Goal: Task Accomplishment & Management: Manage account settings

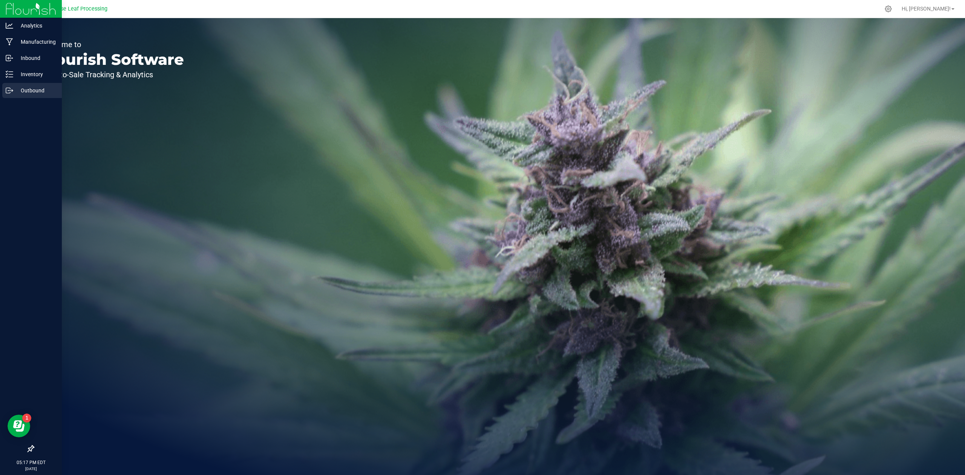
click at [17, 86] on p "Outbound" at bounding box center [35, 90] width 45 height 9
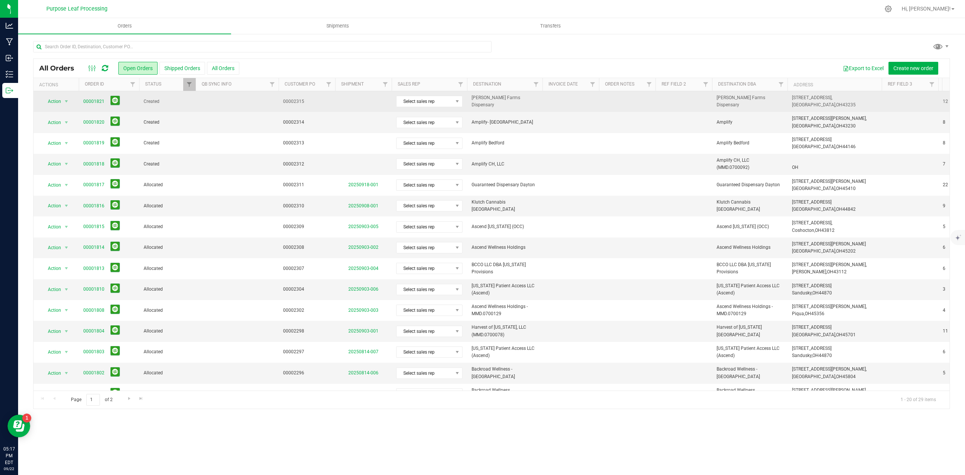
click at [307, 98] on span "00002315" at bounding box center [307, 101] width 48 height 7
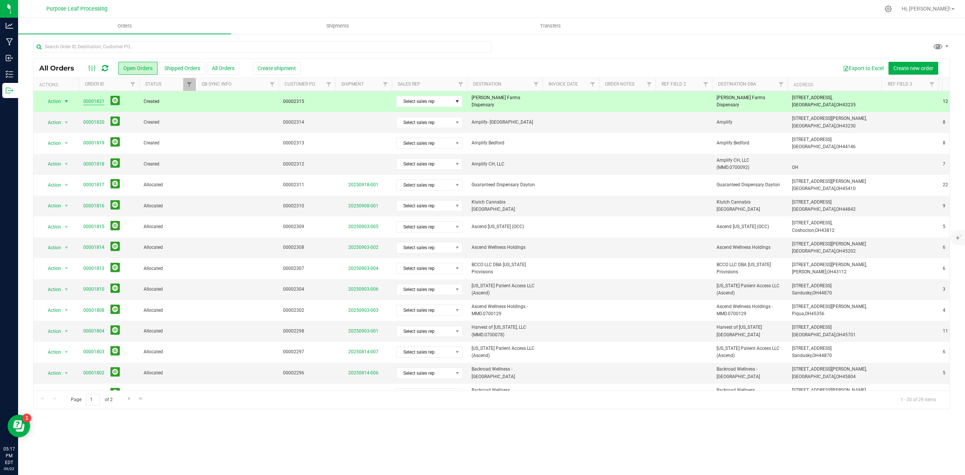
click at [88, 103] on link "00001821" at bounding box center [93, 101] width 21 height 7
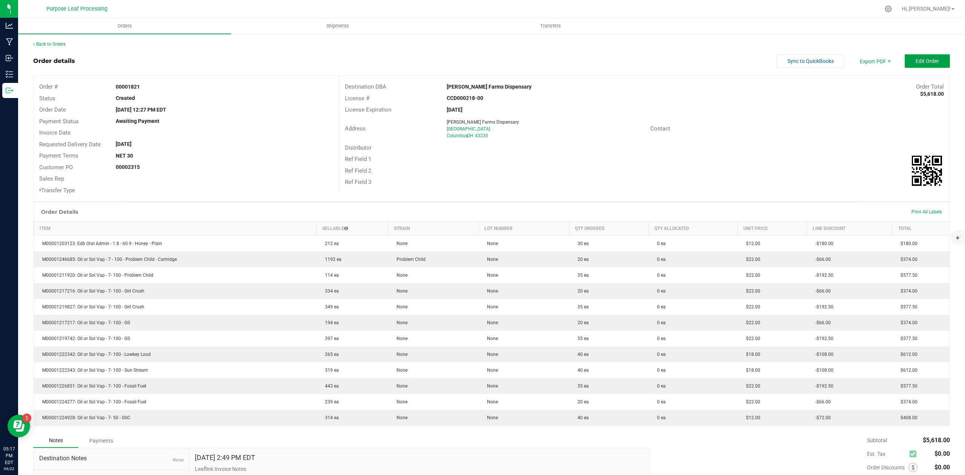
click at [925, 64] on button "Edit Order" at bounding box center [927, 61] width 45 height 14
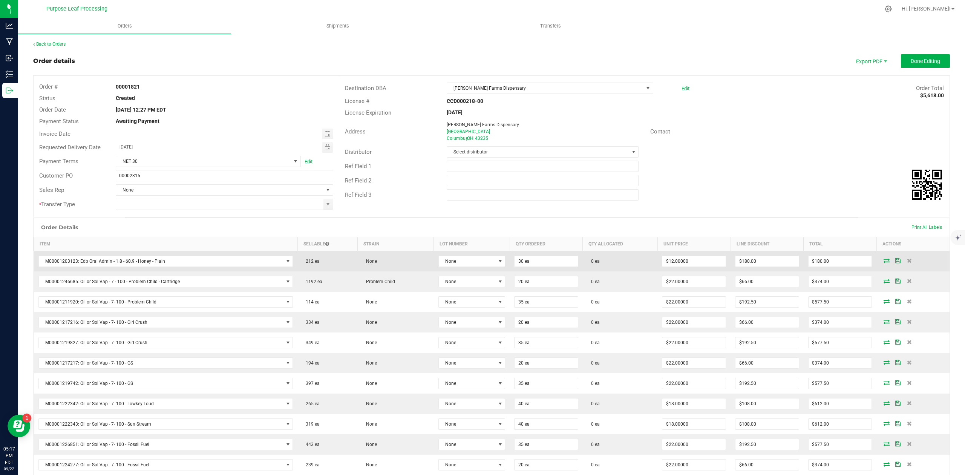
click at [884, 261] on icon at bounding box center [887, 260] width 6 height 5
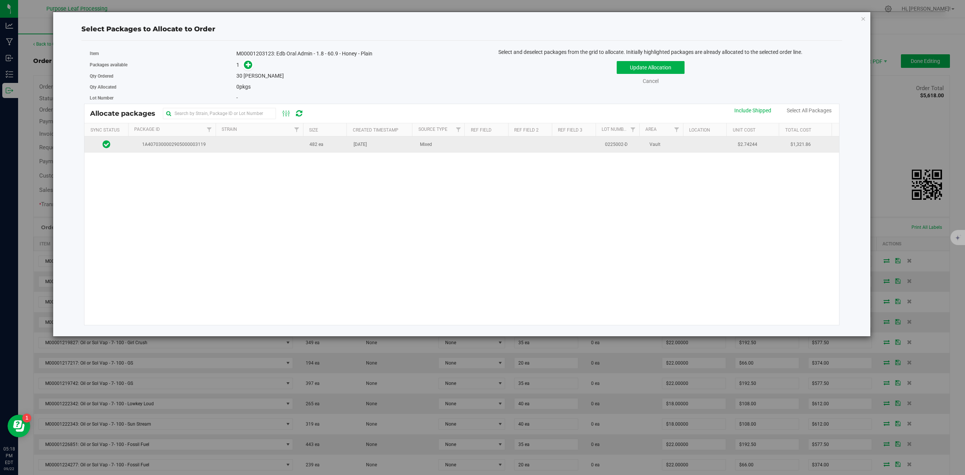
click at [213, 147] on td "1A4070300002905000003119" at bounding box center [173, 145] width 88 height 16
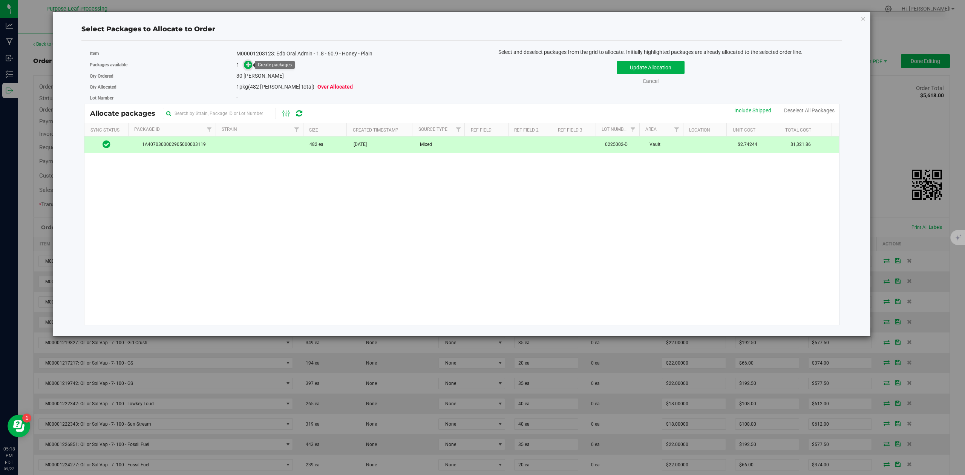
click at [248, 63] on icon at bounding box center [248, 64] width 5 height 5
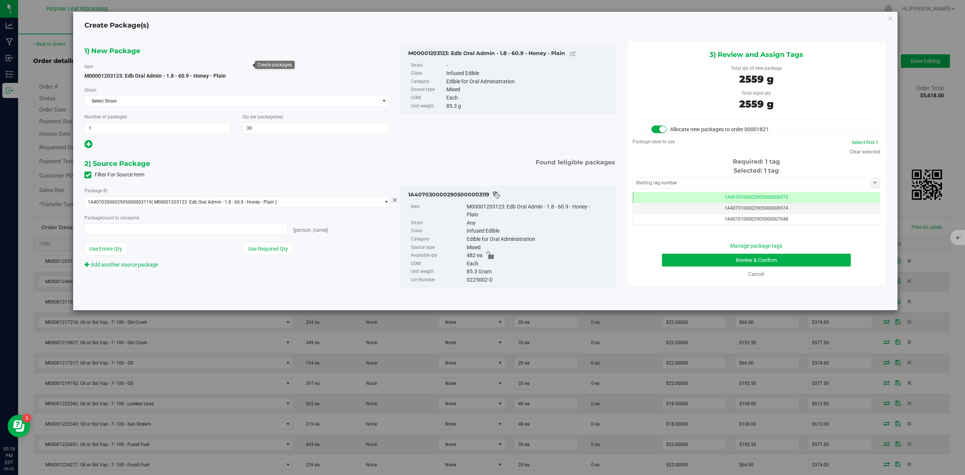
type input "30 ea"
click at [698, 182] on input "text" at bounding box center [752, 183] width 238 height 11
click at [665, 197] on li "1A4070300002905000003363" at bounding box center [756, 196] width 247 height 11
type input "1A4070300002905000003363"
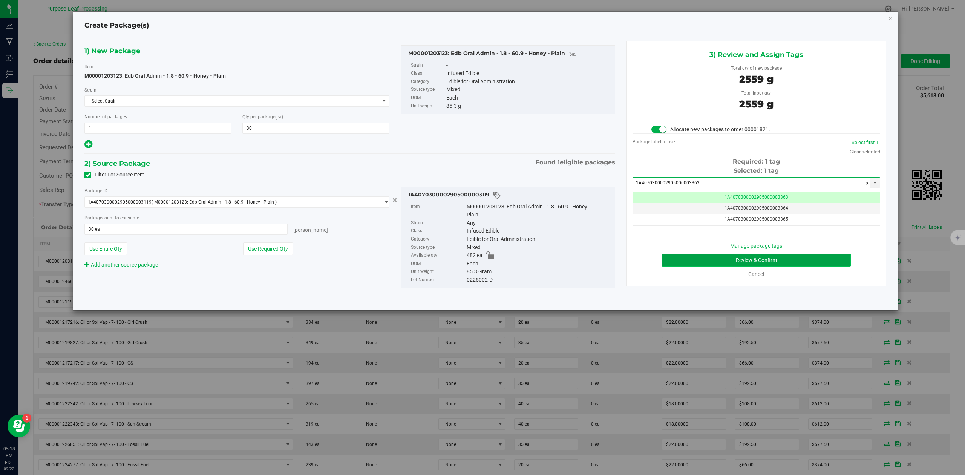
click at [827, 264] on button "Review & Confirm" at bounding box center [756, 260] width 189 height 13
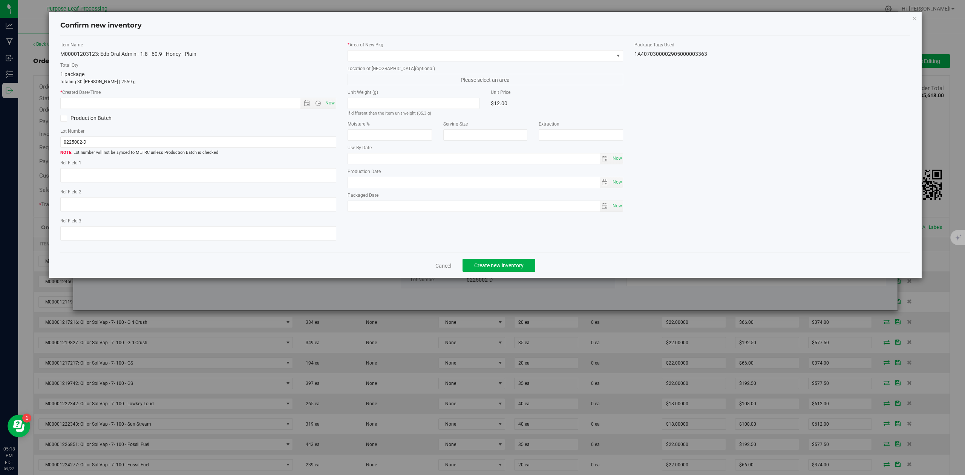
type input "[DATE]"
click at [328, 106] on span "Now" at bounding box center [330, 103] width 13 height 11
type input "9/22/2025 5:18 PM"
click at [367, 54] on span at bounding box center [481, 56] width 266 height 11
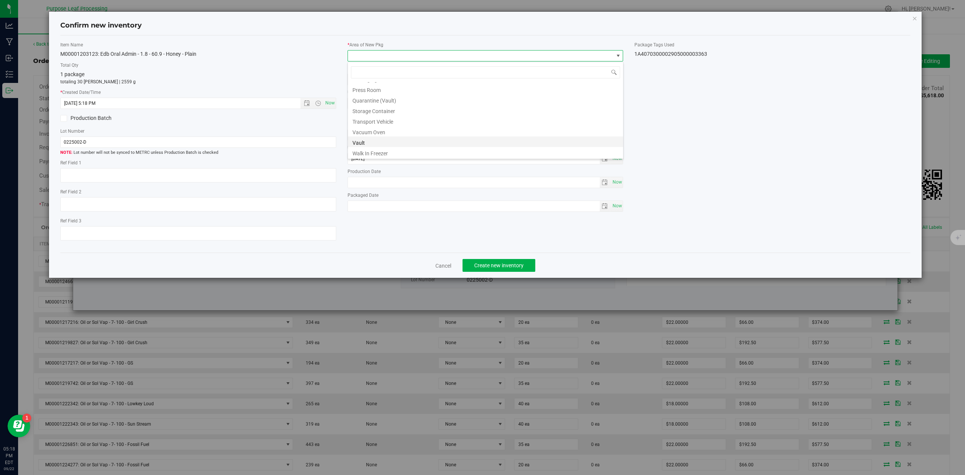
click at [367, 143] on li "Vault" at bounding box center [485, 142] width 275 height 11
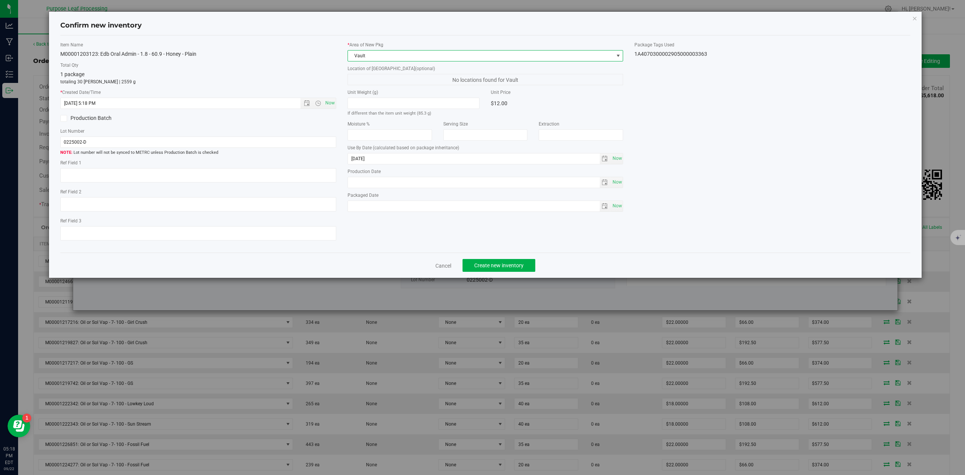
click at [501, 100] on div "$12.00" at bounding box center [557, 103] width 132 height 11
click at [499, 103] on div "$12.00" at bounding box center [557, 103] width 132 height 11
click at [502, 268] on span "Create new inventory" at bounding box center [498, 265] width 49 height 6
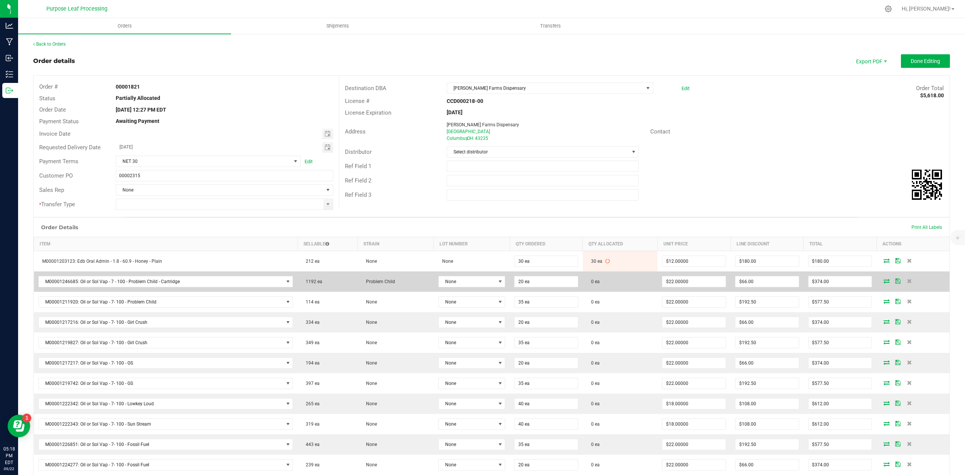
click at [884, 283] on icon at bounding box center [887, 281] width 6 height 5
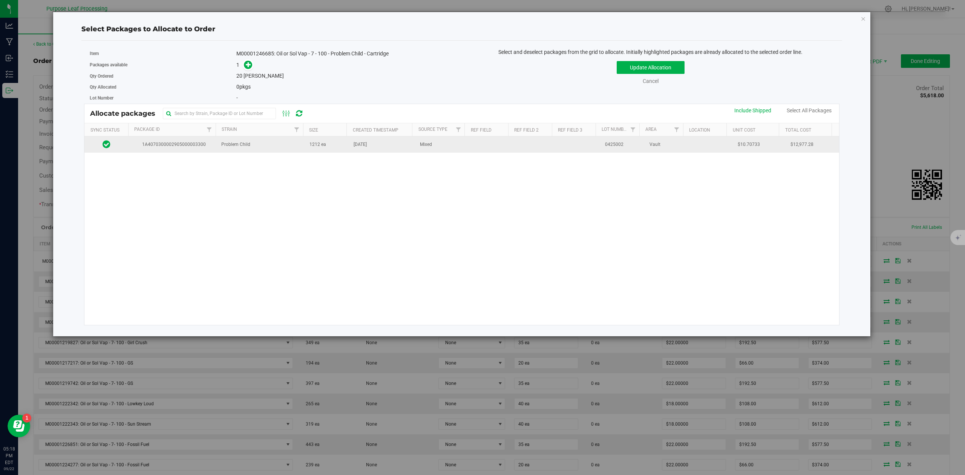
click at [166, 148] on span "1A4070300002905000003300" at bounding box center [172, 144] width 79 height 7
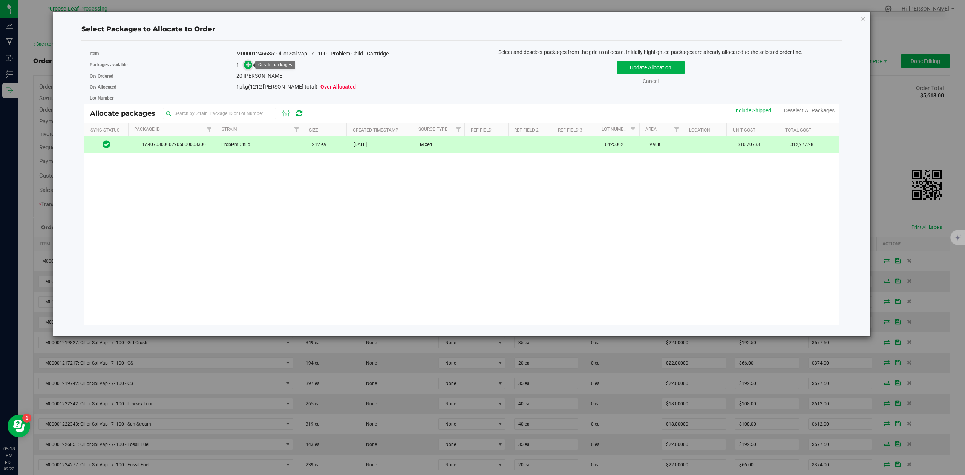
click at [246, 62] on icon at bounding box center [248, 64] width 5 height 5
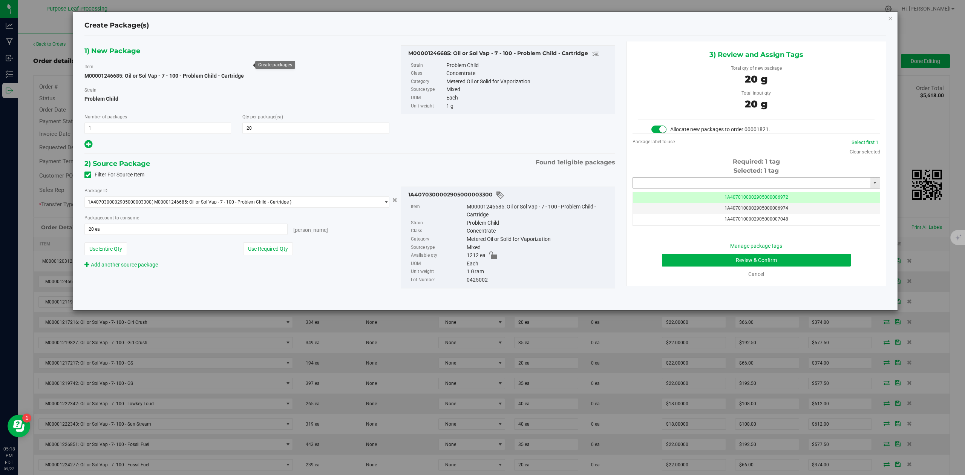
click at [697, 184] on input "text" at bounding box center [752, 183] width 238 height 11
click at [683, 195] on li "1A4070300002905000003362" at bounding box center [756, 196] width 247 height 11
type input "1A4070300002905000003362"
click at [841, 265] on button "Review & Confirm" at bounding box center [756, 260] width 189 height 13
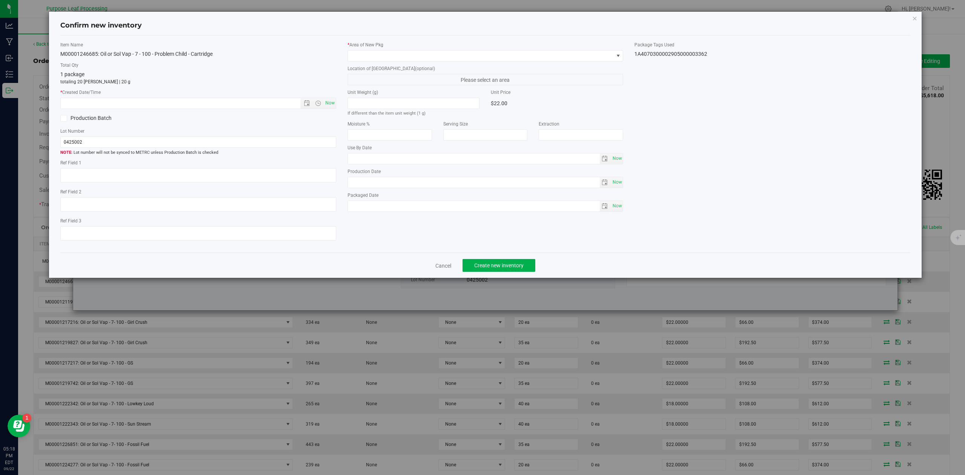
type input "[DATE]"
click at [333, 103] on span "Now" at bounding box center [330, 103] width 13 height 11
type input "9/22/2025 5:18 PM"
click at [379, 53] on span at bounding box center [481, 56] width 266 height 11
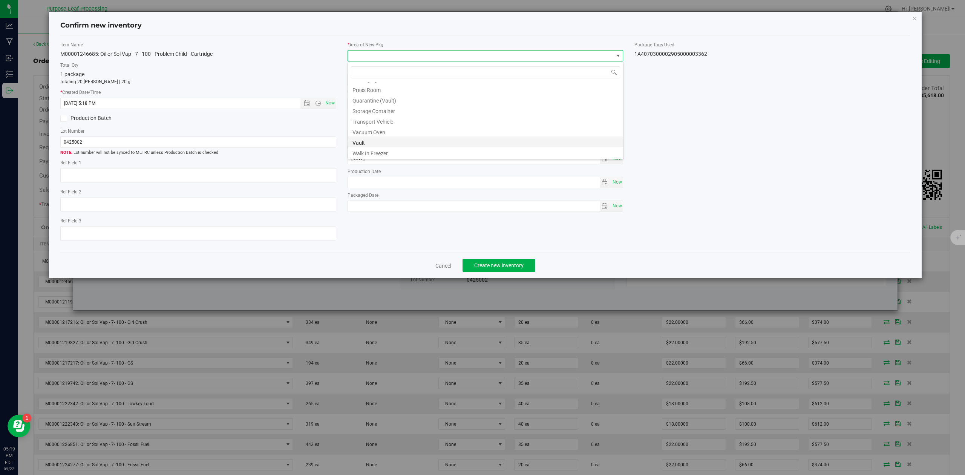
click at [354, 142] on li "Vault" at bounding box center [485, 142] width 275 height 11
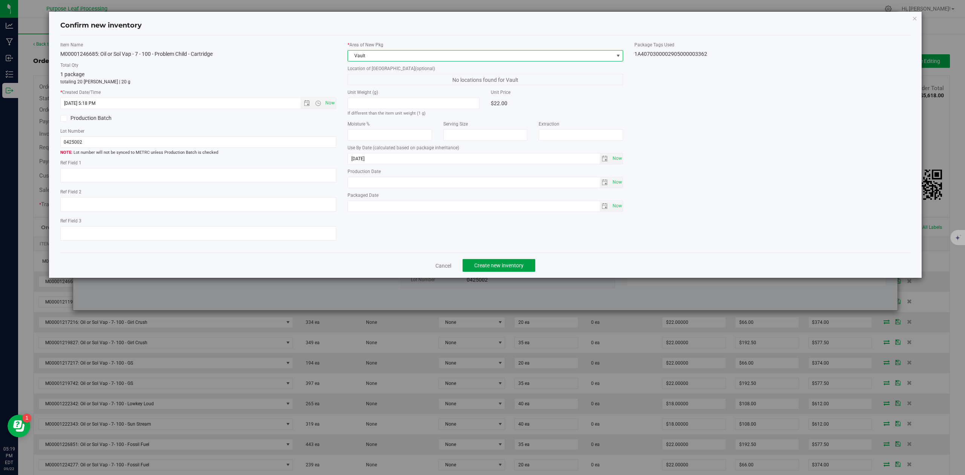
click at [500, 268] on span "Create new inventory" at bounding box center [498, 265] width 49 height 6
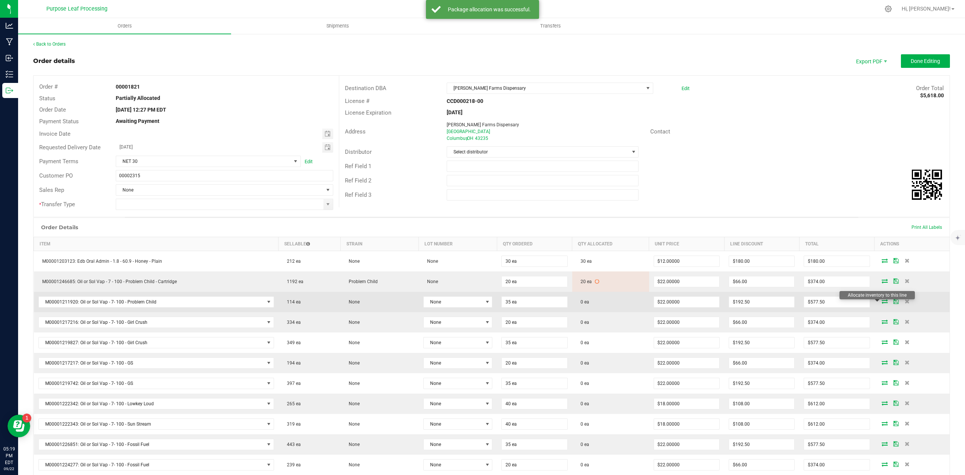
click at [882, 304] on icon at bounding box center [885, 301] width 6 height 5
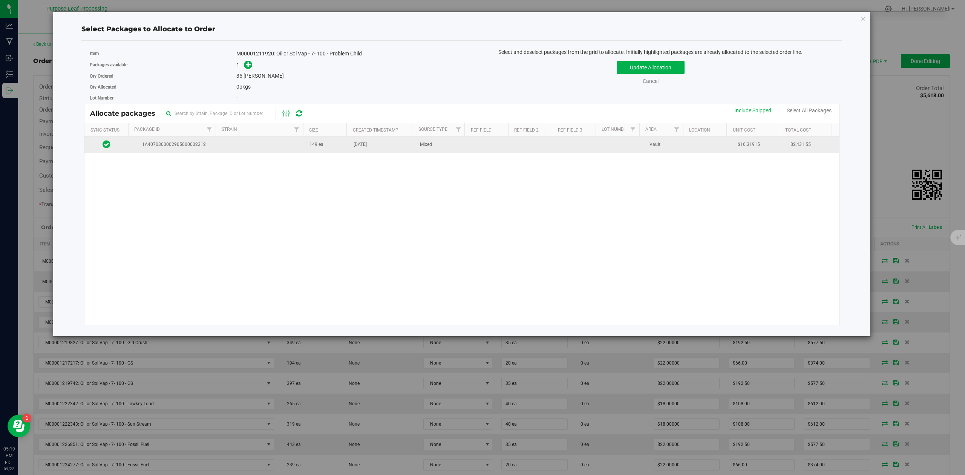
click at [195, 145] on span "1A4070300002905000002312" at bounding box center [172, 144] width 79 height 7
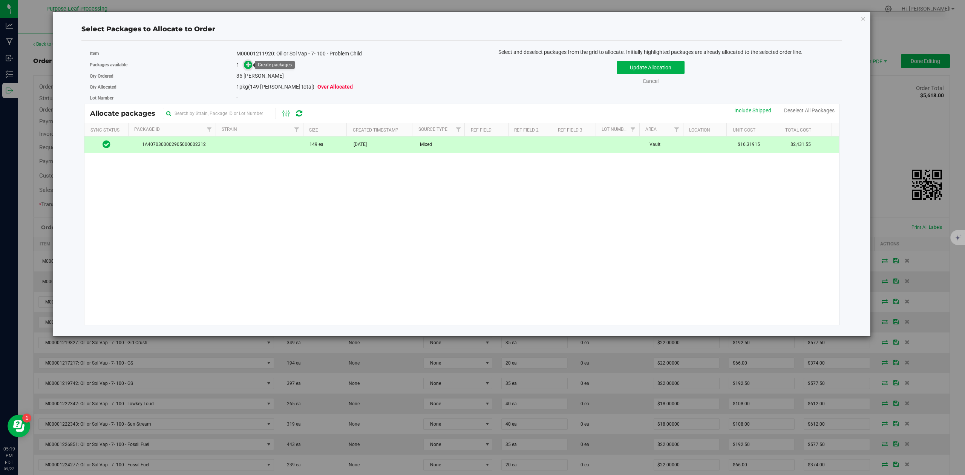
click at [249, 66] on icon at bounding box center [248, 64] width 5 height 5
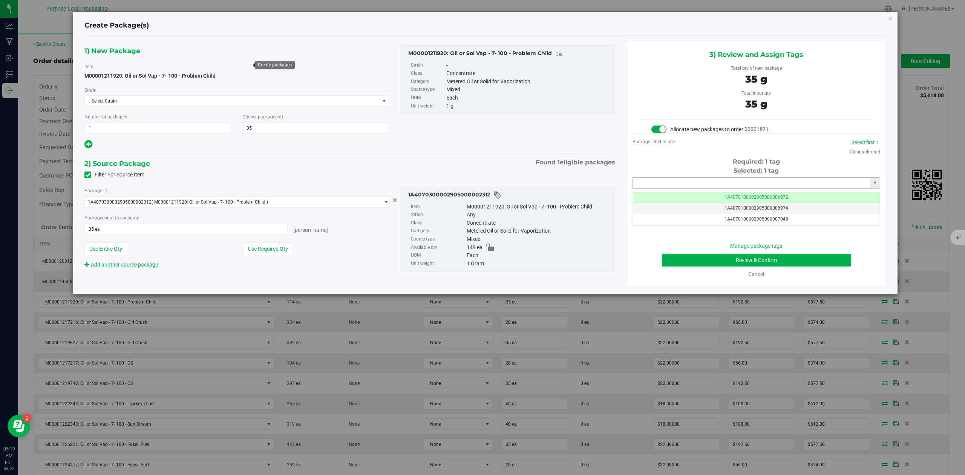
click at [651, 186] on input "text" at bounding box center [752, 183] width 238 height 11
click at [652, 196] on li "1A4070300002905000003365" at bounding box center [756, 196] width 247 height 11
type input "1A4070300002905000003365"
click at [832, 264] on button "Review & Confirm" at bounding box center [756, 260] width 189 height 13
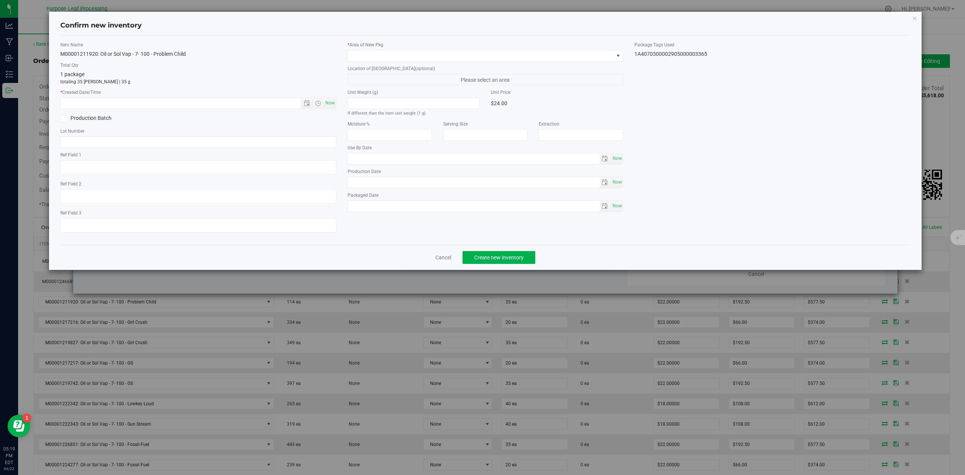
type input "2026-05-06"
click at [450, 61] on span at bounding box center [481, 56] width 266 height 11
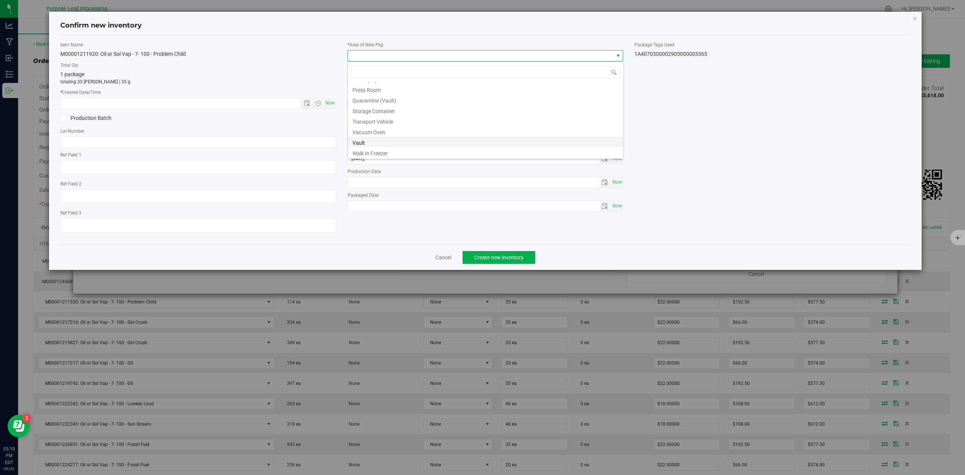
click at [373, 141] on li "Vault" at bounding box center [485, 142] width 275 height 11
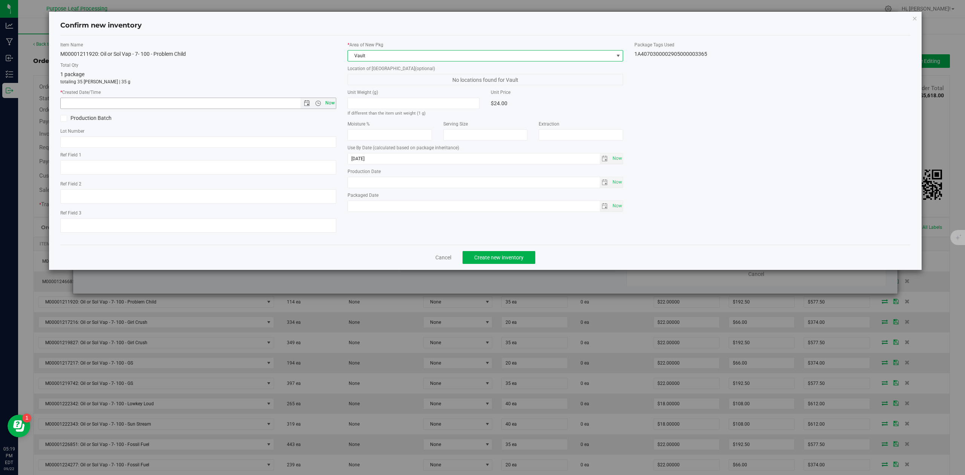
click at [331, 103] on span "Now" at bounding box center [330, 103] width 13 height 11
type input "9/22/2025 5:19 PM"
click at [507, 261] on span "Create new inventory" at bounding box center [498, 258] width 49 height 6
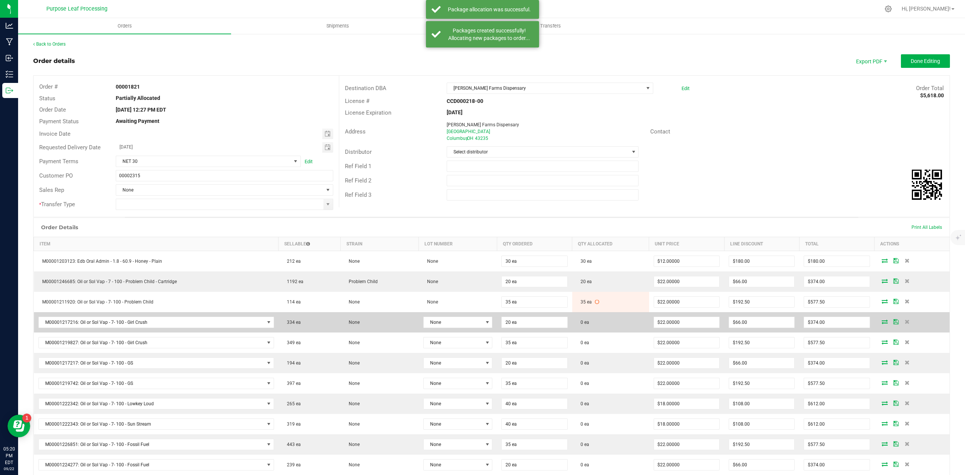
click at [882, 324] on icon at bounding box center [885, 321] width 6 height 5
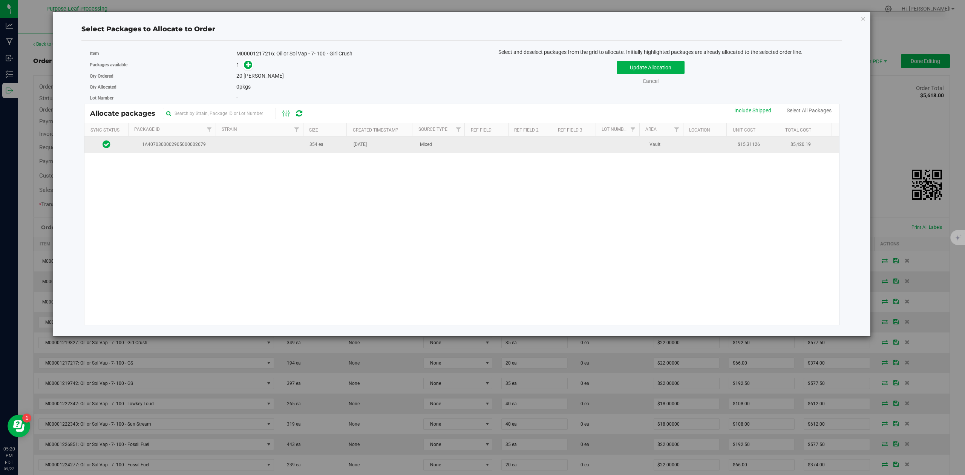
click at [195, 147] on span "1A4070300002905000002679" at bounding box center [172, 144] width 79 height 7
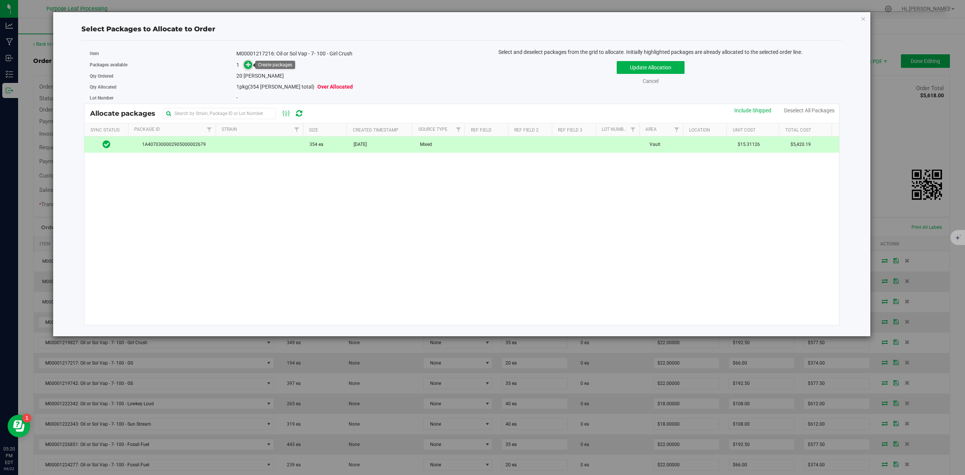
click at [247, 64] on icon at bounding box center [248, 64] width 5 height 5
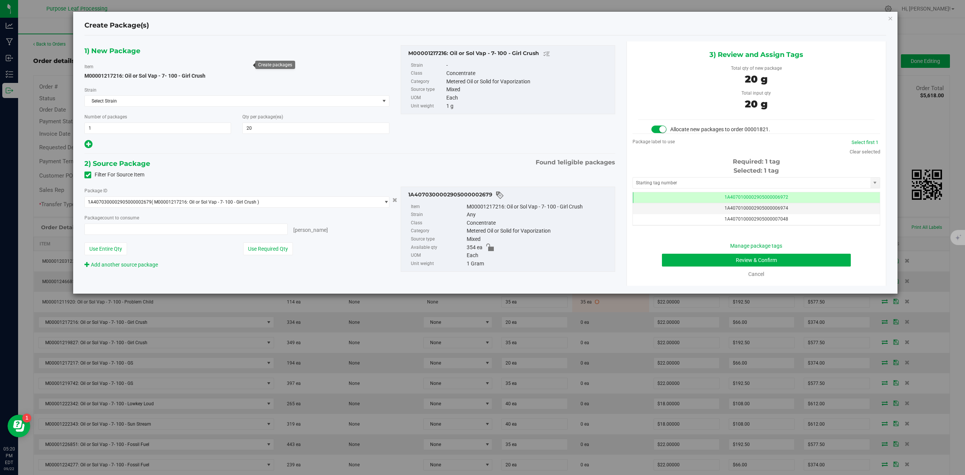
type input "20 ea"
click at [667, 184] on input "text" at bounding box center [752, 183] width 238 height 11
click at [638, 196] on li "1A4070300002905000003361" at bounding box center [756, 196] width 247 height 11
type input "1A4070300002905000003361"
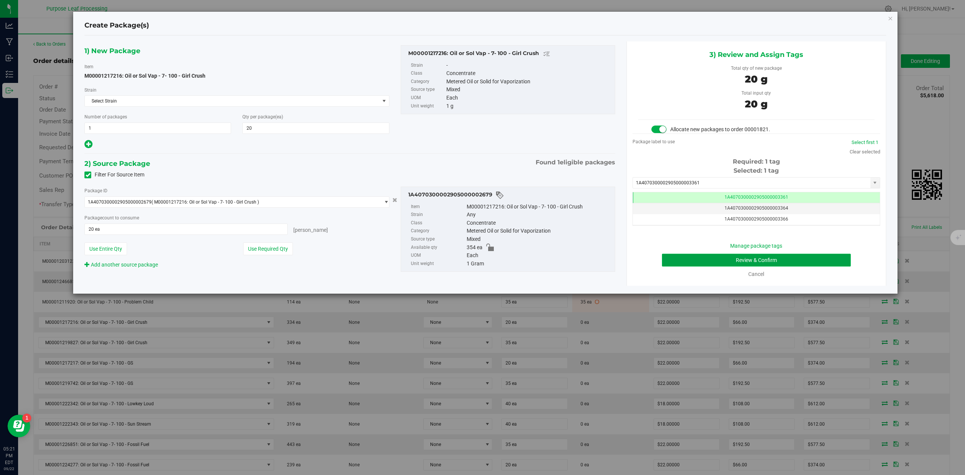
click at [823, 265] on button "Review & Confirm" at bounding box center [756, 260] width 189 height 13
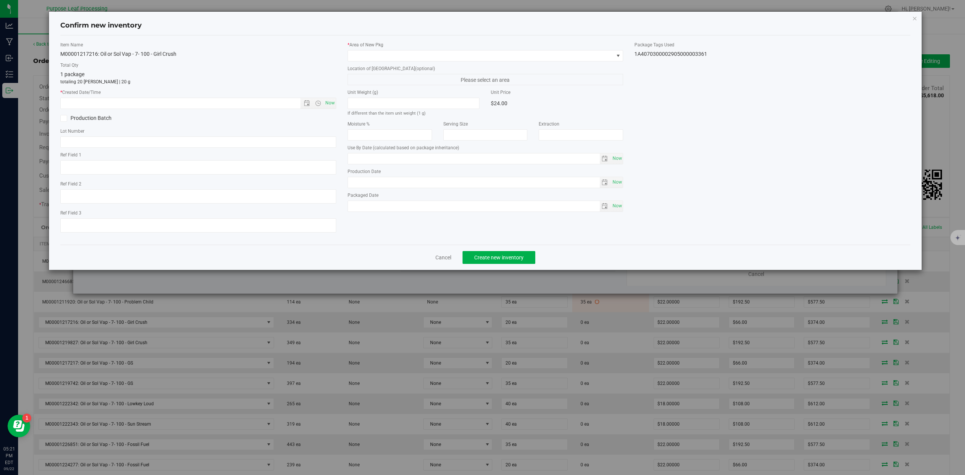
type input "2026-06-02"
click at [333, 106] on span "Now" at bounding box center [330, 103] width 13 height 11
type input "9/22/2025 5:21 PM"
click at [410, 54] on span at bounding box center [481, 56] width 266 height 11
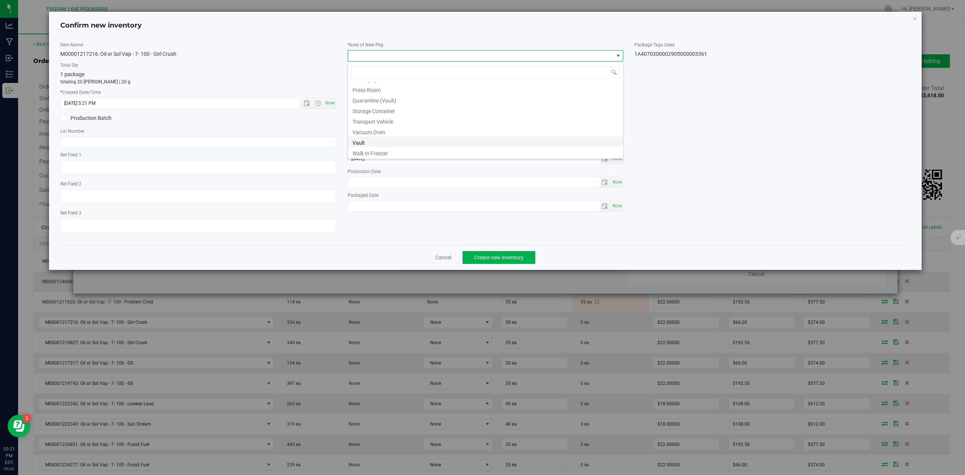
click at [361, 143] on li "Vault" at bounding box center [485, 142] width 275 height 11
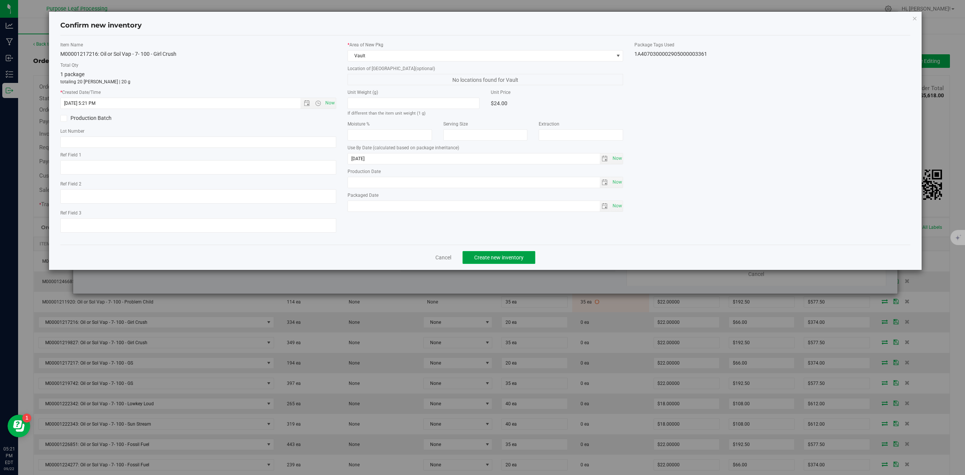
click at [496, 261] on span "Create new inventory" at bounding box center [498, 258] width 49 height 6
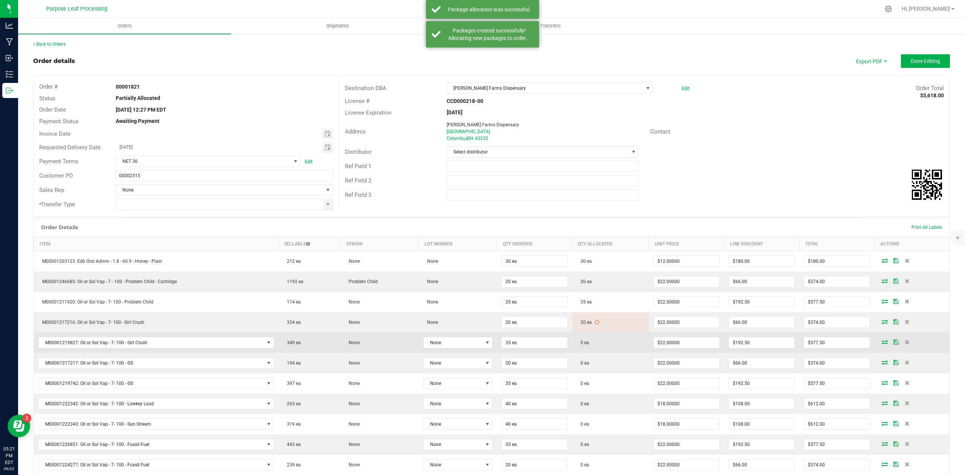
click at [615, 347] on td "0 ea" at bounding box center [610, 343] width 77 height 20
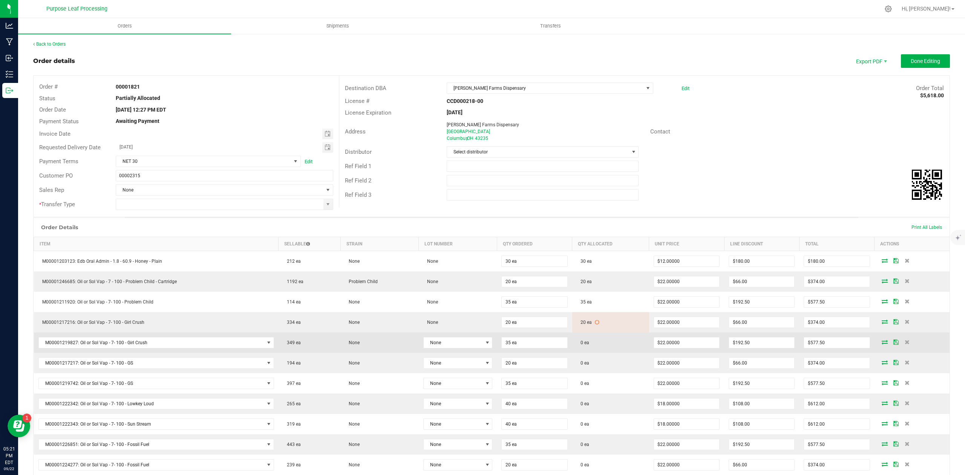
click at [882, 344] on icon at bounding box center [885, 342] width 6 height 5
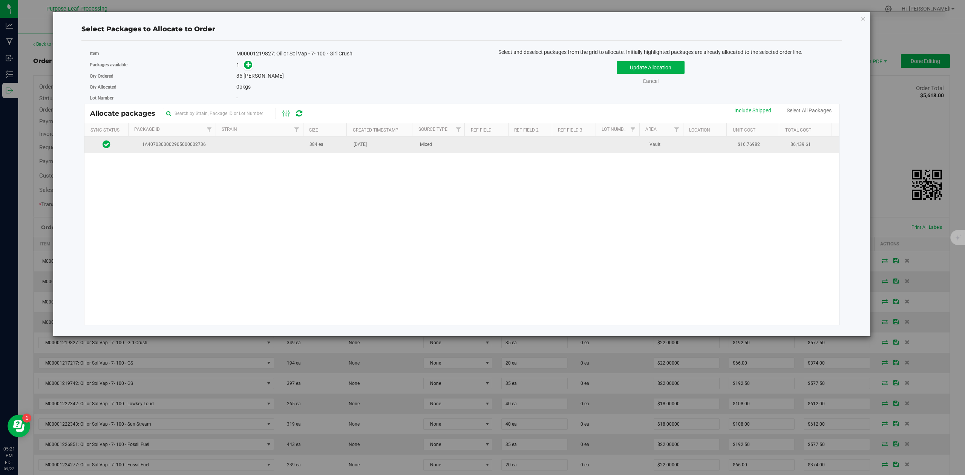
click at [195, 145] on span "1A4070300002905000002736" at bounding box center [172, 144] width 79 height 7
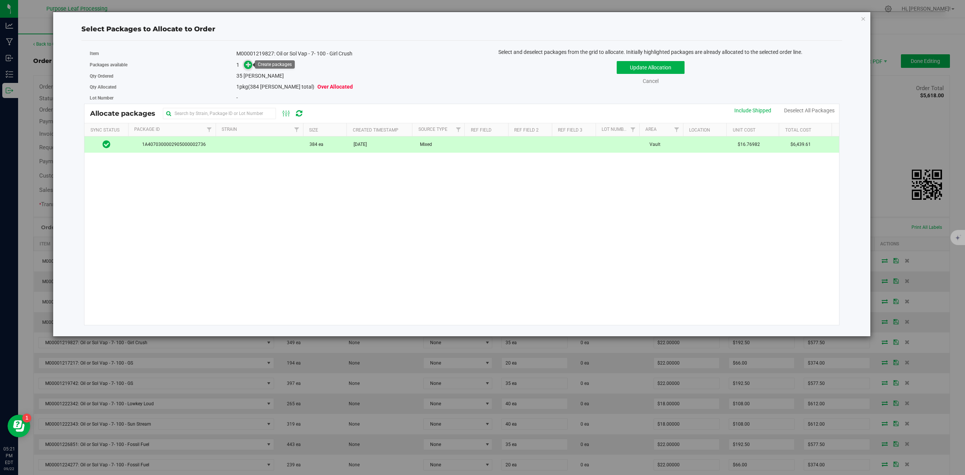
click at [252, 63] on span at bounding box center [248, 65] width 9 height 9
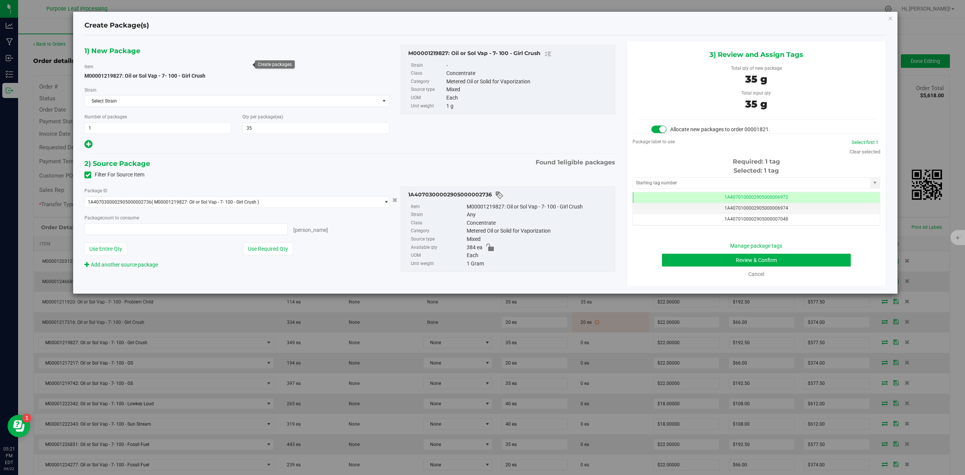
type input "35 ea"
click at [655, 184] on input "text" at bounding box center [752, 183] width 238 height 11
click at [644, 195] on li "1A4070300002905000003364" at bounding box center [756, 196] width 247 height 11
type input "1A4070300002905000003364"
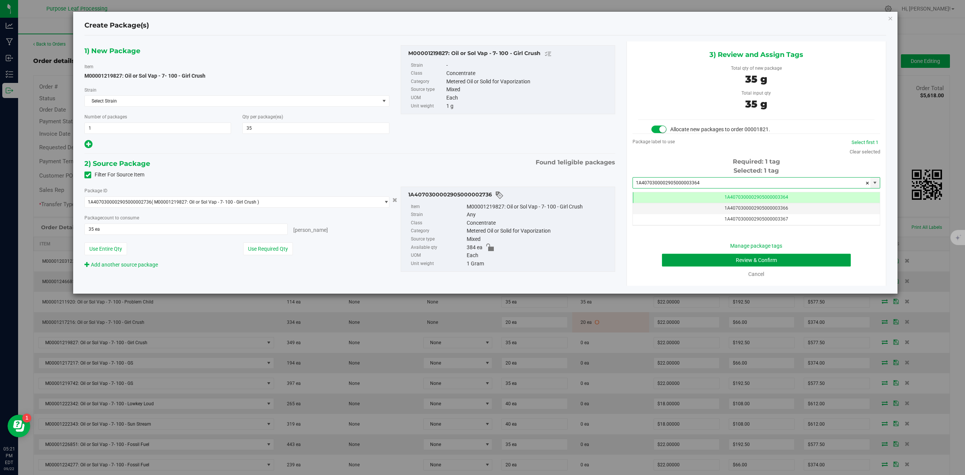
click at [833, 264] on button "Review & Confirm" at bounding box center [756, 260] width 189 height 13
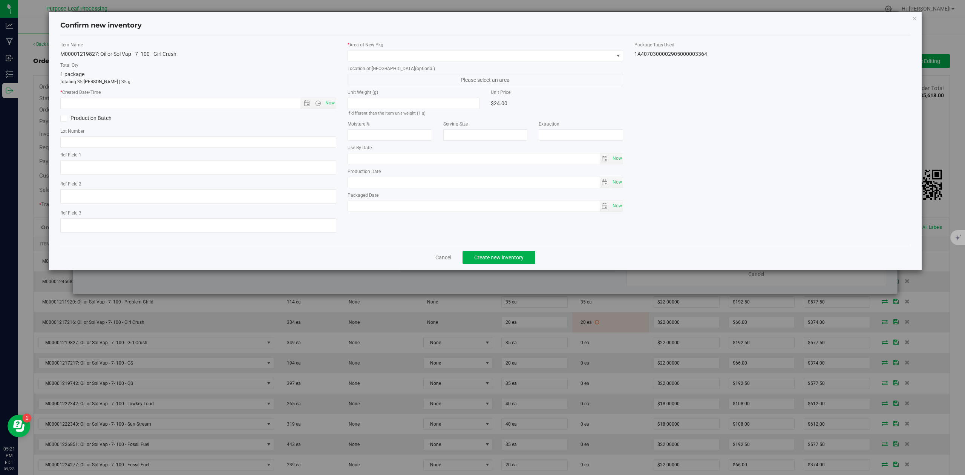
type input "2026-06-02"
click at [329, 103] on span "Now" at bounding box center [330, 103] width 13 height 11
type input "9/22/2025 5:21 PM"
click at [390, 54] on span at bounding box center [481, 56] width 266 height 11
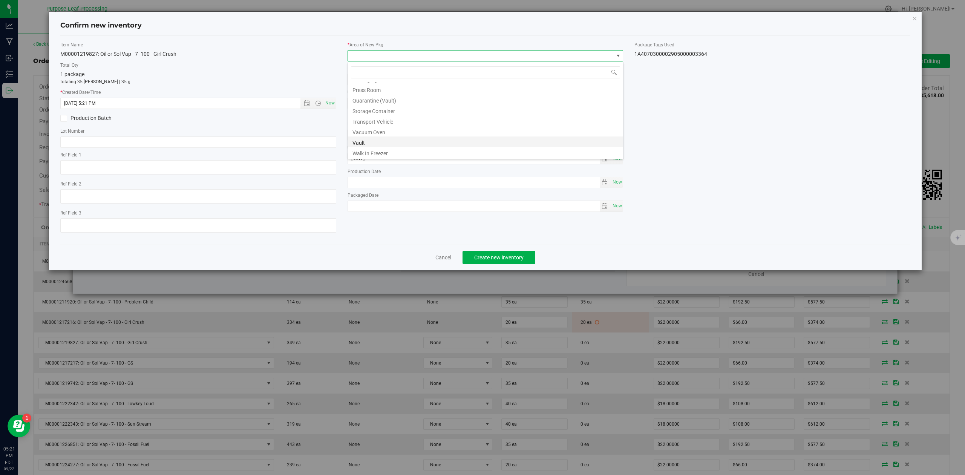
click at [361, 143] on li "Vault" at bounding box center [485, 142] width 275 height 11
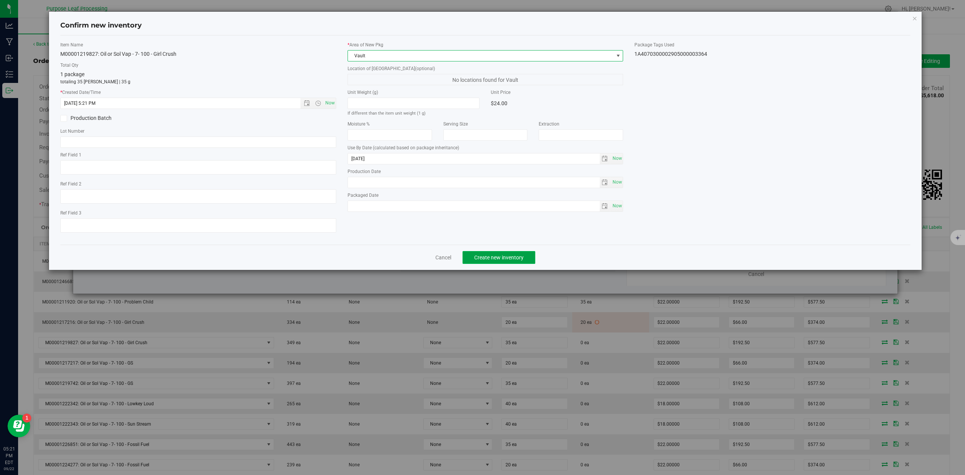
click at [504, 261] on span "Create new inventory" at bounding box center [498, 258] width 49 height 6
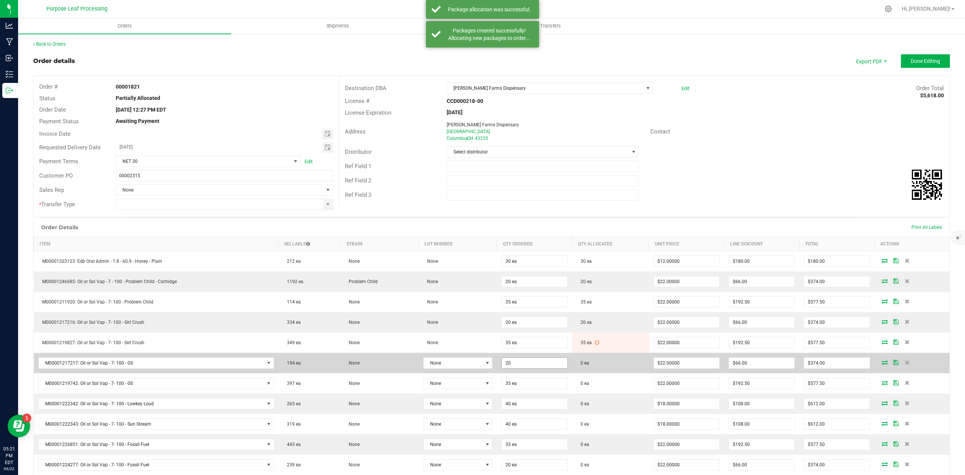
click at [539, 362] on input "20" at bounding box center [534, 363] width 65 height 11
type input "20 ea"
click at [585, 363] on td "0 ea" at bounding box center [610, 363] width 77 height 20
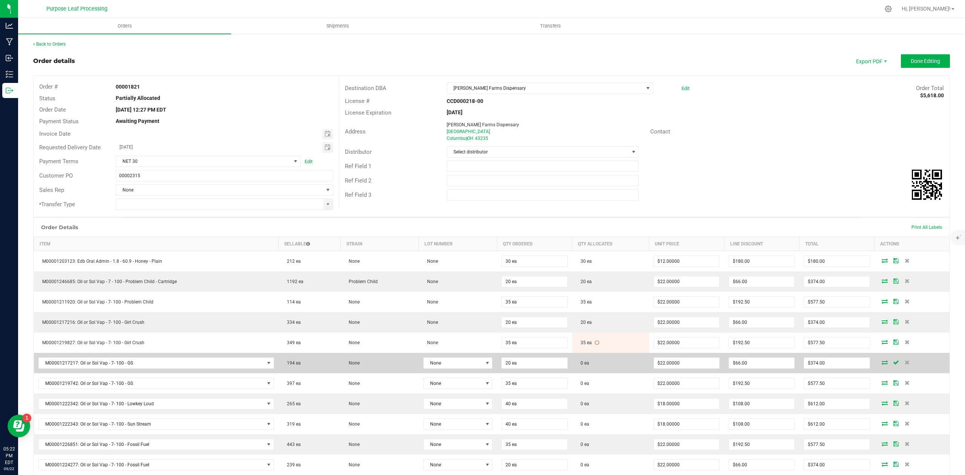
click at [882, 365] on icon at bounding box center [885, 362] width 6 height 5
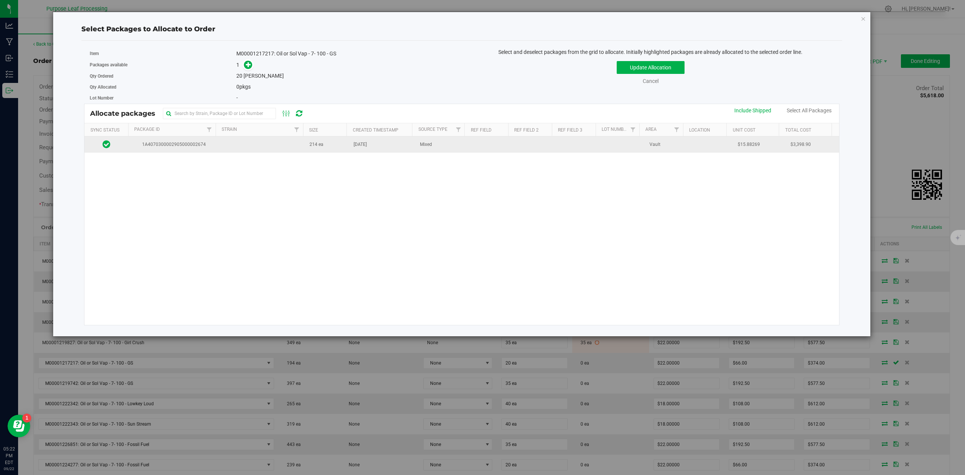
click at [185, 146] on span "1A4070300002905000002674" at bounding box center [172, 144] width 79 height 7
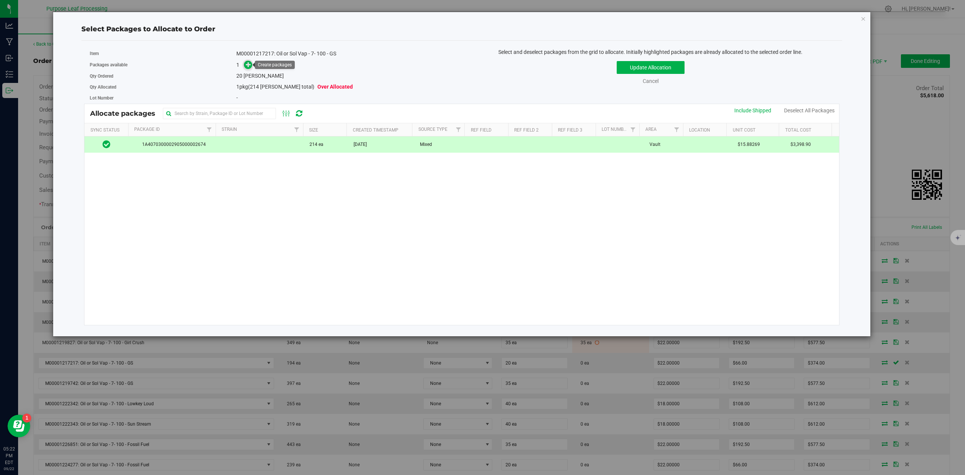
click at [247, 66] on icon at bounding box center [248, 64] width 5 height 5
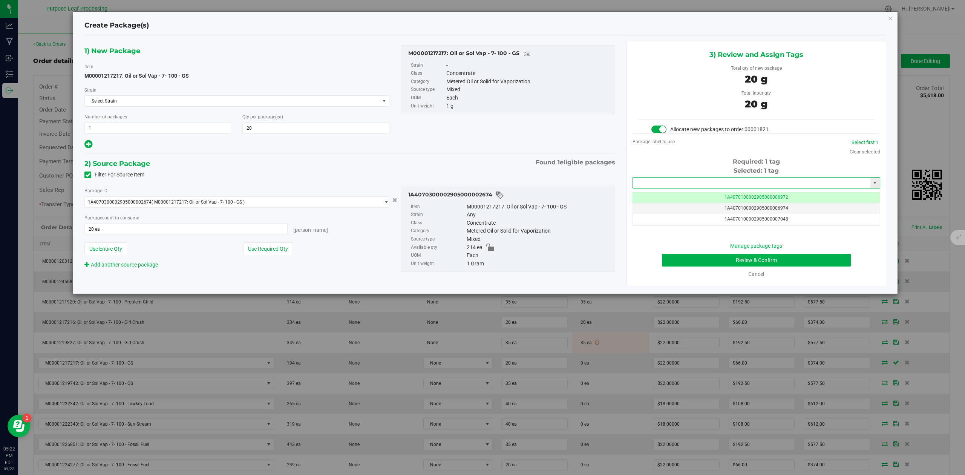
click at [678, 180] on input "text" at bounding box center [752, 183] width 238 height 11
click at [664, 198] on li "1A4070300002905000003367" at bounding box center [756, 196] width 247 height 11
type input "1A4070300002905000003367"
click at [815, 262] on button "Review & Confirm" at bounding box center [756, 260] width 189 height 13
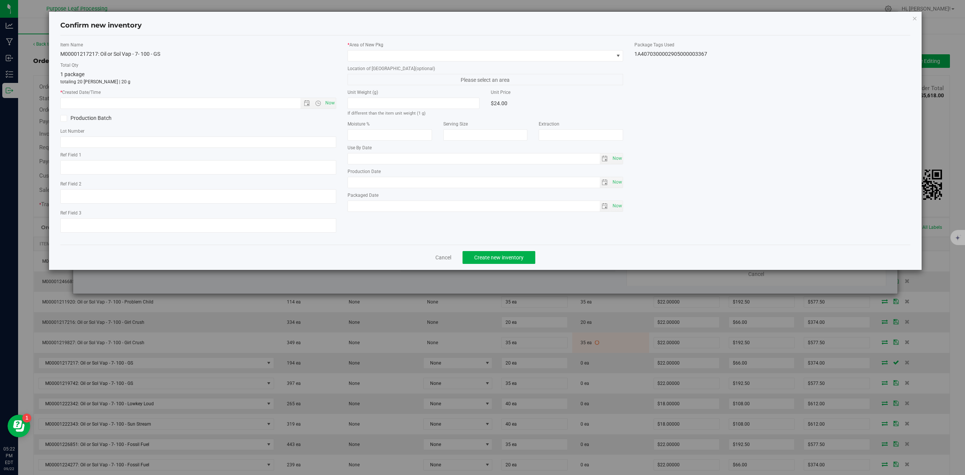
type input "2026-06-02"
click at [327, 103] on span "Now" at bounding box center [330, 103] width 13 height 11
type input "9/22/2025 5:22 PM"
click at [404, 49] on div "* Area of [GEOGRAPHIC_DATA]" at bounding box center [486, 51] width 276 height 20
click at [401, 58] on span at bounding box center [481, 56] width 266 height 11
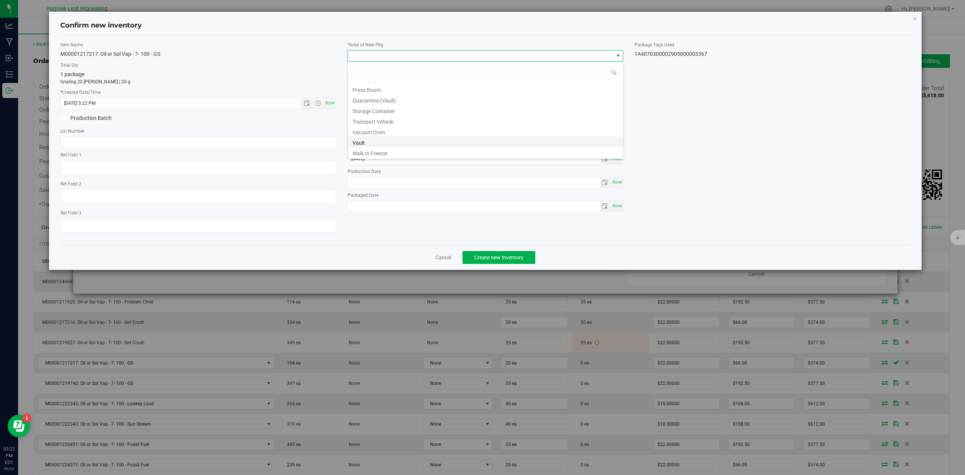
click at [372, 142] on li "Vault" at bounding box center [485, 142] width 275 height 11
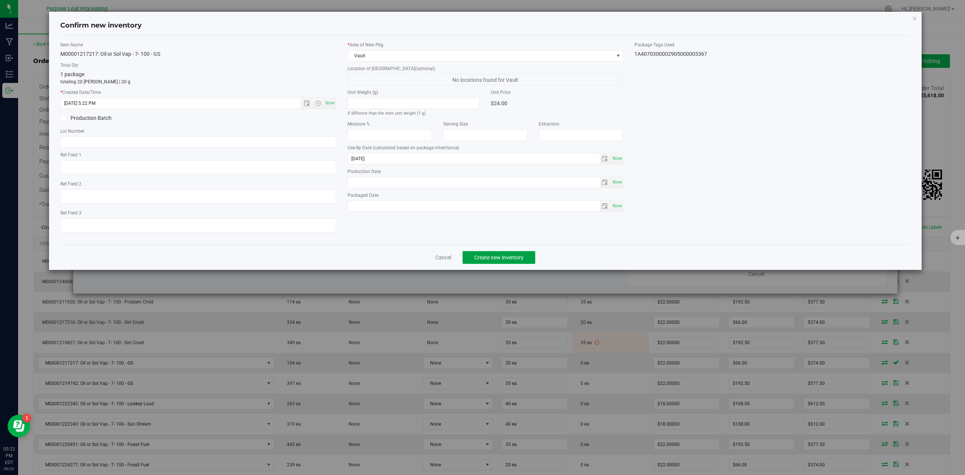
click at [493, 261] on span "Create new inventory" at bounding box center [498, 258] width 49 height 6
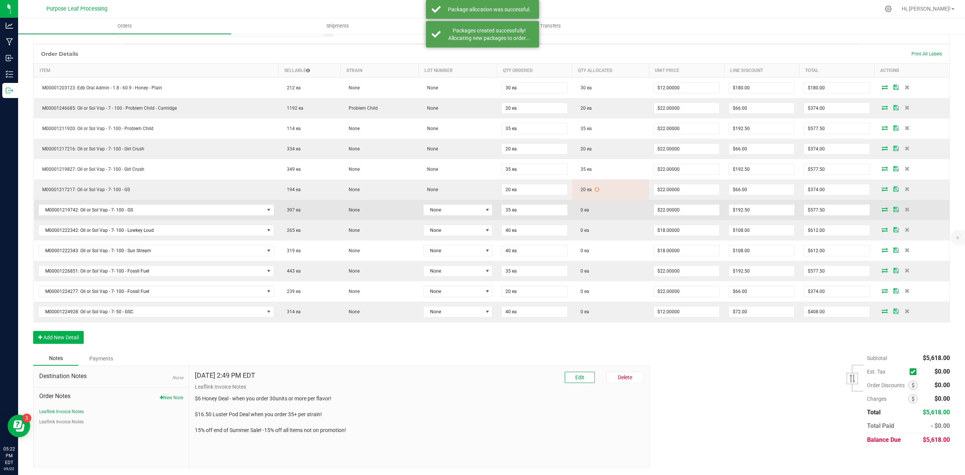
click at [581, 203] on td "0 ea" at bounding box center [610, 210] width 77 height 20
click at [581, 209] on span "0 ea" at bounding box center [583, 209] width 12 height 5
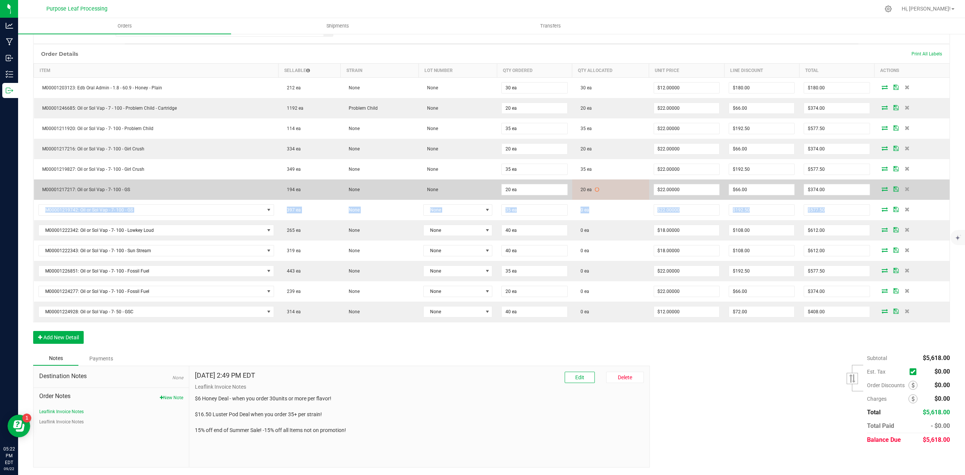
drag, startPoint x: 912, startPoint y: 207, endPoint x: 914, endPoint y: 184, distance: 22.8
click at [914, 184] on tbody "M00001203123: Edb Oral Admin - 1.8 - 60.9 - Honey - Plain 212 ea None None 30 e…" at bounding box center [492, 200] width 916 height 245
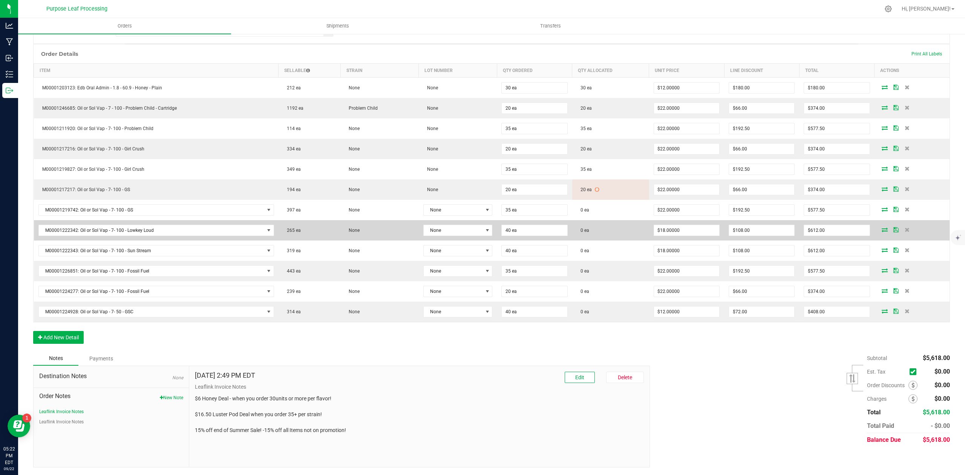
click at [919, 219] on tbody "M00001203123: Edb Oral Admin - 1.8 - 60.9 - Honey - Plain 212 ea None None 30 e…" at bounding box center [492, 200] width 916 height 245
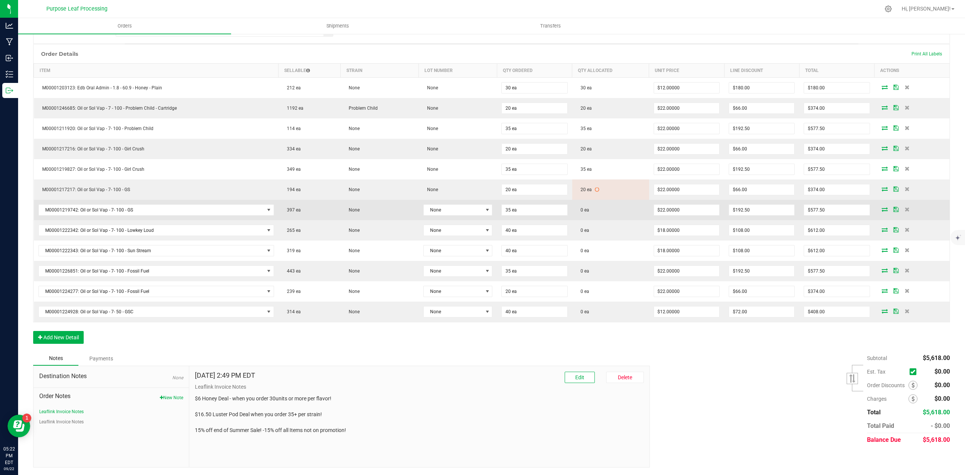
click at [610, 212] on td "0 ea" at bounding box center [610, 210] width 77 height 20
click at [882, 210] on icon at bounding box center [885, 209] width 6 height 5
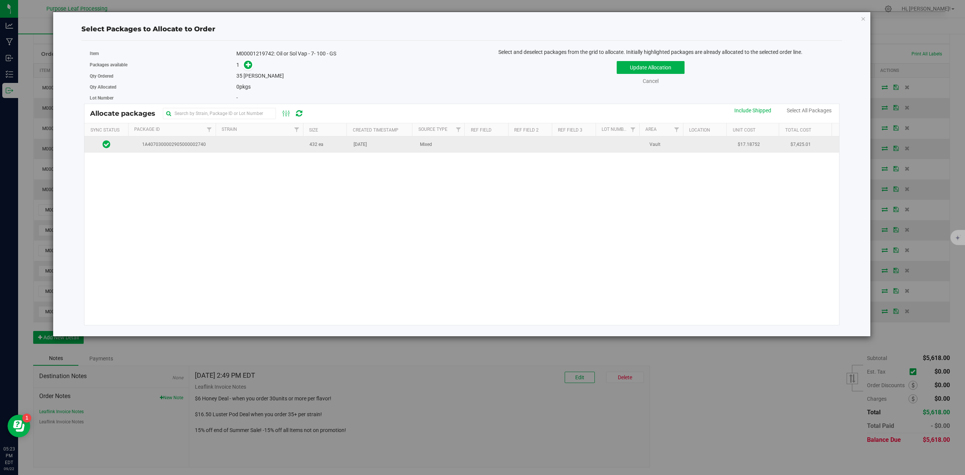
click at [184, 145] on span "1A4070300002905000002740" at bounding box center [172, 144] width 79 height 7
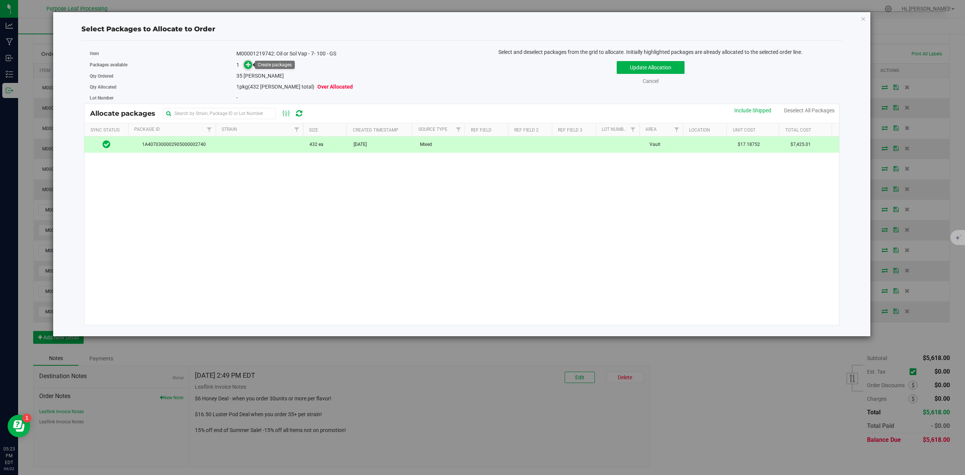
click at [246, 62] on icon at bounding box center [248, 64] width 5 height 5
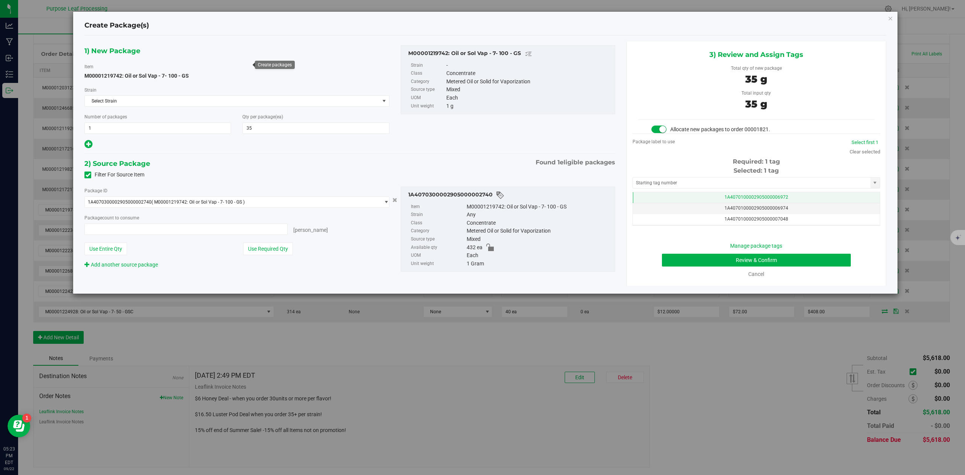
type input "35 ea"
click at [699, 181] on input "text" at bounding box center [752, 183] width 238 height 11
click at [674, 196] on li "1A4070300002905000003372" at bounding box center [756, 196] width 247 height 11
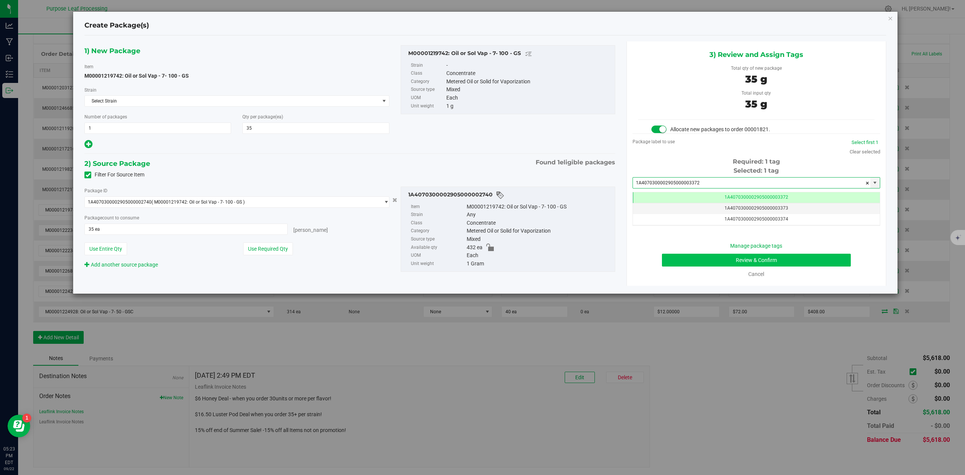
type input "1A4070300002905000003372"
click at [819, 258] on button "Review & Confirm" at bounding box center [756, 260] width 189 height 13
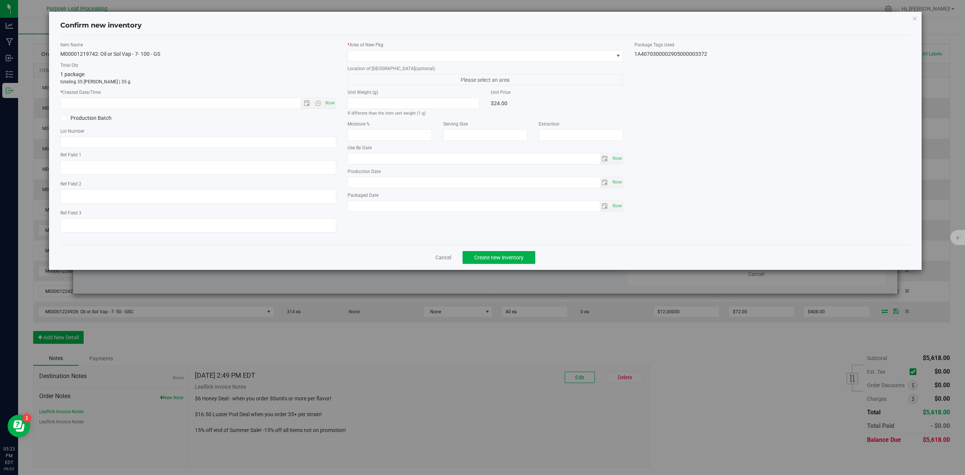
type input "2026-06-02"
click at [326, 103] on span "Now" at bounding box center [330, 103] width 13 height 11
type input "9/22/2025 5:23 PM"
click at [379, 54] on span at bounding box center [481, 56] width 266 height 11
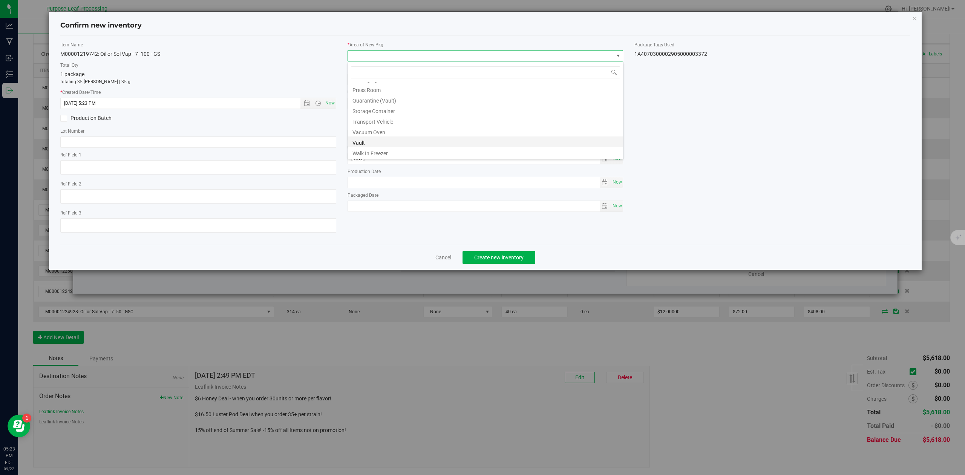
click at [362, 142] on li "Vault" at bounding box center [485, 142] width 275 height 11
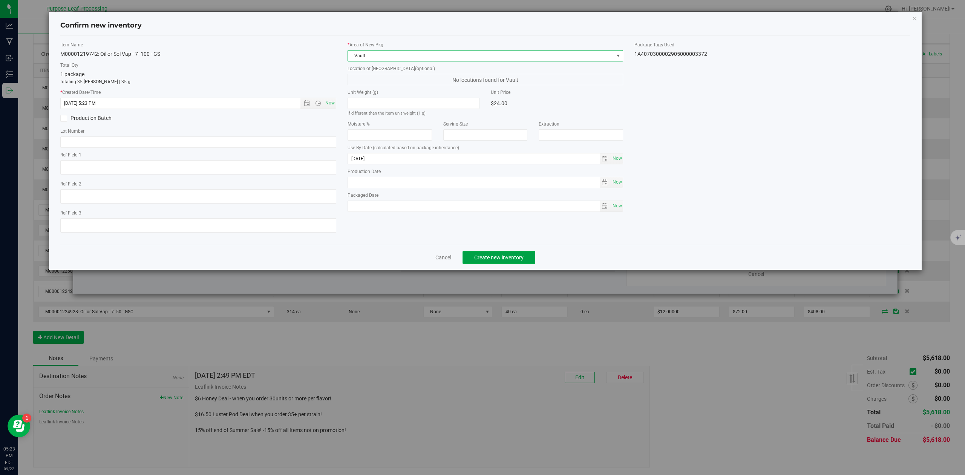
click at [504, 264] on button "Create new inventory" at bounding box center [499, 257] width 73 height 13
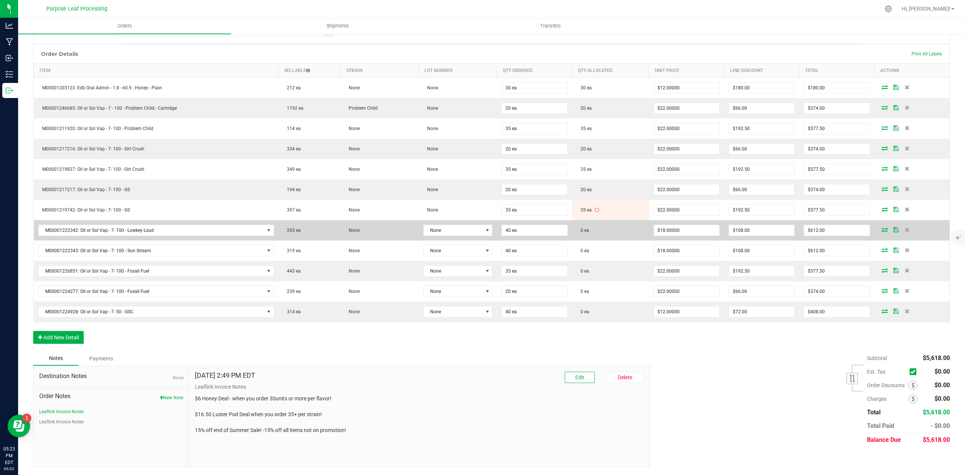
click at [608, 233] on td "0 ea" at bounding box center [610, 230] width 77 height 20
click at [882, 230] on icon at bounding box center [885, 229] width 6 height 5
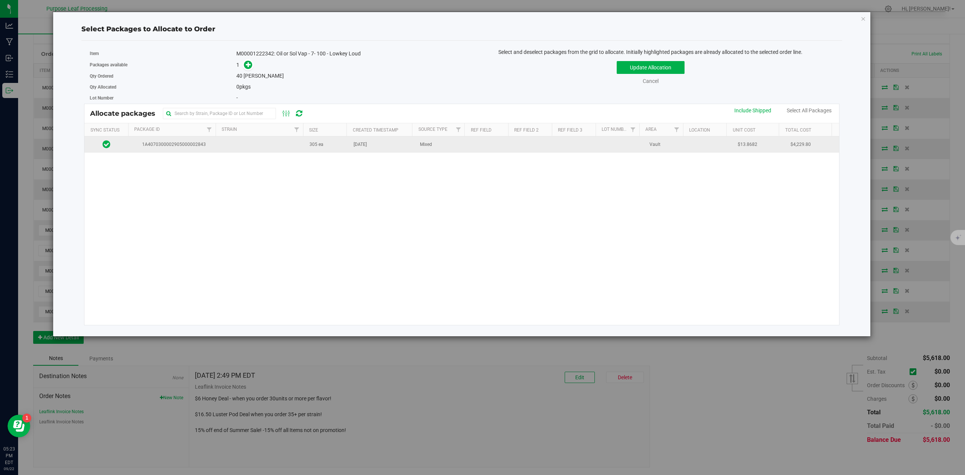
click at [238, 145] on td at bounding box center [261, 145] width 88 height 16
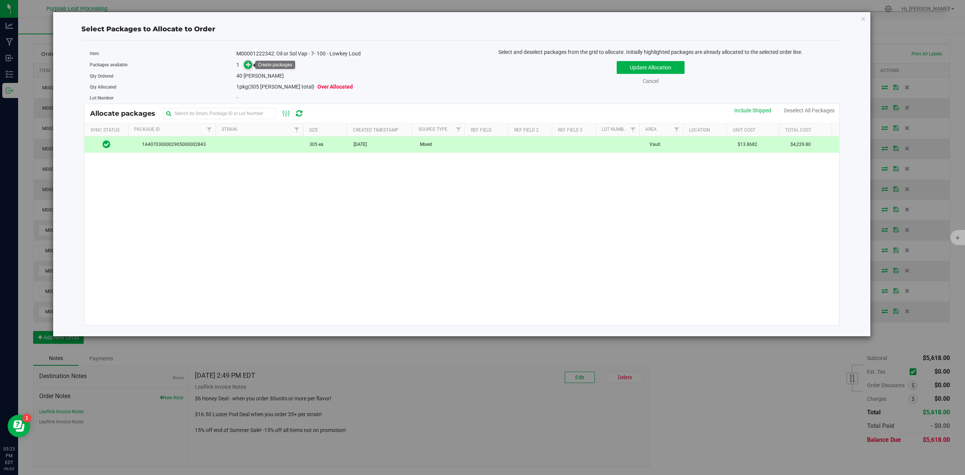
click at [248, 64] on icon at bounding box center [248, 64] width 5 height 5
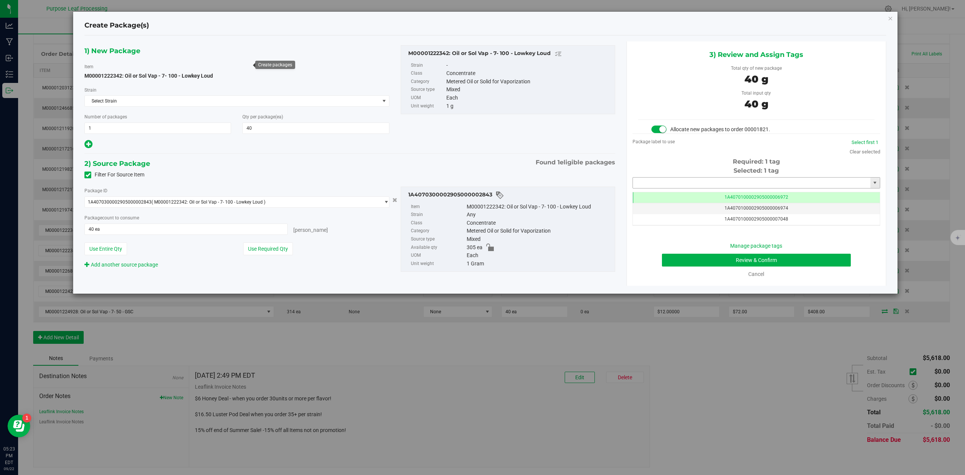
click at [725, 185] on input "text" at bounding box center [752, 183] width 238 height 11
click at [707, 197] on li "1A4070300002905000003369" at bounding box center [756, 196] width 247 height 11
type input "1A4070300002905000003369"
click at [847, 267] on div "Manage package tags Review & Confirm Cancel" at bounding box center [756, 260] width 236 height 36
click at [844, 262] on button "Review & Confirm" at bounding box center [756, 260] width 189 height 13
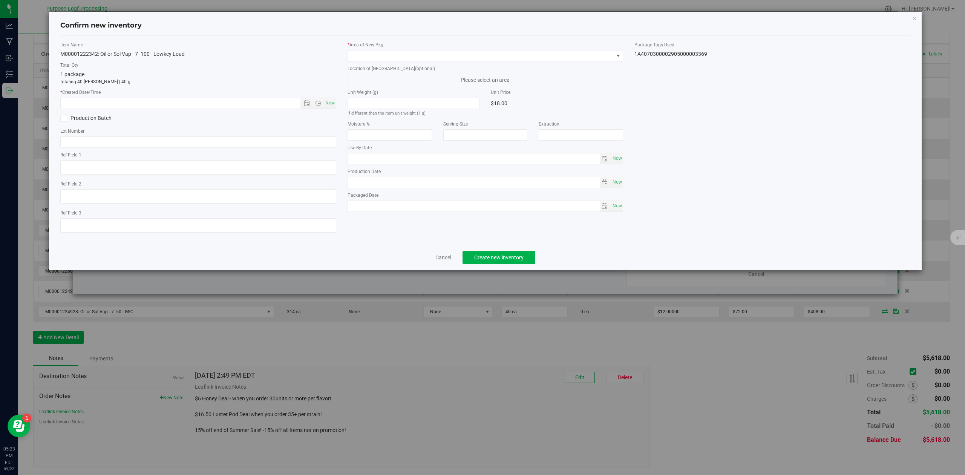
type input "2026-06-25"
click at [328, 102] on span "Now" at bounding box center [330, 103] width 13 height 11
type input "9/22/2025 5:23 PM"
click at [373, 59] on span at bounding box center [481, 56] width 266 height 11
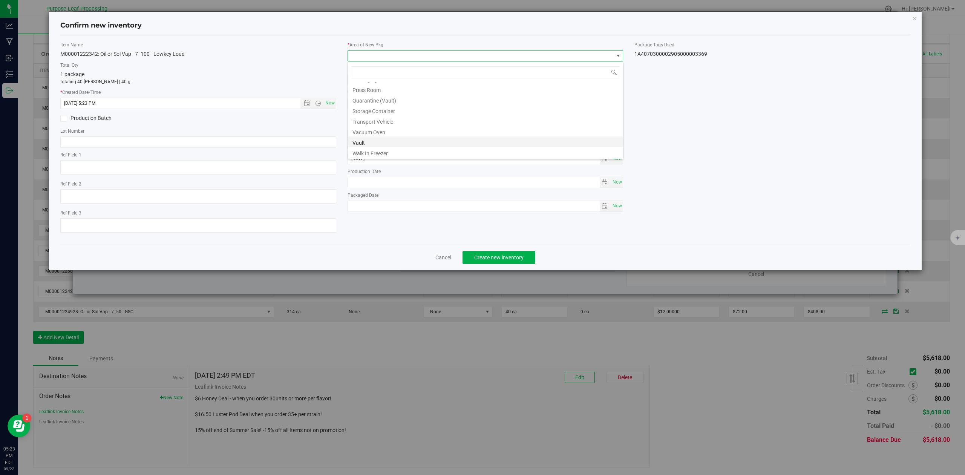
click at [365, 140] on li "Vault" at bounding box center [485, 142] width 275 height 11
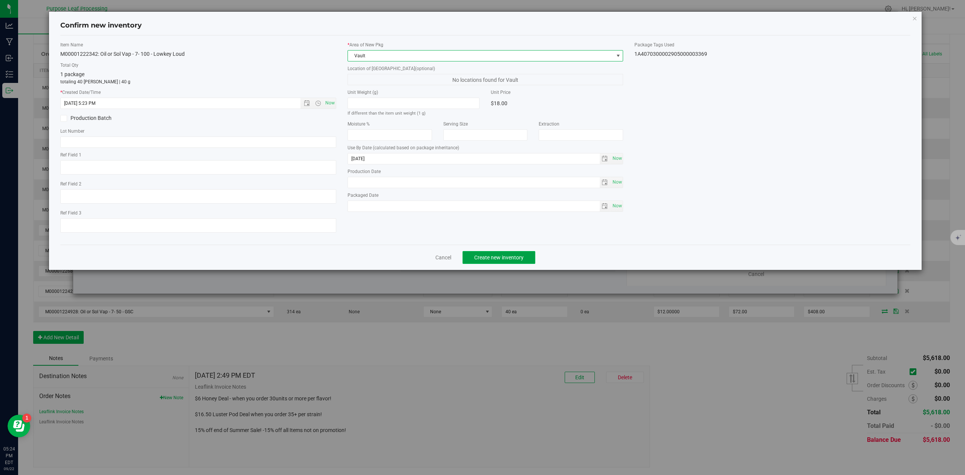
click at [508, 261] on span "Create new inventory" at bounding box center [498, 258] width 49 height 6
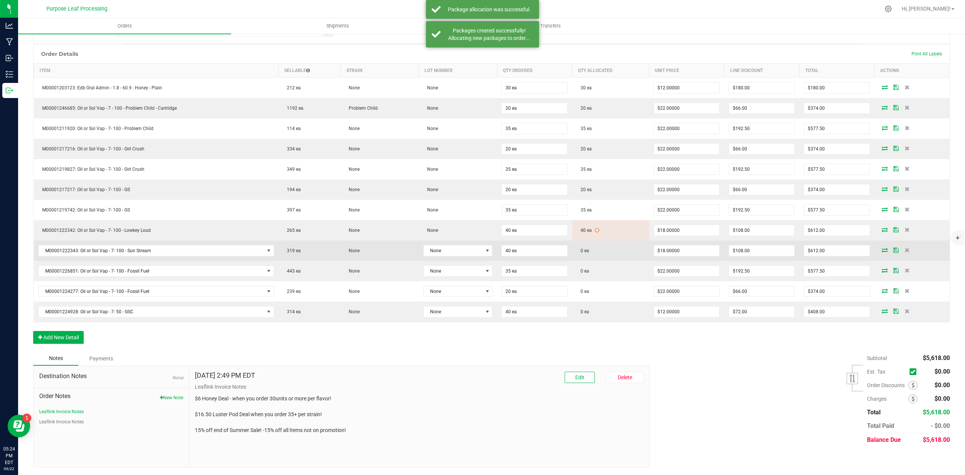
click at [610, 247] on td "0 ea" at bounding box center [610, 251] width 77 height 20
click at [882, 248] on icon at bounding box center [885, 250] width 6 height 5
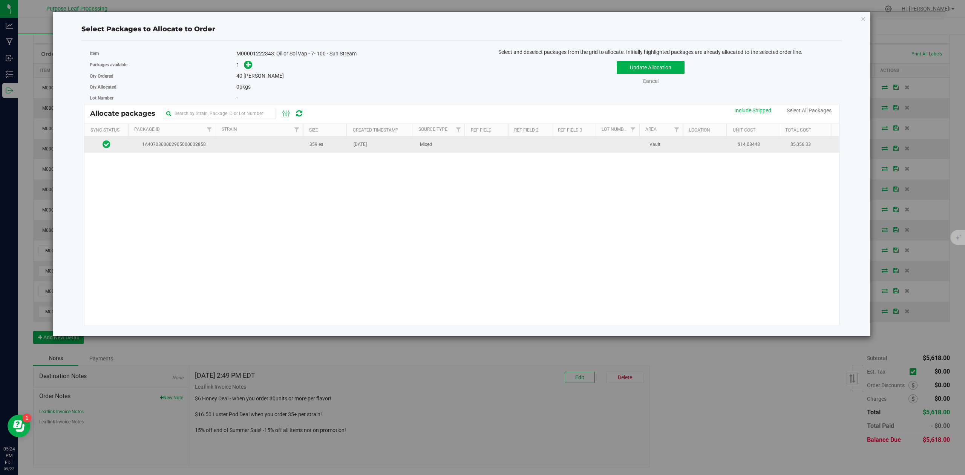
click at [241, 149] on td at bounding box center [261, 145] width 88 height 16
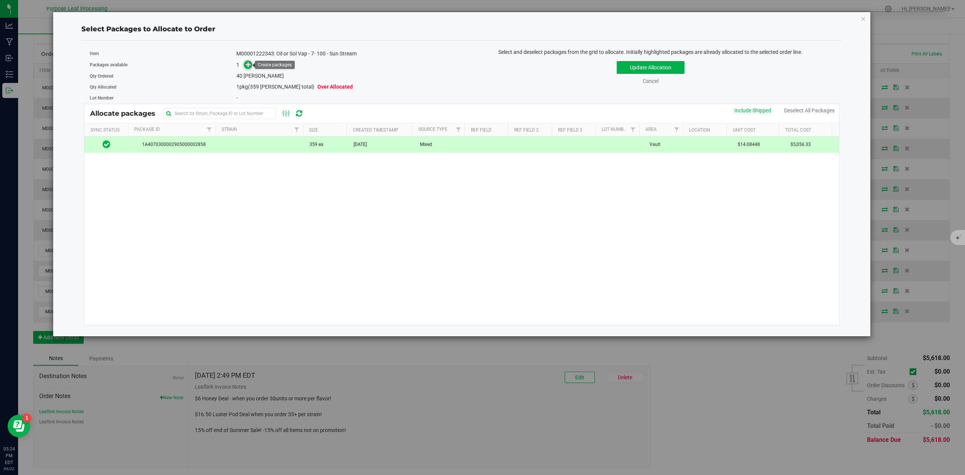
click at [246, 63] on icon at bounding box center [248, 64] width 5 height 5
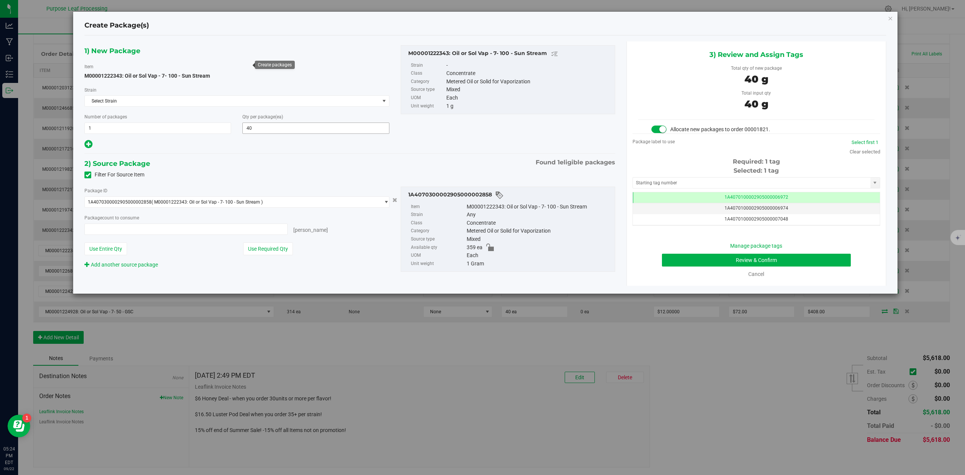
type input "40 ea"
click at [694, 182] on input "text" at bounding box center [752, 183] width 238 height 11
click at [654, 192] on li "1A4070300002905000003370" at bounding box center [756, 196] width 247 height 11
type input "1A4070300002905000003370"
click at [840, 261] on button "Review & Confirm" at bounding box center [756, 260] width 189 height 13
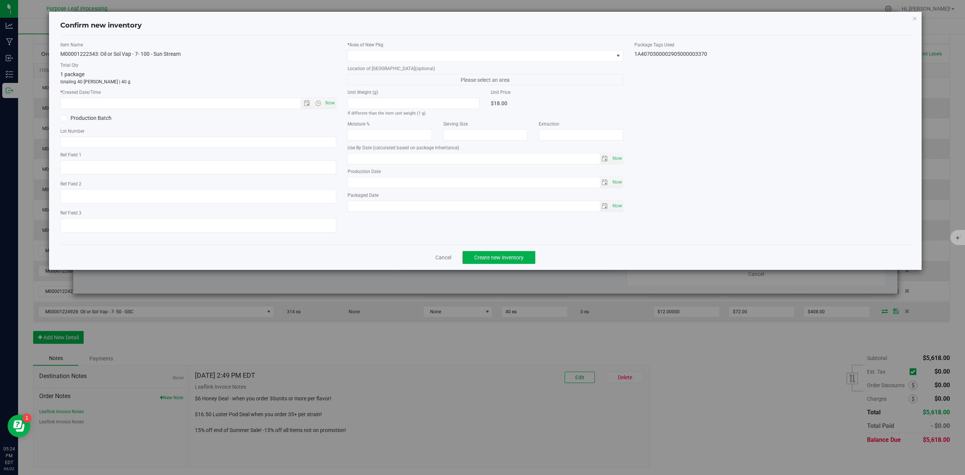
type input "2026-06-25"
click at [486, 54] on span at bounding box center [481, 56] width 266 height 11
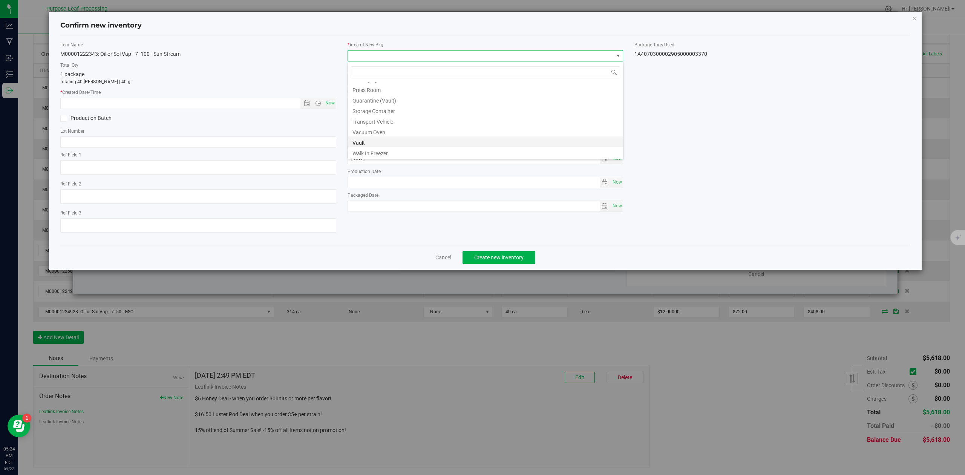
click at [370, 140] on li "Vault" at bounding box center [485, 142] width 275 height 11
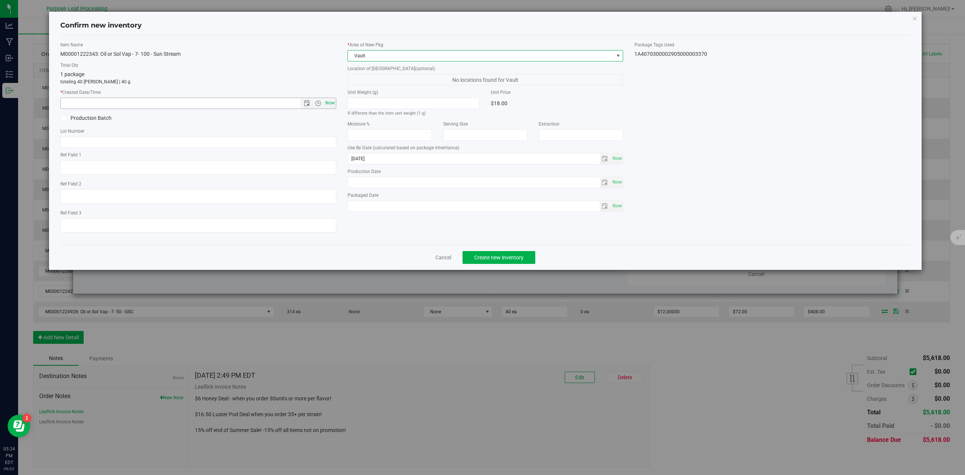
click at [325, 101] on span "Now" at bounding box center [330, 103] width 13 height 11
type input "9/22/2025 5:24 PM"
click at [528, 260] on button "Create new inventory" at bounding box center [499, 257] width 73 height 13
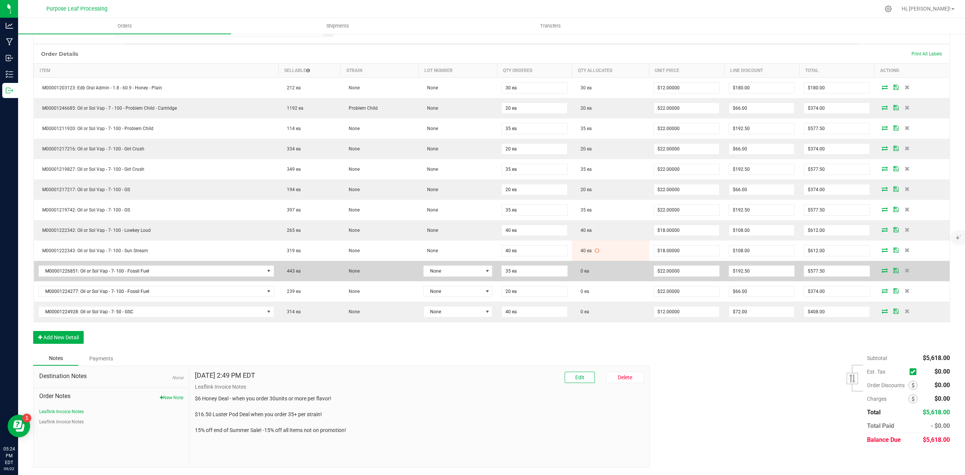
click at [882, 268] on icon at bounding box center [885, 270] width 6 height 5
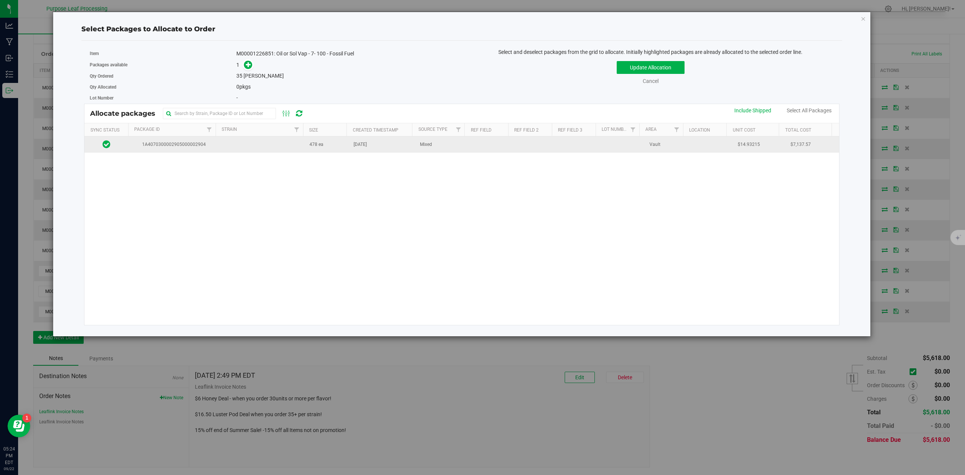
click at [200, 150] on td "1A4070300002905000002904" at bounding box center [173, 145] width 88 height 16
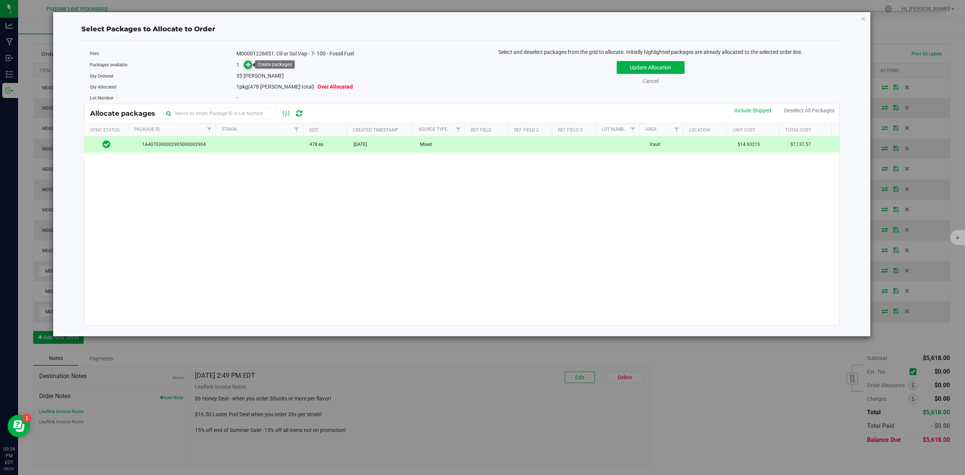
click at [247, 67] on icon at bounding box center [248, 64] width 5 height 5
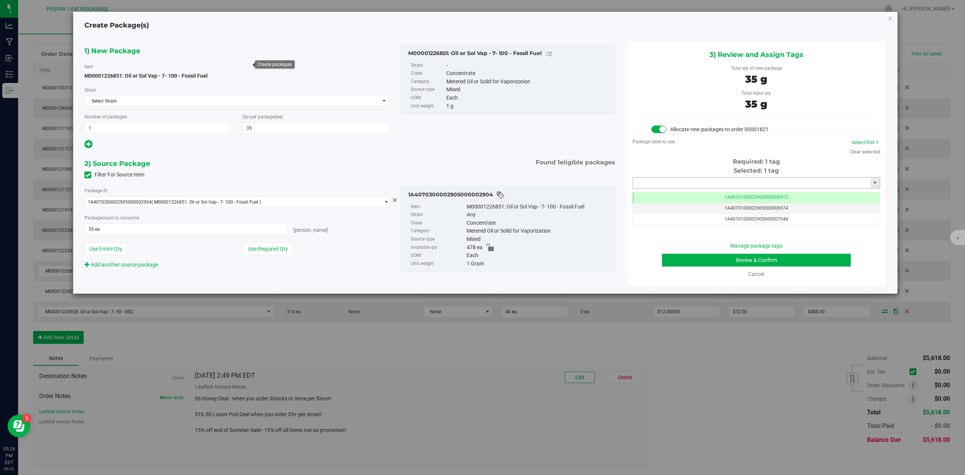
click at [692, 186] on input "text" at bounding box center [752, 183] width 238 height 11
click at [675, 195] on li "1A4070300002905000003371" at bounding box center [756, 196] width 247 height 11
type input "1A4070300002905000003371"
click at [830, 264] on button "Review & Confirm" at bounding box center [756, 260] width 189 height 13
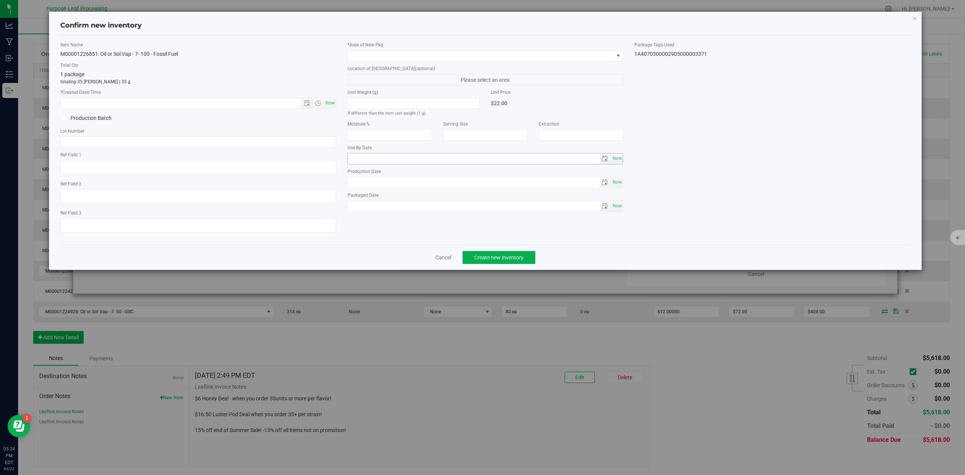
type input "2026-07-02"
click at [330, 104] on span "Now" at bounding box center [330, 103] width 13 height 11
type input "9/22/2025 5:24 PM"
click at [388, 58] on span at bounding box center [481, 56] width 266 height 11
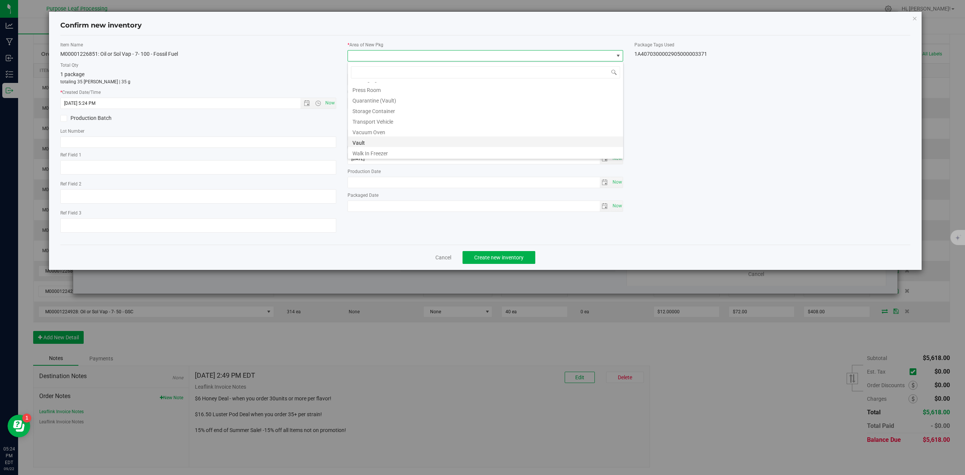
click at [379, 141] on li "Vault" at bounding box center [485, 142] width 275 height 11
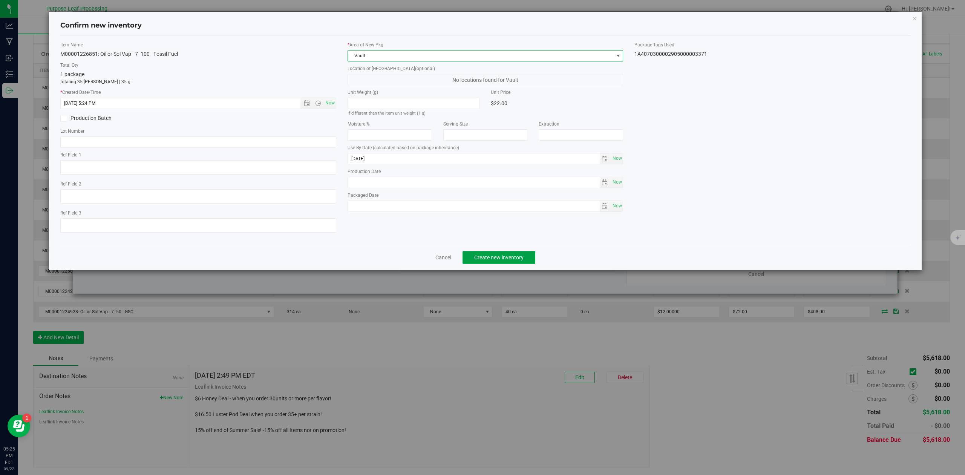
click at [500, 264] on button "Create new inventory" at bounding box center [499, 257] width 73 height 13
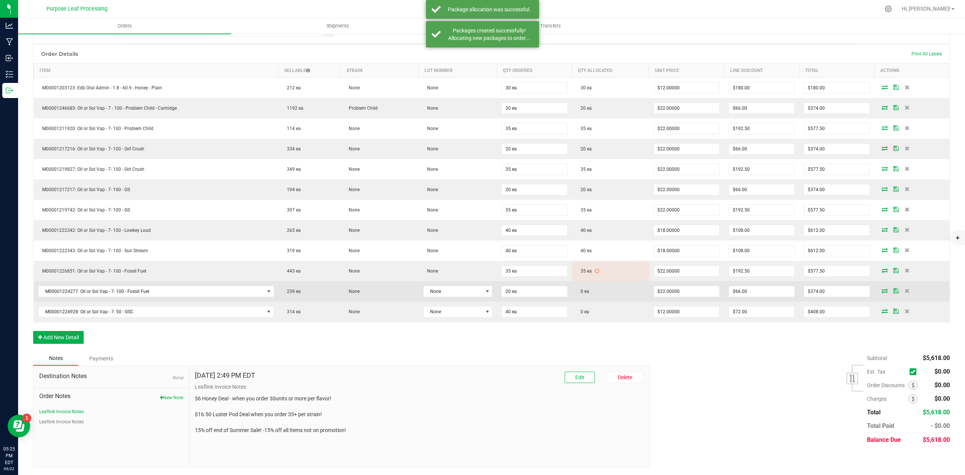
click at [615, 295] on td "0 ea" at bounding box center [610, 291] width 77 height 20
click at [882, 290] on icon at bounding box center [885, 290] width 6 height 5
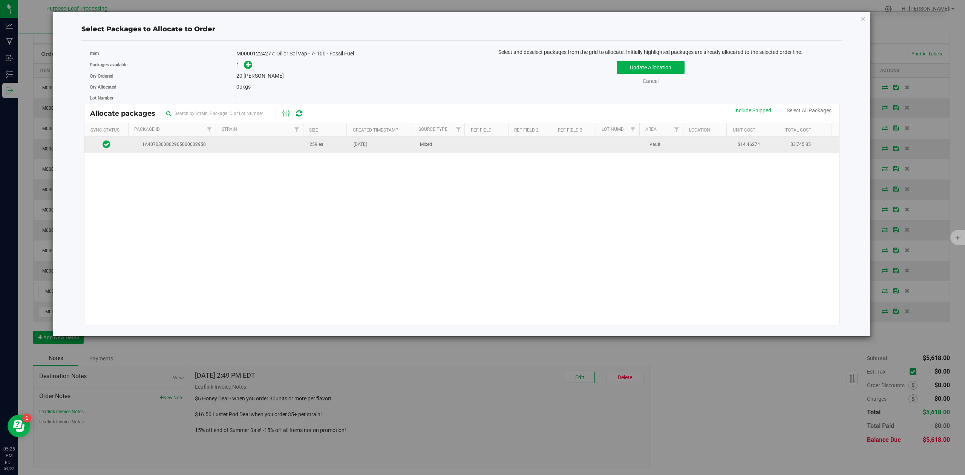
click at [221, 145] on td at bounding box center [261, 145] width 88 height 16
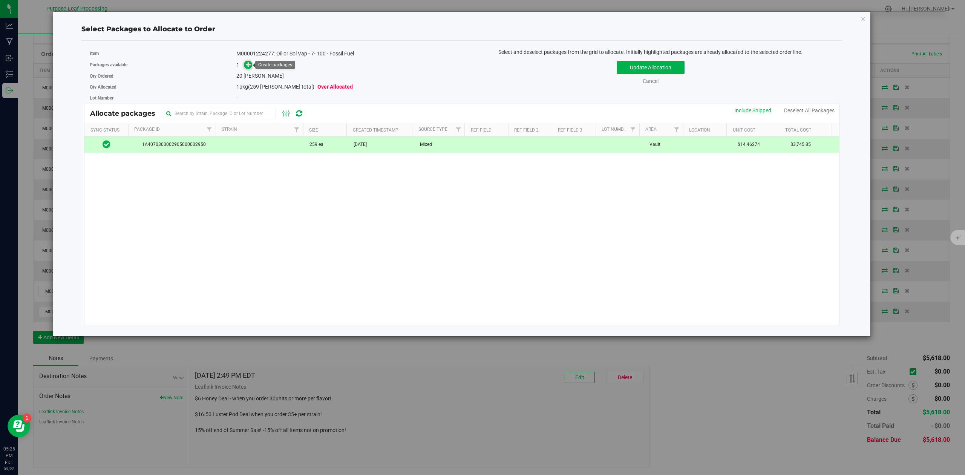
click at [248, 67] on icon at bounding box center [248, 64] width 5 height 5
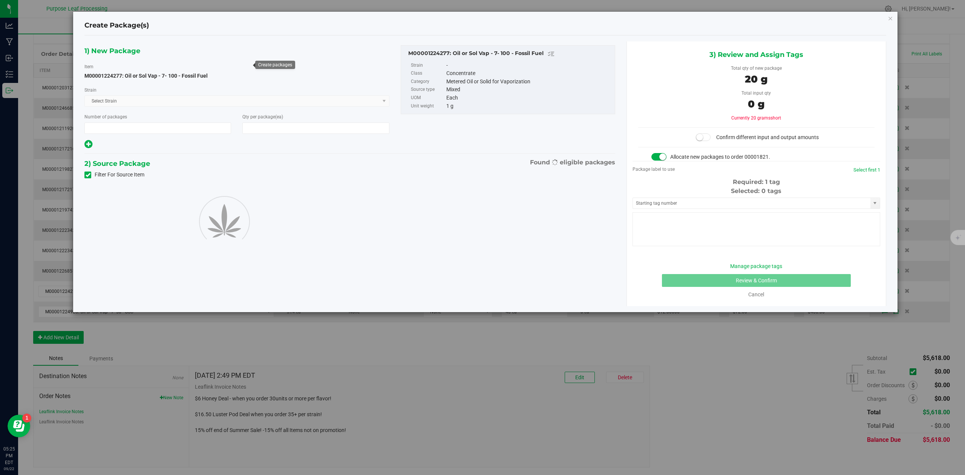
type input "1"
type input "20"
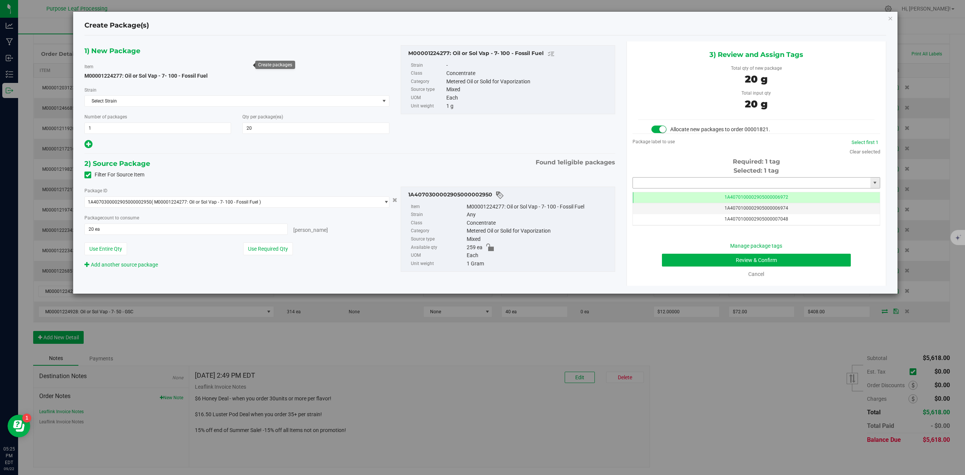
click at [661, 186] on input "text" at bounding box center [752, 183] width 238 height 11
click at [688, 201] on li "1A4070300002905000003366" at bounding box center [756, 196] width 247 height 11
type input "1A4070300002905000003366"
click at [829, 260] on button "Review & Confirm" at bounding box center [756, 260] width 189 height 13
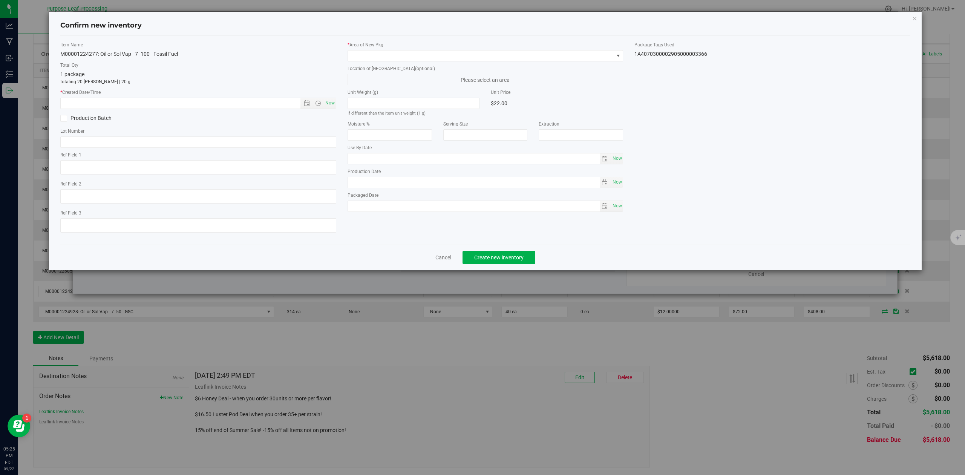
type input "2026-07-02"
click at [327, 101] on span "Now" at bounding box center [330, 103] width 13 height 11
type input "9/22/2025 5:25 PM"
click at [374, 55] on span at bounding box center [481, 56] width 266 height 11
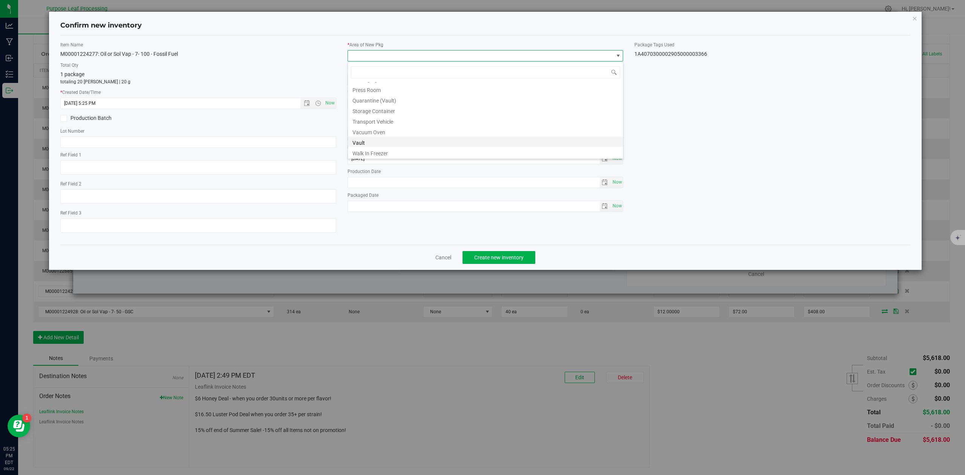
click at [360, 144] on li "Vault" at bounding box center [485, 142] width 275 height 11
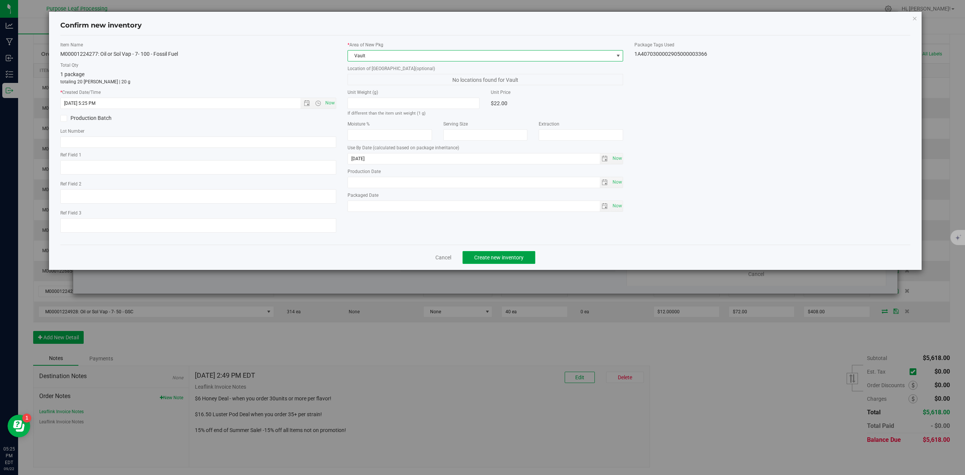
click at [488, 260] on span "Create new inventory" at bounding box center [498, 258] width 49 height 6
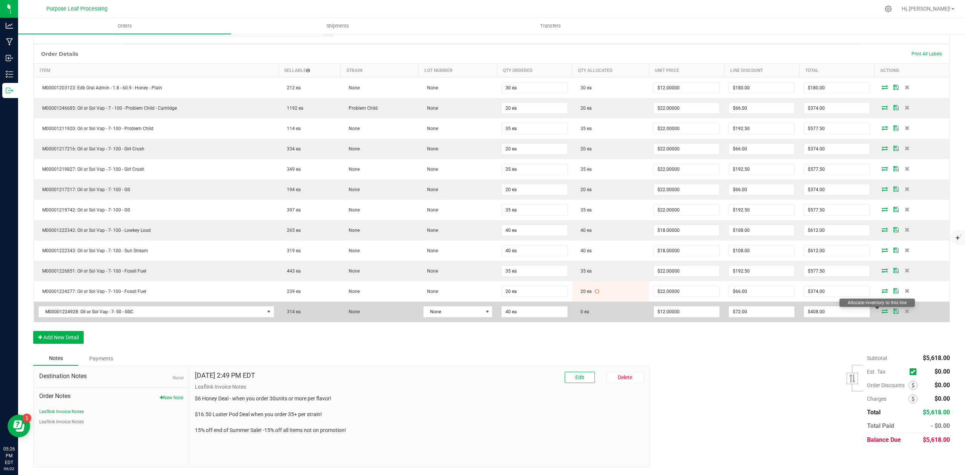
click at [882, 311] on icon at bounding box center [885, 311] width 6 height 5
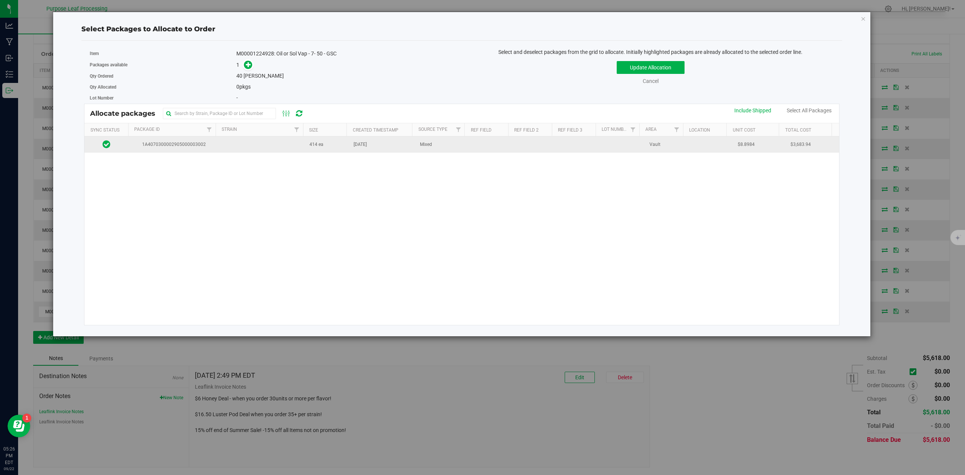
click at [199, 147] on span "1A4070300002905000003002" at bounding box center [172, 144] width 79 height 7
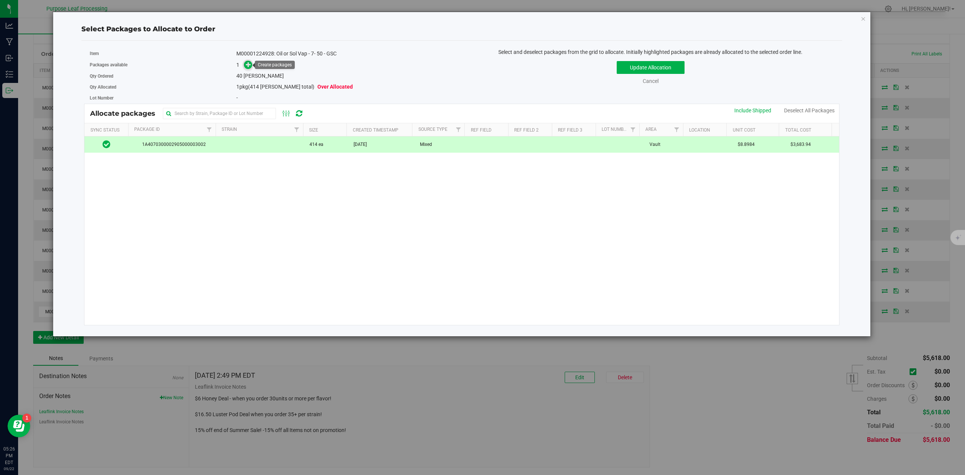
click at [246, 64] on icon at bounding box center [248, 64] width 5 height 5
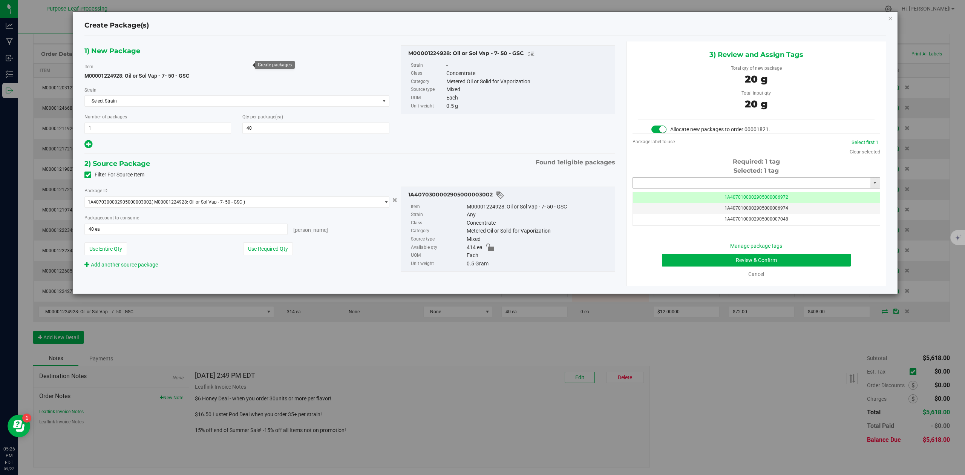
click at [677, 184] on input "text" at bounding box center [752, 183] width 238 height 11
click at [653, 197] on li "1A4070300002905000003368" at bounding box center [756, 196] width 247 height 11
type input "1A4070300002905000003368"
click at [825, 260] on button "Review & Confirm" at bounding box center [756, 260] width 189 height 13
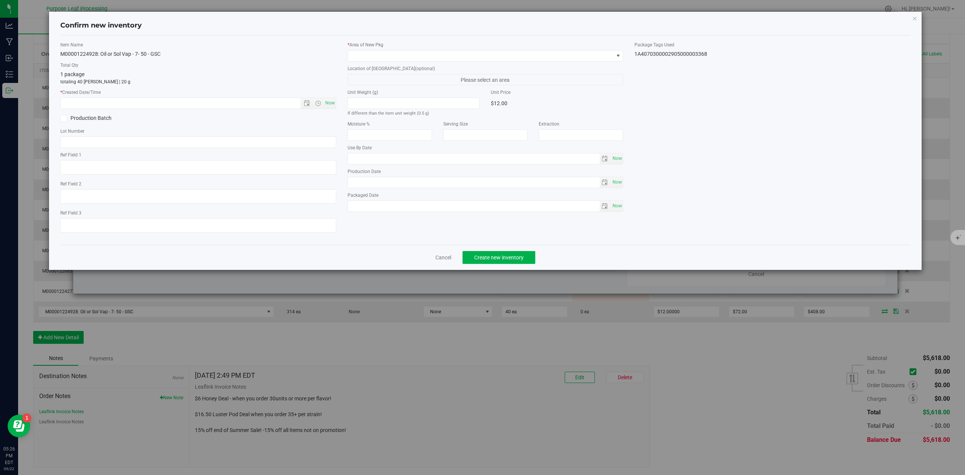
type input "[DATE]"
click at [324, 104] on span "Now" at bounding box center [330, 103] width 13 height 11
type input "9/22/2025 5:26 PM"
click at [368, 56] on span at bounding box center [481, 56] width 266 height 11
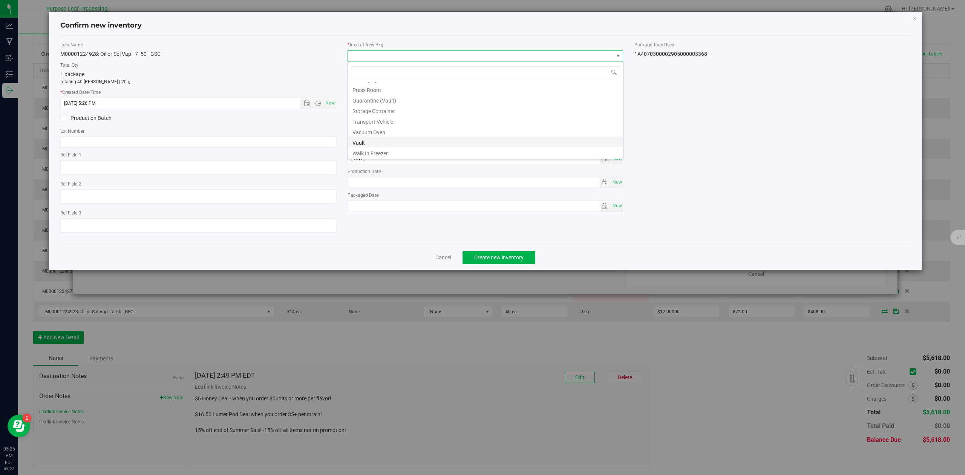
click at [367, 142] on li "Vault" at bounding box center [485, 142] width 275 height 11
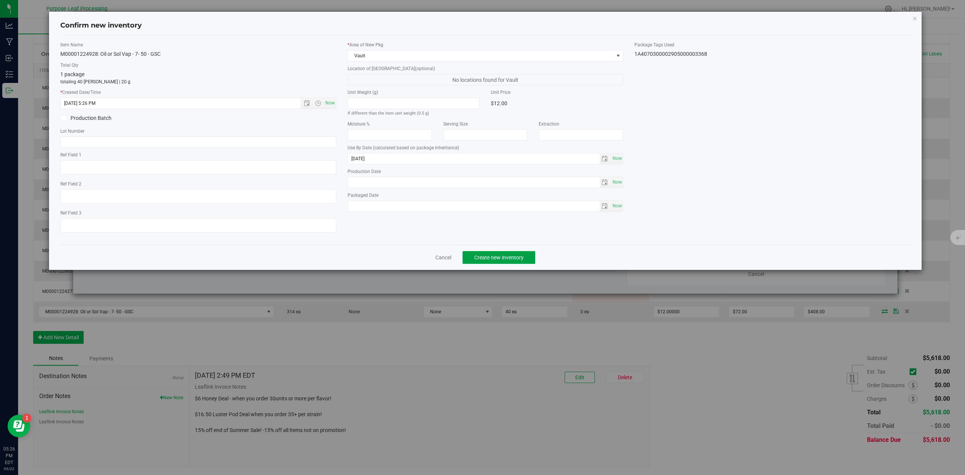
click at [520, 261] on span "Create new inventory" at bounding box center [498, 258] width 49 height 6
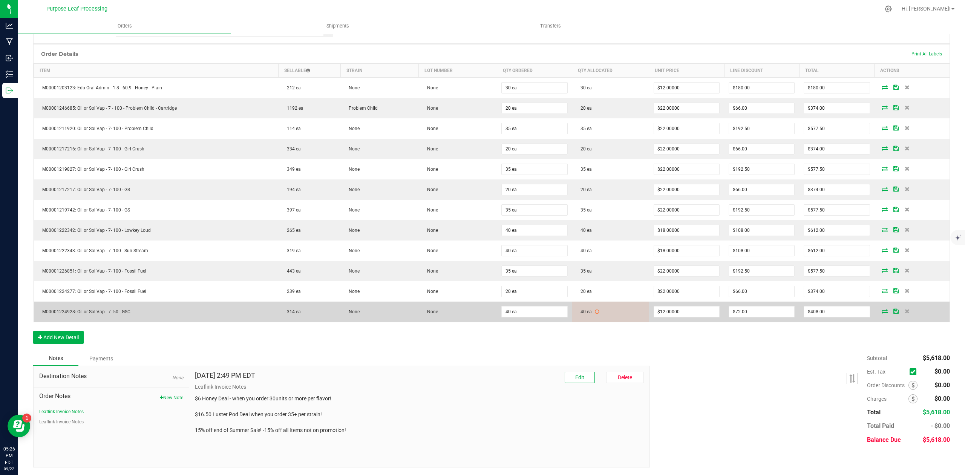
click at [894, 311] on icon at bounding box center [896, 311] width 5 height 5
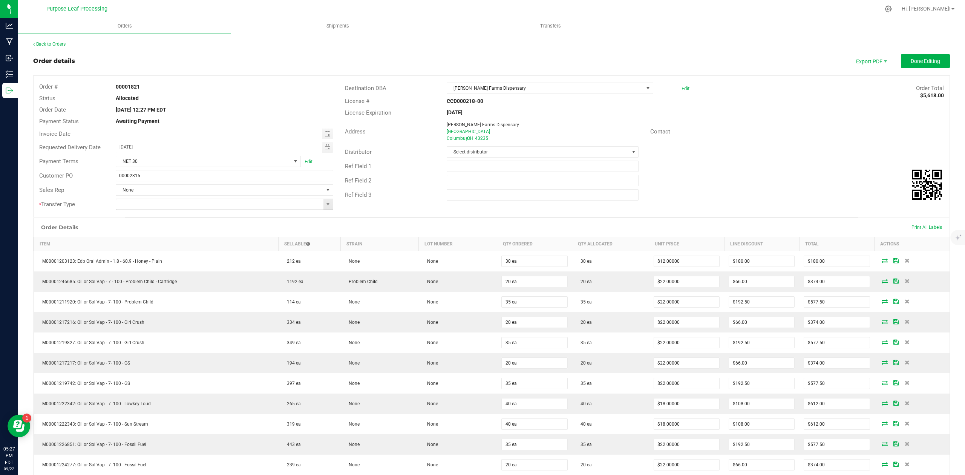
click at [175, 206] on input at bounding box center [220, 204] width 208 height 11
click at [326, 206] on span at bounding box center [328, 204] width 6 height 6
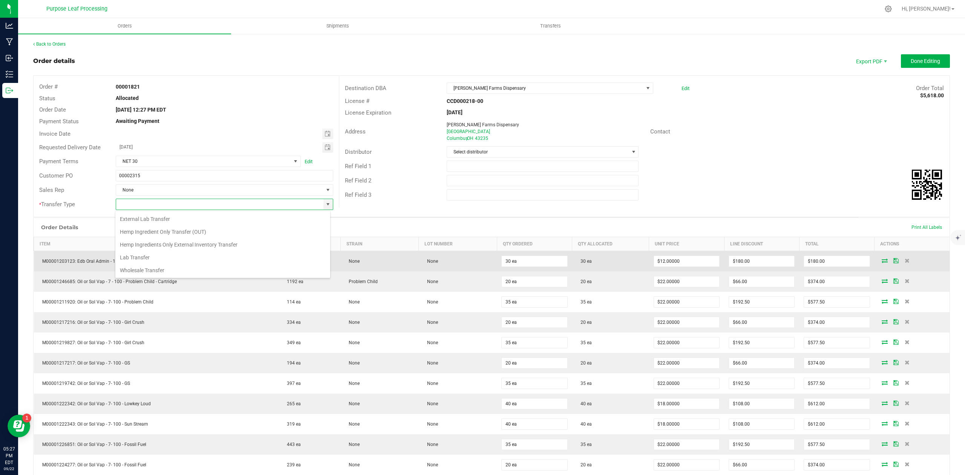
click at [150, 270] on li "Wholesale Transfer" at bounding box center [222, 270] width 215 height 13
type input "Wholesale Transfer"
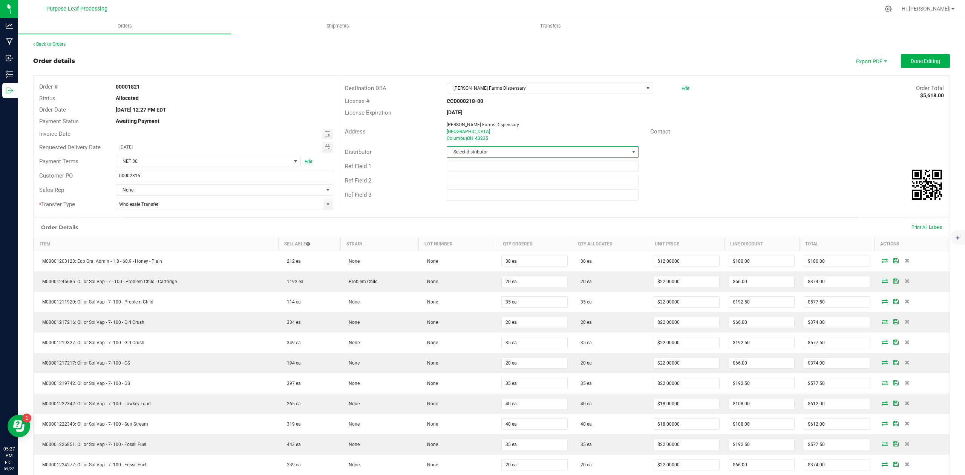
click at [631, 151] on span at bounding box center [634, 152] width 6 height 6
click at [482, 229] on li "Purpose Leaf Delivery" at bounding box center [539, 234] width 190 height 13
click at [924, 61] on span "Done Editing" at bounding box center [925, 61] width 29 height 6
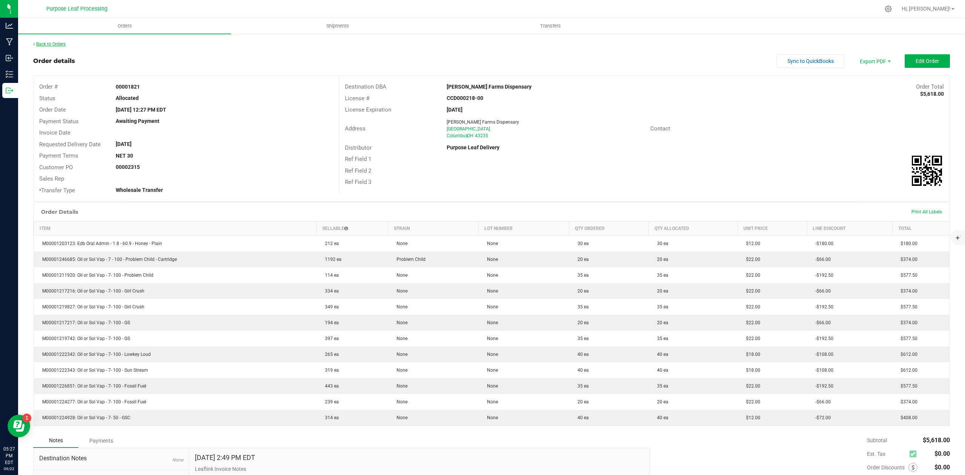
click at [55, 43] on link "Back to Orders" at bounding box center [49, 43] width 32 height 5
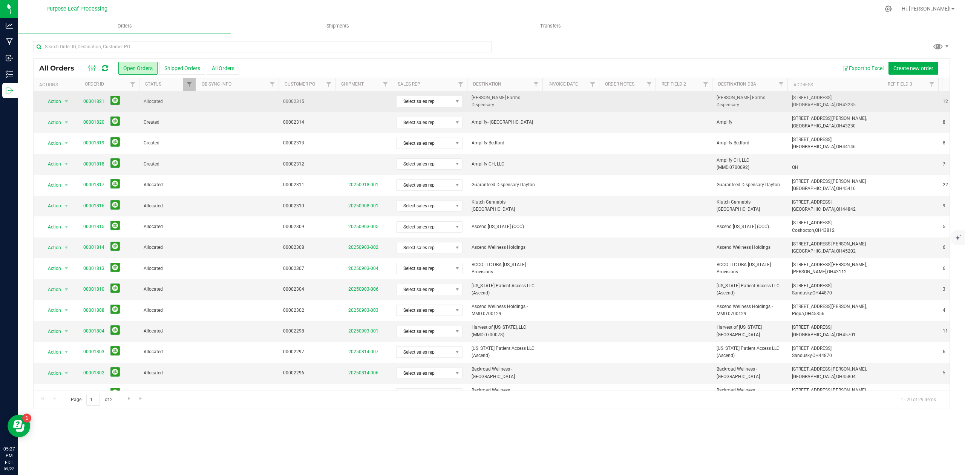
click at [310, 98] on span "00002315" at bounding box center [307, 101] width 48 height 7
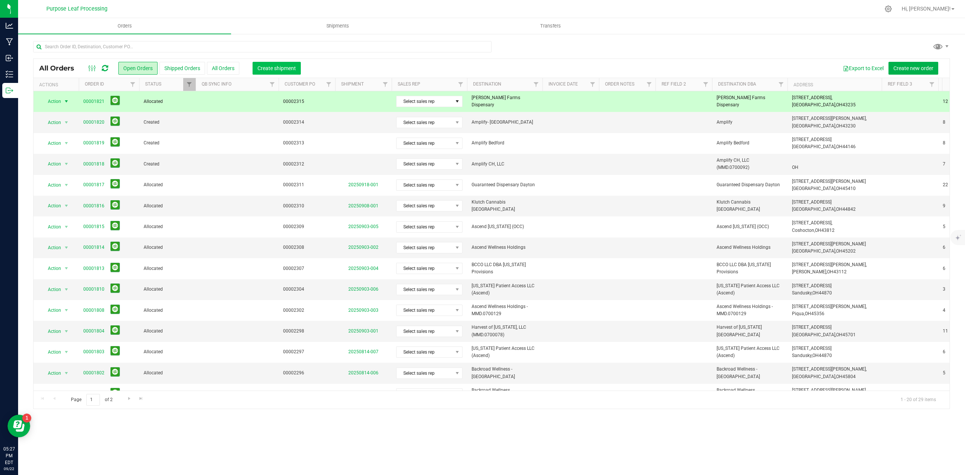
click at [282, 68] on span "Create shipment" at bounding box center [277, 68] width 38 height 6
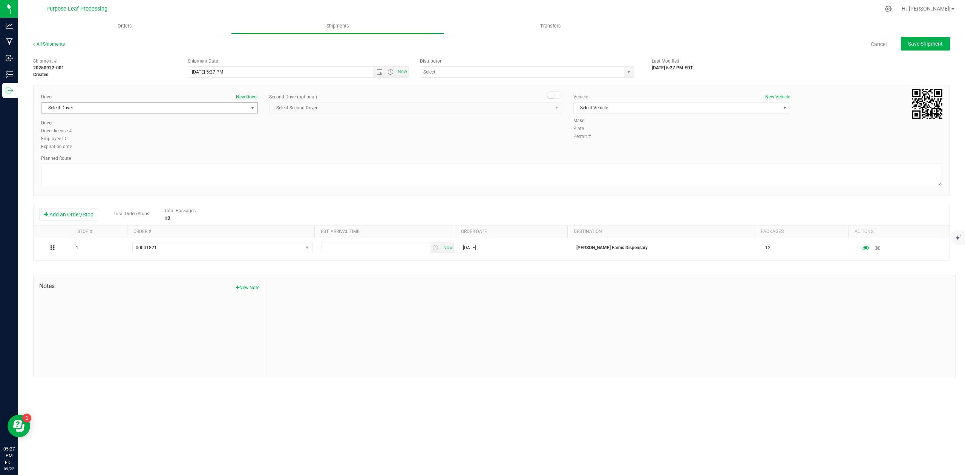
click at [251, 106] on span "select" at bounding box center [253, 108] width 6 height 6
click at [65, 209] on span "[PERSON_NAME]" at bounding box center [63, 207] width 34 height 10
click at [480, 71] on input "text" at bounding box center [519, 72] width 198 height 11
click at [622, 73] on span at bounding box center [527, 71] width 214 height 11
click at [629, 70] on span "select" at bounding box center [629, 72] width 6 height 6
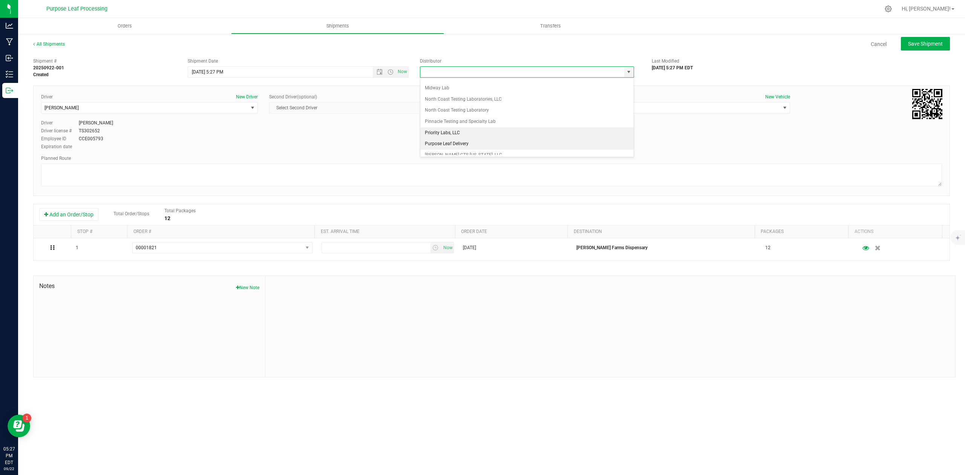
scroll to position [28, 0]
click at [453, 139] on li "Purpose Leaf Delivery" at bounding box center [526, 138] width 213 height 11
type input "Purpose Leaf Delivery"
click at [378, 71] on span "Open the date view" at bounding box center [380, 72] width 6 height 6
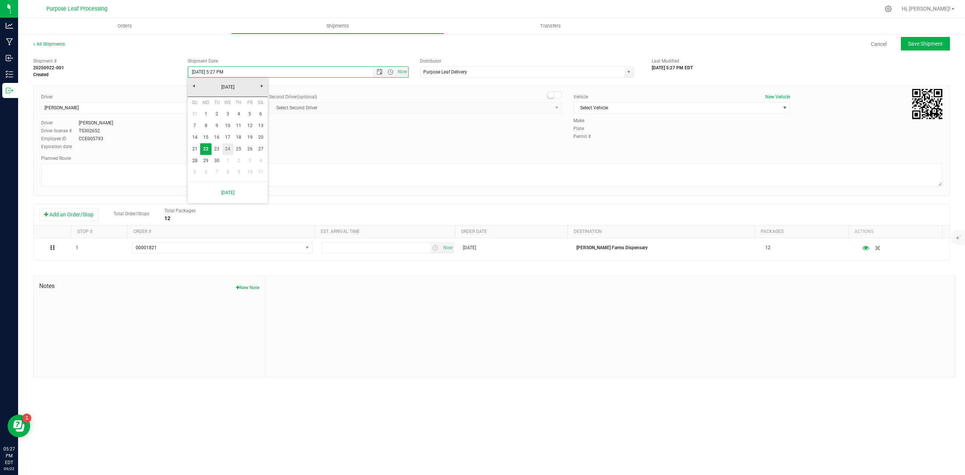
click at [226, 148] on link "24" at bounding box center [227, 149] width 11 height 12
click at [379, 72] on span "Open the date view" at bounding box center [380, 72] width 6 height 6
click at [390, 72] on span "Open the time view" at bounding box center [391, 72] width 6 height 6
click at [202, 106] on li "9:00 AM" at bounding box center [297, 108] width 219 height 10
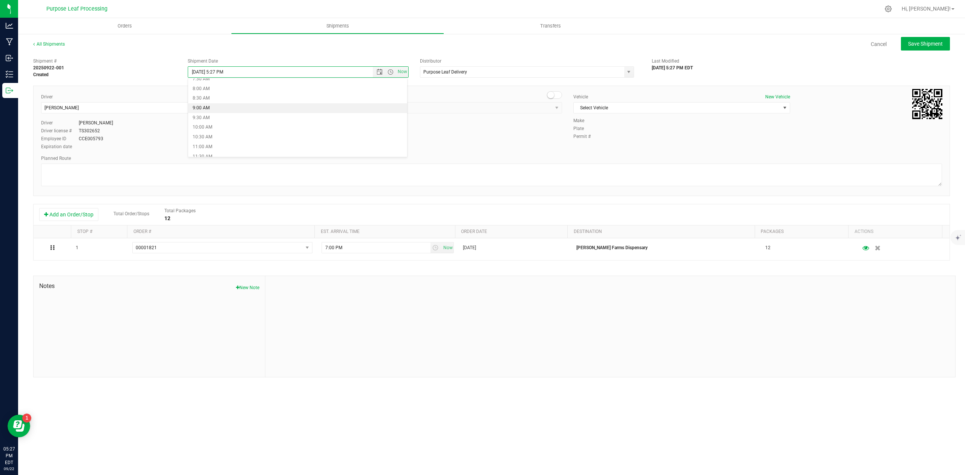
type input "9/24/2025 9:00 AM"
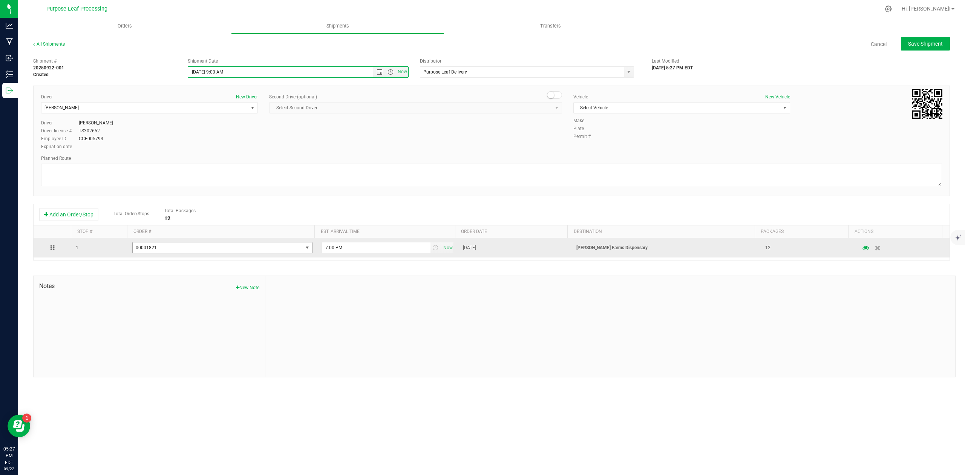
click at [302, 249] on span "select" at bounding box center [306, 247] width 9 height 11
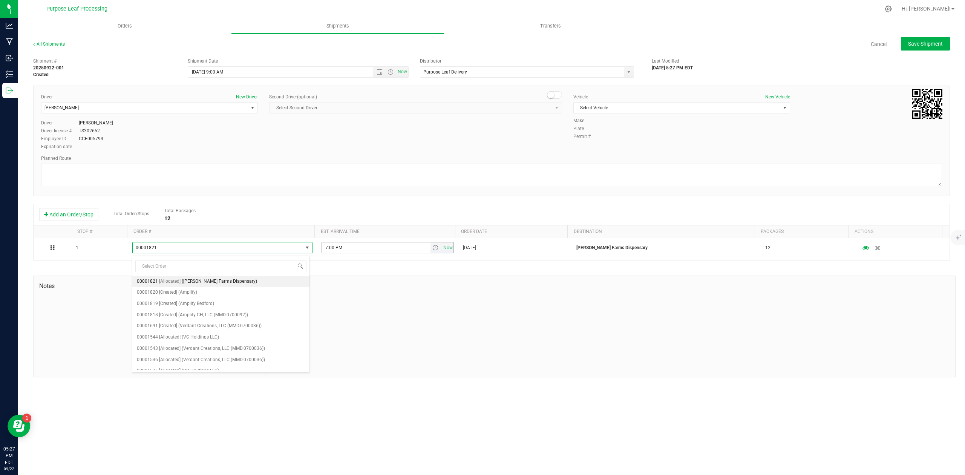
click at [374, 281] on div at bounding box center [610, 326] width 690 height 101
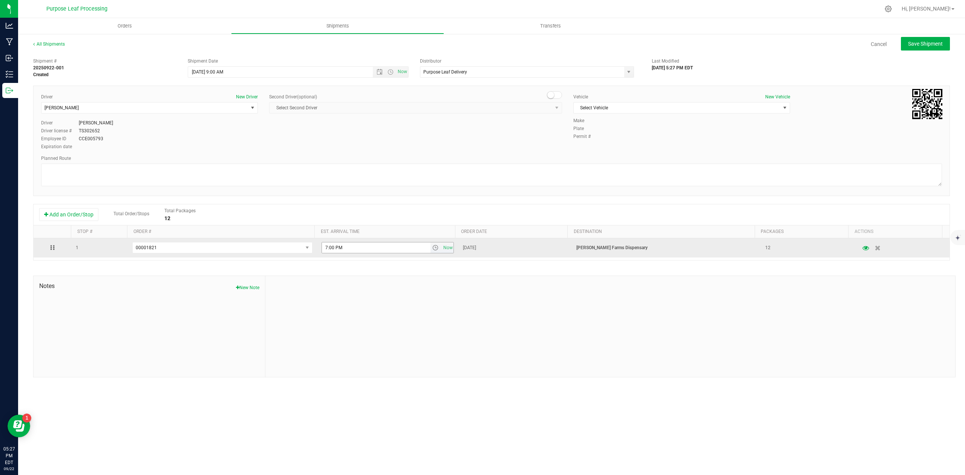
click at [431, 253] on span "select" at bounding box center [436, 247] width 11 height 11
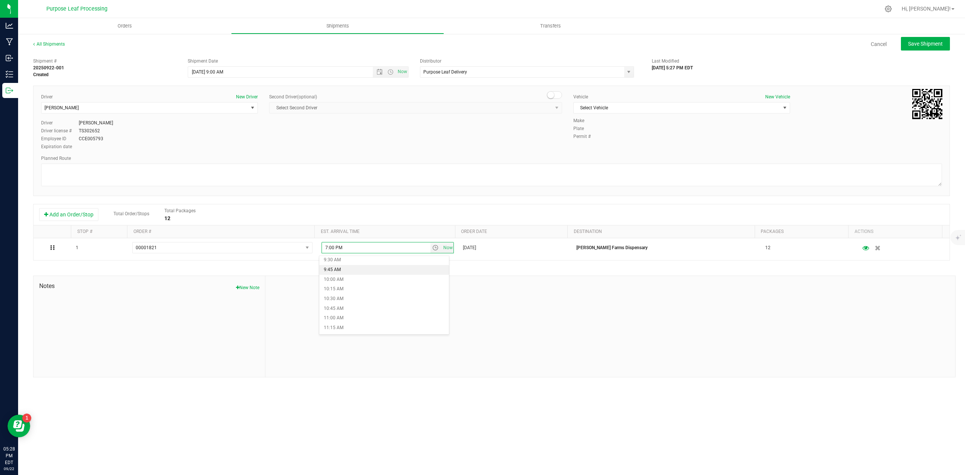
scroll to position [352, 0]
click at [340, 297] on li "10:00 AM" at bounding box center [384, 298] width 130 height 10
click at [705, 112] on span "Select Vehicle" at bounding box center [677, 108] width 207 height 11
click at [604, 131] on li "[PERSON_NAME] 2 - PLQ 2807" at bounding box center [682, 132] width 216 height 11
click at [80, 173] on textarea at bounding box center [491, 175] width 901 height 23
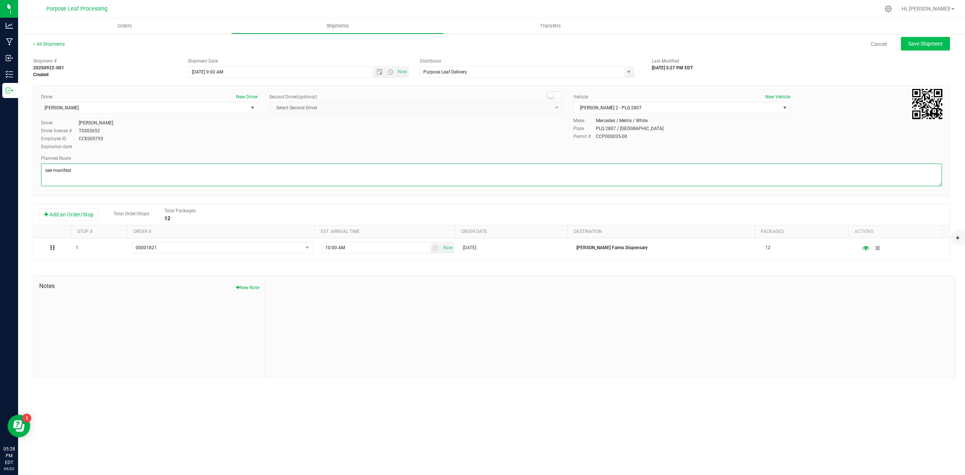
type textarea "see manifest"
click at [927, 45] on span "Save Shipment" at bounding box center [925, 44] width 35 height 6
type input "9/24/2025 1:00 PM"
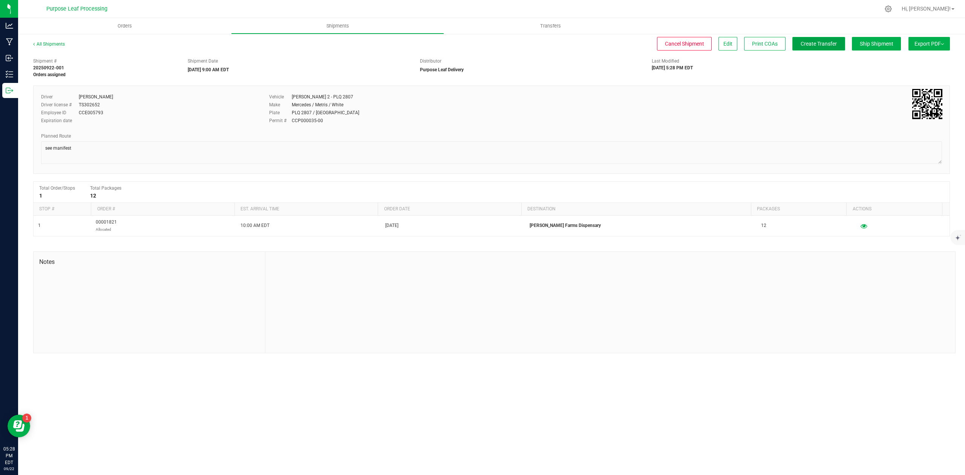
click at [818, 46] on span "Create Transfer" at bounding box center [819, 44] width 36 height 6
click at [116, 28] on span "Orders" at bounding box center [124, 26] width 35 height 7
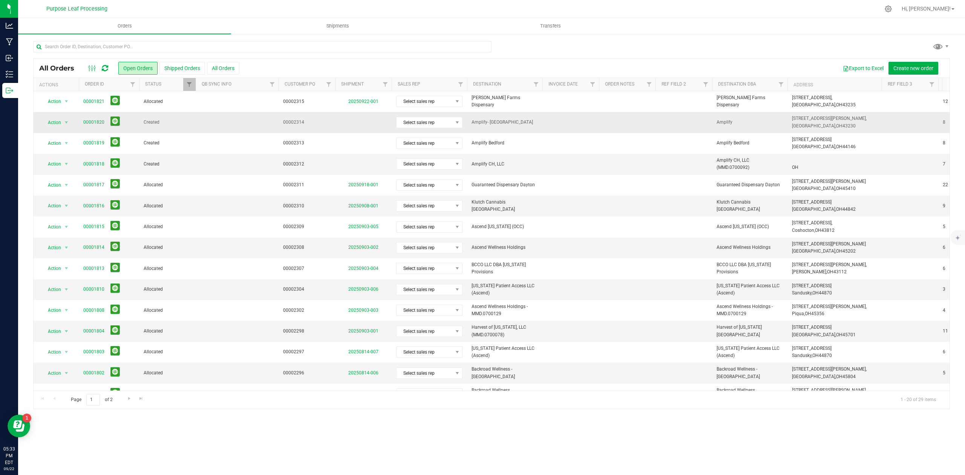
click at [296, 119] on span "00002314" at bounding box center [307, 122] width 48 height 7
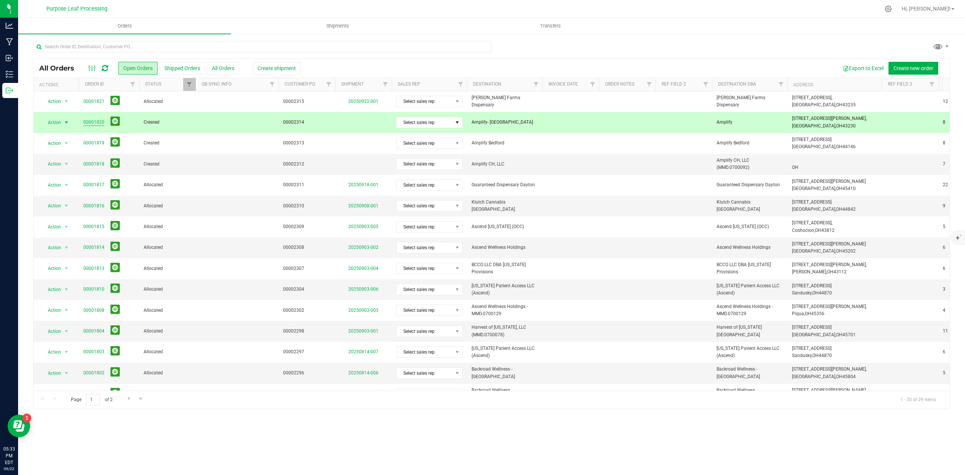
click at [88, 121] on link "00001820" at bounding box center [93, 122] width 21 height 7
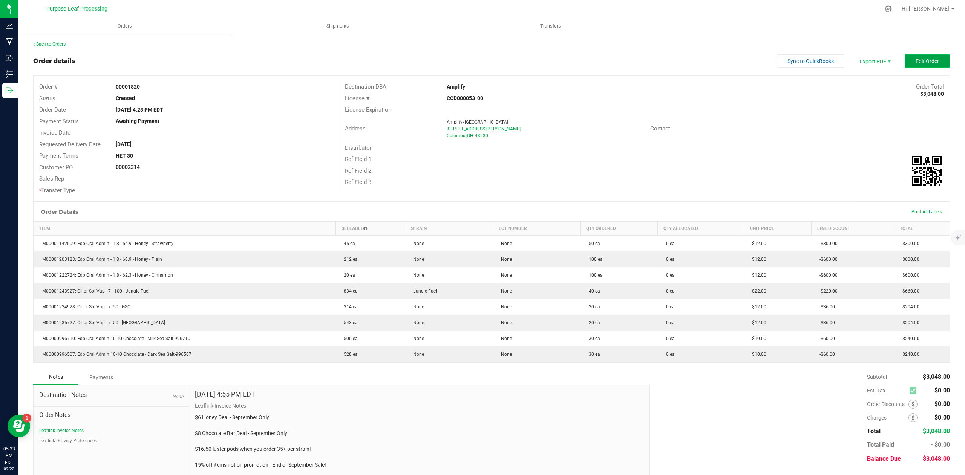
click at [922, 64] on span "Edit Order" at bounding box center [927, 61] width 23 height 6
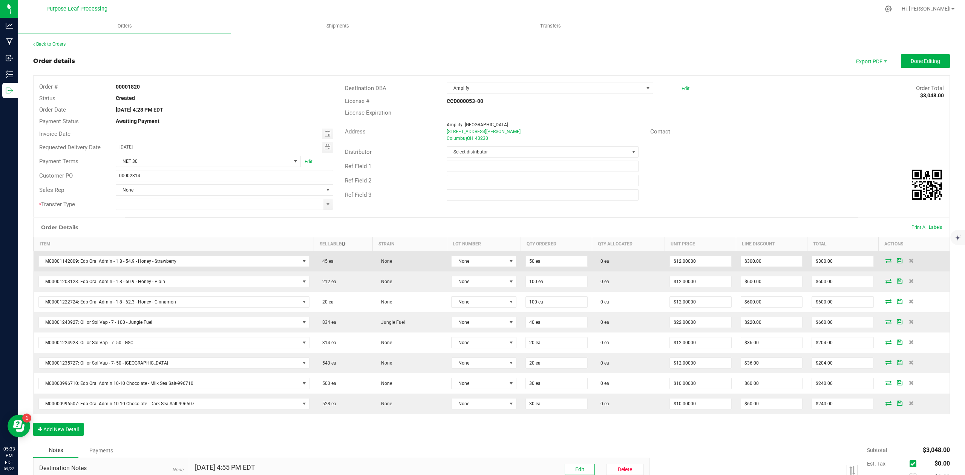
click at [886, 262] on icon at bounding box center [889, 260] width 6 height 5
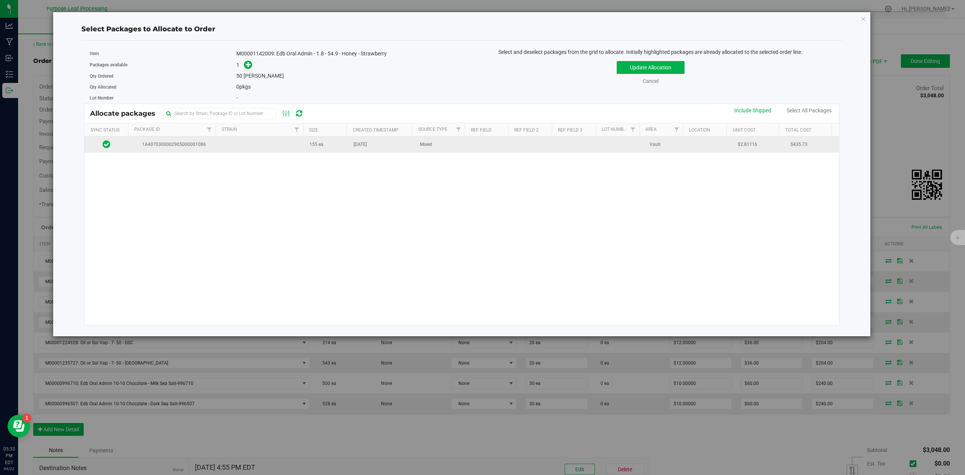
click at [199, 147] on span "1A4070300002905000001086" at bounding box center [172, 144] width 79 height 7
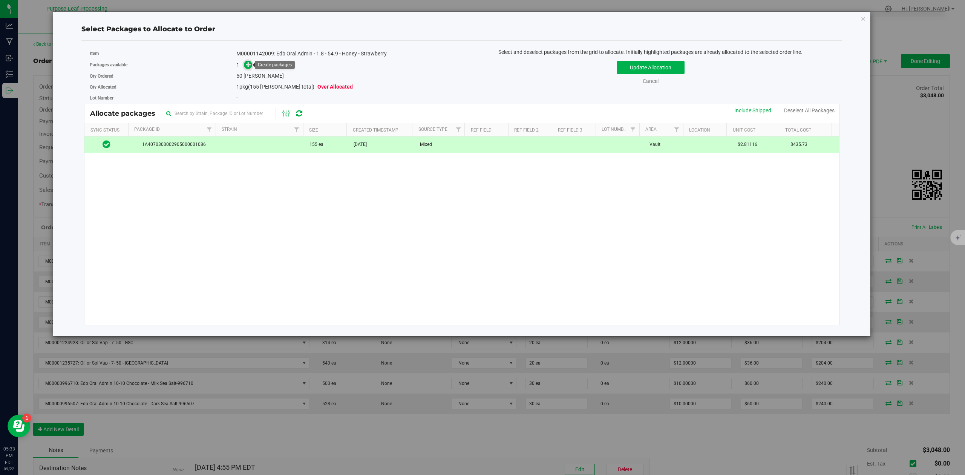
click at [248, 65] on icon at bounding box center [248, 64] width 5 height 5
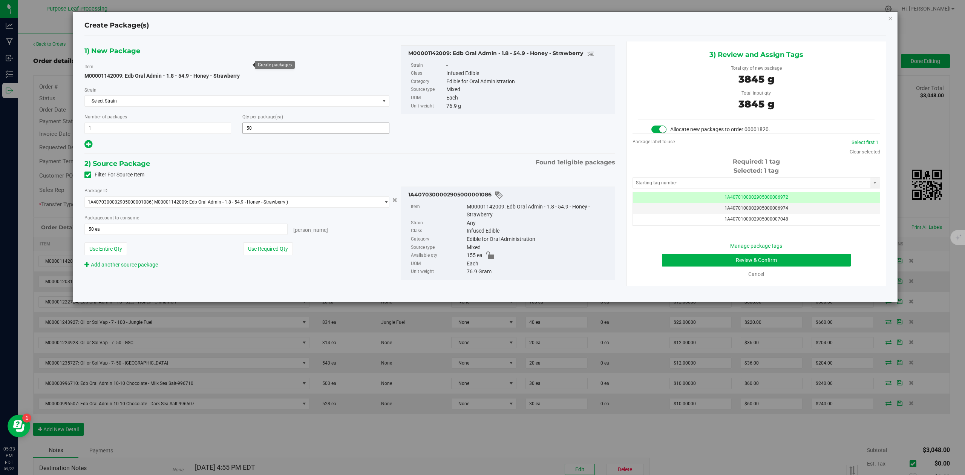
scroll to position [0, 0]
click at [673, 181] on input "text" at bounding box center [752, 183] width 238 height 11
click at [705, 196] on li "1A4070300002905000003355" at bounding box center [756, 196] width 247 height 11
type input "1A4070300002905000003355"
click at [829, 264] on button "Review & Confirm" at bounding box center [756, 260] width 189 height 13
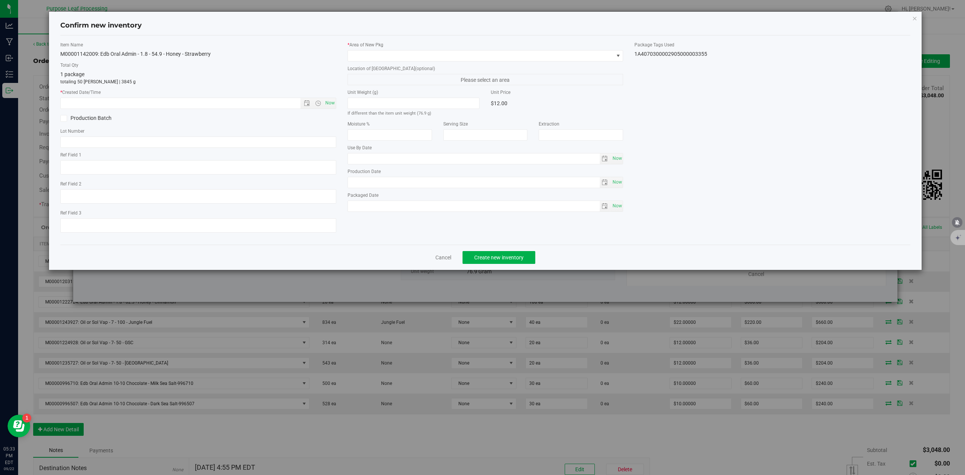
type input "[DATE]"
click at [335, 103] on span "Now" at bounding box center [330, 103] width 13 height 11
type input "9/22/2025 5:33 PM"
click at [391, 51] on span at bounding box center [481, 56] width 266 height 11
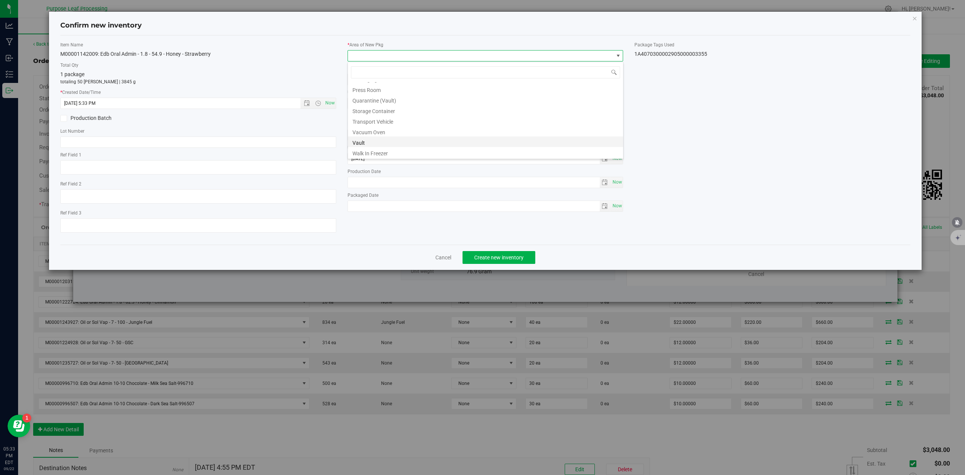
click at [370, 139] on li "Vault" at bounding box center [485, 142] width 275 height 11
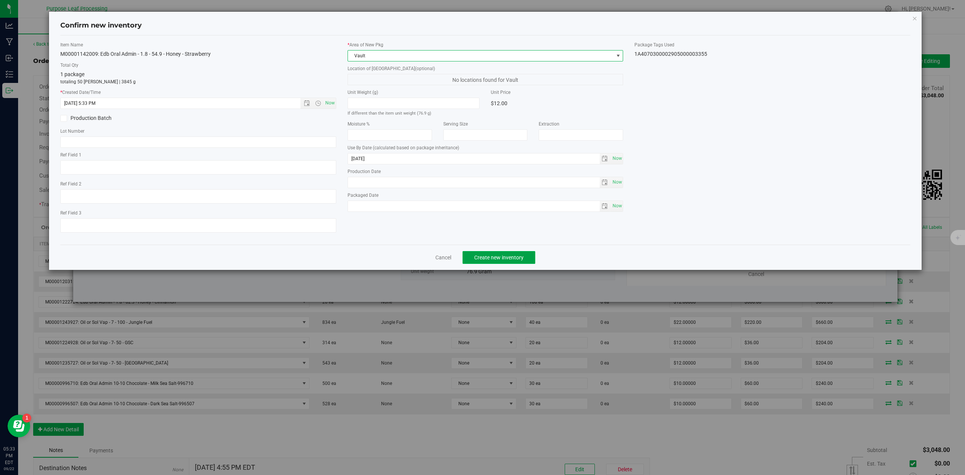
click at [487, 261] on span "Create new inventory" at bounding box center [498, 258] width 49 height 6
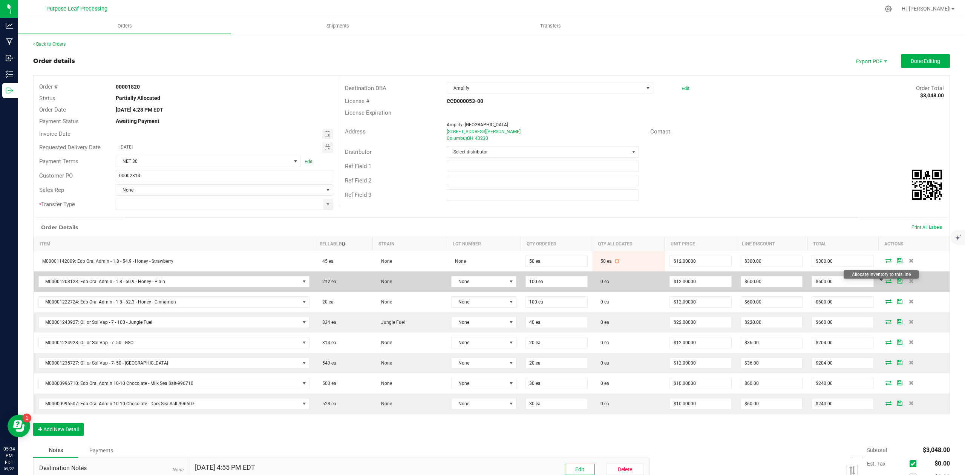
click at [886, 282] on icon at bounding box center [889, 281] width 6 height 5
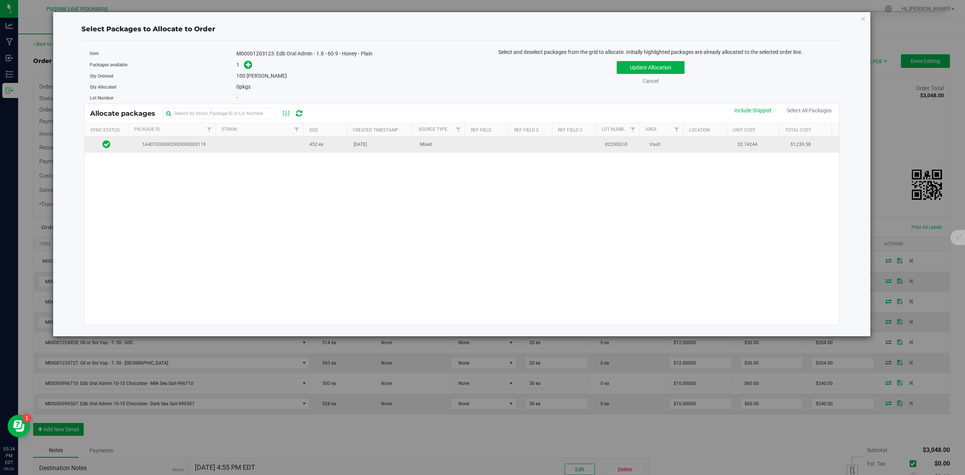
click at [162, 147] on span "1A4070300002905000003119" at bounding box center [172, 144] width 79 height 7
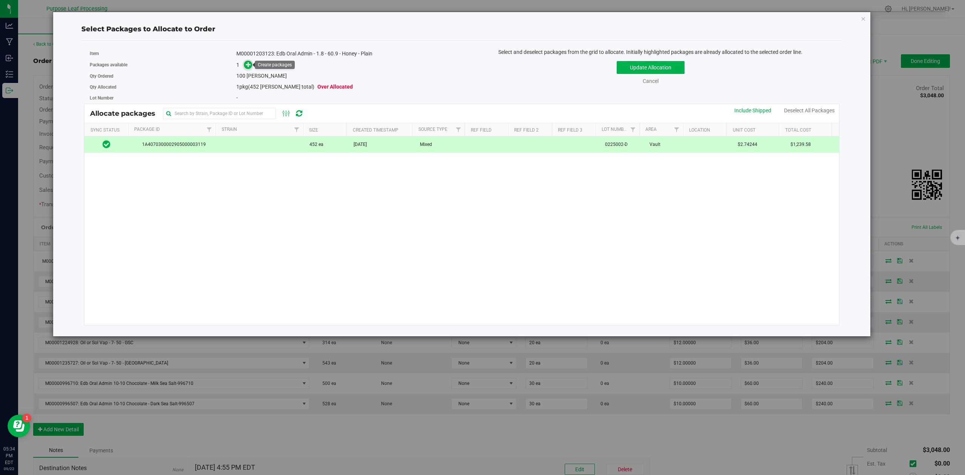
click at [247, 63] on icon at bounding box center [248, 64] width 5 height 5
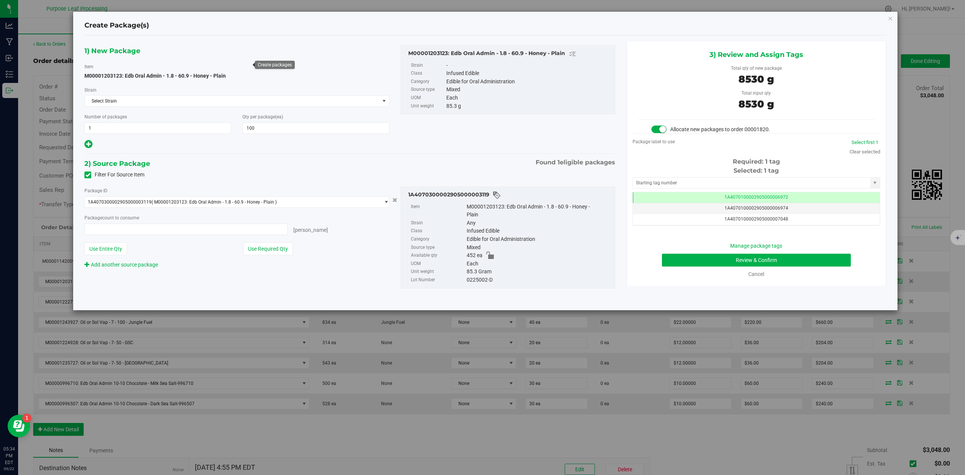
type input "100 ea"
click at [655, 179] on input "text" at bounding box center [752, 183] width 238 height 11
click at [636, 198] on li "1A4070300002905000003354" at bounding box center [756, 196] width 247 height 11
type input "1A4070300002905000003354"
click at [836, 258] on button "Review & Confirm" at bounding box center [756, 260] width 189 height 13
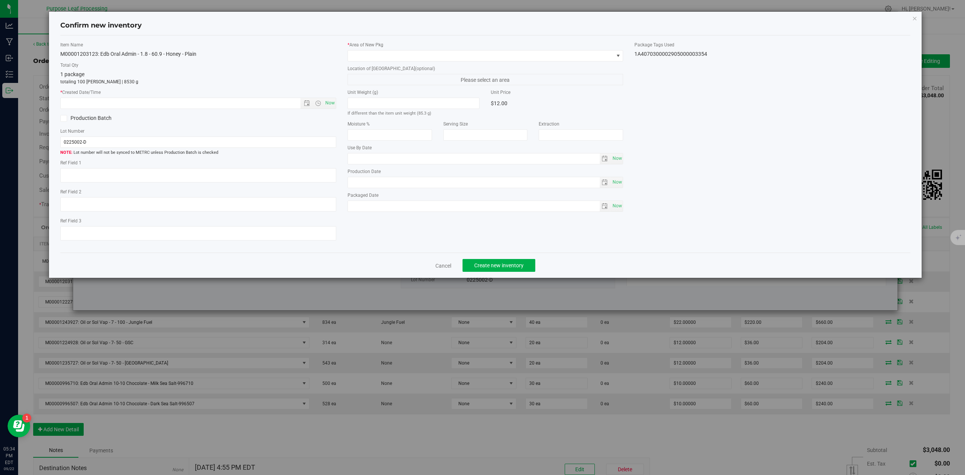
type input "[DATE]"
click at [325, 102] on span "Now" at bounding box center [330, 103] width 13 height 11
type input "9/22/2025 5:34 PM"
click at [364, 53] on span at bounding box center [481, 56] width 266 height 11
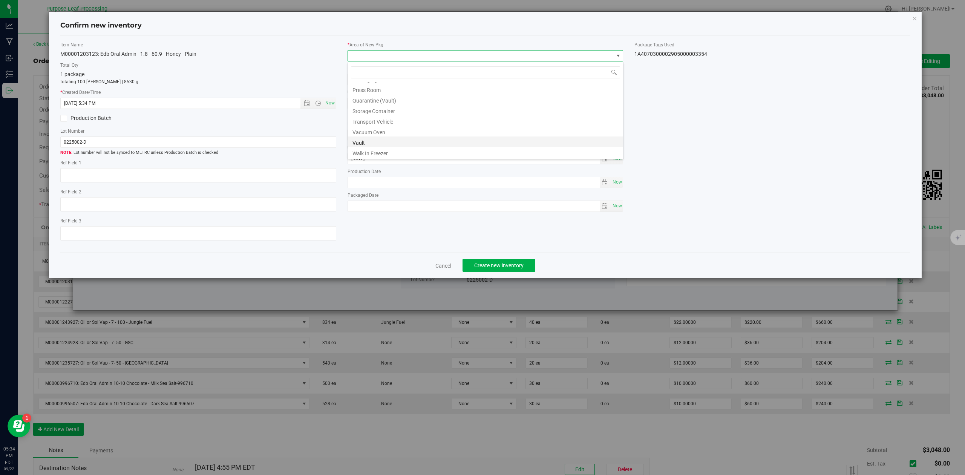
click at [378, 142] on li "Vault" at bounding box center [485, 142] width 275 height 11
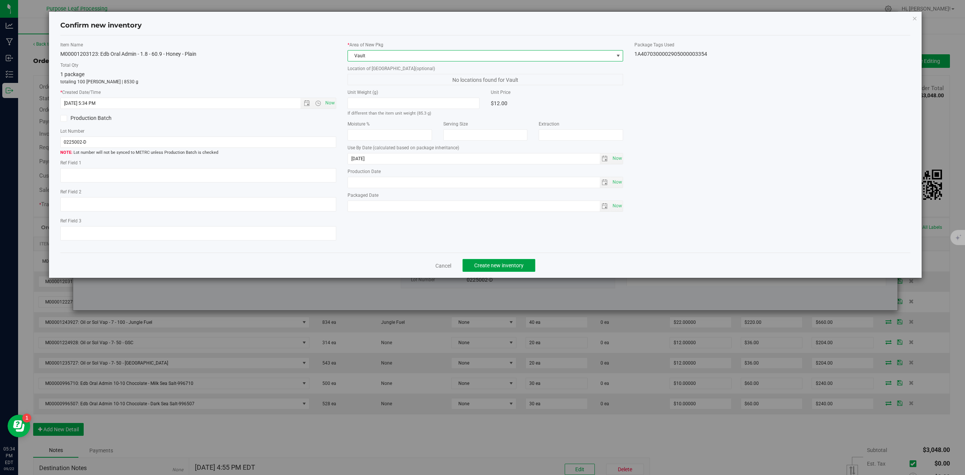
click at [530, 272] on button "Create new inventory" at bounding box center [499, 265] width 73 height 13
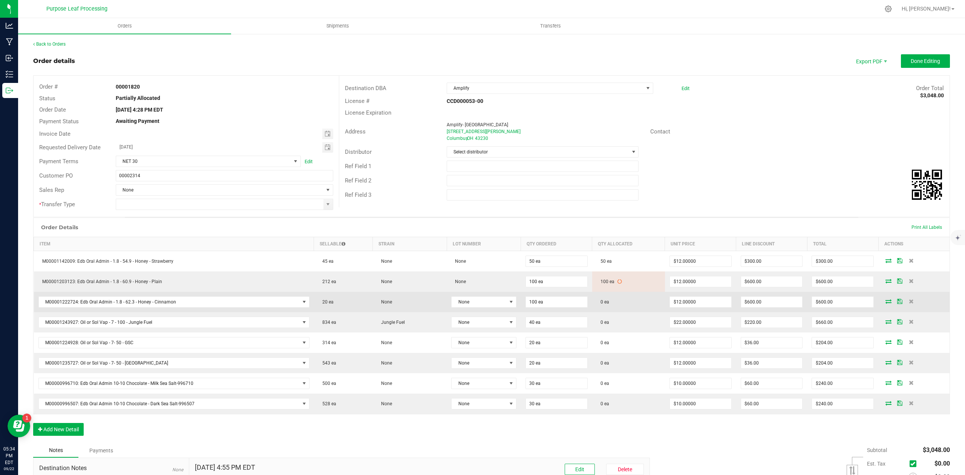
click at [886, 303] on icon at bounding box center [889, 301] width 6 height 5
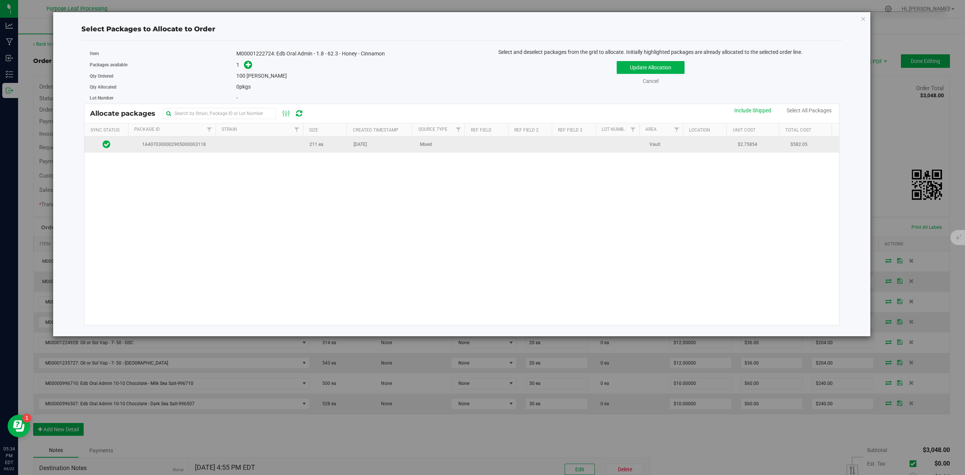
click at [180, 149] on td "1A4070300002905000003118" at bounding box center [173, 145] width 88 height 16
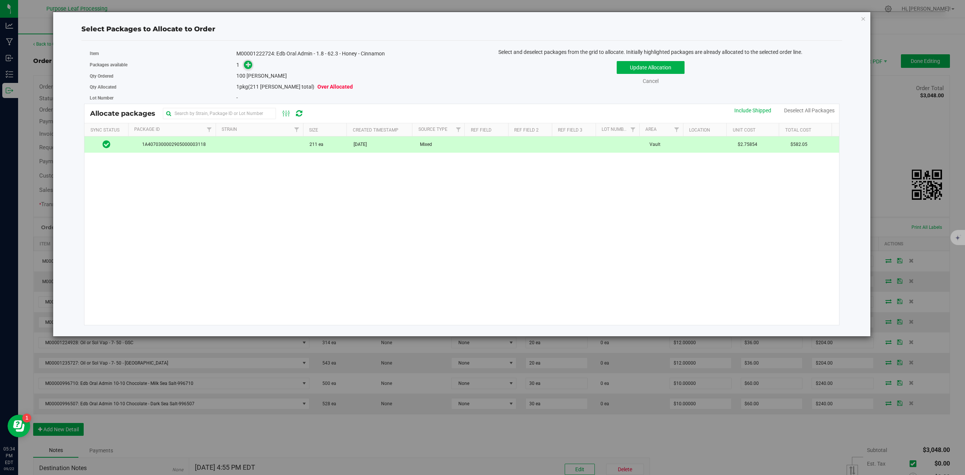
click at [250, 63] on icon at bounding box center [248, 64] width 5 height 5
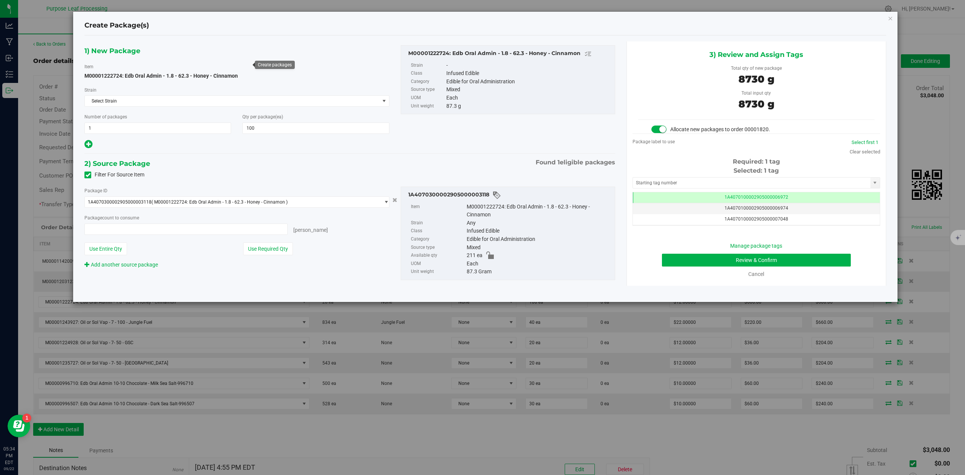
type input "100 ea"
click at [637, 181] on input "text" at bounding box center [752, 183] width 238 height 11
click at [686, 195] on li "1A4070300002905000003353" at bounding box center [756, 196] width 247 height 11
type input "1A4070300002905000003353"
click at [839, 259] on button "Review & Confirm" at bounding box center [756, 260] width 189 height 13
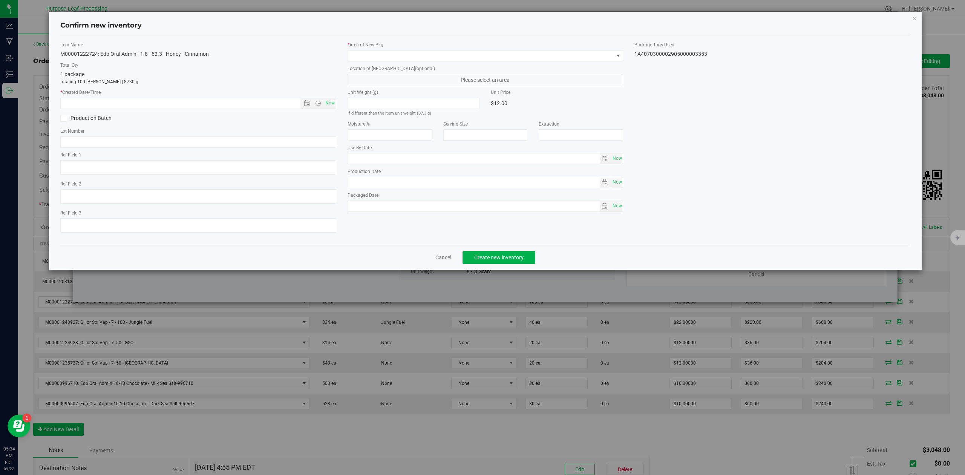
type input "[DATE]"
click at [327, 103] on span "Now" at bounding box center [330, 103] width 13 height 11
type input "9/22/2025 5:34 PM"
click at [378, 52] on span at bounding box center [481, 56] width 266 height 11
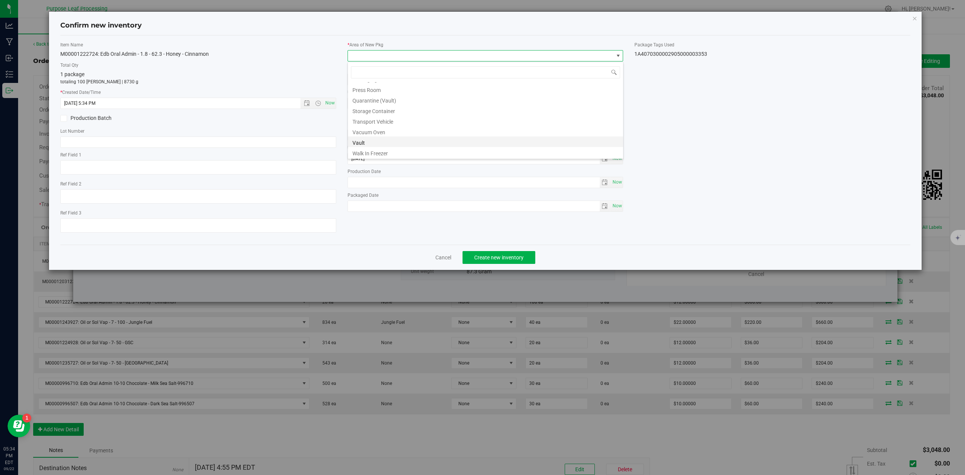
click at [365, 139] on li "Vault" at bounding box center [485, 142] width 275 height 11
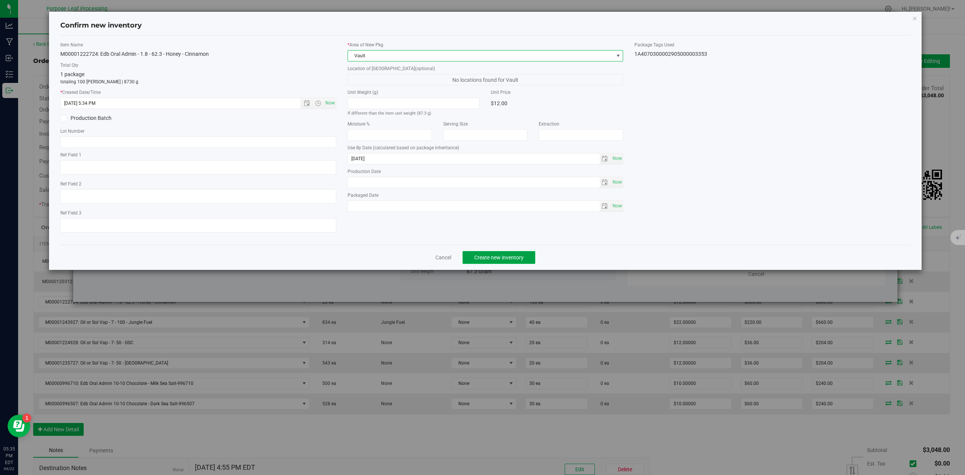
click at [490, 260] on span "Create new inventory" at bounding box center [498, 258] width 49 height 6
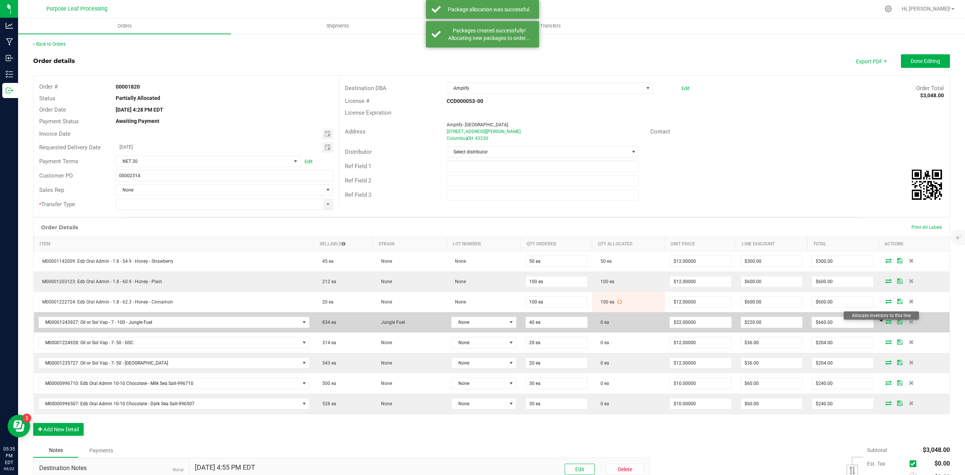
click at [886, 324] on icon at bounding box center [889, 321] width 6 height 5
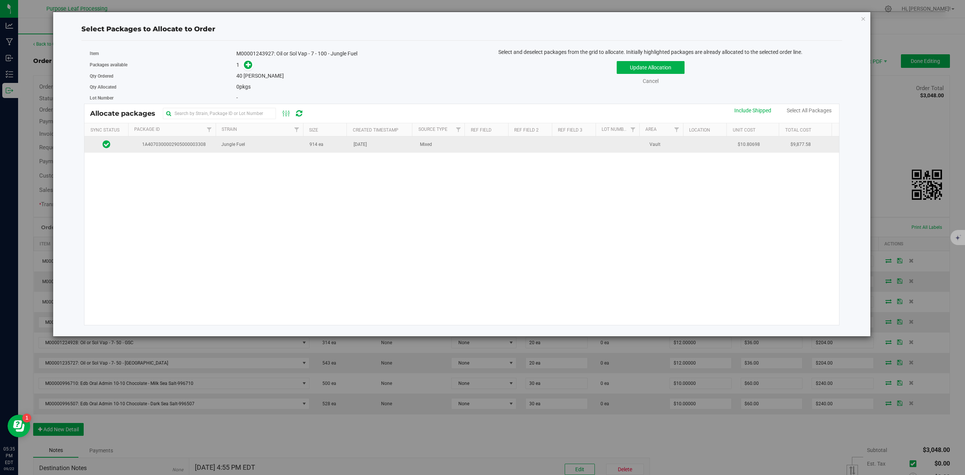
click at [190, 146] on span "1A4070300002905000003308" at bounding box center [172, 144] width 79 height 7
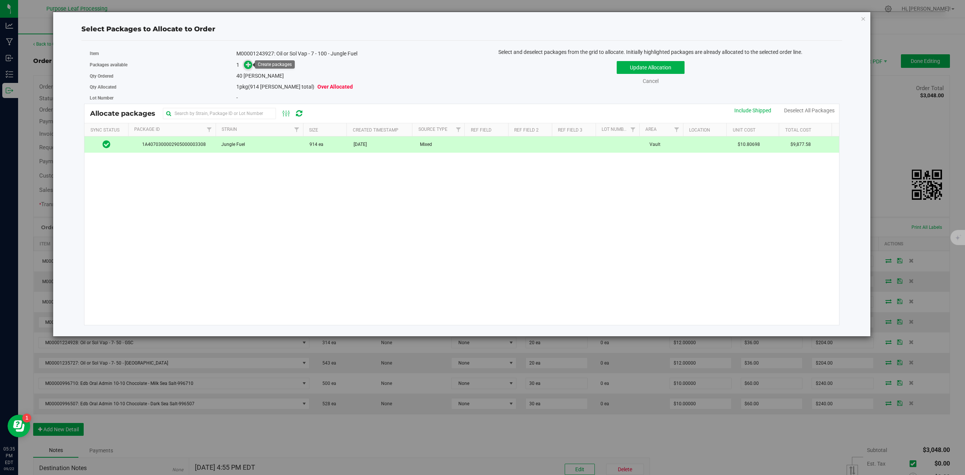
click at [251, 63] on icon at bounding box center [248, 64] width 5 height 5
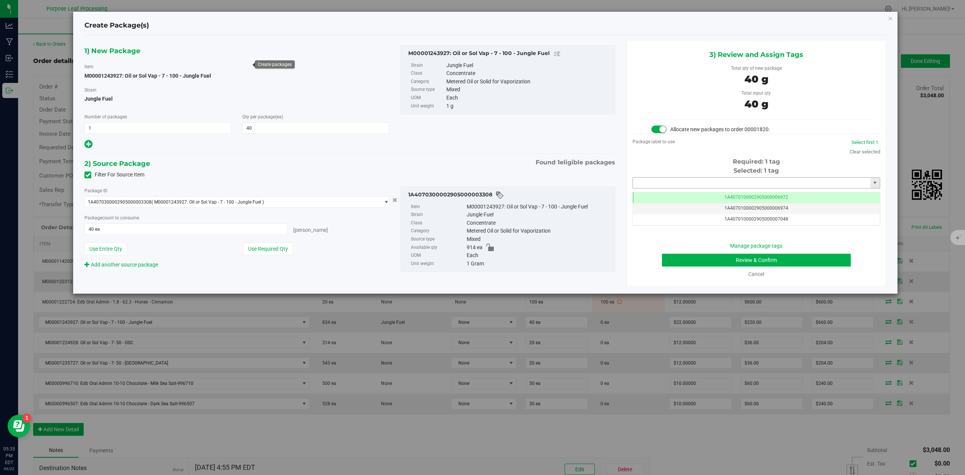
click at [696, 181] on input "text" at bounding box center [752, 183] width 238 height 11
click at [679, 196] on li "1A4070300002905000003356" at bounding box center [756, 196] width 247 height 11
type input "1A4070300002905000003356"
click at [818, 261] on button "Review & Confirm" at bounding box center [756, 260] width 189 height 13
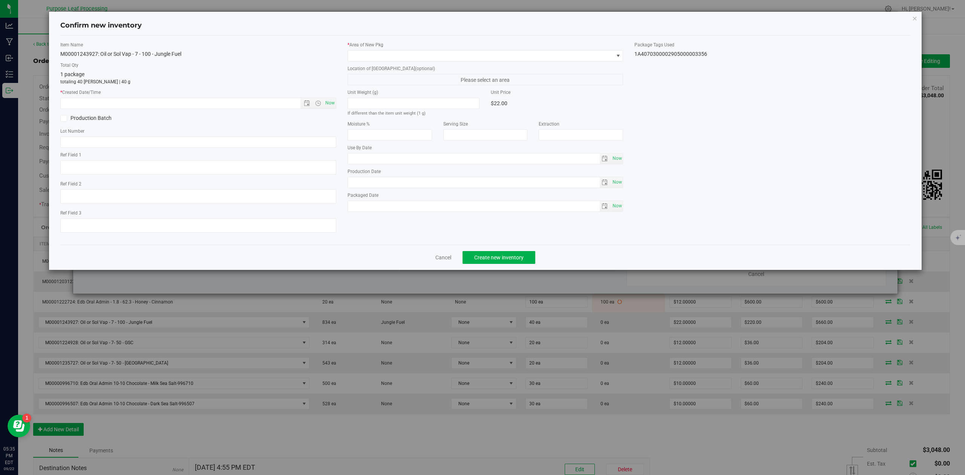
type input "[DATE]"
drag, startPoint x: 332, startPoint y: 104, endPoint x: 367, endPoint y: 76, distance: 45.3
click at [332, 104] on span "Now" at bounding box center [330, 103] width 13 height 11
type input "9/22/2025 5:35 PM"
click at [376, 59] on span at bounding box center [481, 56] width 266 height 11
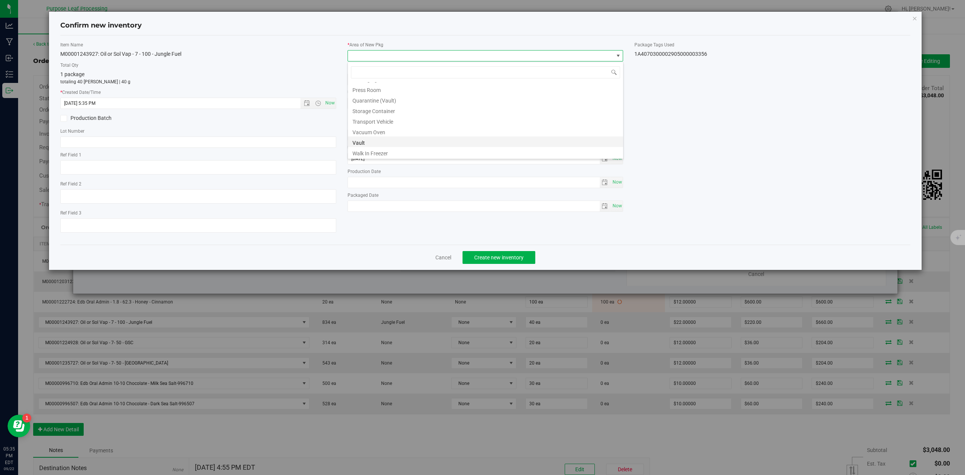
click at [368, 139] on li "Vault" at bounding box center [485, 142] width 275 height 11
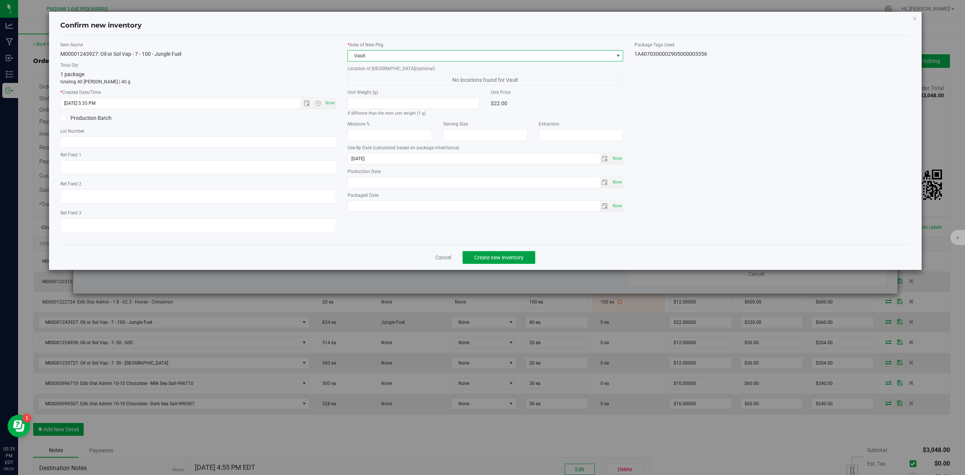
click at [514, 255] on button "Create new inventory" at bounding box center [499, 257] width 73 height 13
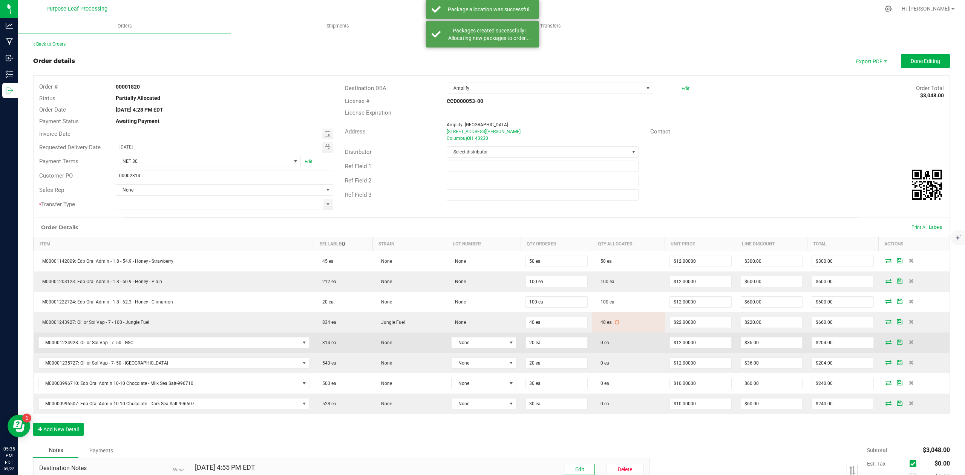
drag, startPoint x: 877, startPoint y: 346, endPoint x: 922, endPoint y: 345, distance: 44.9
click at [922, 345] on td at bounding box center [914, 343] width 71 height 20
click at [886, 344] on icon at bounding box center [889, 342] width 6 height 5
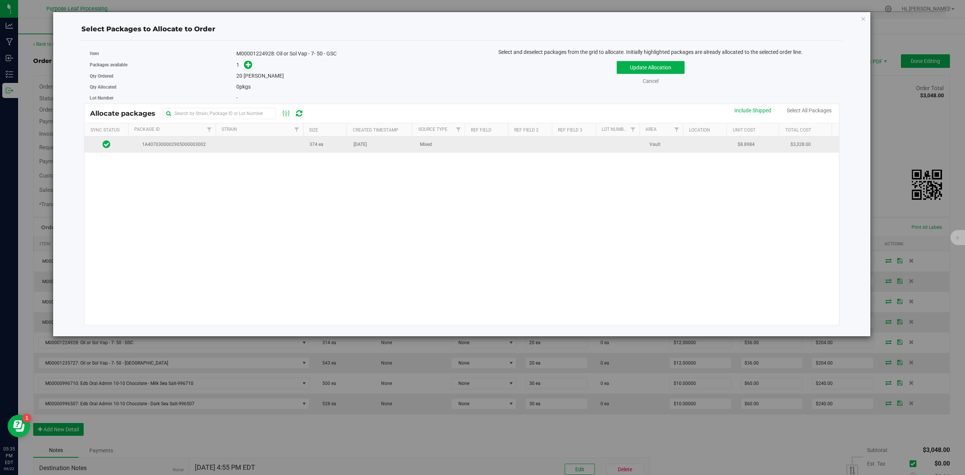
click at [217, 142] on td at bounding box center [261, 145] width 88 height 16
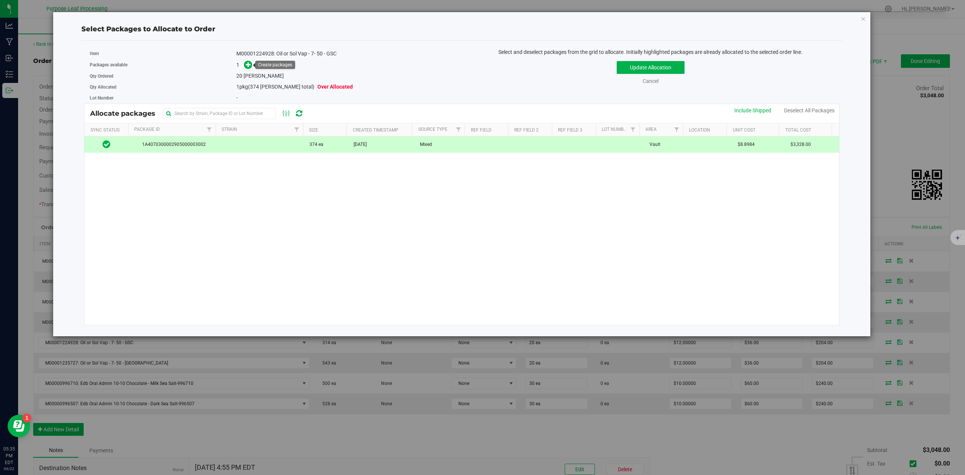
drag, startPoint x: 251, startPoint y: 64, endPoint x: 255, endPoint y: 65, distance: 4.2
click at [251, 64] on icon at bounding box center [248, 64] width 5 height 5
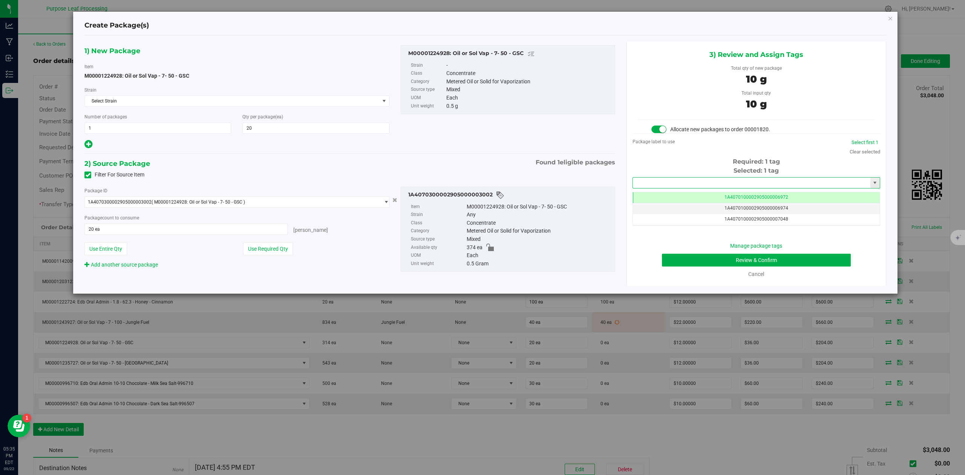
click at [659, 185] on input "text" at bounding box center [752, 183] width 238 height 11
click at [655, 198] on li "1A4070300002905000003359" at bounding box center [756, 196] width 247 height 11
type input "1A4070300002905000003359"
click at [822, 265] on button "Review & Confirm" at bounding box center [756, 260] width 189 height 13
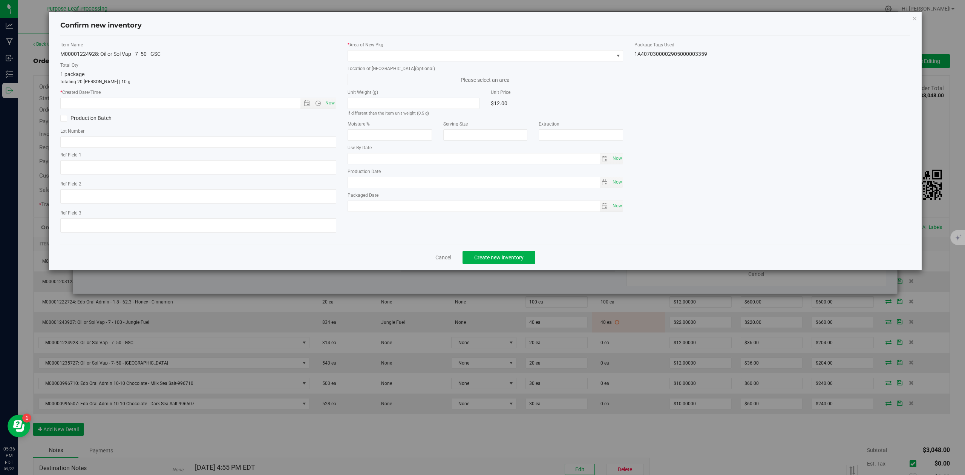
type input "[DATE]"
click at [323, 103] on span "Open the time view" at bounding box center [317, 103] width 13 height 6
click at [287, 80] on p "totaling 20 [PERSON_NAME] | 10 g" at bounding box center [198, 81] width 276 height 7
click at [328, 101] on span "Now" at bounding box center [330, 103] width 13 height 11
type input "9/22/2025 5:36 PM"
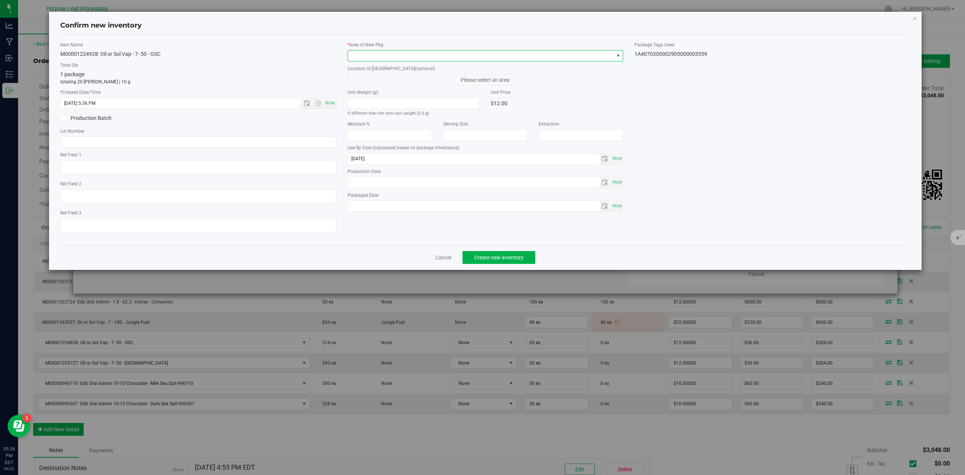
click at [402, 53] on span at bounding box center [481, 56] width 266 height 11
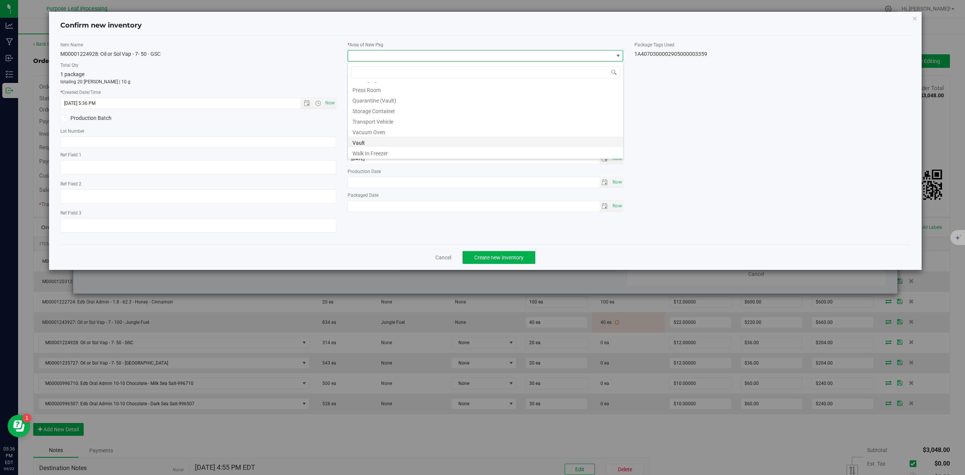
click at [367, 145] on li "Vault" at bounding box center [485, 142] width 275 height 11
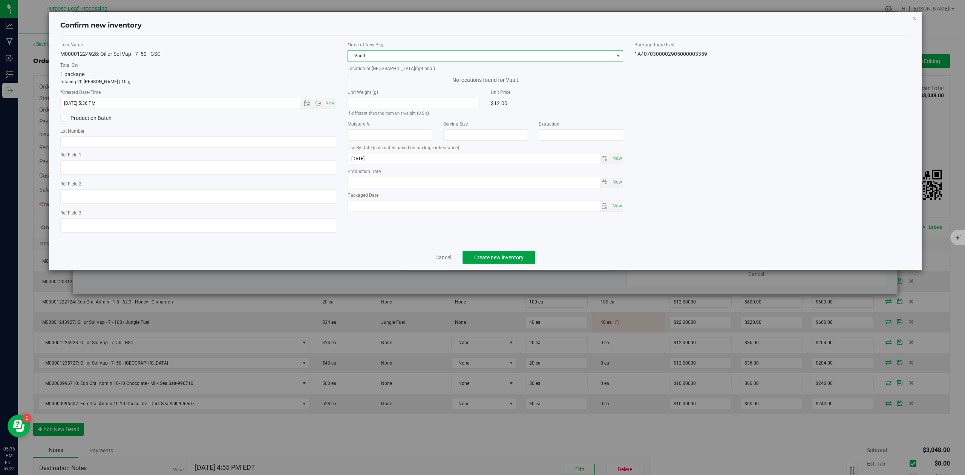
click at [493, 259] on span "Create new inventory" at bounding box center [498, 258] width 49 height 6
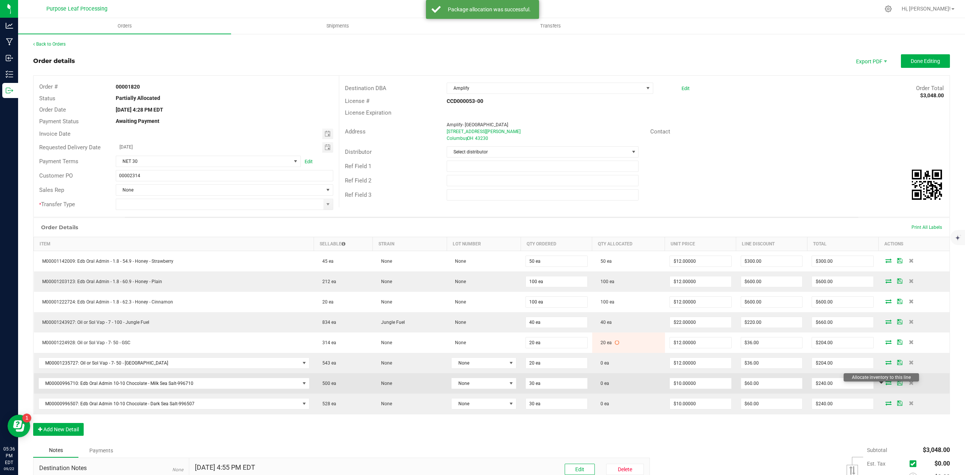
click at [886, 385] on icon at bounding box center [889, 382] width 6 height 5
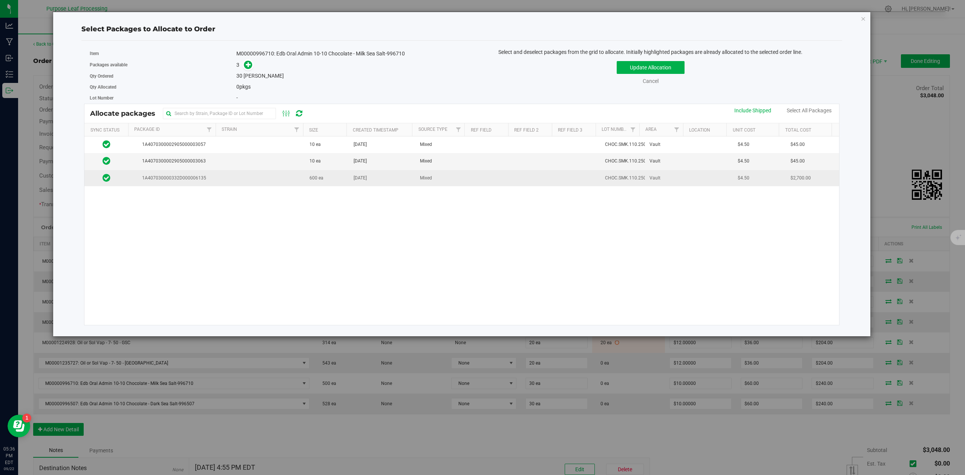
click at [186, 176] on span "1A407030000332D000006135" at bounding box center [172, 178] width 79 height 7
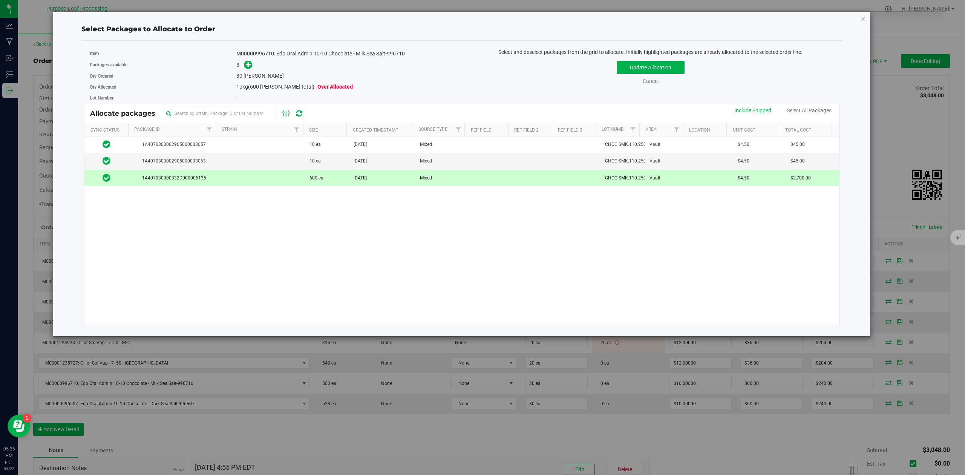
click at [205, 181] on span "1A407030000332D000006135" at bounding box center [172, 178] width 79 height 7
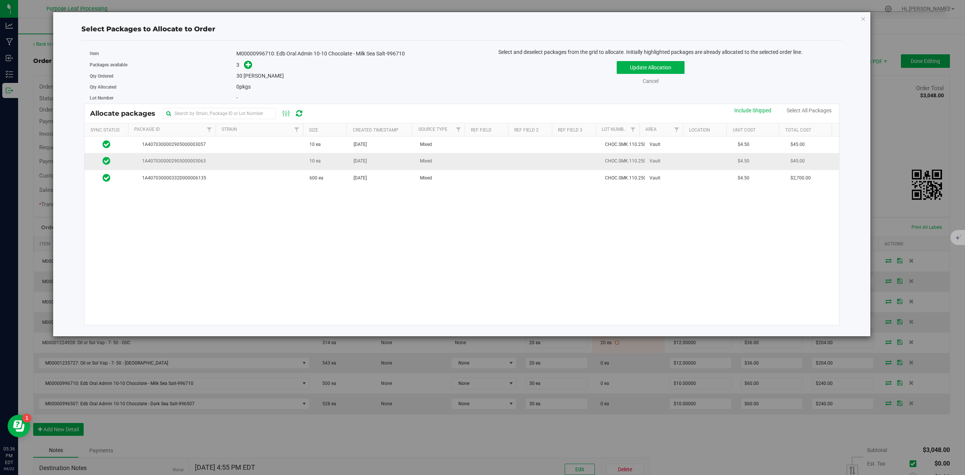
click at [204, 161] on span "1A4070300002905000003063" at bounding box center [172, 161] width 79 height 7
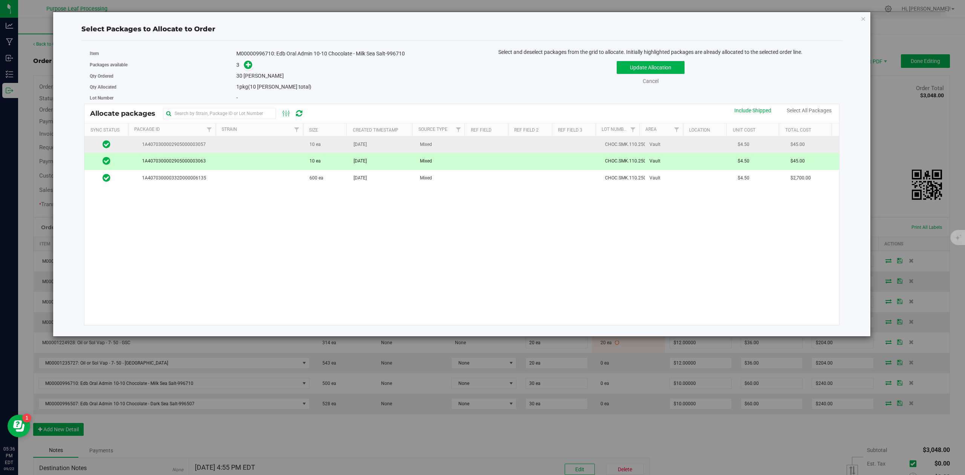
click at [206, 142] on span "1A4070300002905000003057" at bounding box center [172, 144] width 79 height 7
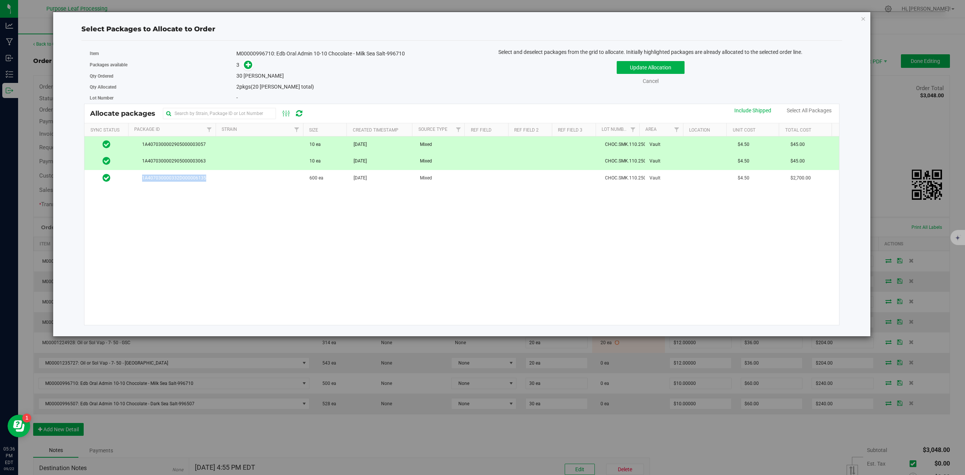
drag, startPoint x: 209, startPoint y: 173, endPoint x: 216, endPoint y: 151, distance: 23.6
click at [209, 174] on td "1A407030000332D000006135" at bounding box center [173, 178] width 88 height 16
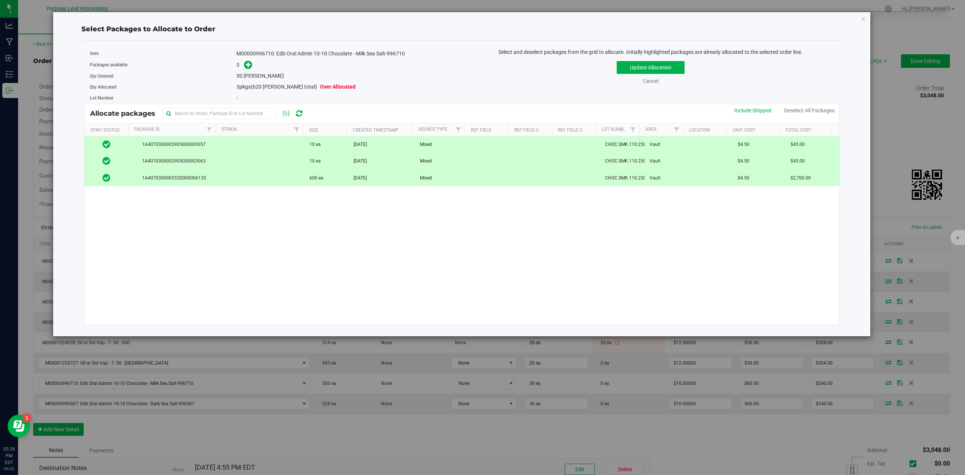
click at [218, 244] on div "1A4070300002905000003057 10 ea Jul 25, 2025 Mixed CHOC.SMK.110.250311 Vault $4.…" at bounding box center [461, 231] width 755 height 189
click at [219, 180] on td at bounding box center [261, 178] width 88 height 16
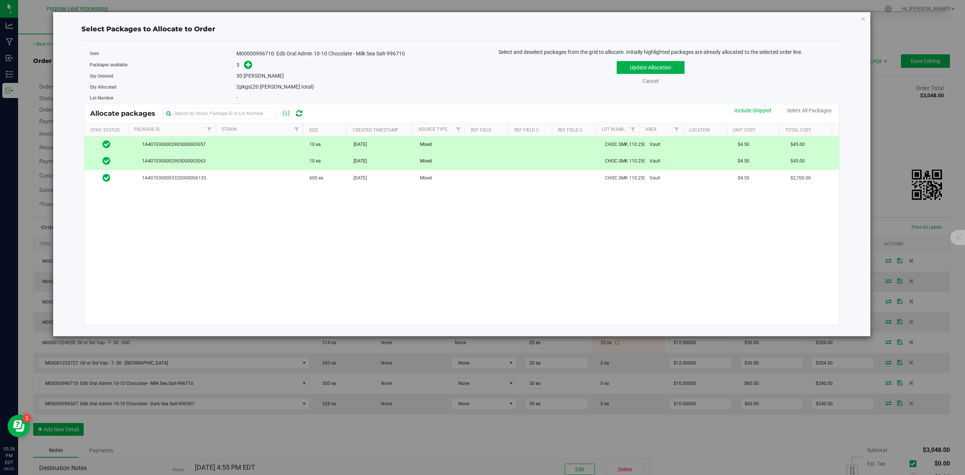
drag, startPoint x: 219, startPoint y: 162, endPoint x: 220, endPoint y: 157, distance: 5.4
click at [219, 161] on td at bounding box center [261, 161] width 88 height 17
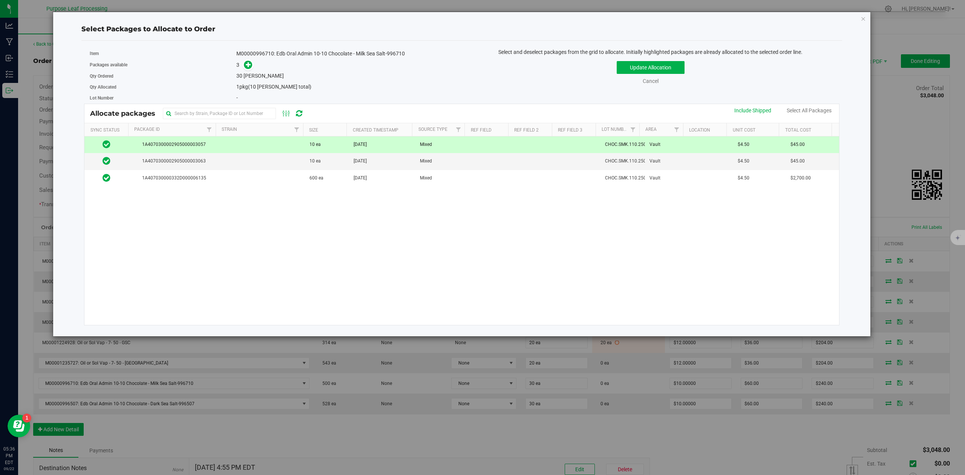
click at [221, 143] on td at bounding box center [261, 145] width 88 height 17
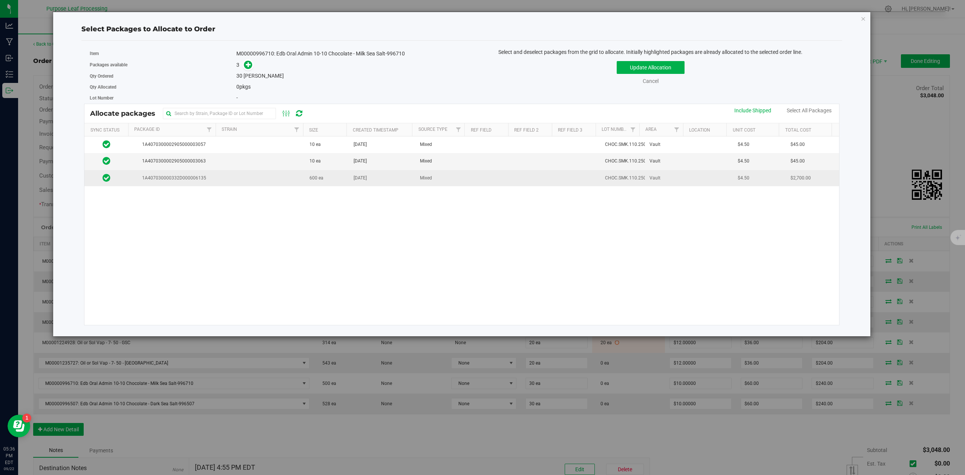
click at [214, 180] on td "1A407030000332D000006135" at bounding box center [173, 178] width 88 height 16
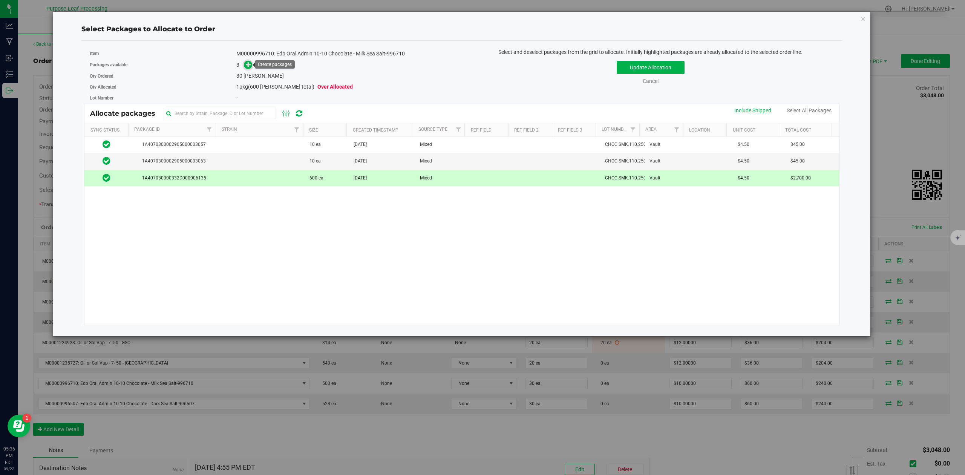
click at [247, 66] on icon at bounding box center [248, 64] width 5 height 5
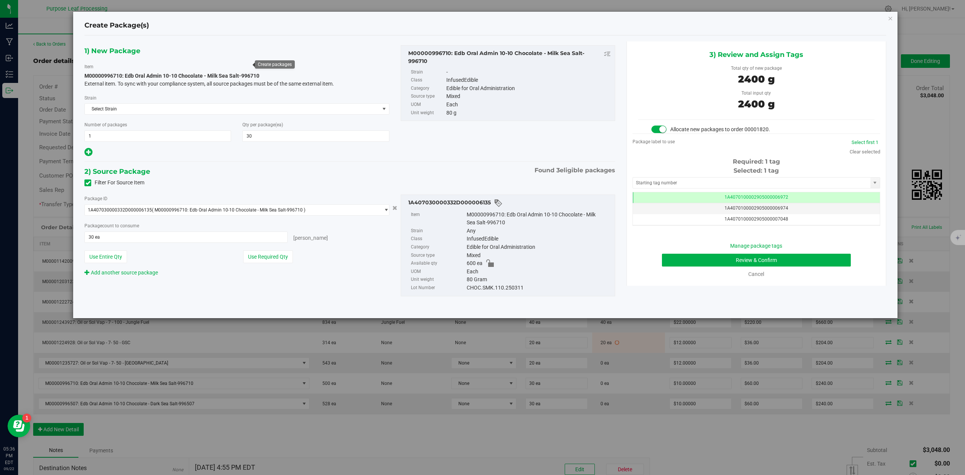
scroll to position [0, 0]
click at [679, 187] on input "text" at bounding box center [752, 183] width 238 height 11
click at [661, 199] on li "1A4070300002905000003358" at bounding box center [756, 196] width 247 height 11
type input "1A4070300002905000003358"
click at [829, 261] on button "Review & Confirm" at bounding box center [756, 260] width 189 height 13
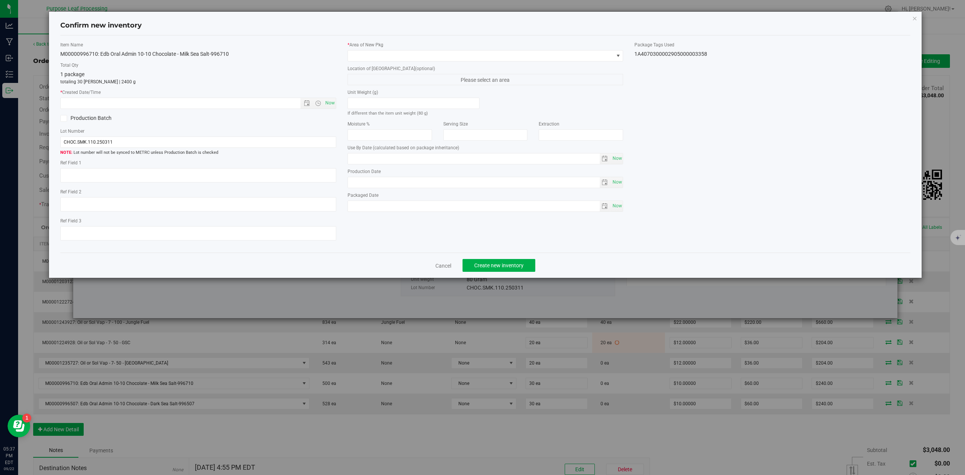
type input "[DATE]"
click at [329, 103] on span "Now" at bounding box center [330, 103] width 13 height 11
type input "9/22/2025 5:37 PM"
click at [400, 38] on div "Item Name M00000996710: Edb Oral Admin 10-10 Chocolate - Milk Sea Salt-996710 T…" at bounding box center [485, 144] width 851 height 218
click at [394, 52] on span at bounding box center [481, 56] width 266 height 11
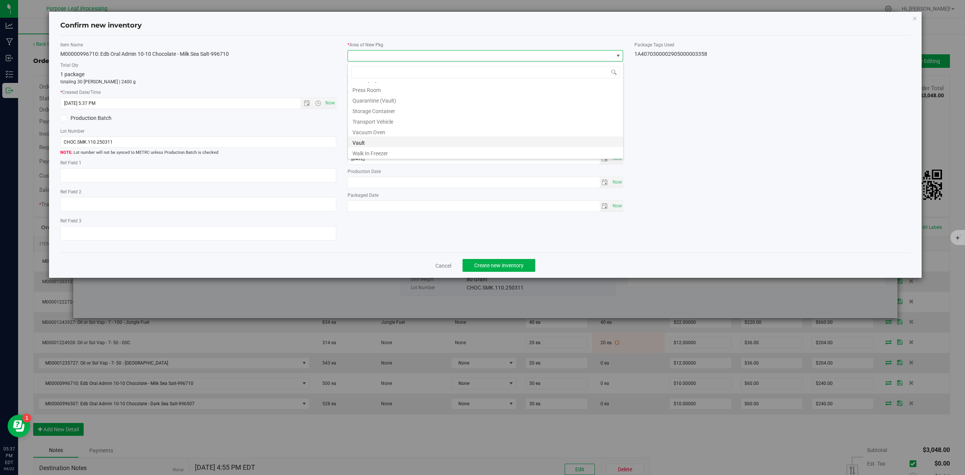
click at [370, 142] on li "Vault" at bounding box center [485, 142] width 275 height 11
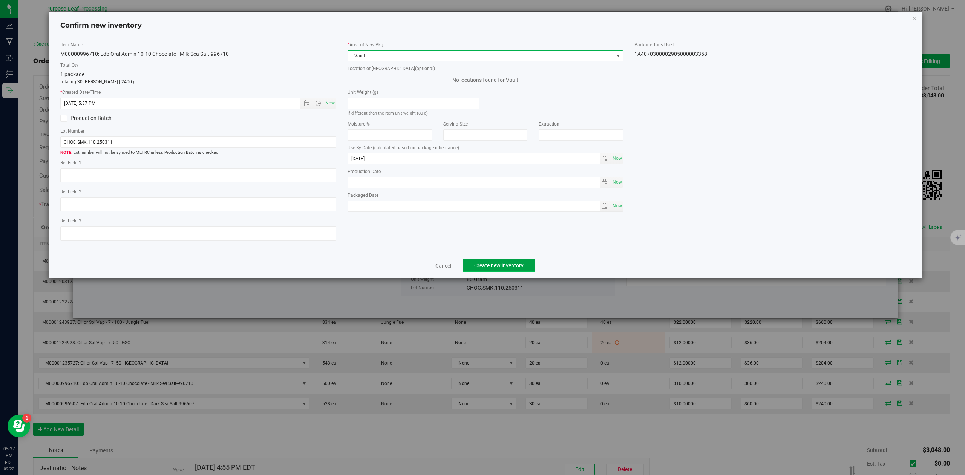
click at [510, 268] on span "Create new inventory" at bounding box center [498, 265] width 49 height 6
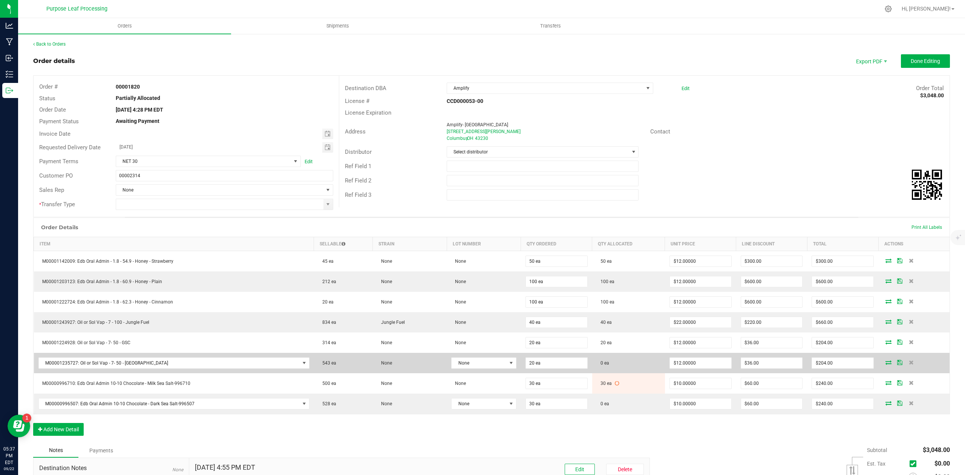
click at [886, 365] on icon at bounding box center [889, 362] width 6 height 5
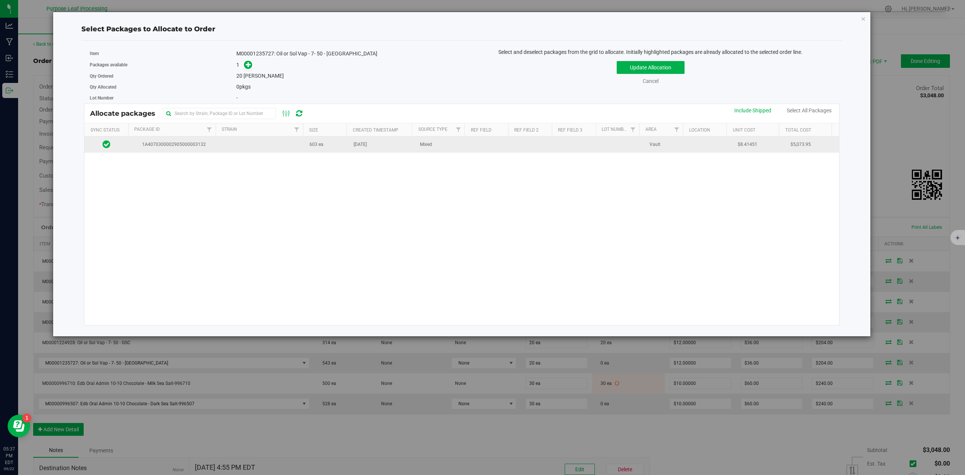
click at [178, 145] on span "1A4070300002905000003132" at bounding box center [172, 144] width 79 height 7
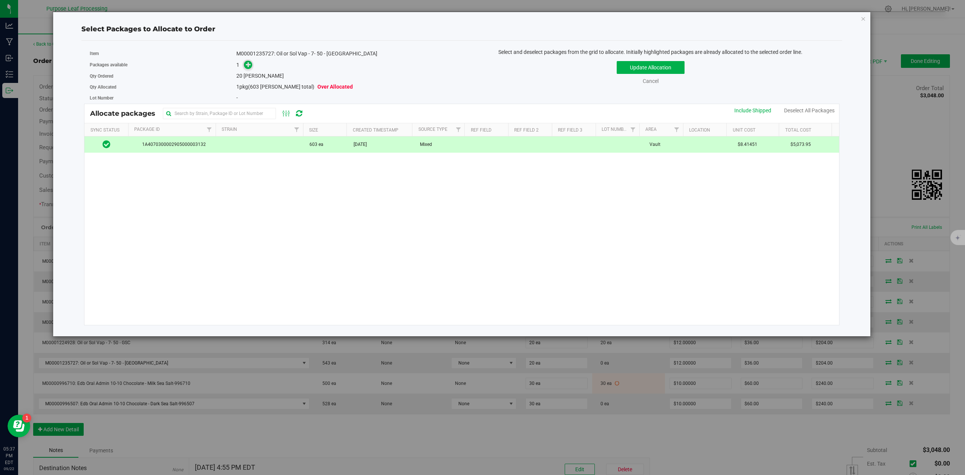
click at [245, 66] on span at bounding box center [248, 65] width 9 height 9
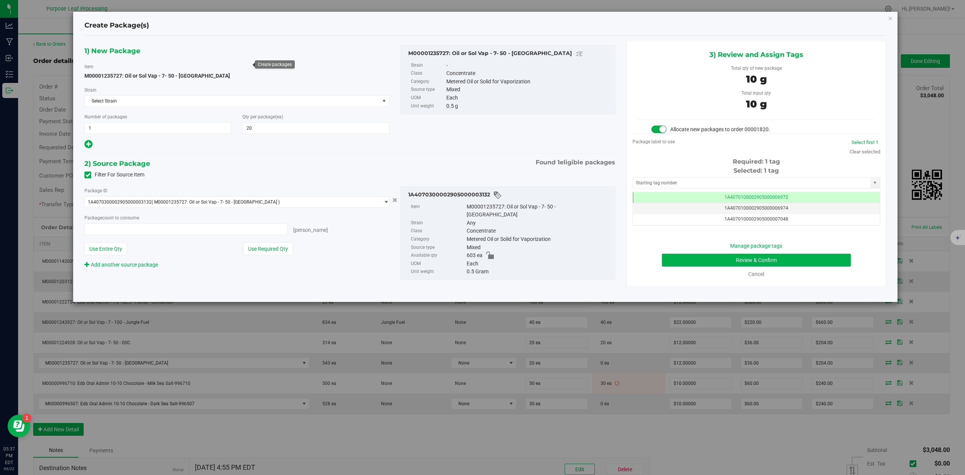
type input "20 ea"
click at [721, 184] on input "text" at bounding box center [752, 183] width 238 height 11
click at [672, 199] on li "1A4070300002905000003360" at bounding box center [756, 196] width 247 height 11
type input "1A4070300002905000003360"
click at [838, 264] on button "Review & Confirm" at bounding box center [756, 260] width 189 height 13
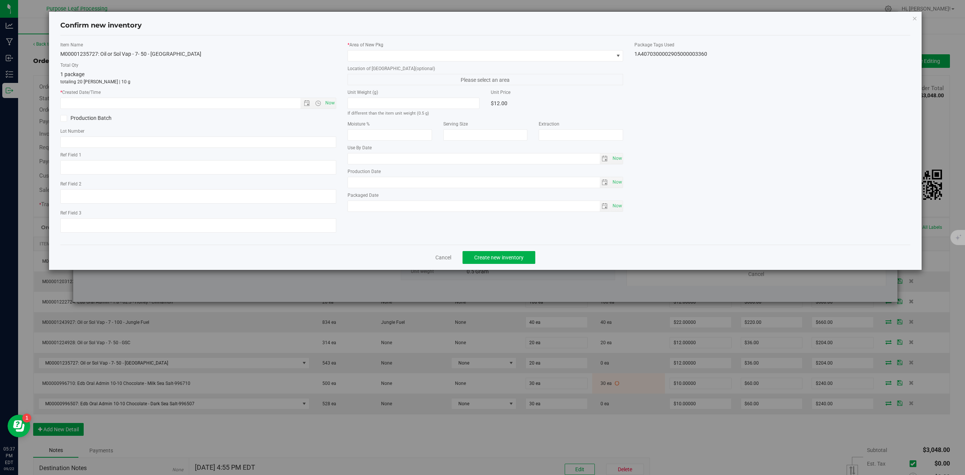
type input "[DATE]"
click at [329, 106] on span "Now" at bounding box center [330, 103] width 13 height 11
type input "9/22/2025 5:37 PM"
click at [379, 59] on span at bounding box center [481, 56] width 266 height 11
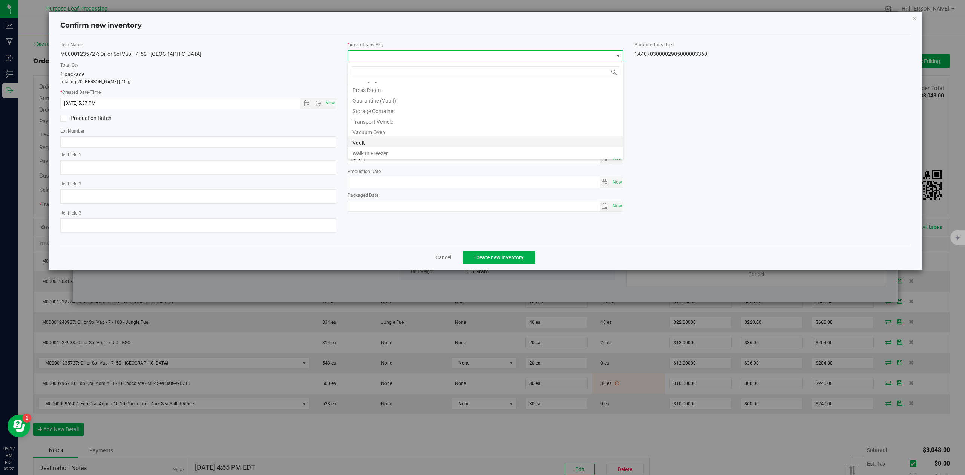
click at [379, 144] on li "Vault" at bounding box center [485, 142] width 275 height 11
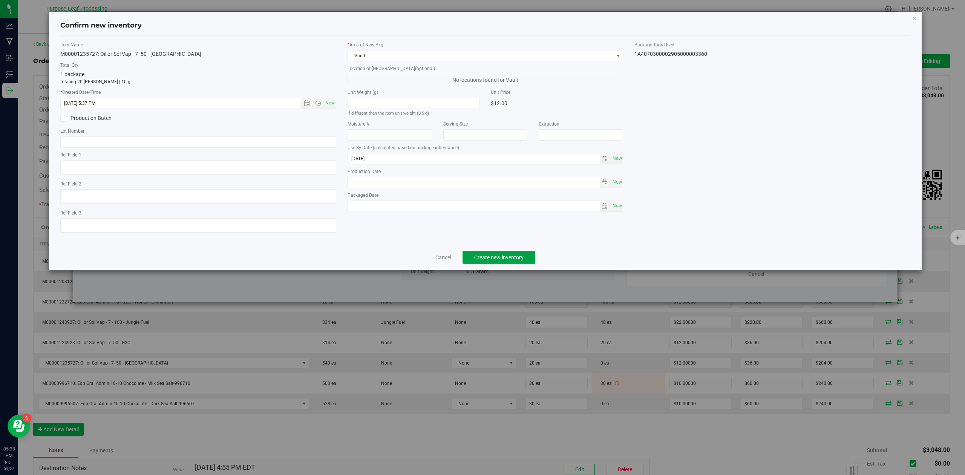
click at [525, 263] on button "Create new inventory" at bounding box center [499, 257] width 73 height 13
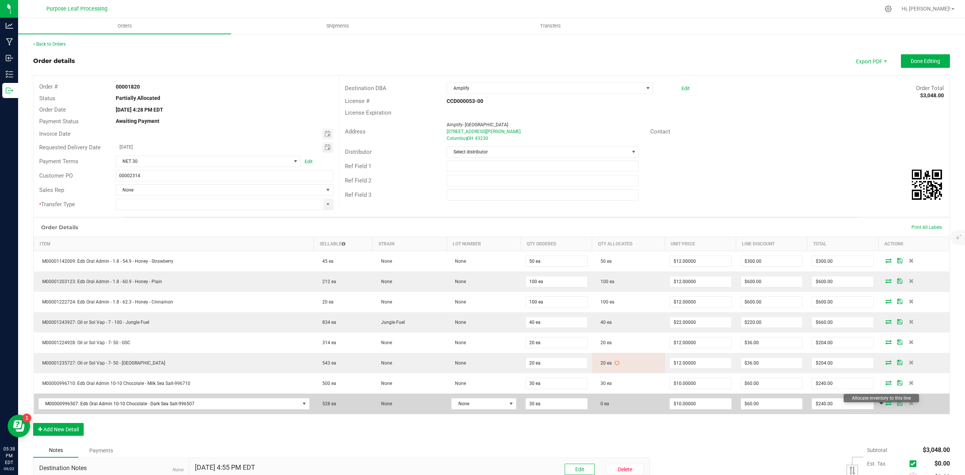
click at [886, 405] on icon at bounding box center [889, 403] width 6 height 5
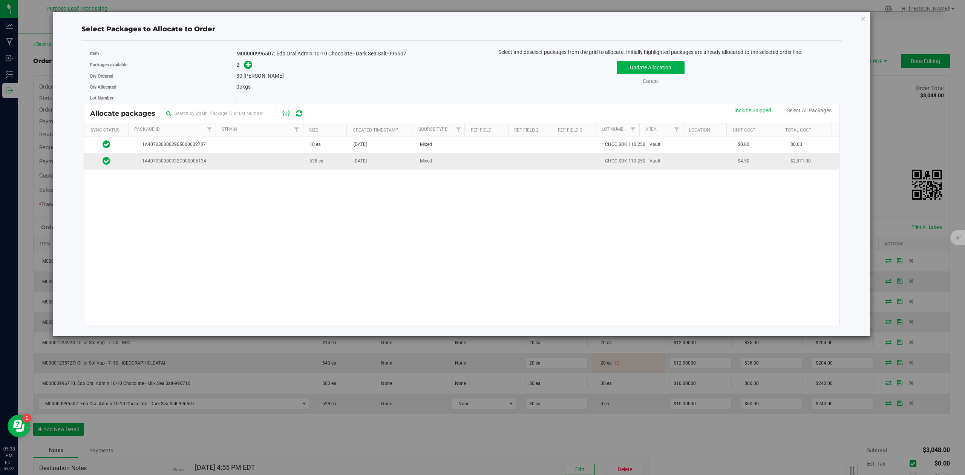
click at [201, 159] on span "1A407030000332D000006134" at bounding box center [172, 161] width 79 height 7
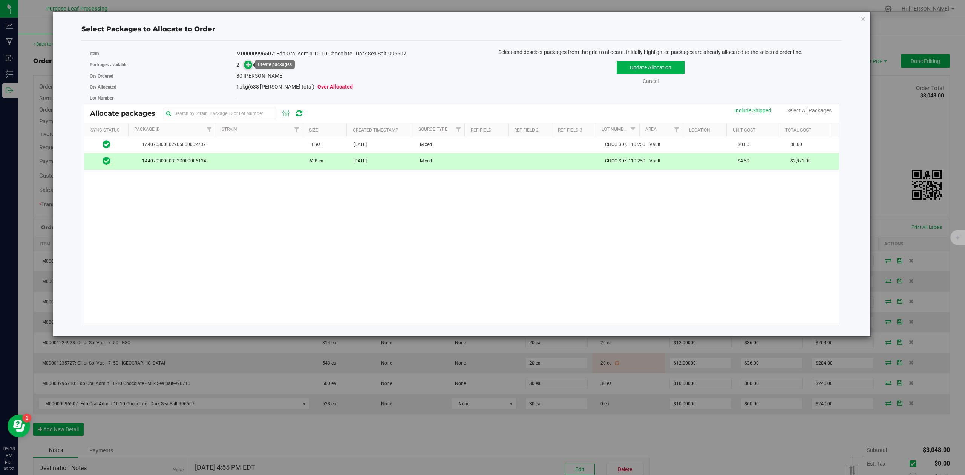
click at [249, 64] on icon at bounding box center [248, 64] width 5 height 5
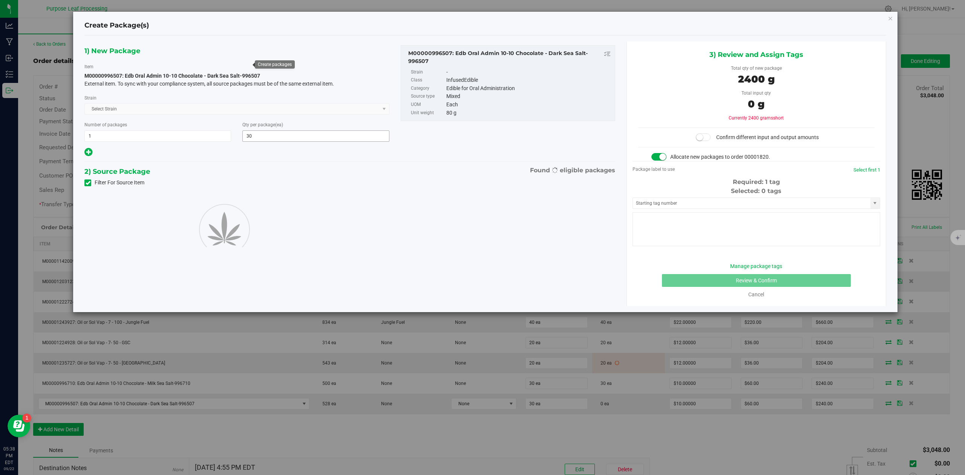
type input "30"
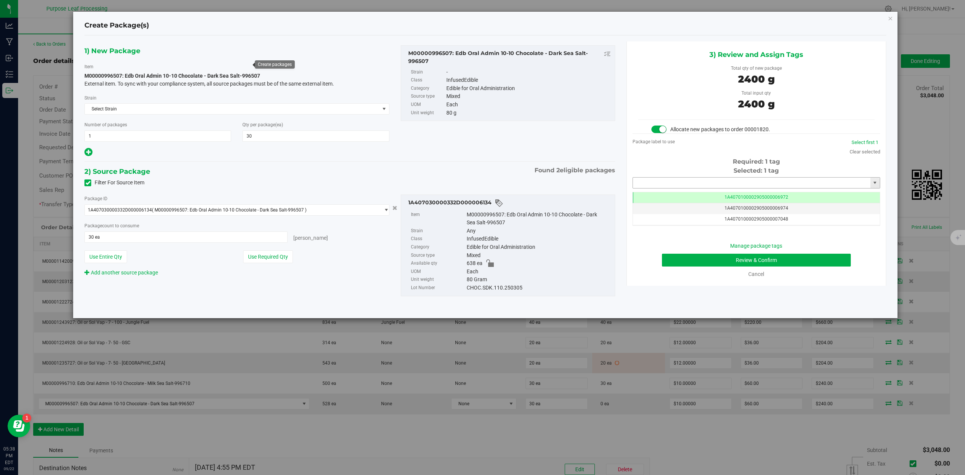
click at [718, 184] on input "text" at bounding box center [752, 183] width 238 height 11
click at [670, 194] on li "1A4070300002905000003357" at bounding box center [756, 196] width 247 height 11
type input "1A4070300002905000003357"
click at [825, 261] on button "Review & Confirm" at bounding box center [756, 260] width 189 height 13
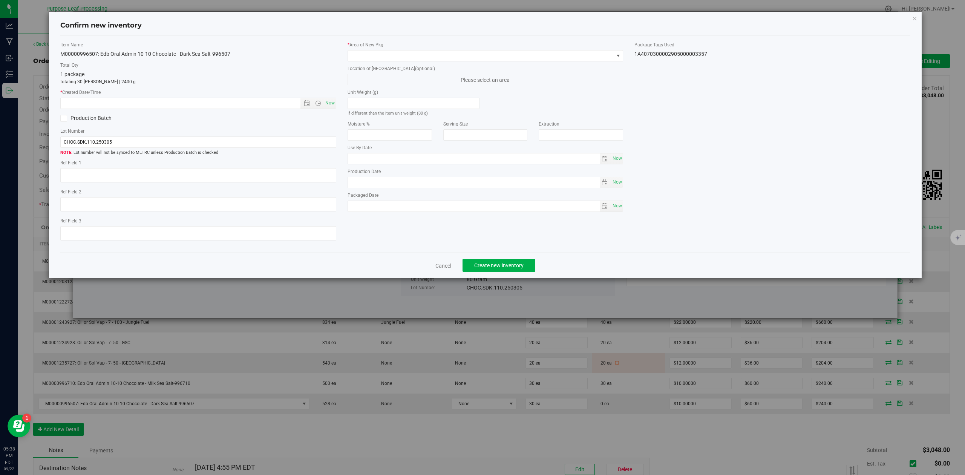
type input "[DATE]"
click at [330, 102] on span "Now" at bounding box center [330, 103] width 13 height 11
type input "9/22/2025 5:38 PM"
click at [380, 56] on span at bounding box center [481, 56] width 266 height 11
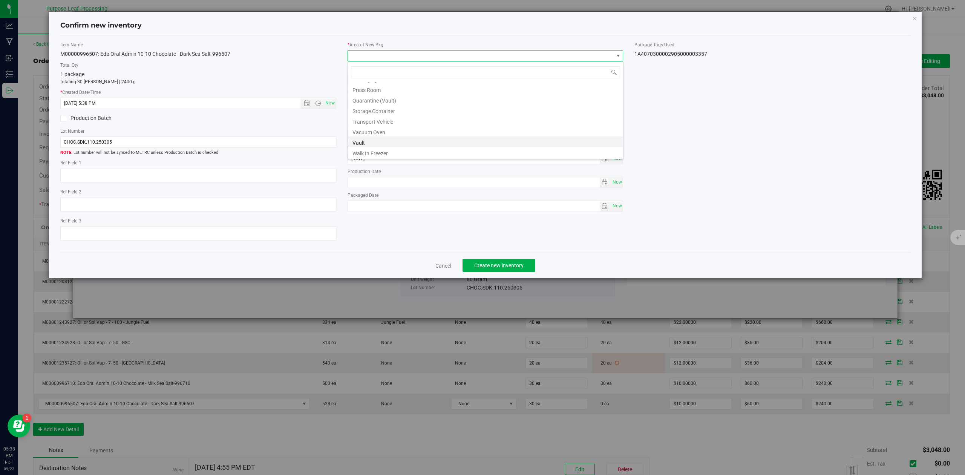
click at [367, 139] on li "Vault" at bounding box center [485, 142] width 275 height 11
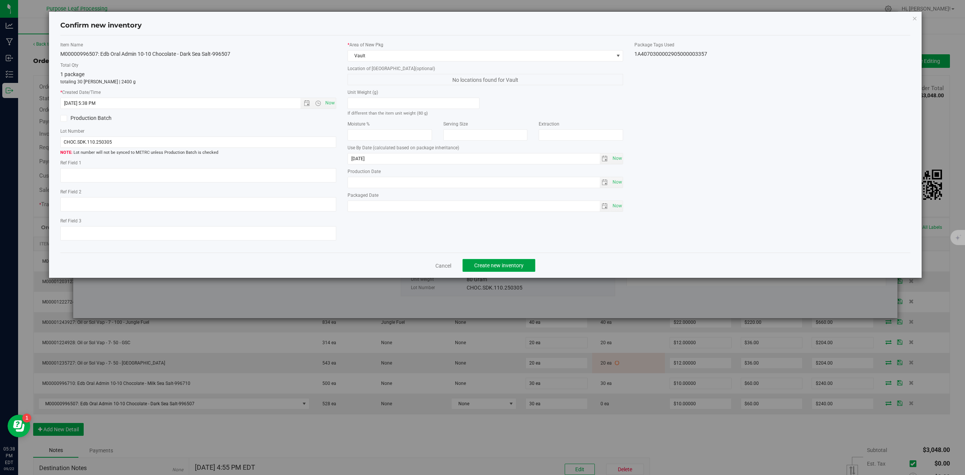
click at [515, 268] on span "Create new inventory" at bounding box center [498, 265] width 49 height 6
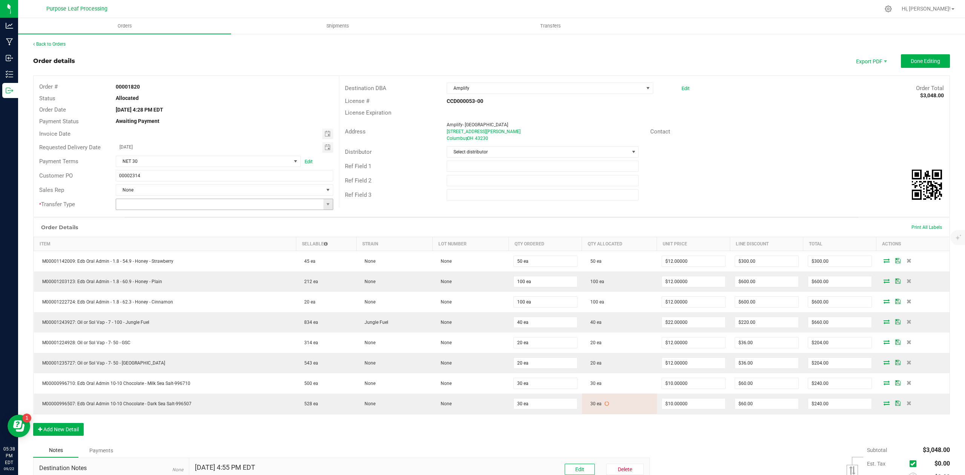
click at [311, 201] on input at bounding box center [220, 204] width 208 height 11
click at [326, 204] on span at bounding box center [328, 204] width 6 height 6
click at [140, 270] on li "Wholesale Transfer" at bounding box center [222, 270] width 215 height 13
type input "Wholesale Transfer"
click at [631, 152] on span at bounding box center [634, 152] width 6 height 6
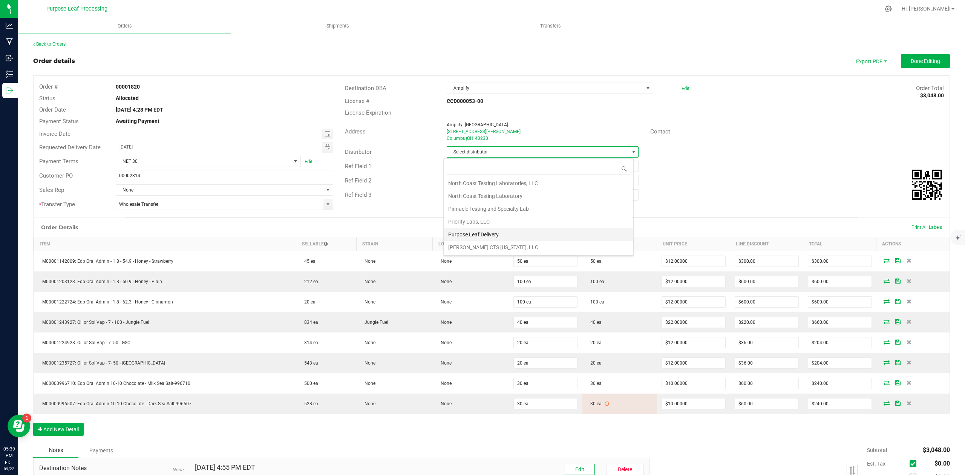
click at [507, 238] on li "Purpose Leaf Delivery" at bounding box center [539, 234] width 190 height 13
click at [911, 59] on span "Done Editing" at bounding box center [925, 61] width 29 height 6
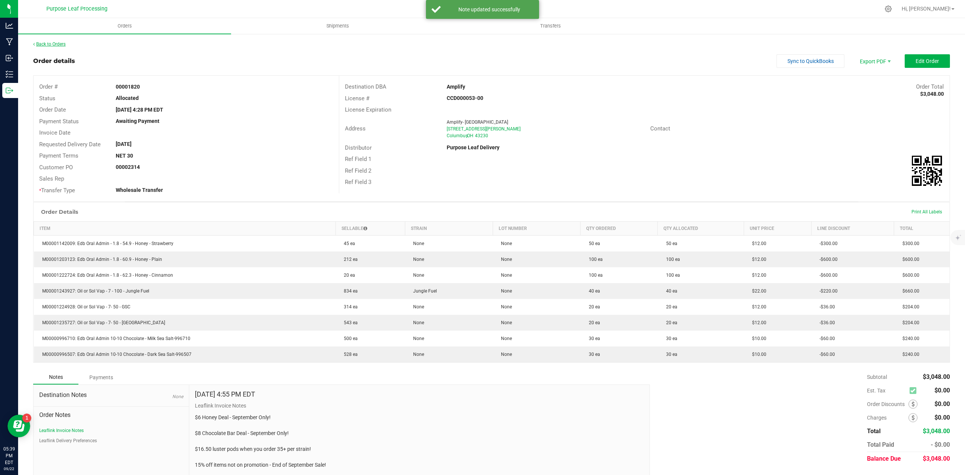
click at [43, 41] on link "Back to Orders" at bounding box center [49, 43] width 32 height 5
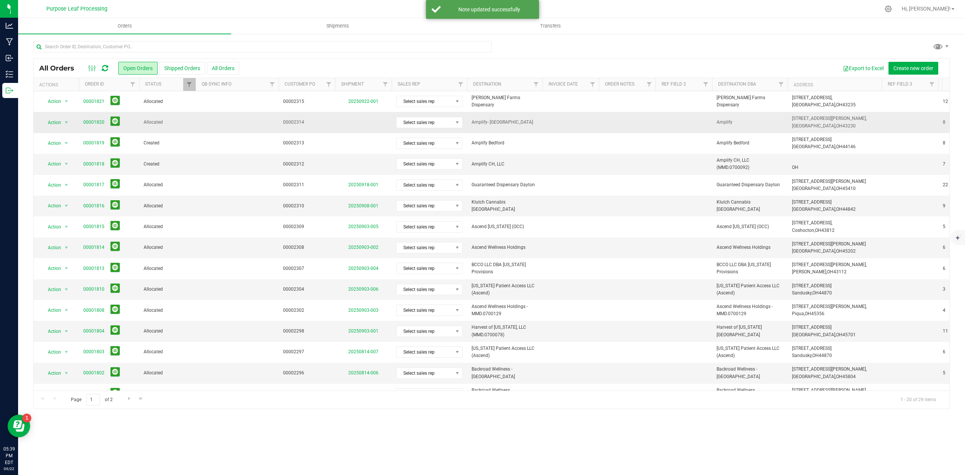
click at [338, 121] on td at bounding box center [363, 122] width 57 height 21
click at [293, 124] on span "00002314" at bounding box center [307, 122] width 48 height 7
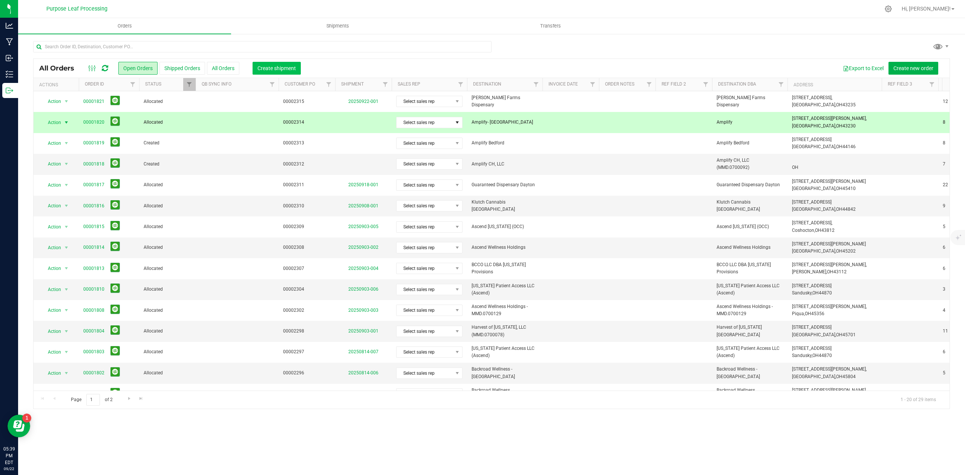
click at [283, 68] on span "Create shipment" at bounding box center [277, 68] width 38 height 6
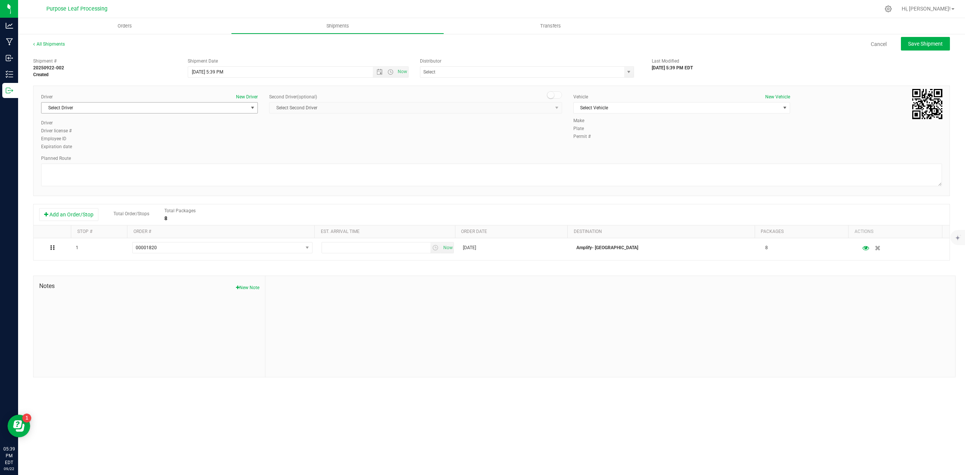
click at [252, 109] on span "select" at bounding box center [253, 108] width 6 height 6
click at [60, 162] on span "[PERSON_NAME]" at bounding box center [63, 162] width 34 height 10
click at [74, 168] on textarea at bounding box center [491, 175] width 901 height 23
type textarea "see manifest"
click at [682, 107] on span "Select Vehicle" at bounding box center [677, 108] width 207 height 11
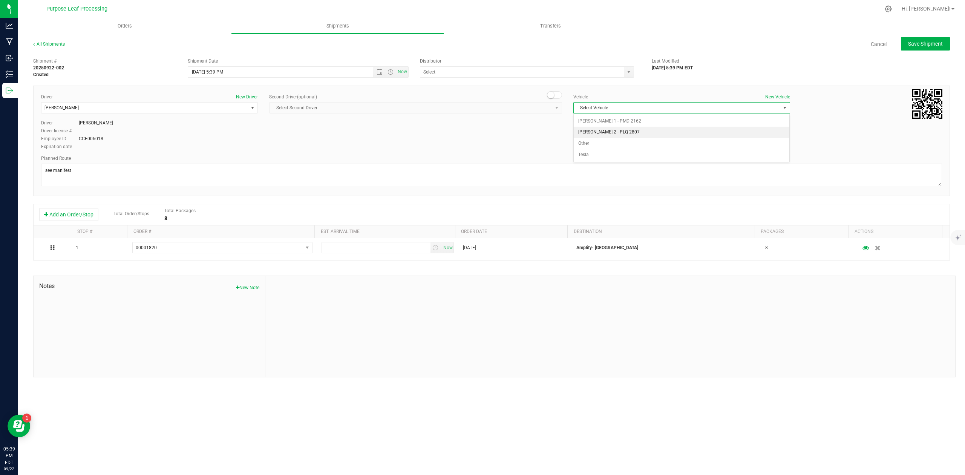
click at [637, 131] on li "[PERSON_NAME] 2 - PLQ 2807" at bounding box center [682, 132] width 216 height 11
click at [633, 71] on span "select" at bounding box center [628, 72] width 9 height 11
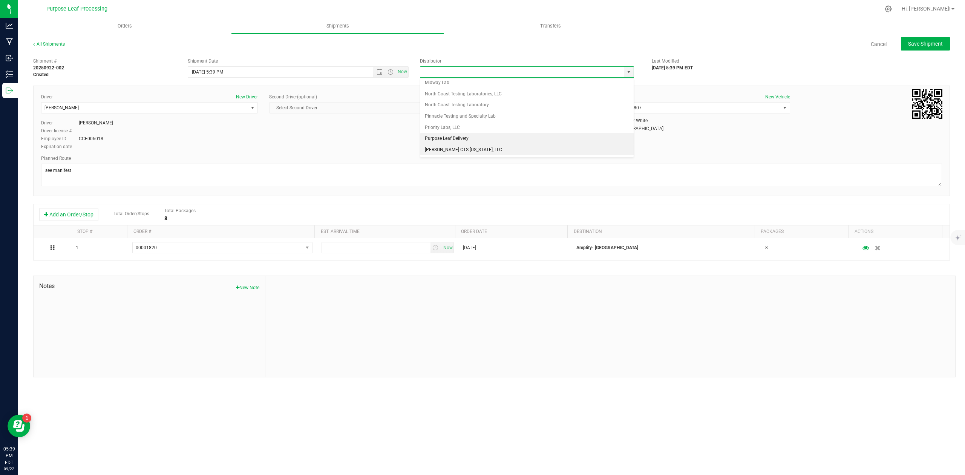
scroll to position [28, 0]
click at [453, 135] on li "Purpose Leaf Delivery" at bounding box center [526, 138] width 213 height 11
type input "Purpose Leaf Delivery"
click at [381, 73] on span "Open the date view" at bounding box center [380, 72] width 6 height 6
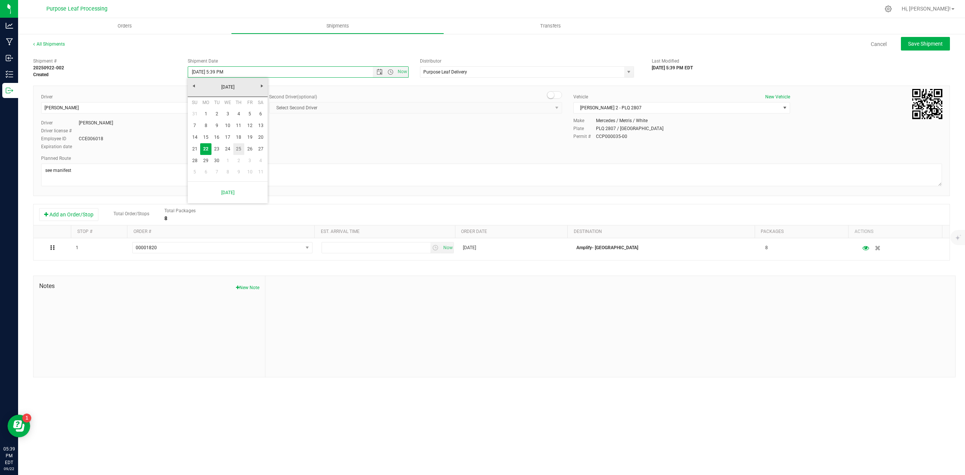
click at [236, 145] on link "25" at bounding box center [238, 149] width 11 height 12
click at [391, 72] on span "Open the time view" at bounding box center [391, 72] width 6 height 6
click at [207, 139] on li "8:00 AM" at bounding box center [297, 140] width 219 height 10
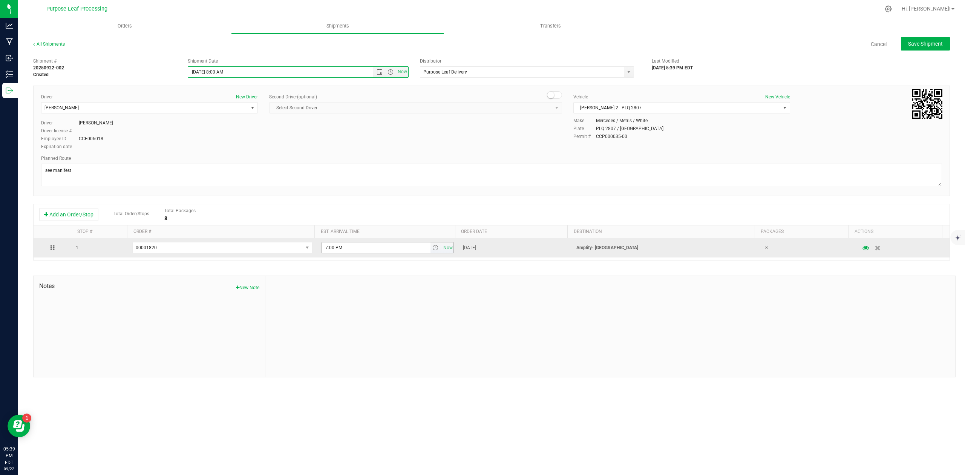
click at [433, 251] on span "select" at bounding box center [436, 248] width 6 height 6
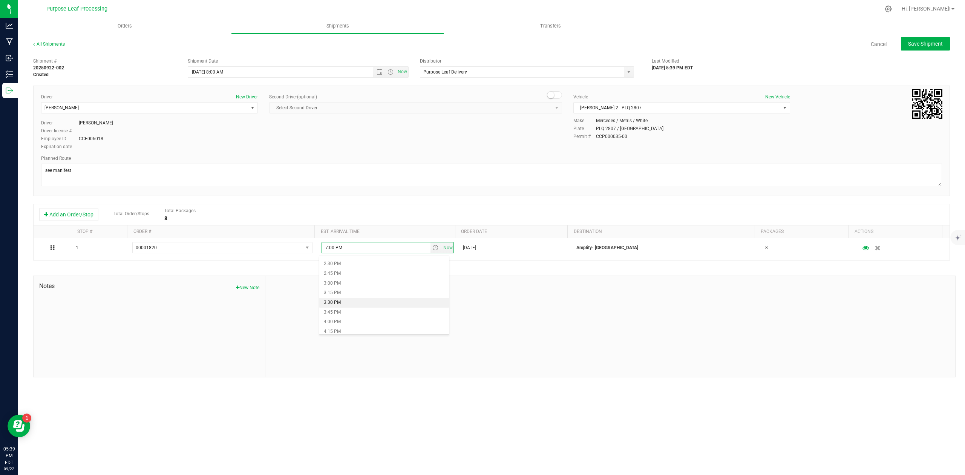
scroll to position [553, 0]
click at [332, 331] on li "4:00 PM" at bounding box center [384, 330] width 130 height 10
click at [925, 43] on span "Save Shipment" at bounding box center [925, 44] width 35 height 6
type input "[DATE] 12:00 PM"
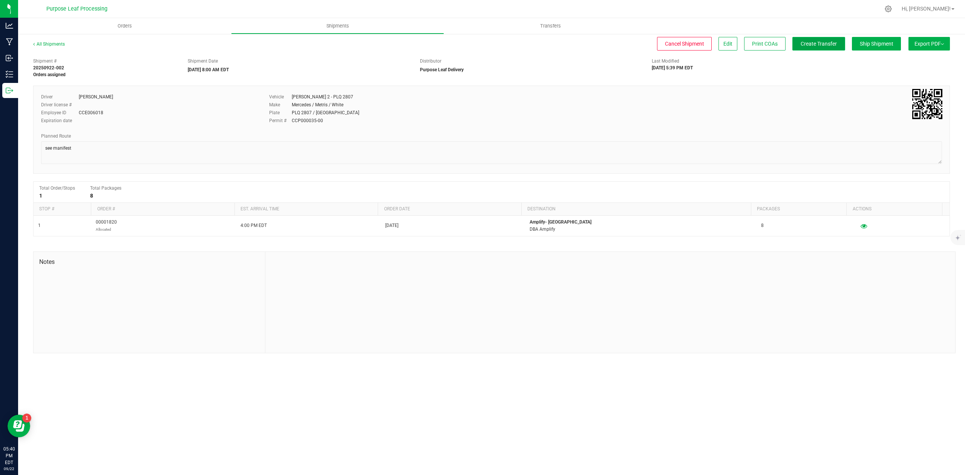
click at [823, 44] on span "Create Transfer" at bounding box center [819, 44] width 36 height 6
click at [128, 25] on span "Orders" at bounding box center [124, 26] width 35 height 7
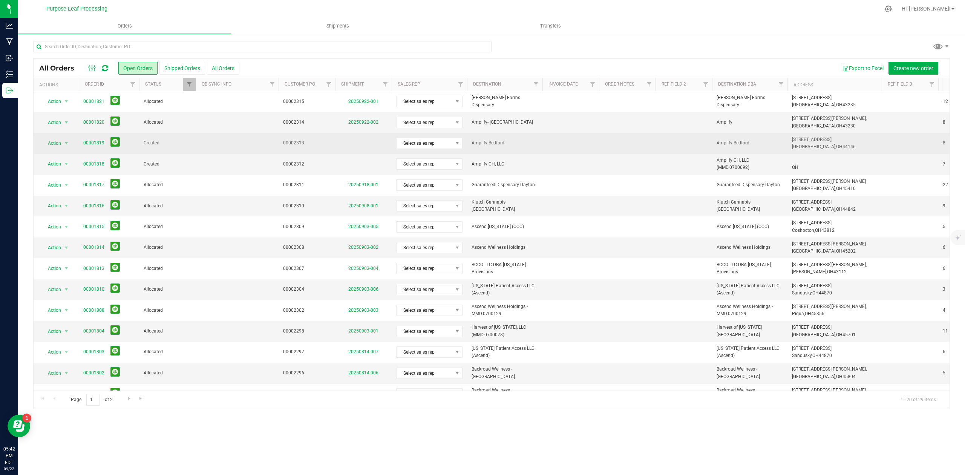
click at [309, 143] on span "00002313" at bounding box center [307, 143] width 48 height 7
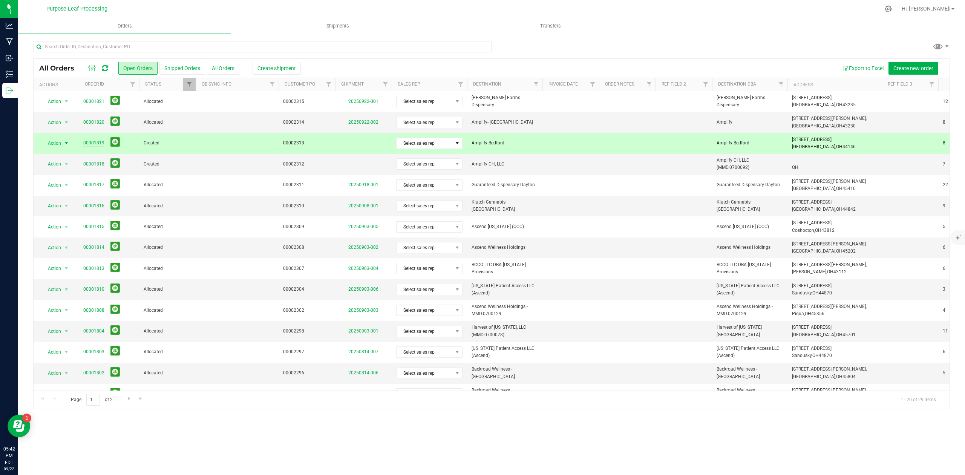
click at [99, 141] on link "00001819" at bounding box center [93, 143] width 21 height 7
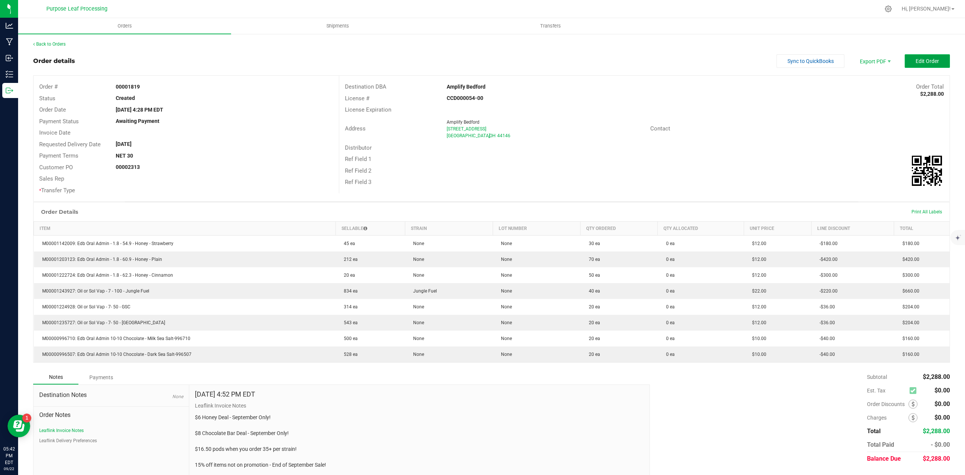
click at [922, 58] on span "Edit Order" at bounding box center [927, 61] width 23 height 6
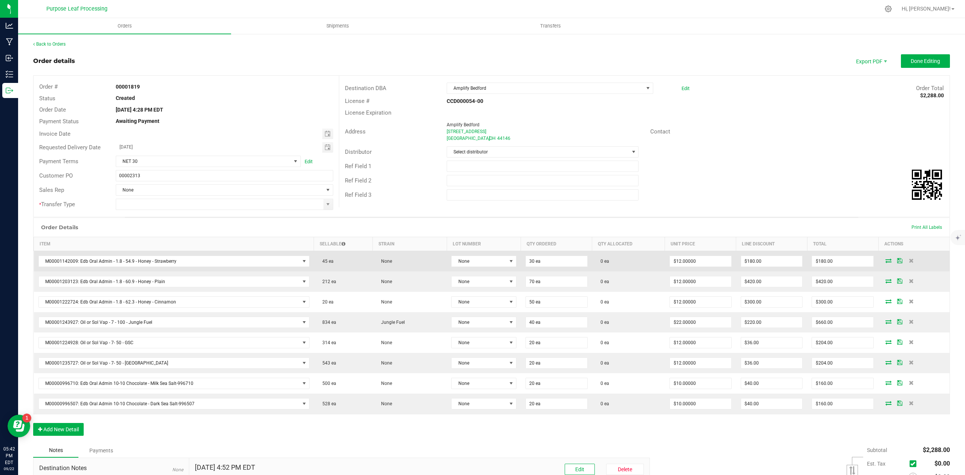
click at [886, 263] on icon at bounding box center [889, 260] width 6 height 5
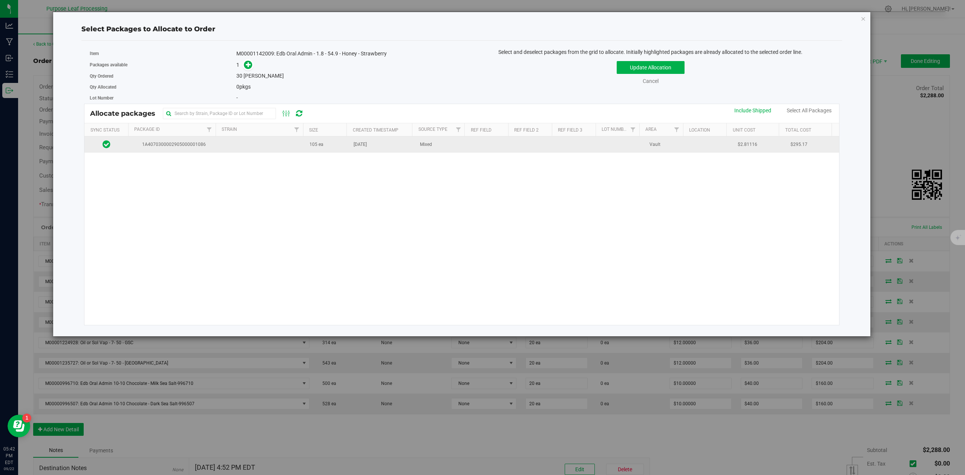
click at [228, 141] on td at bounding box center [261, 145] width 88 height 16
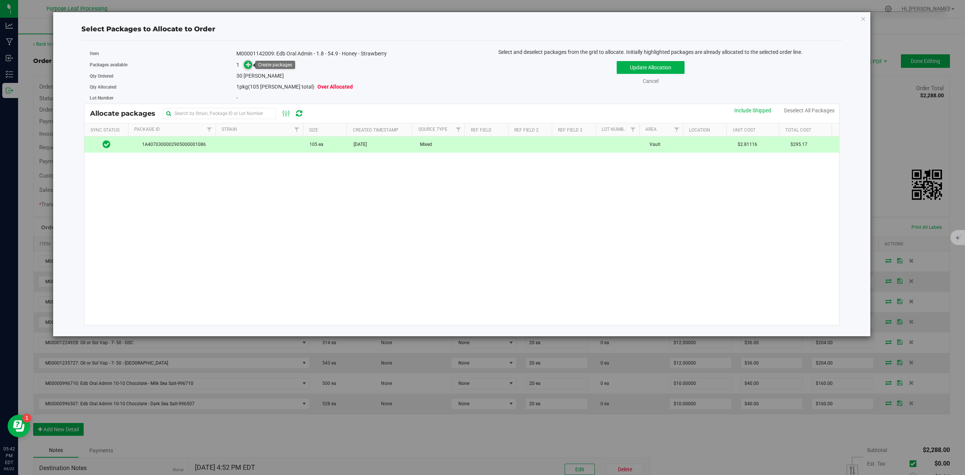
click at [249, 66] on icon at bounding box center [248, 64] width 5 height 5
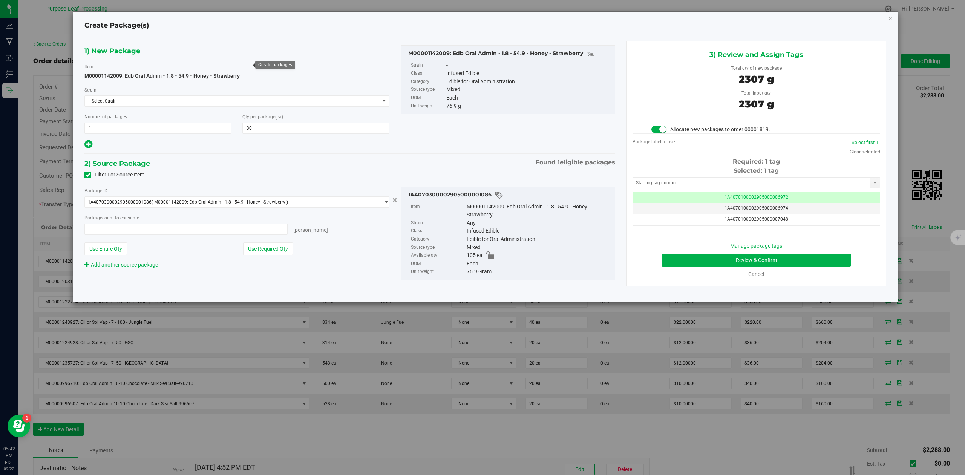
type input "30 ea"
click at [687, 183] on input "text" at bounding box center [752, 183] width 238 height 11
click at [689, 200] on li "1A4070300002905000003347" at bounding box center [756, 196] width 247 height 11
type input "1A4070300002905000003347"
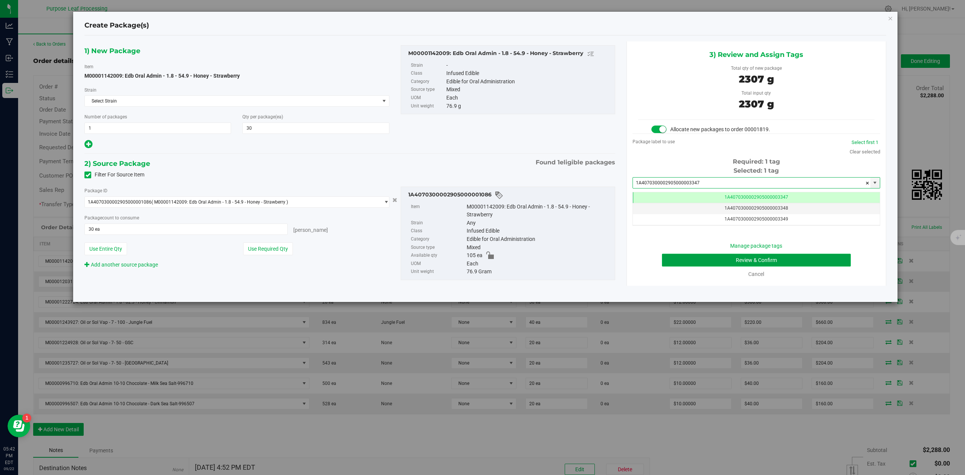
click at [833, 264] on button "Review & Confirm" at bounding box center [756, 260] width 189 height 13
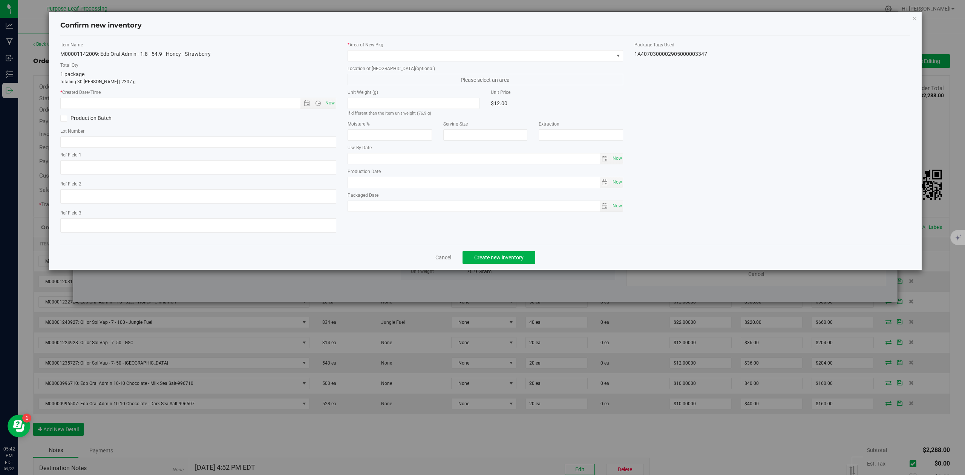
type input "[DATE]"
click at [329, 103] on span "Now" at bounding box center [330, 103] width 13 height 11
type input "[DATE] 5:42 PM"
click at [400, 59] on span at bounding box center [481, 56] width 266 height 11
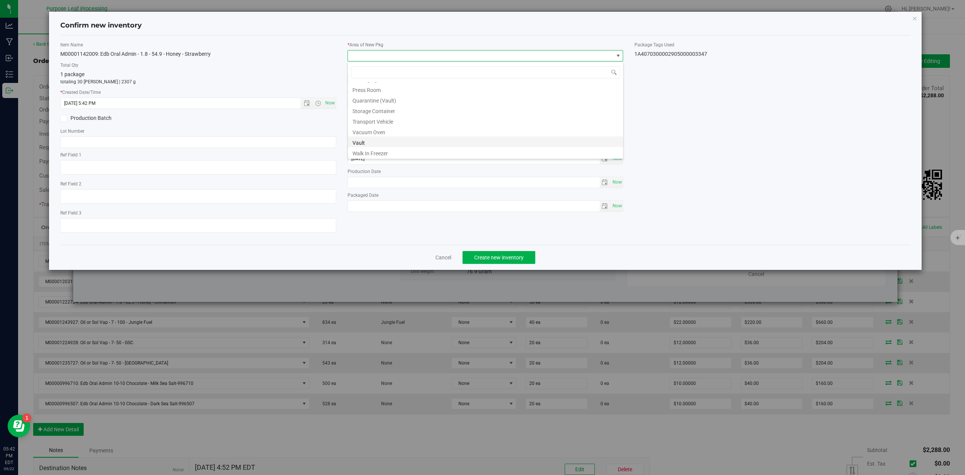
click at [361, 142] on li "Vault" at bounding box center [485, 142] width 275 height 11
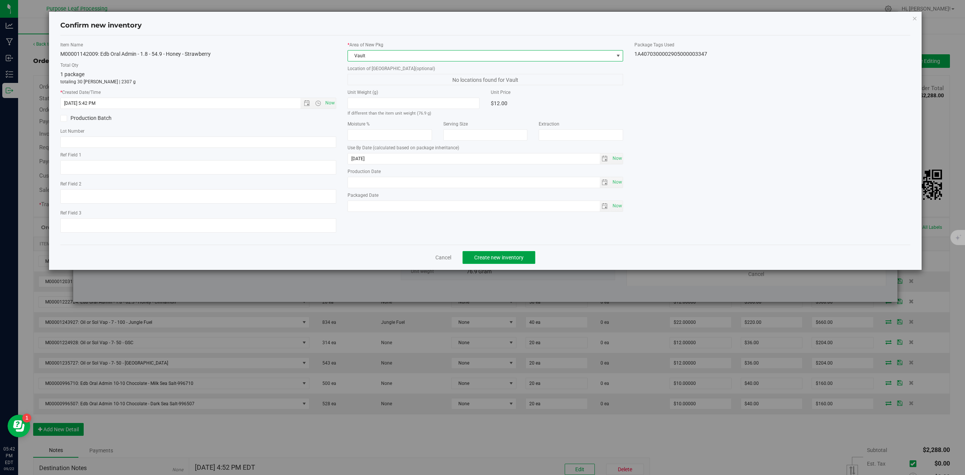
click at [515, 260] on span "Create new inventory" at bounding box center [498, 258] width 49 height 6
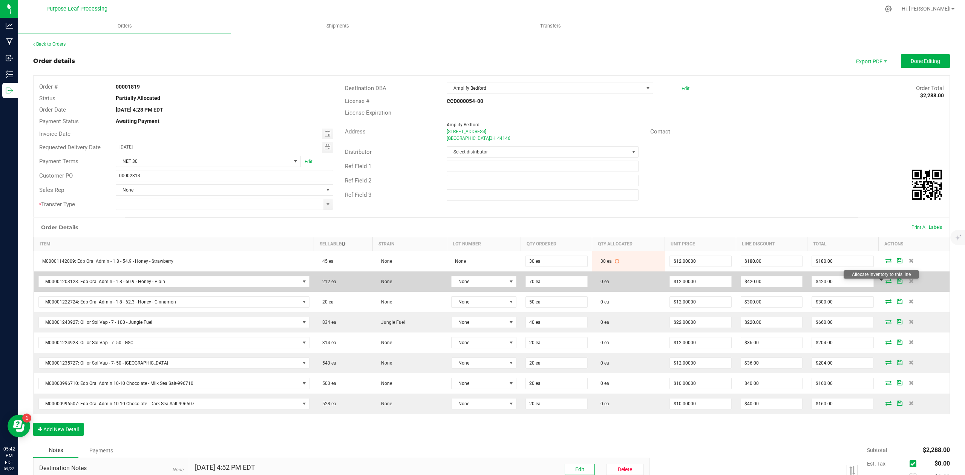
click at [886, 282] on icon at bounding box center [889, 281] width 6 height 5
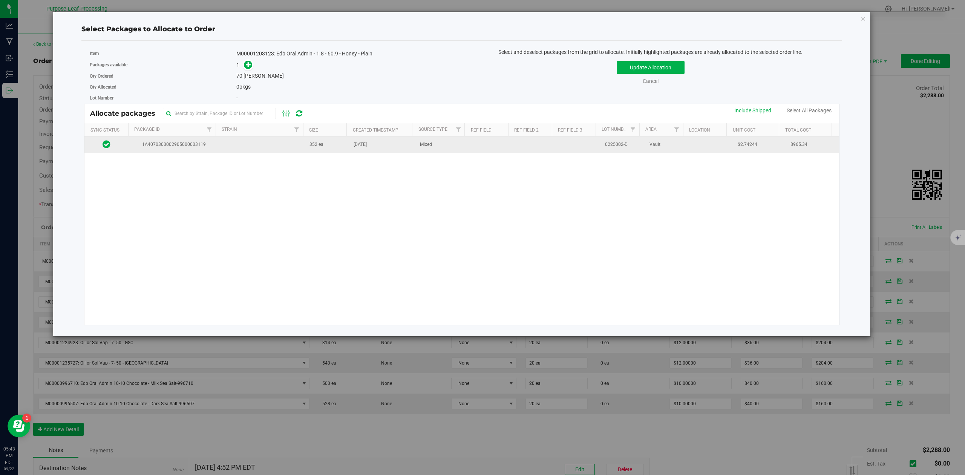
click at [221, 148] on td at bounding box center [261, 145] width 88 height 16
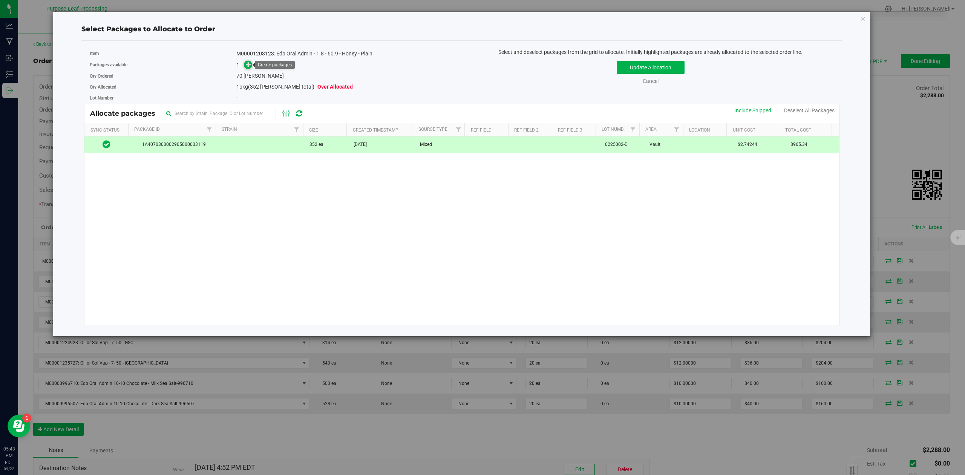
click at [247, 66] on icon at bounding box center [248, 64] width 5 height 5
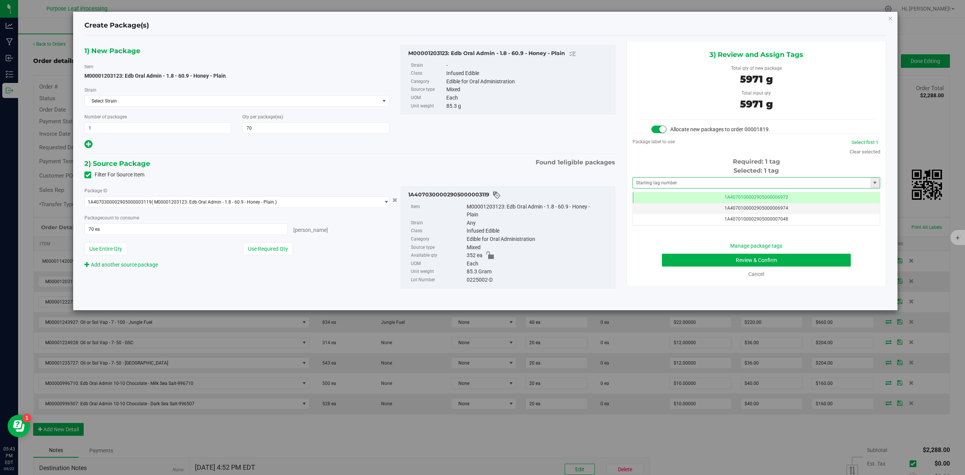
click at [647, 177] on span at bounding box center [757, 182] width 248 height 11
click at [643, 192] on div "Selected: 1 tag Tag 1A4070100002905000006972 1A4070100002905000006974 1A4070100…" at bounding box center [757, 196] width 248 height 60
click at [646, 183] on input "text" at bounding box center [752, 183] width 238 height 11
click at [646, 201] on li "1A4070300002905000003346" at bounding box center [756, 196] width 247 height 11
type input "1A4070300002905000003346"
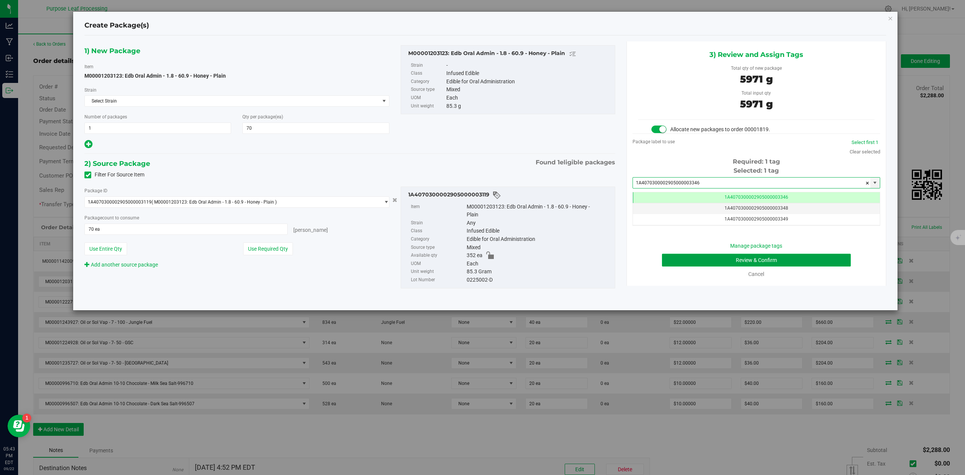
click at [826, 264] on button "Review & Confirm" at bounding box center [756, 260] width 189 height 13
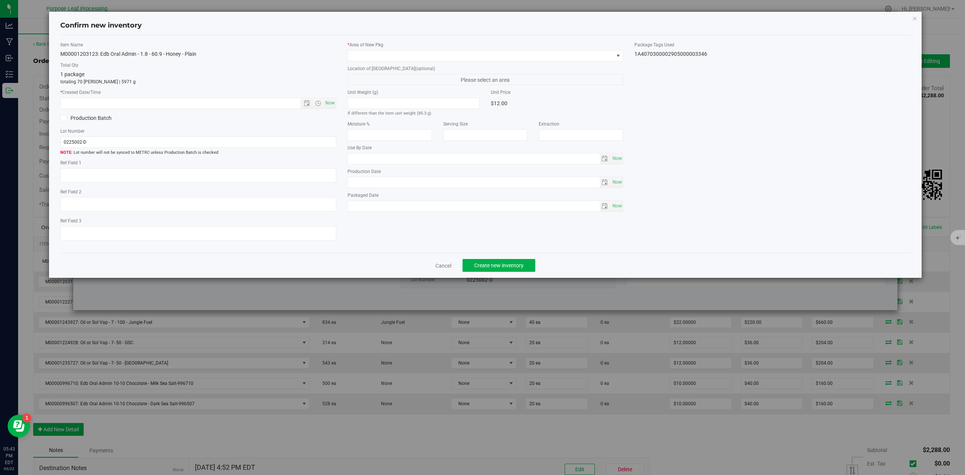
type input "[DATE]"
click at [328, 104] on span "Now" at bounding box center [330, 103] width 13 height 11
type input "[DATE] 5:43 PM"
click at [390, 52] on span at bounding box center [481, 56] width 266 height 11
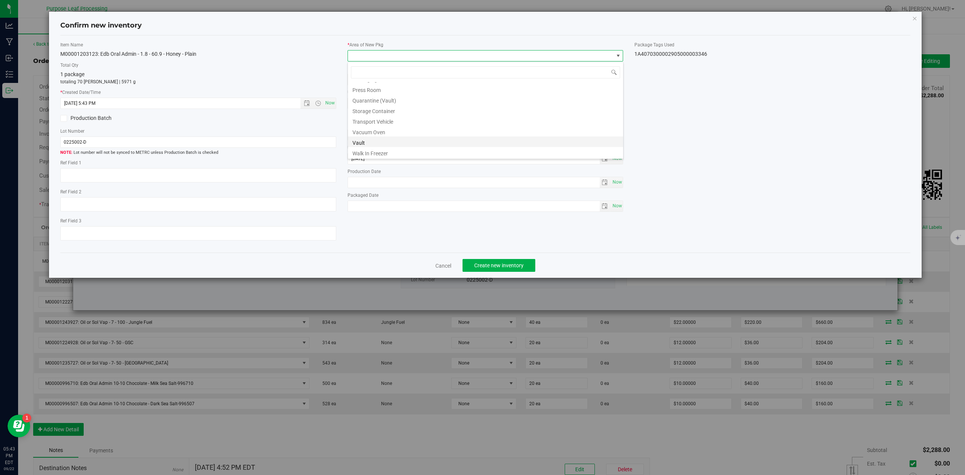
click at [379, 144] on li "Vault" at bounding box center [485, 142] width 275 height 11
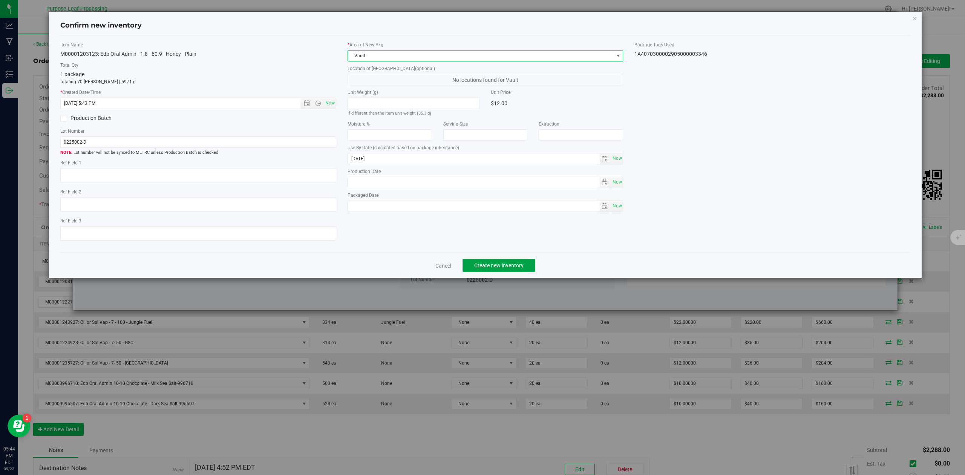
click at [515, 268] on span "Create new inventory" at bounding box center [498, 265] width 49 height 6
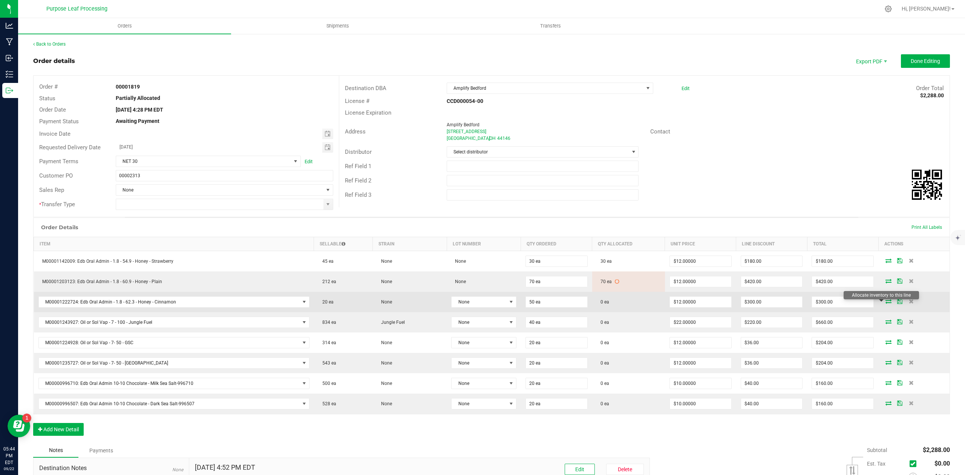
click at [886, 304] on icon at bounding box center [889, 301] width 6 height 5
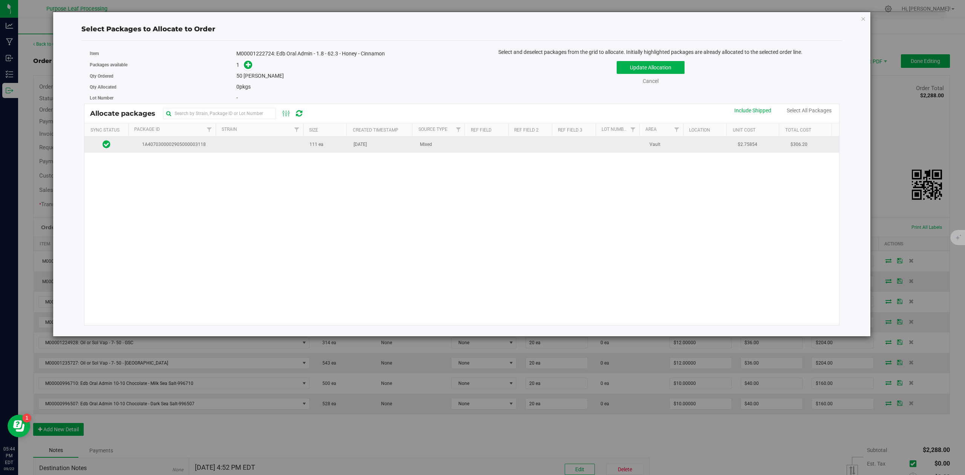
click at [164, 145] on span "1A4070300002905000003118" at bounding box center [172, 144] width 79 height 7
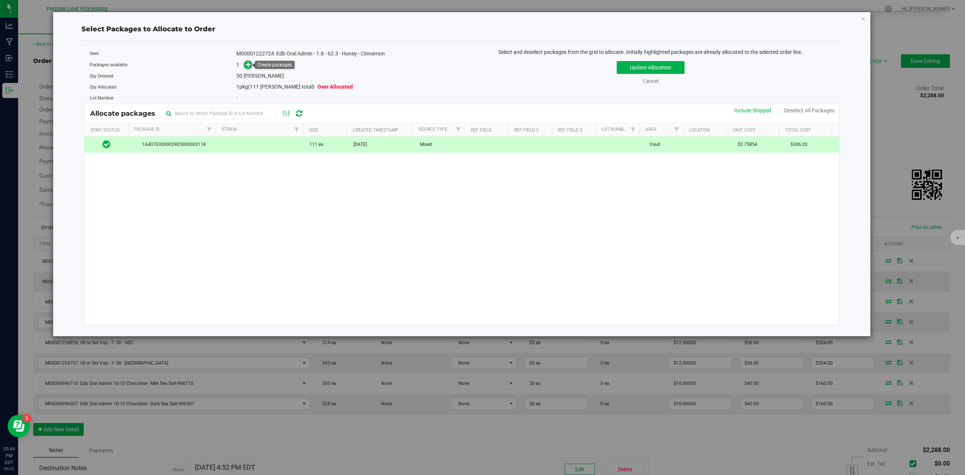
click at [246, 64] on icon at bounding box center [248, 64] width 5 height 5
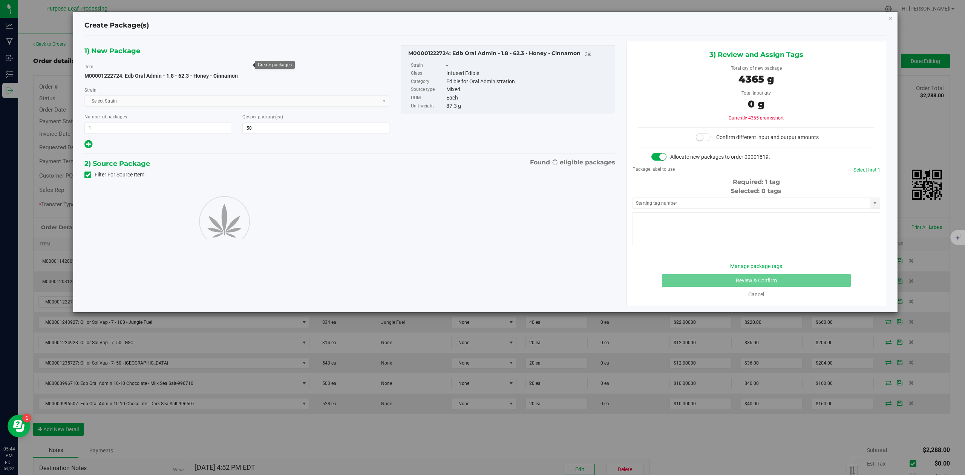
type input "50"
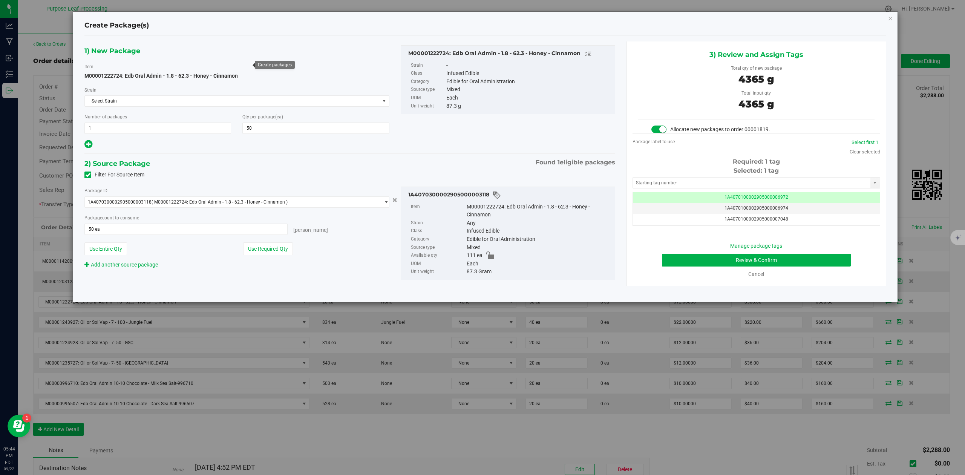
scroll to position [0, 0]
drag, startPoint x: 695, startPoint y: 182, endPoint x: 682, endPoint y: 182, distance: 12.4
click at [692, 182] on input "text" at bounding box center [752, 183] width 238 height 11
click at [679, 194] on li "1A4070300002905000003345" at bounding box center [756, 196] width 247 height 11
type input "1A4070300002905000003345"
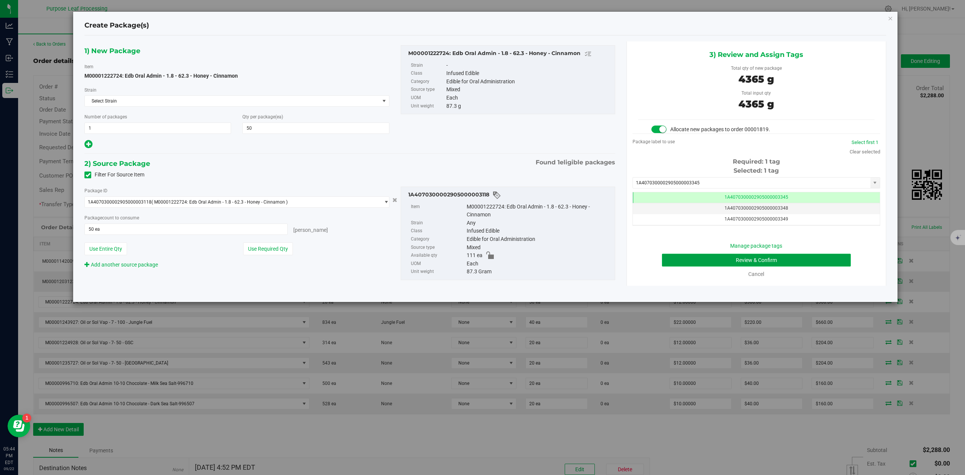
click at [752, 258] on button "Review & Confirm" at bounding box center [756, 260] width 189 height 13
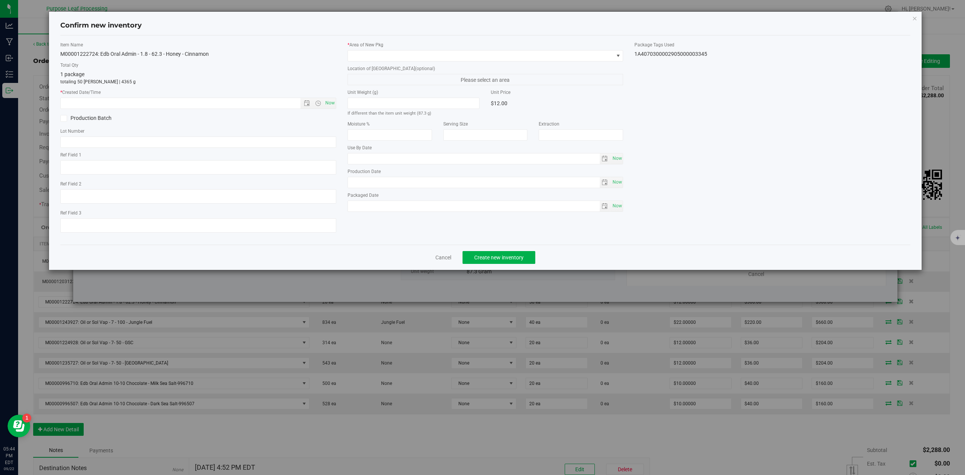
type input "[DATE]"
click at [333, 105] on span "Now" at bounding box center [330, 103] width 13 height 11
type input "[DATE] 5:44 PM"
click at [384, 57] on span at bounding box center [481, 56] width 266 height 11
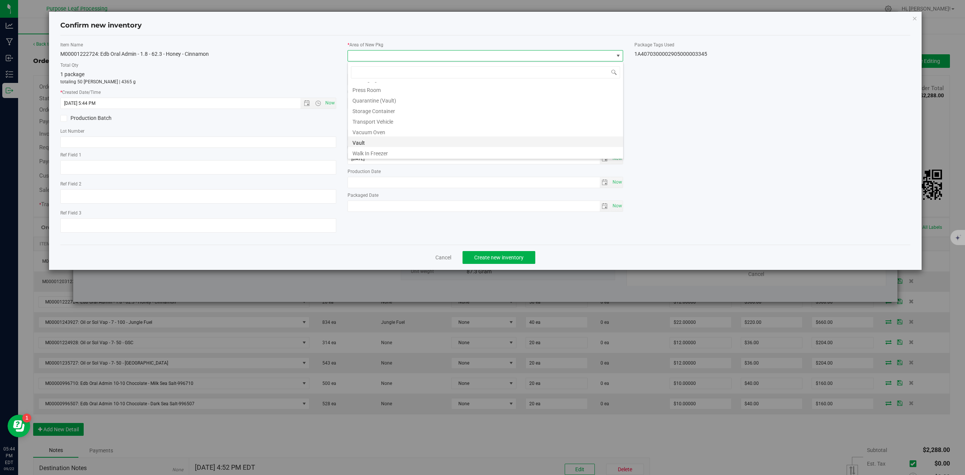
click at [363, 142] on li "Vault" at bounding box center [485, 142] width 275 height 11
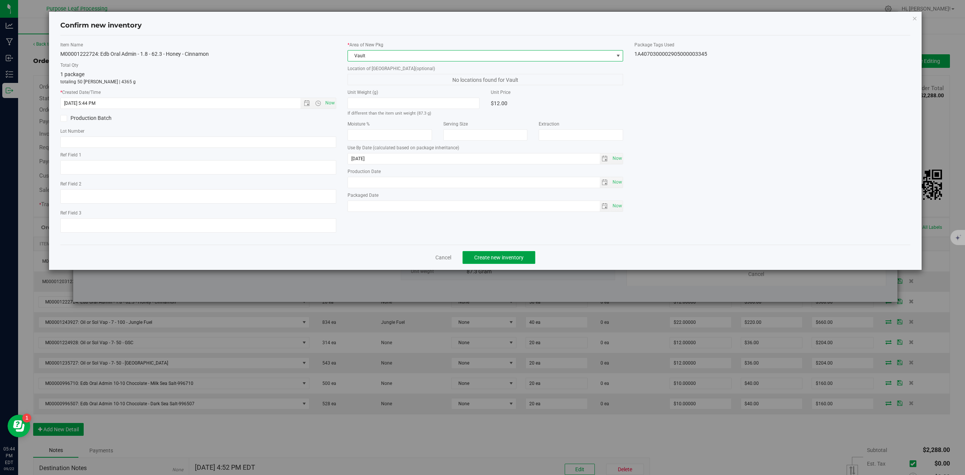
click at [510, 264] on button "Create new inventory" at bounding box center [499, 257] width 73 height 13
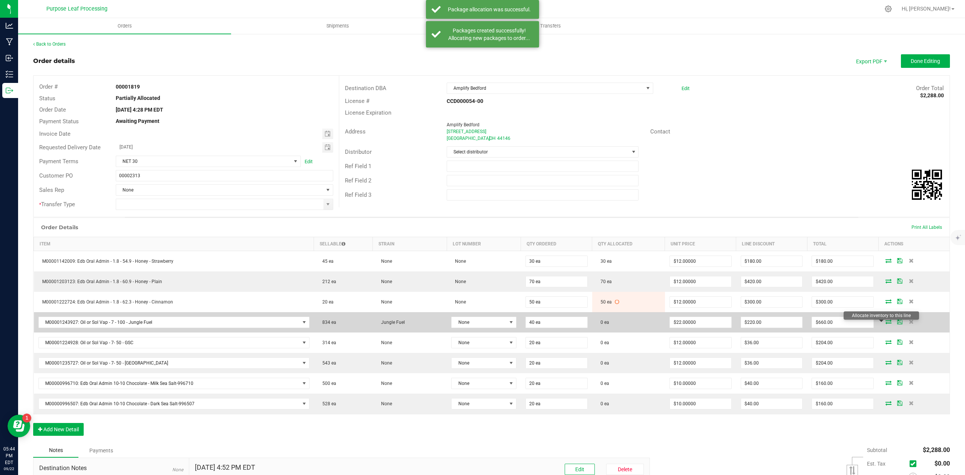
click at [886, 324] on icon at bounding box center [889, 321] width 6 height 5
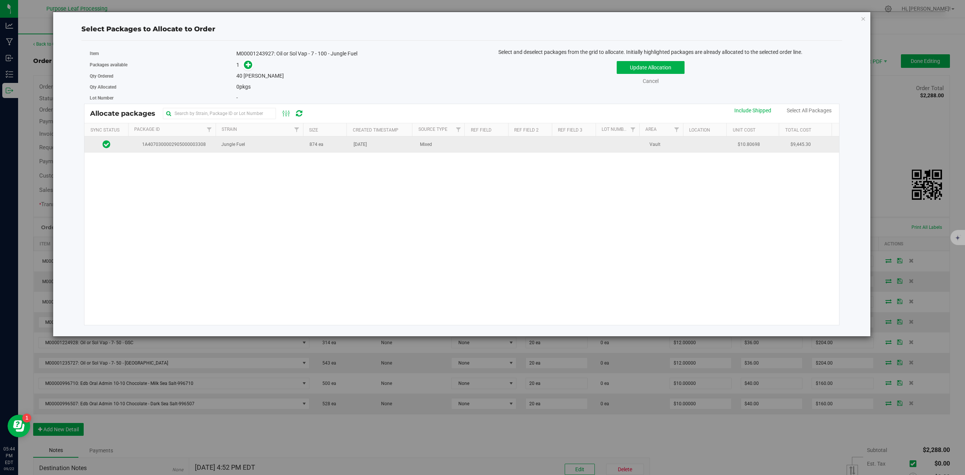
click at [213, 145] on td "1A4070300002905000003308" at bounding box center [173, 145] width 88 height 16
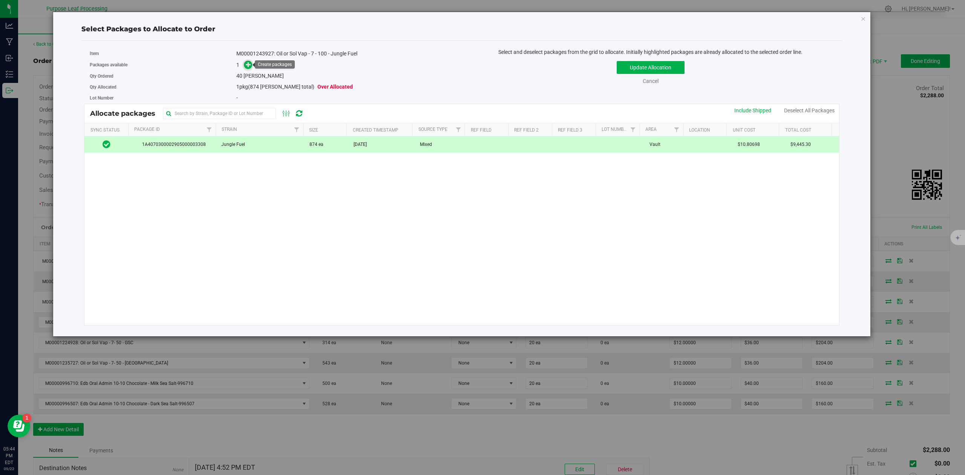
click at [249, 62] on icon at bounding box center [248, 64] width 5 height 5
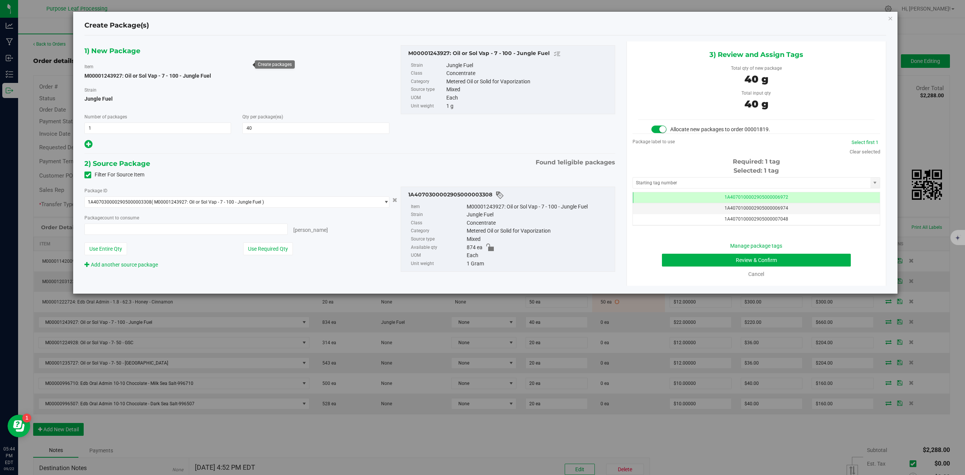
type input "40 ea"
click at [685, 179] on input "text" at bounding box center [752, 183] width 238 height 11
click at [679, 197] on li "1A4070300002905000003348" at bounding box center [756, 196] width 247 height 11
type input "1A4070300002905000003348"
click at [812, 259] on button "Review & Confirm" at bounding box center [756, 260] width 189 height 13
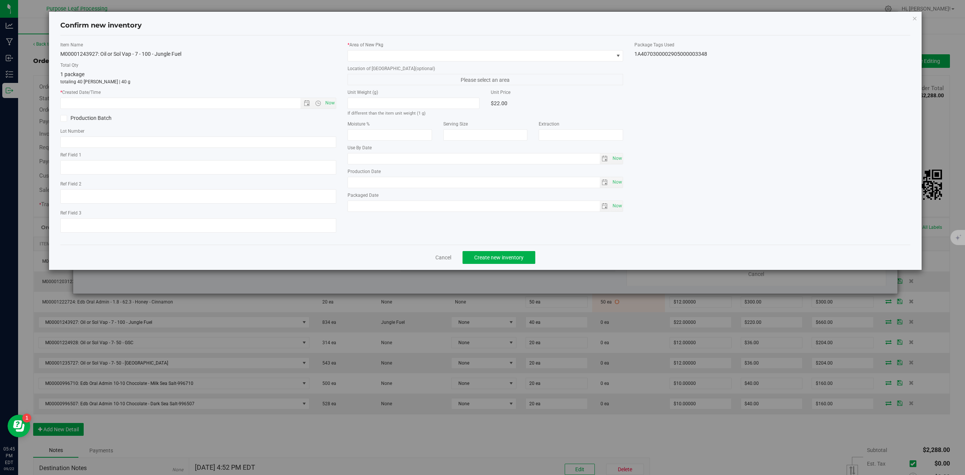
type input "[DATE]"
click at [325, 100] on span "Now" at bounding box center [330, 103] width 13 height 11
type input "[DATE] 5:45 PM"
click at [371, 56] on span at bounding box center [481, 56] width 266 height 11
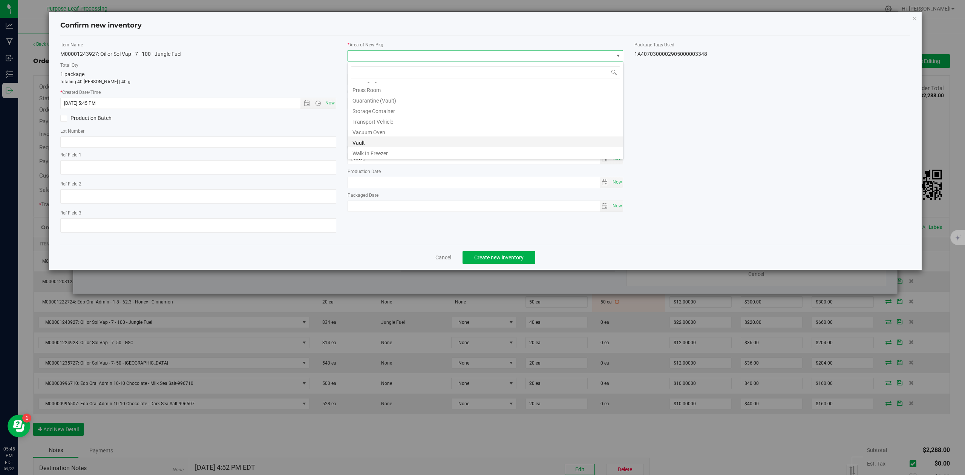
click at [355, 144] on li "Vault" at bounding box center [485, 142] width 275 height 11
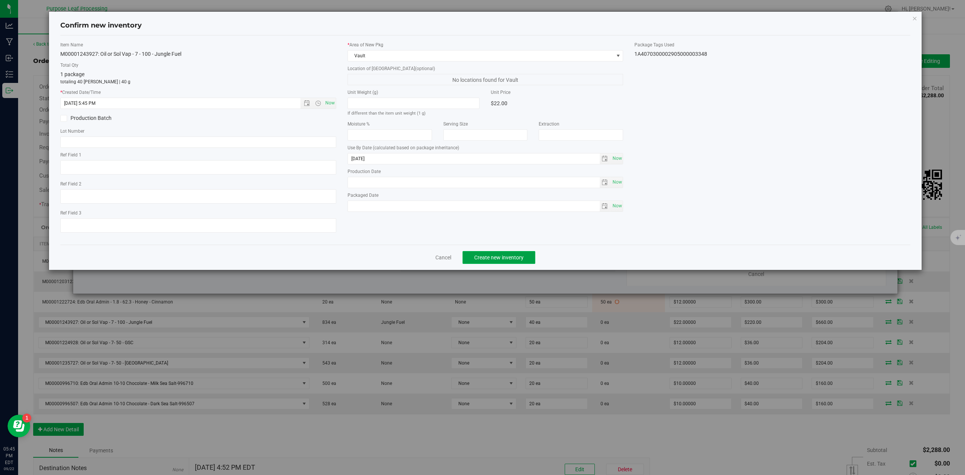
click at [526, 263] on button "Create new inventory" at bounding box center [499, 257] width 73 height 13
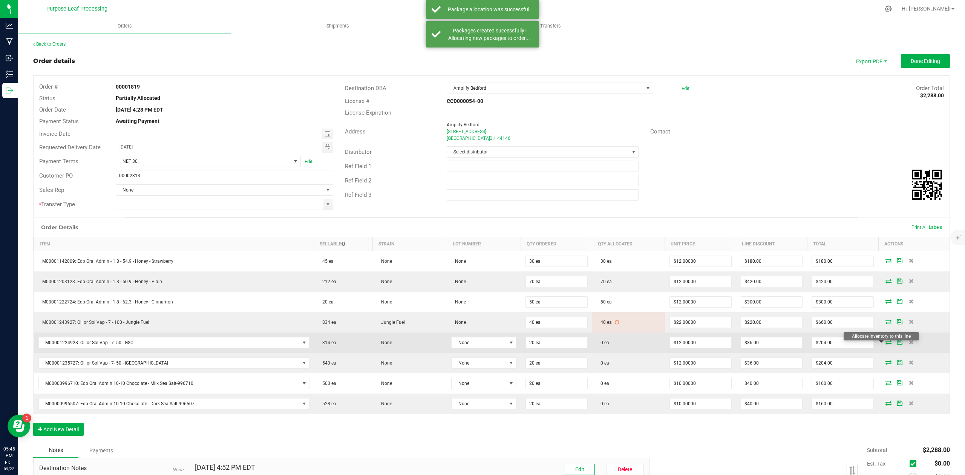
click at [886, 344] on icon at bounding box center [889, 342] width 6 height 5
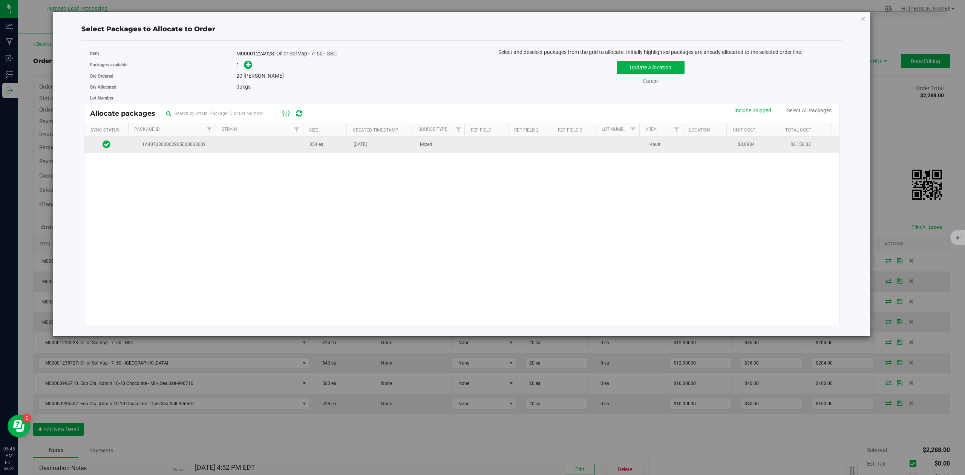
click at [181, 142] on span "1A4070300002905000003002" at bounding box center [172, 144] width 79 height 7
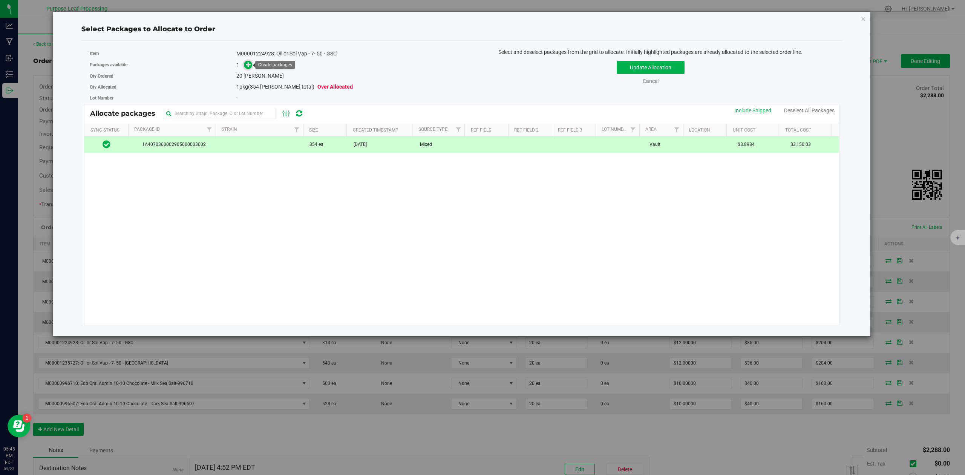
click at [247, 64] on icon at bounding box center [248, 64] width 5 height 5
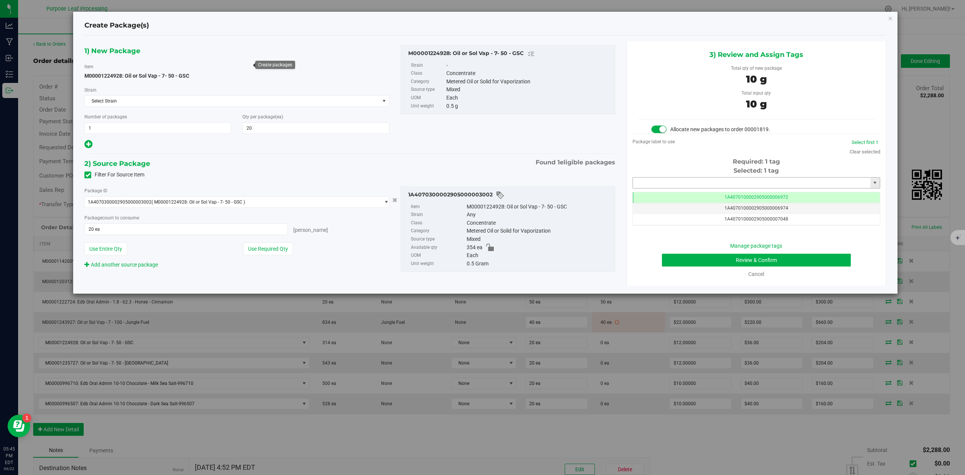
click at [654, 181] on input "text" at bounding box center [752, 183] width 238 height 11
click at [640, 198] on li "1A4070300002905000003351" at bounding box center [756, 196] width 247 height 11
type input "1A4070300002905000003351"
click at [835, 262] on button "Review & Confirm" at bounding box center [756, 260] width 189 height 13
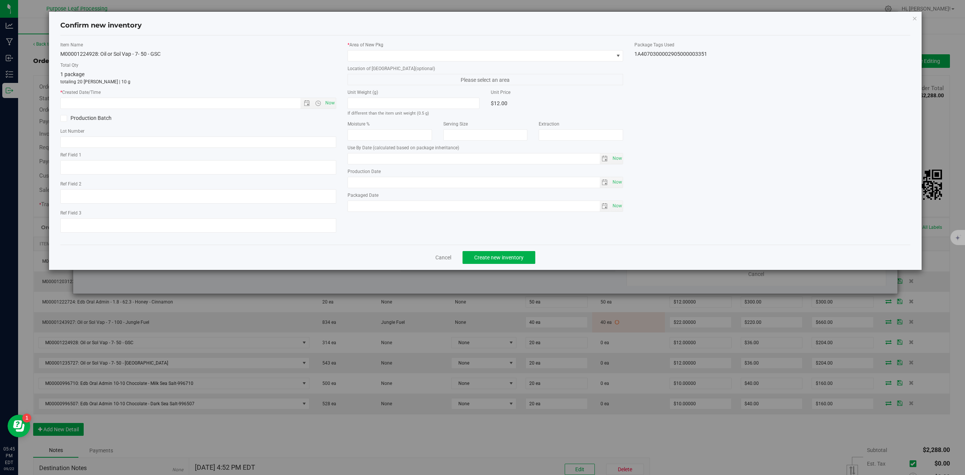
type input "[DATE]"
click at [331, 103] on span "Now" at bounding box center [330, 103] width 13 height 11
type input "[DATE] 5:45 PM"
click at [390, 57] on span at bounding box center [481, 56] width 266 height 11
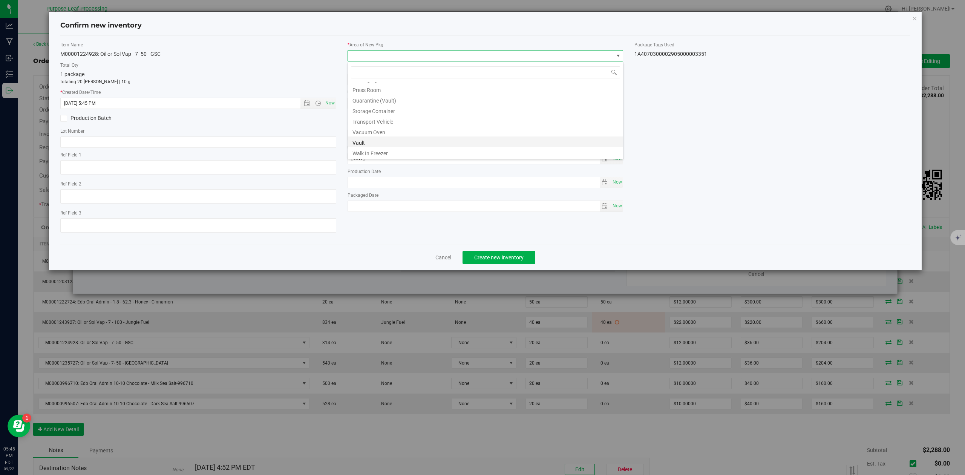
click at [370, 146] on li "Vault" at bounding box center [485, 142] width 275 height 11
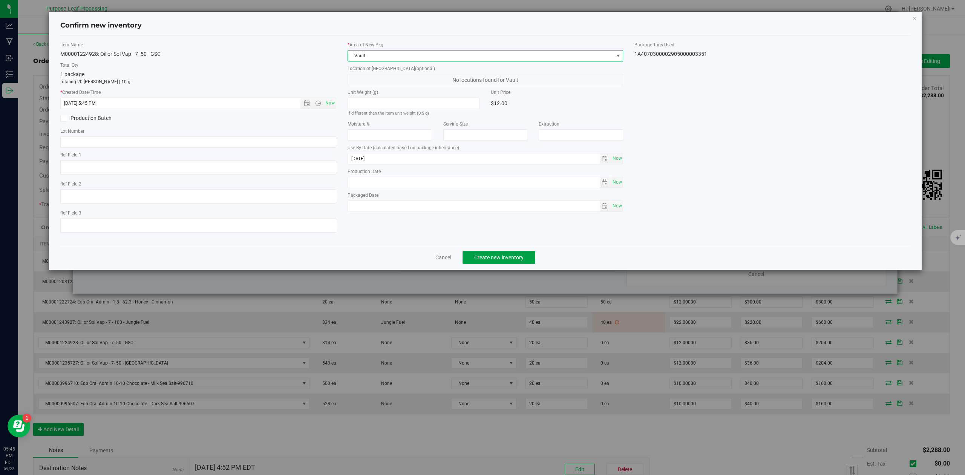
click at [504, 261] on span "Create new inventory" at bounding box center [498, 258] width 49 height 6
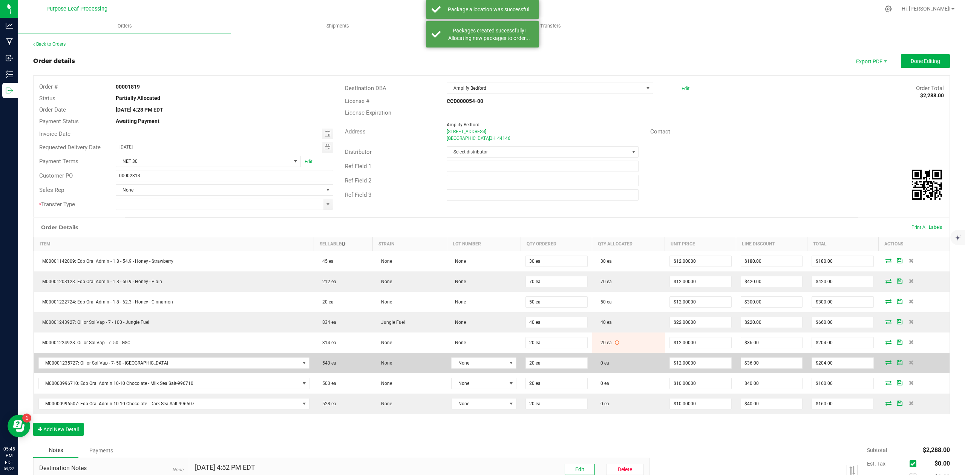
click at [886, 365] on icon at bounding box center [889, 362] width 6 height 5
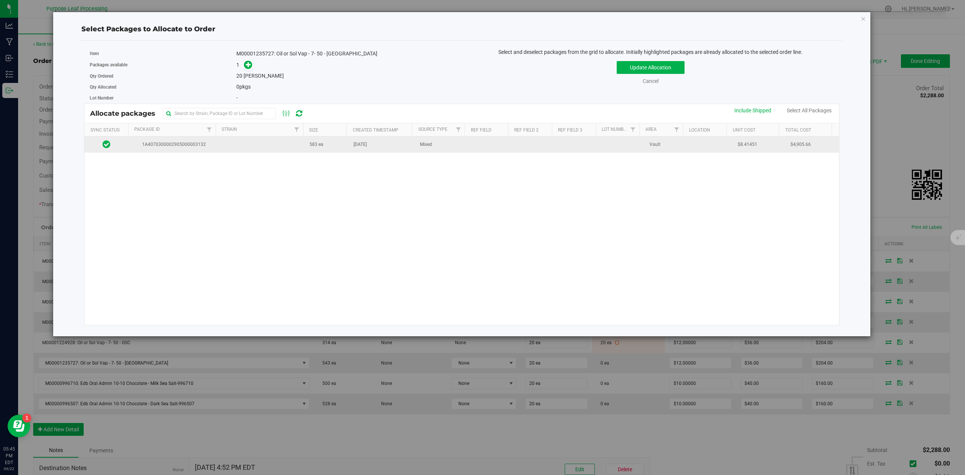
click at [173, 143] on span "1A4070300002905000003132" at bounding box center [172, 144] width 79 height 7
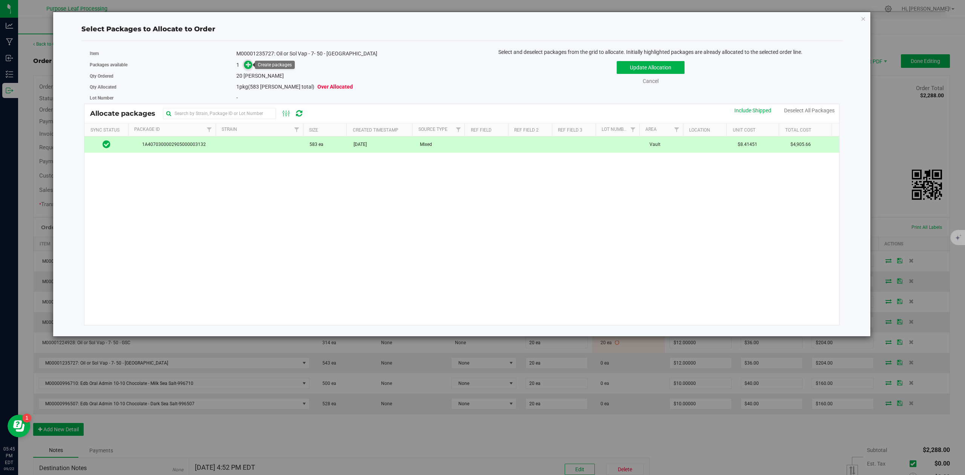
click at [250, 67] on icon at bounding box center [248, 64] width 5 height 5
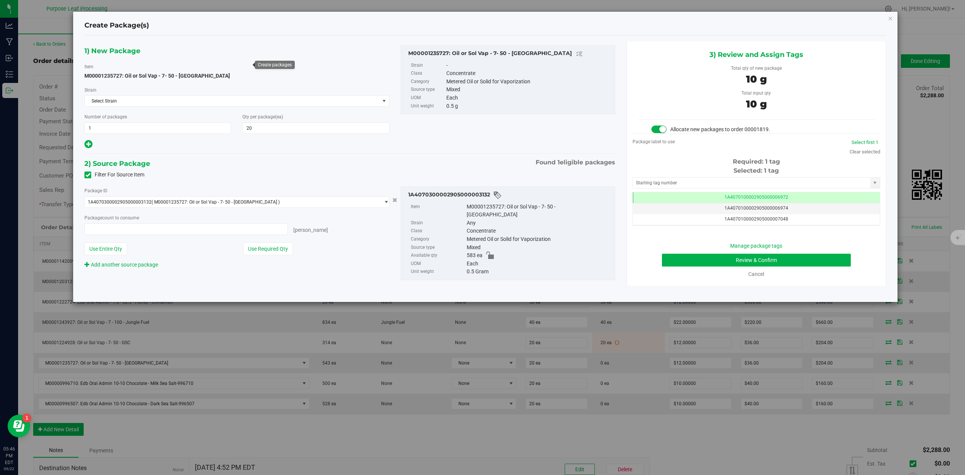
type input "20 ea"
click at [675, 182] on input "text" at bounding box center [752, 183] width 238 height 11
click at [664, 197] on li "1A4070300002905000003352" at bounding box center [756, 196] width 247 height 11
type input "1A4070300002905000003352"
click at [837, 270] on div "Manage package tags Review & Confirm Cancel" at bounding box center [756, 260] width 236 height 36
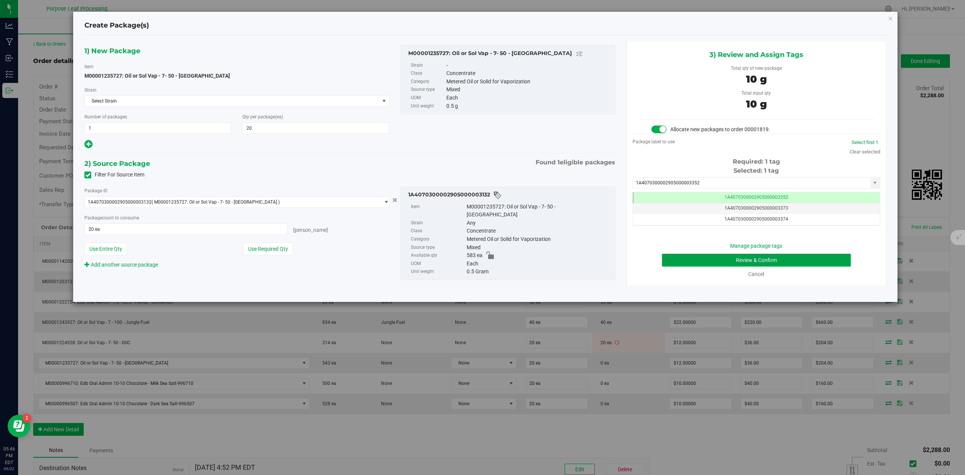
click at [842, 263] on button "Review & Confirm" at bounding box center [756, 260] width 189 height 13
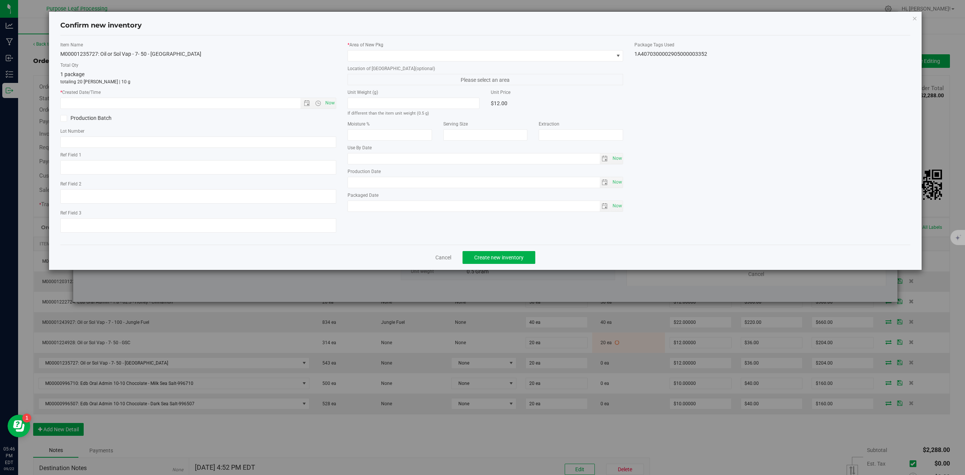
type input "[DATE]"
click at [479, 55] on span at bounding box center [481, 56] width 266 height 11
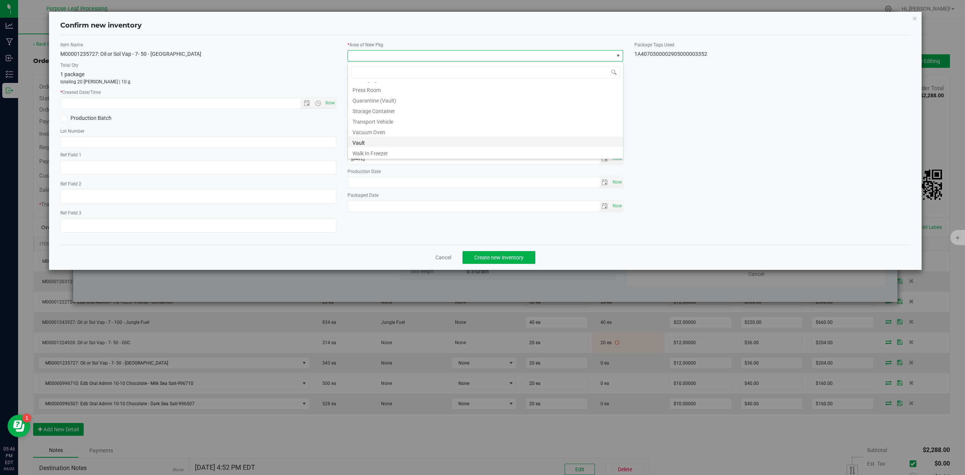
click at [371, 144] on li "Vault" at bounding box center [485, 142] width 275 height 11
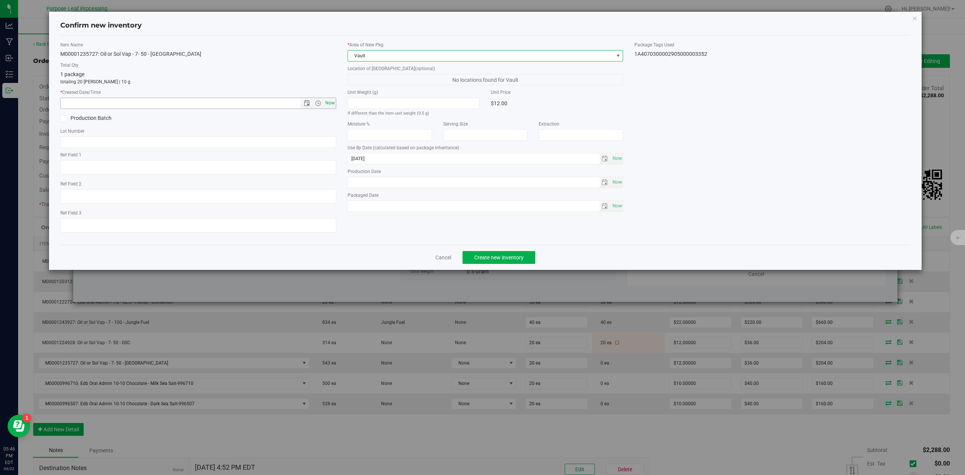
click at [330, 101] on span "Now" at bounding box center [330, 103] width 13 height 11
type input "[DATE] 5:46 PM"
click at [521, 264] on button "Create new inventory" at bounding box center [499, 257] width 73 height 13
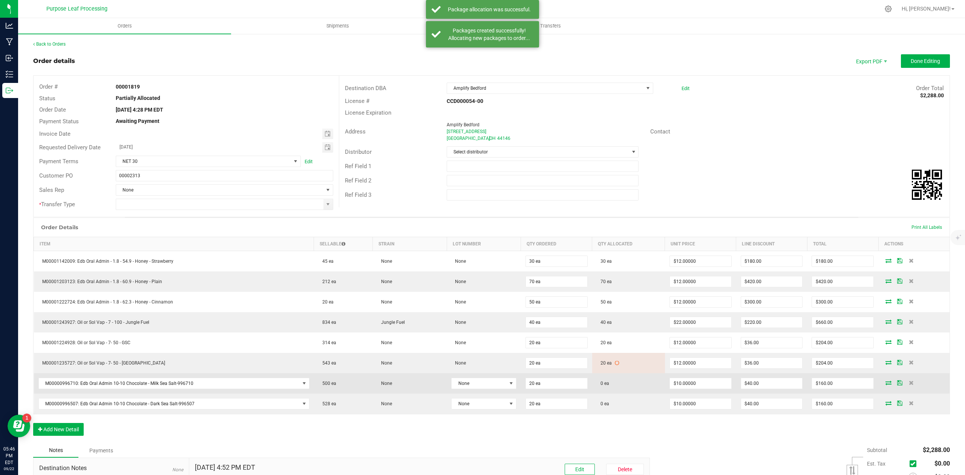
click at [886, 385] on icon at bounding box center [889, 382] width 6 height 5
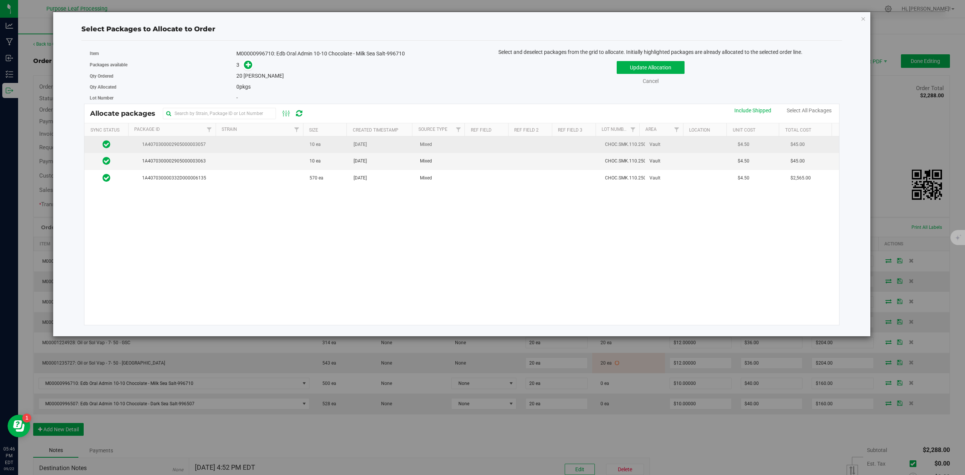
click at [177, 145] on span "1A4070300002905000003057" at bounding box center [172, 144] width 79 height 7
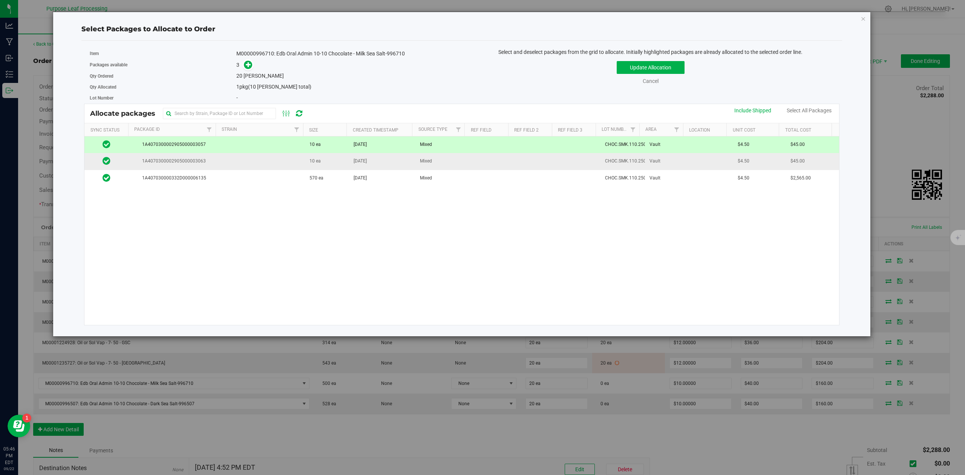
click at [176, 161] on span "1A4070300002905000003063" at bounding box center [172, 161] width 79 height 7
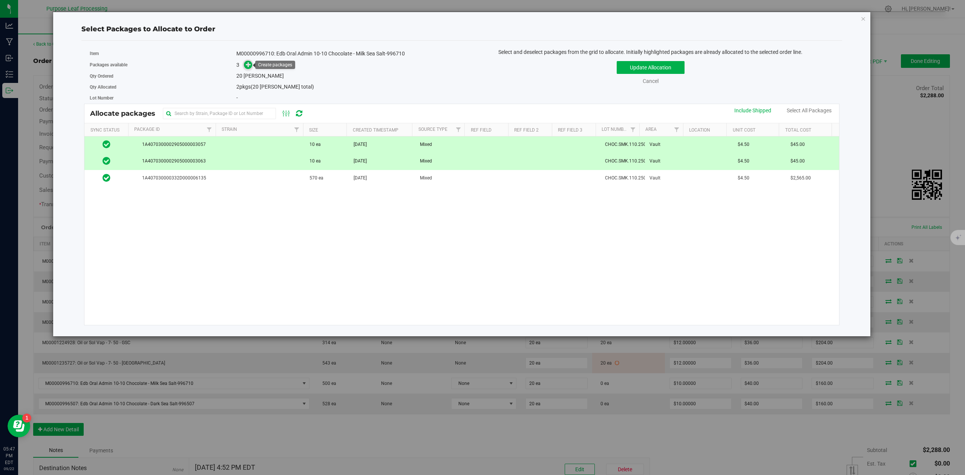
click at [248, 66] on icon at bounding box center [248, 64] width 5 height 5
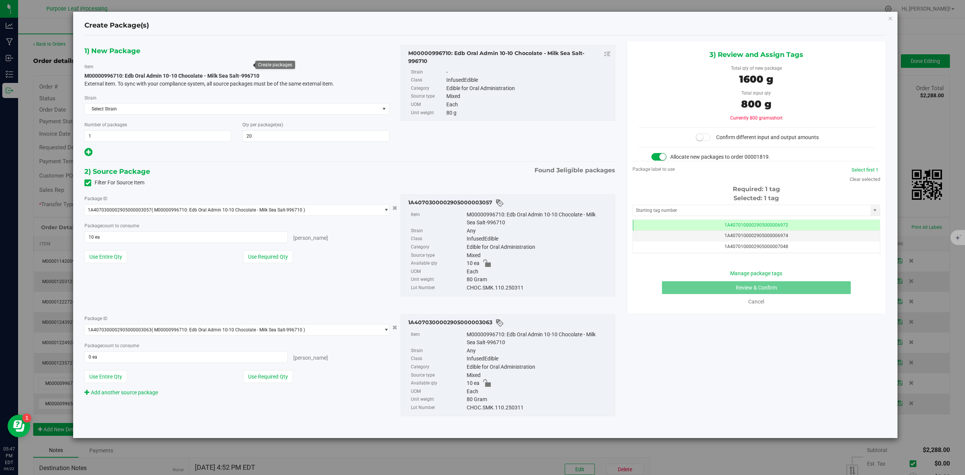
scroll to position [0, 0]
click at [108, 381] on button "Use Entire Qty" at bounding box center [105, 376] width 43 height 13
type input "10 ea"
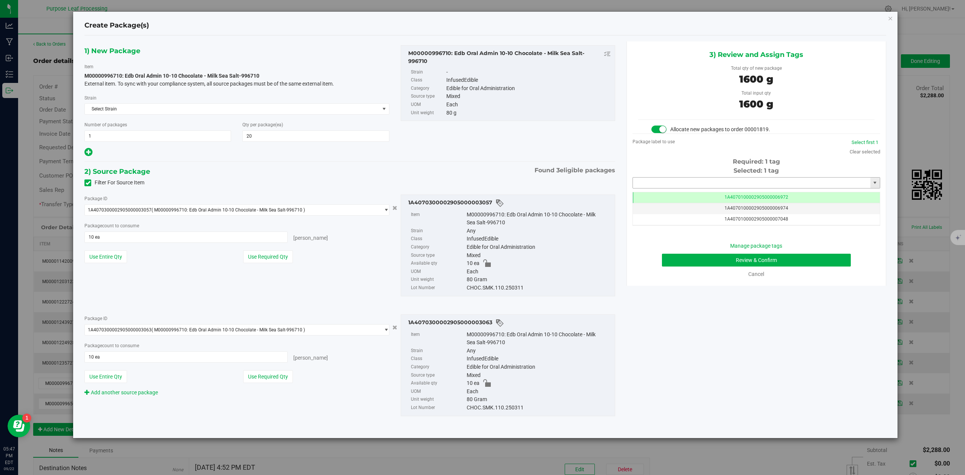
click at [697, 186] on input "text" at bounding box center [752, 183] width 238 height 11
click at [652, 201] on li "1A4070300002905000003350" at bounding box center [756, 196] width 247 height 11
type input "1A4070300002905000003350"
click at [802, 261] on button "Review & Confirm" at bounding box center [756, 260] width 189 height 13
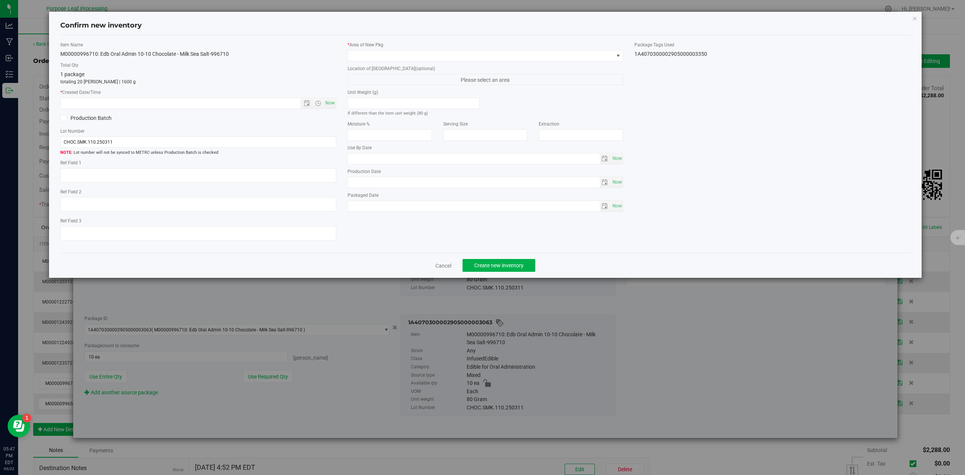
type input "[DATE]"
click at [333, 104] on span "Now" at bounding box center [330, 103] width 13 height 11
type input "[DATE] 5:47 PM"
click at [368, 48] on label "* Area of [GEOGRAPHIC_DATA]" at bounding box center [486, 44] width 276 height 7
click at [366, 55] on span at bounding box center [481, 56] width 266 height 11
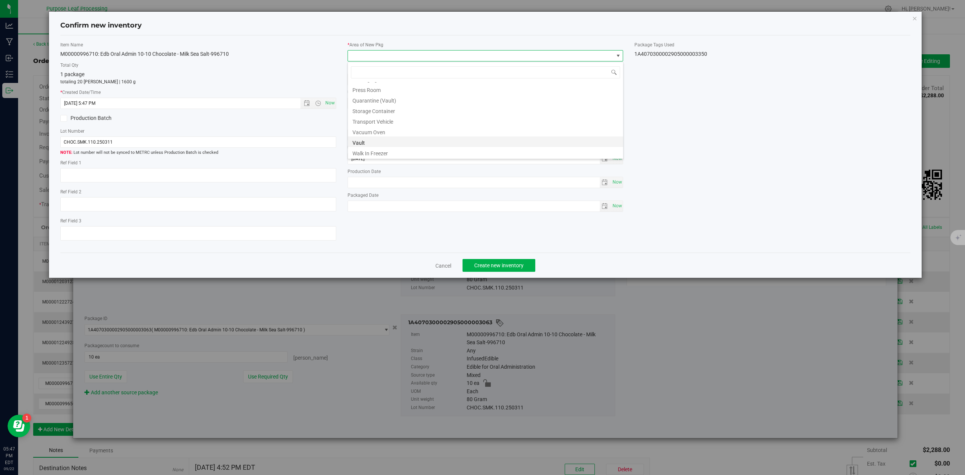
click at [372, 142] on li "Vault" at bounding box center [485, 142] width 275 height 11
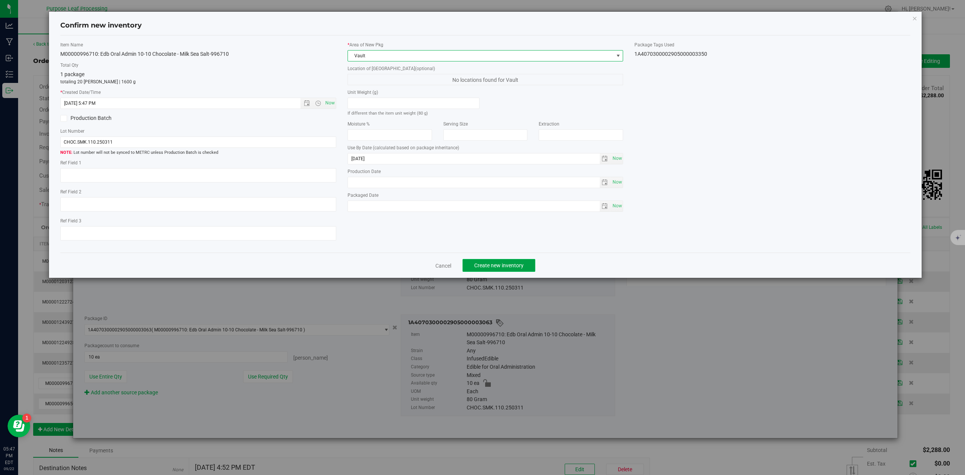
click at [480, 268] on span "Create new inventory" at bounding box center [498, 265] width 49 height 6
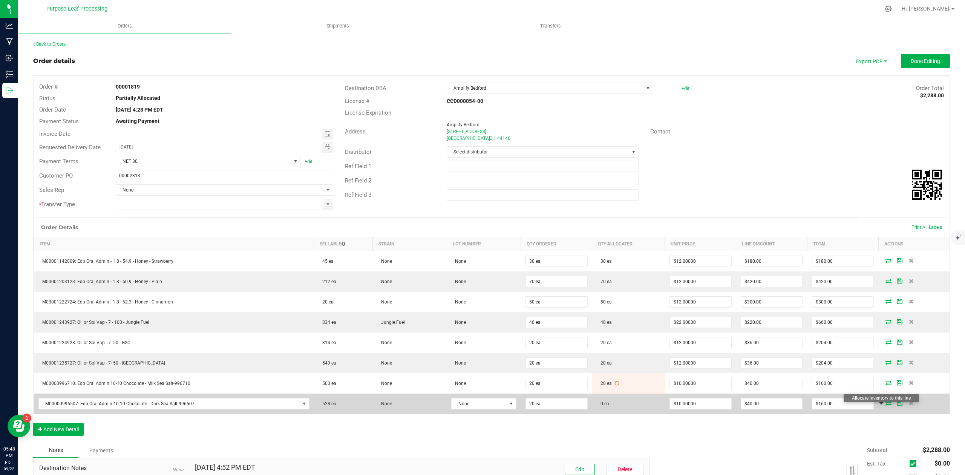
click at [886, 405] on icon at bounding box center [889, 403] width 6 height 5
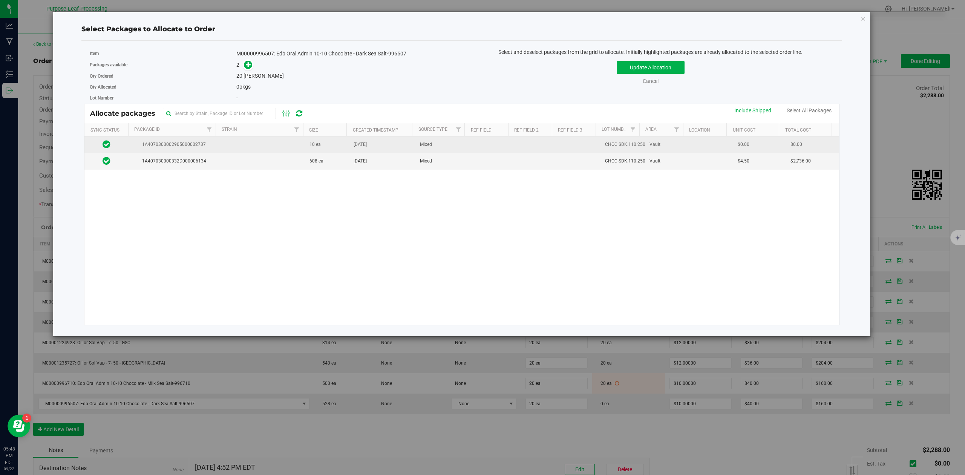
click at [249, 142] on td at bounding box center [261, 145] width 88 height 17
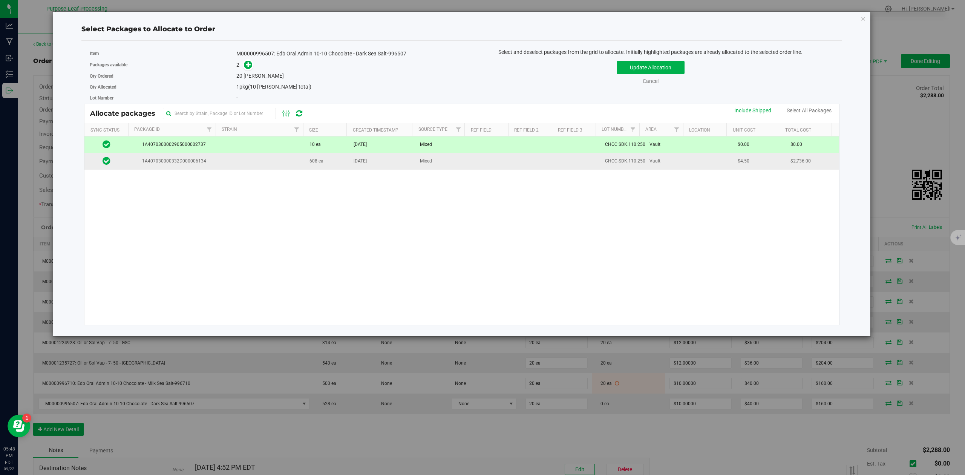
click at [248, 161] on td at bounding box center [261, 161] width 88 height 16
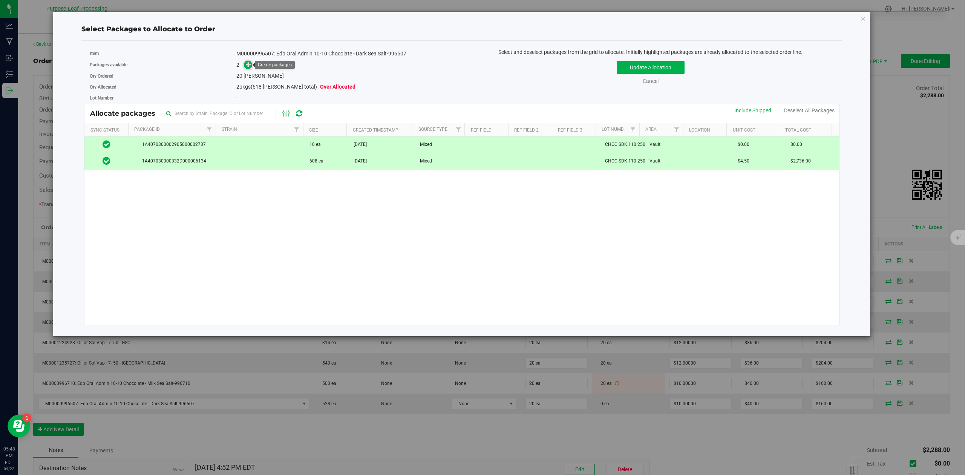
click at [247, 66] on icon at bounding box center [248, 64] width 5 height 5
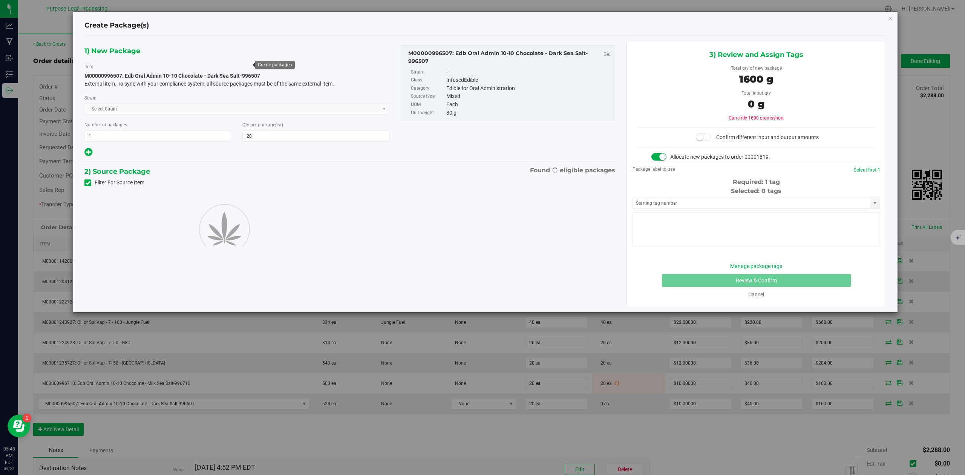
type input "20"
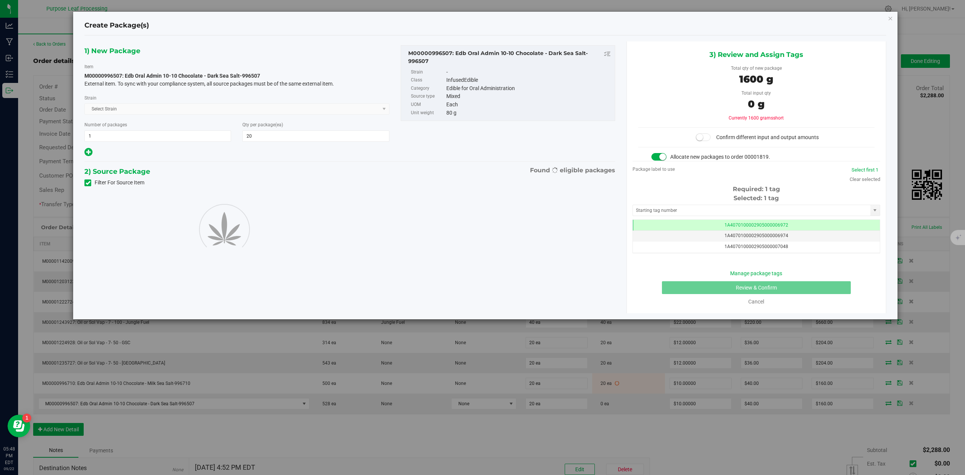
scroll to position [0, 0]
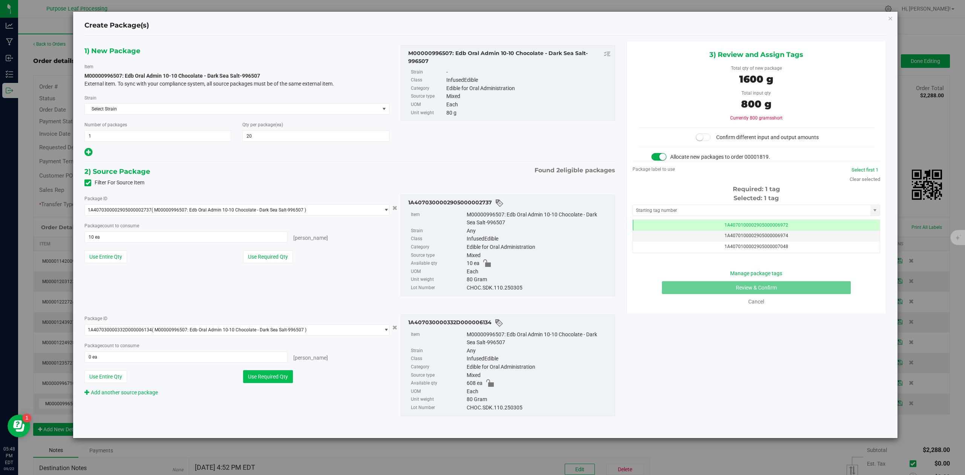
click at [275, 379] on button "Use Required Qty" at bounding box center [268, 376] width 50 height 13
type input "10 ea"
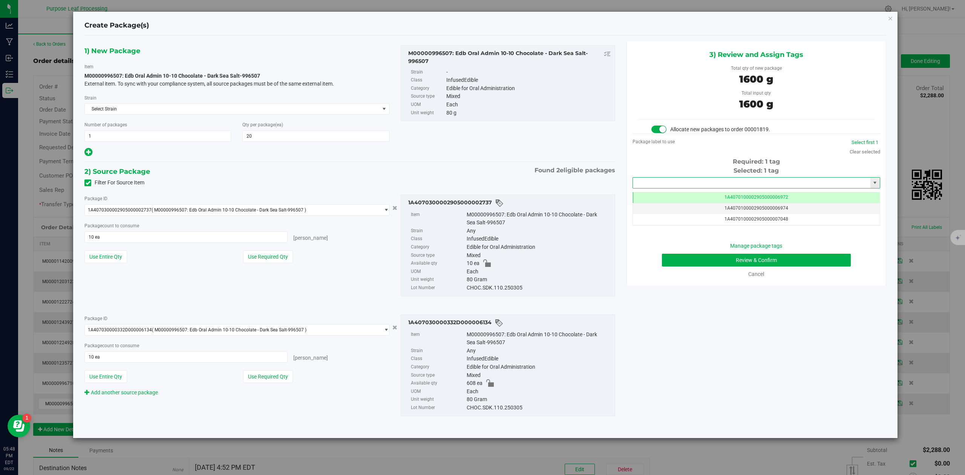
click at [685, 184] on input "text" at bounding box center [752, 183] width 238 height 11
click at [681, 193] on li "1A4070300002905000003349" at bounding box center [756, 196] width 247 height 11
type input "1A4070300002905000003349"
click at [847, 262] on button "Review & Confirm" at bounding box center [756, 260] width 189 height 13
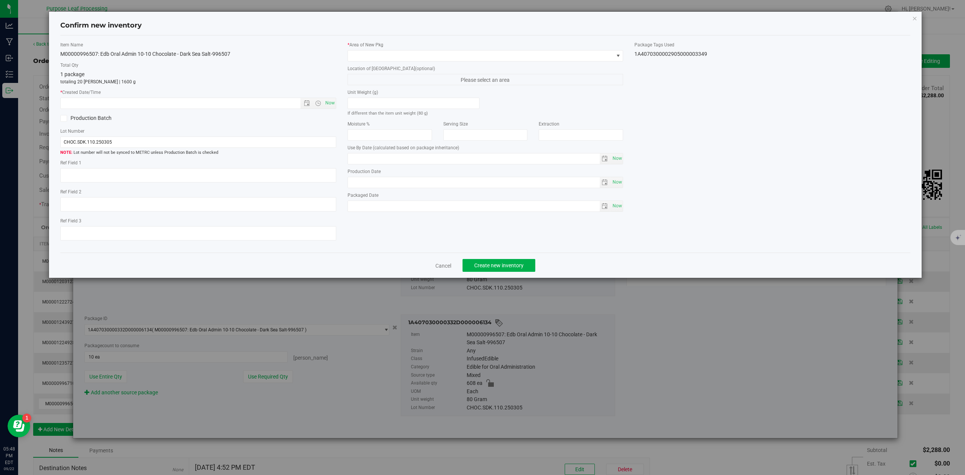
type input "[DATE]"
click at [329, 104] on span "Now" at bounding box center [330, 103] width 13 height 11
type input "[DATE] 5:48 PM"
click at [393, 46] on label "* Area of [GEOGRAPHIC_DATA]" at bounding box center [486, 44] width 276 height 7
click at [387, 56] on span at bounding box center [481, 56] width 266 height 11
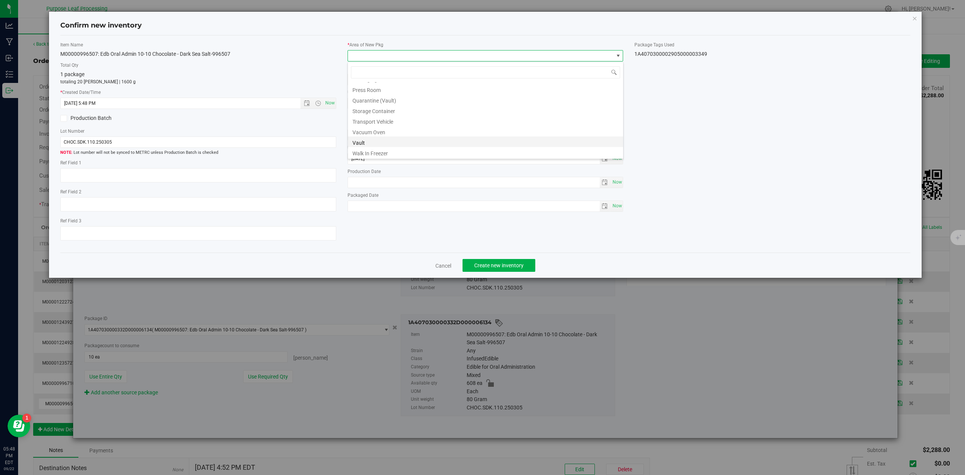
click at [385, 141] on li "Vault" at bounding box center [485, 142] width 275 height 11
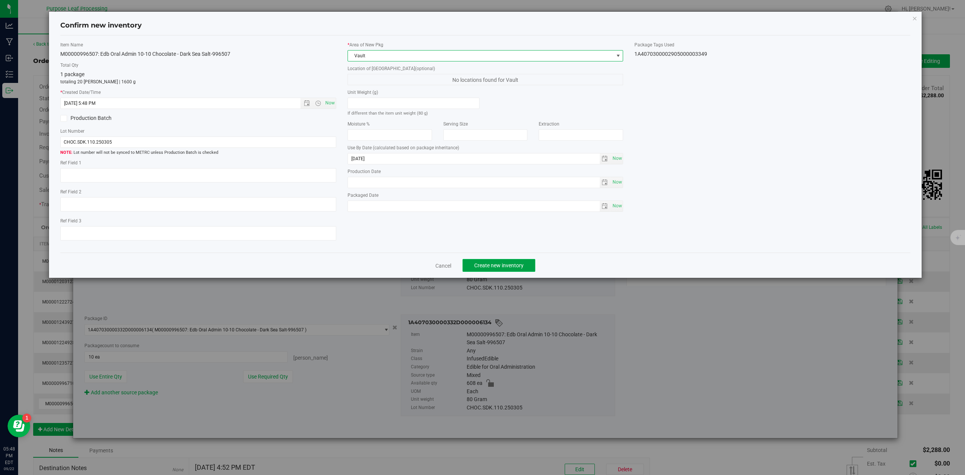
click at [492, 266] on span "Create new inventory" at bounding box center [498, 265] width 49 height 6
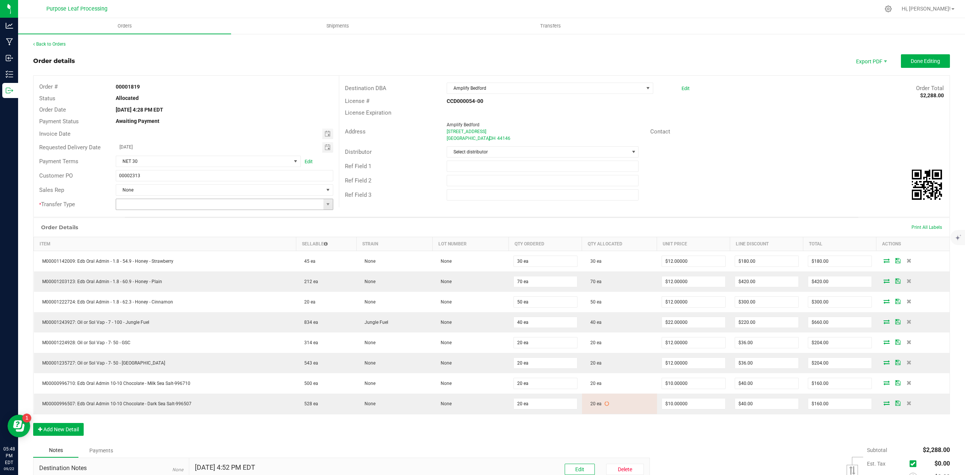
click at [324, 204] on span at bounding box center [328, 204] width 9 height 11
click at [150, 265] on li "Wholesale Transfer" at bounding box center [222, 270] width 215 height 13
type input "Wholesale Transfer"
click at [631, 152] on span at bounding box center [634, 152] width 6 height 6
click at [482, 233] on li "Purpose Leaf Delivery" at bounding box center [539, 234] width 190 height 13
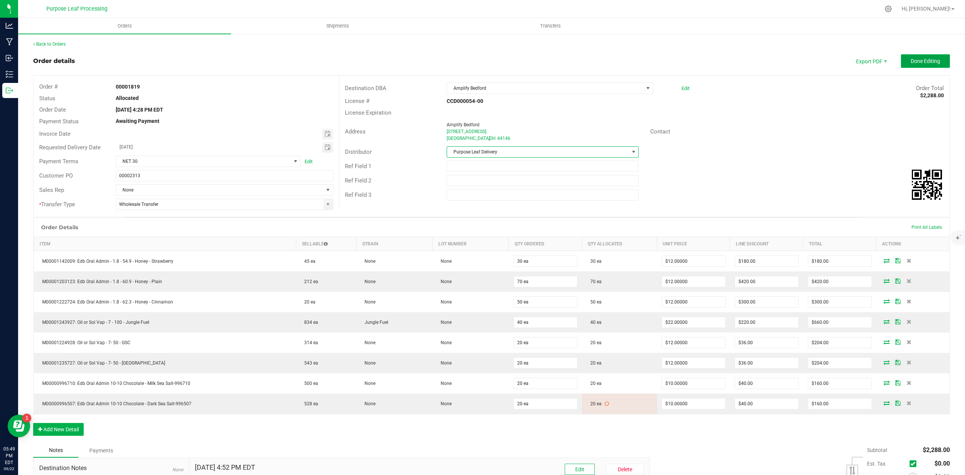
click at [911, 61] on span "Done Editing" at bounding box center [925, 61] width 29 height 6
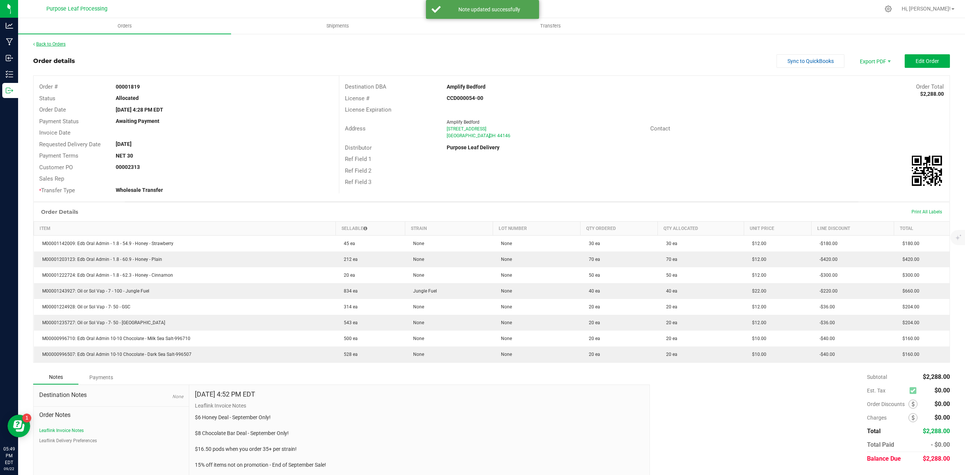
click at [55, 43] on link "Back to Orders" at bounding box center [49, 43] width 32 height 5
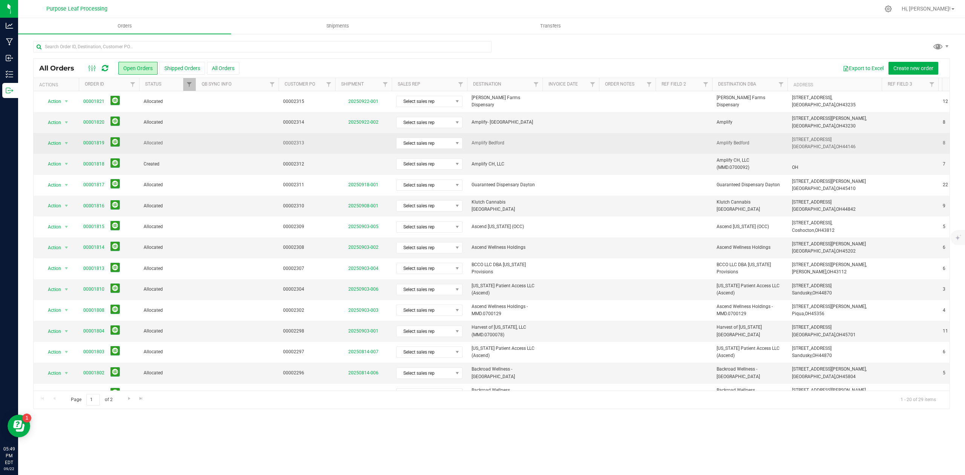
click at [165, 145] on span "Allocated" at bounding box center [168, 143] width 48 height 7
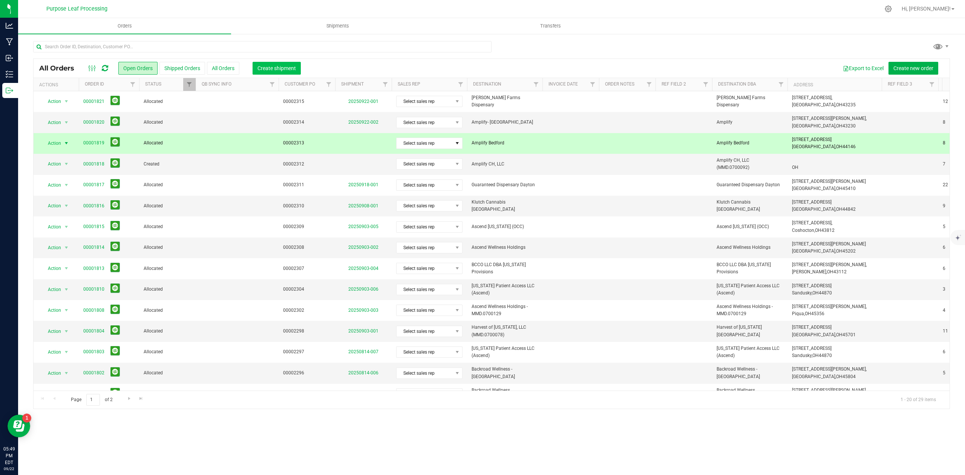
click at [278, 69] on span "Create shipment" at bounding box center [277, 68] width 38 height 6
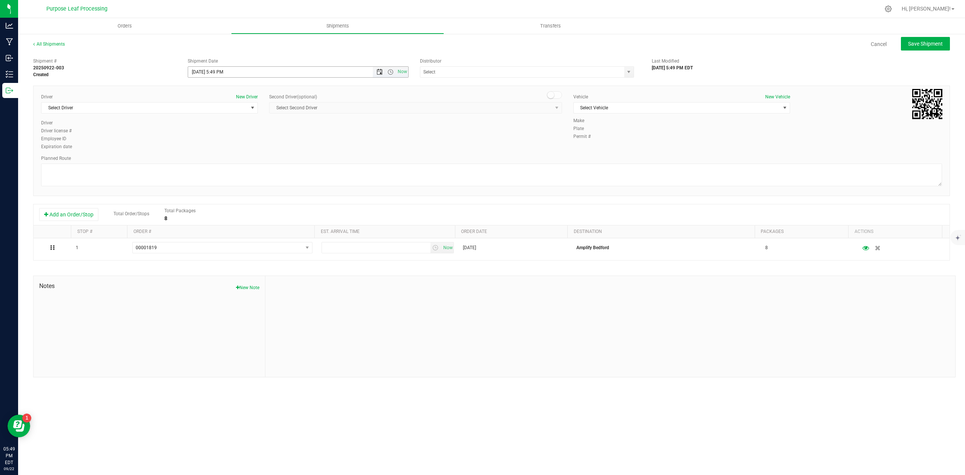
click at [382, 72] on span "Open the date view" at bounding box center [380, 72] width 6 height 6
click at [241, 149] on link "25" at bounding box center [238, 149] width 11 height 12
click at [390, 72] on span "Open the time view" at bounding box center [391, 72] width 6 height 6
click at [209, 137] on li "8:00 AM" at bounding box center [297, 140] width 219 height 10
type input "[DATE] 8:00 AM"
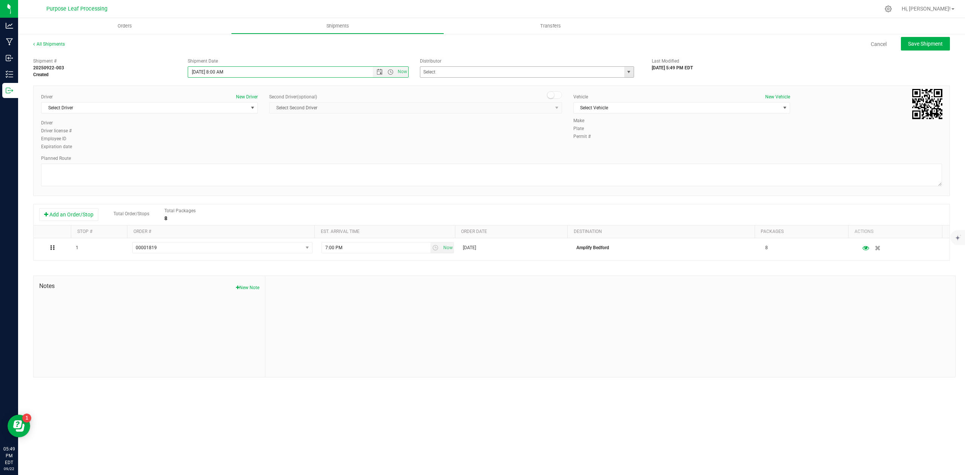
click at [628, 72] on span "select" at bounding box center [629, 72] width 6 height 6
click at [450, 138] on li "Purpose Leaf Delivery" at bounding box center [526, 138] width 213 height 11
type input "Purpose Leaf Delivery"
click at [249, 106] on span "select" at bounding box center [252, 108] width 9 height 11
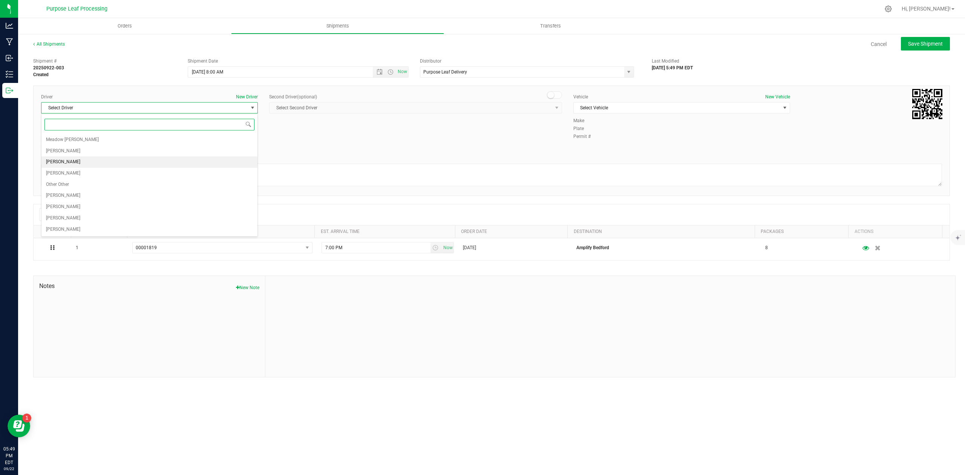
click at [65, 161] on span "[PERSON_NAME]" at bounding box center [63, 162] width 34 height 10
click at [686, 107] on span "Select Vehicle" at bounding box center [677, 108] width 207 height 11
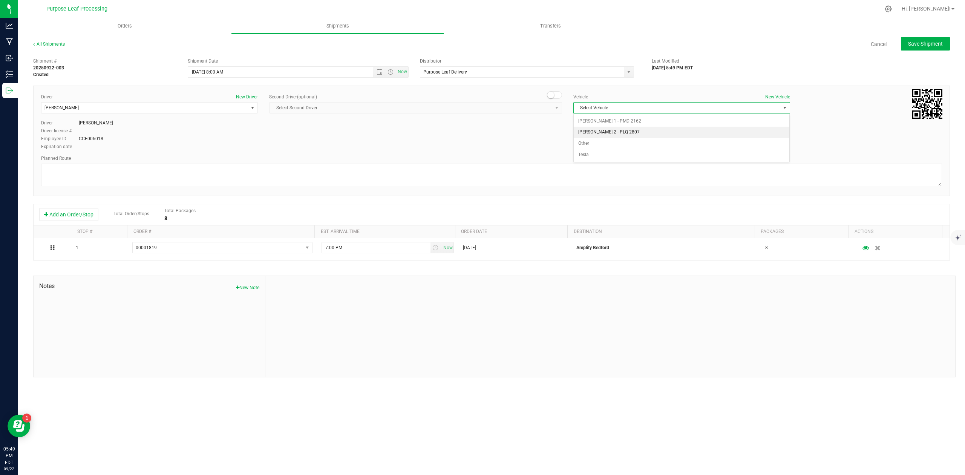
click at [621, 130] on li "[PERSON_NAME] 2 - PLQ 2807" at bounding box center [682, 132] width 216 height 11
click at [130, 183] on textarea at bounding box center [491, 175] width 901 height 23
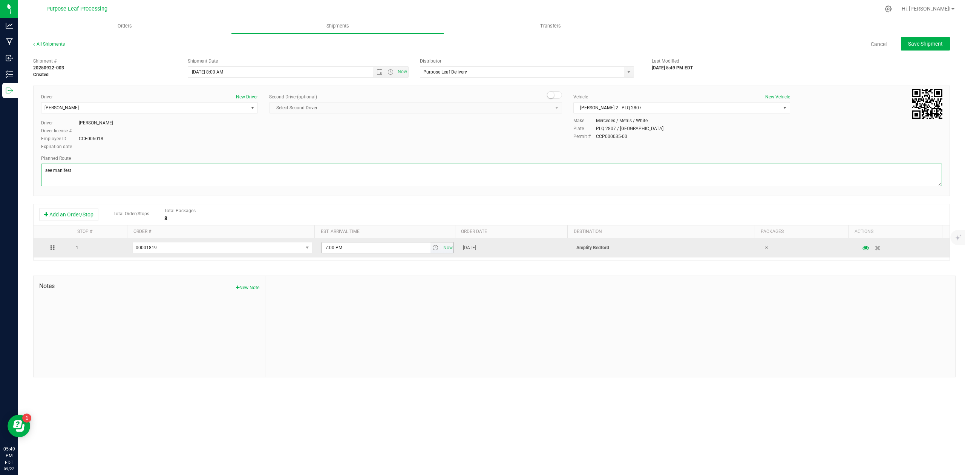
click at [433, 250] on span "select" at bounding box center [436, 248] width 6 height 6
type textarea "see manifest"
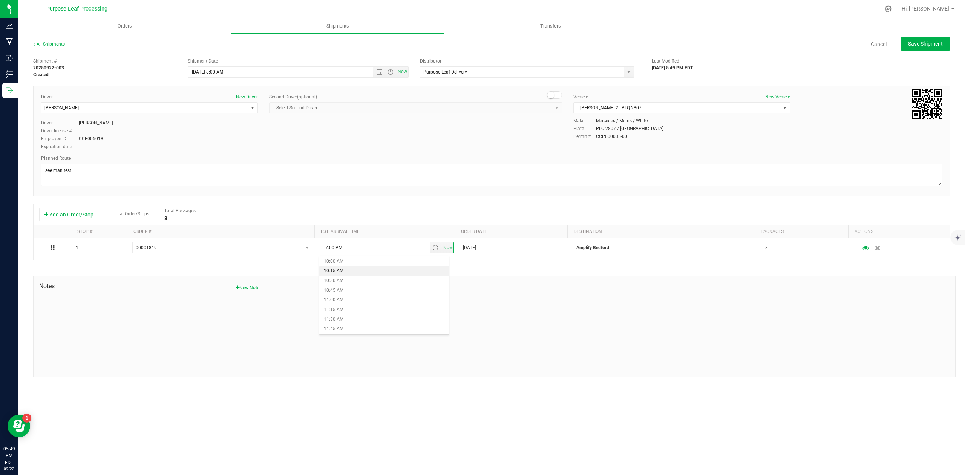
scroll to position [402, 0]
click at [344, 284] on li "11:00 AM" at bounding box center [384, 287] width 130 height 10
click at [911, 46] on span "Save Shipment" at bounding box center [925, 44] width 35 height 6
type input "[DATE] 12:00 PM"
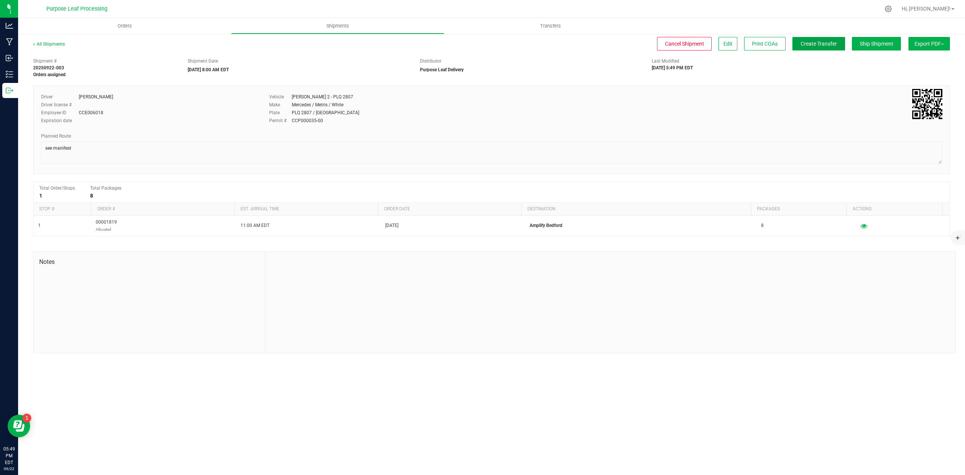
click at [810, 42] on span "Create Transfer" at bounding box center [819, 44] width 36 height 6
click at [120, 25] on span "Orders" at bounding box center [124, 26] width 35 height 7
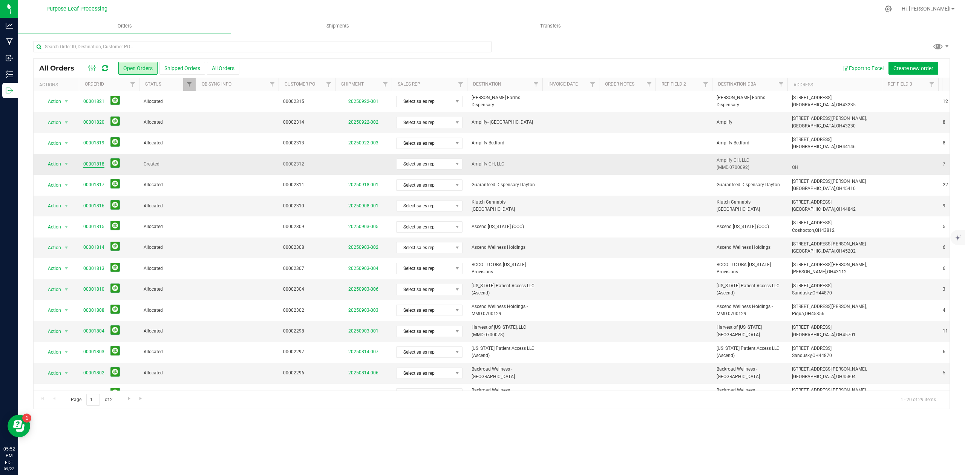
click at [95, 164] on link "00001818" at bounding box center [93, 164] width 21 height 7
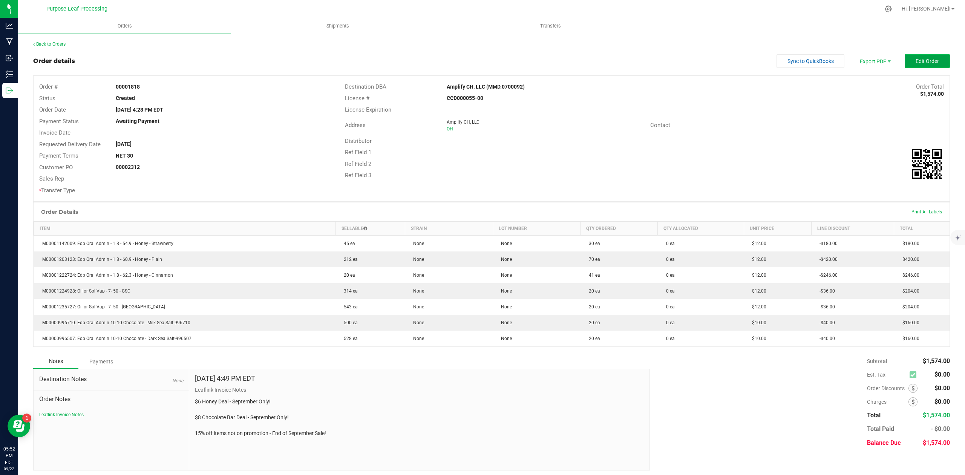
click at [905, 65] on button "Edit Order" at bounding box center [927, 61] width 45 height 14
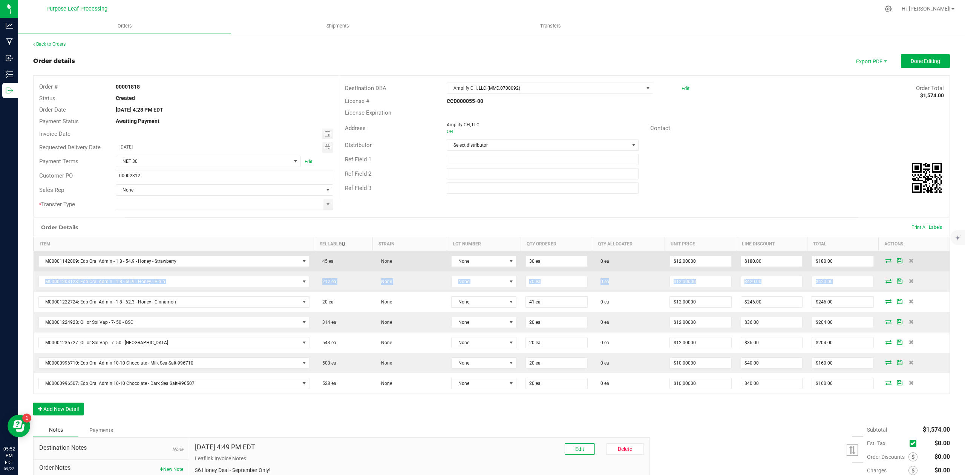
drag, startPoint x: 881, startPoint y: 281, endPoint x: 881, endPoint y: 264, distance: 17.0
click at [881, 264] on tbody "M00001142009: Edb Oral Admin - 1.8 - 54.9 - Honey - Strawberry 45 ea None None …" at bounding box center [492, 322] width 916 height 143
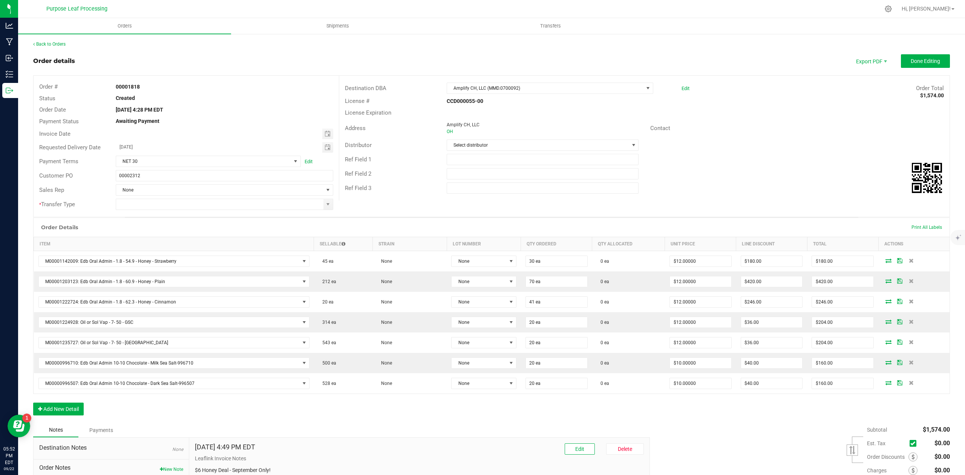
click at [846, 224] on div "Order Details Print All Labels" at bounding box center [492, 227] width 916 height 19
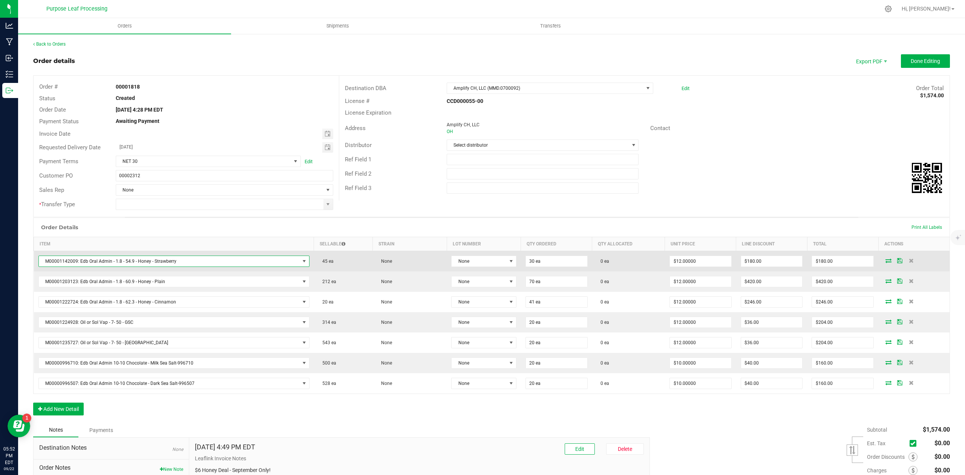
click at [301, 263] on span "NO DATA FOUND" at bounding box center [304, 261] width 6 height 6
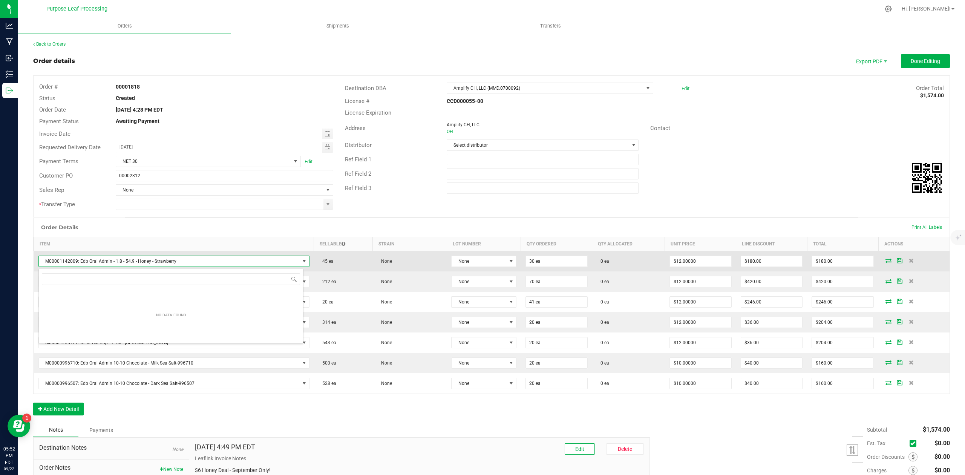
scroll to position [11, 265]
click at [301, 263] on span at bounding box center [304, 261] width 6 height 6
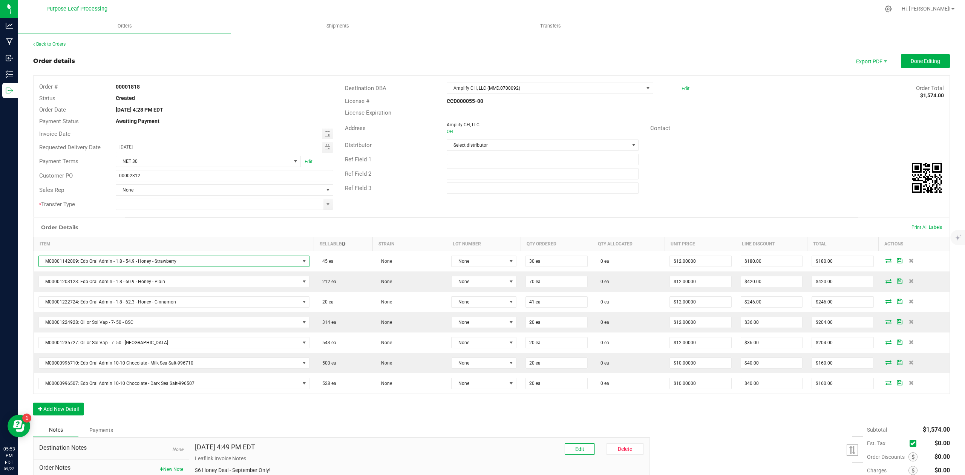
click at [568, 230] on div "Order Details Print All Labels" at bounding box center [492, 227] width 916 height 19
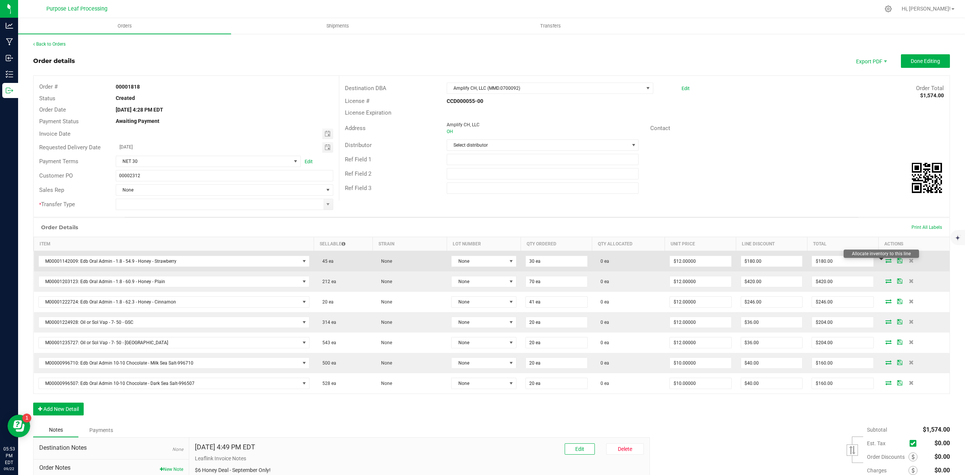
click at [886, 263] on icon at bounding box center [889, 260] width 6 height 5
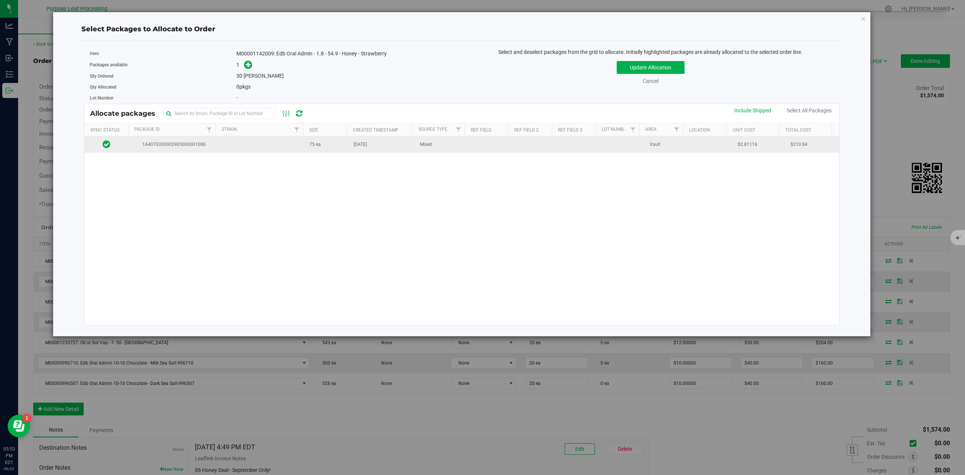
click at [276, 146] on td at bounding box center [261, 145] width 88 height 16
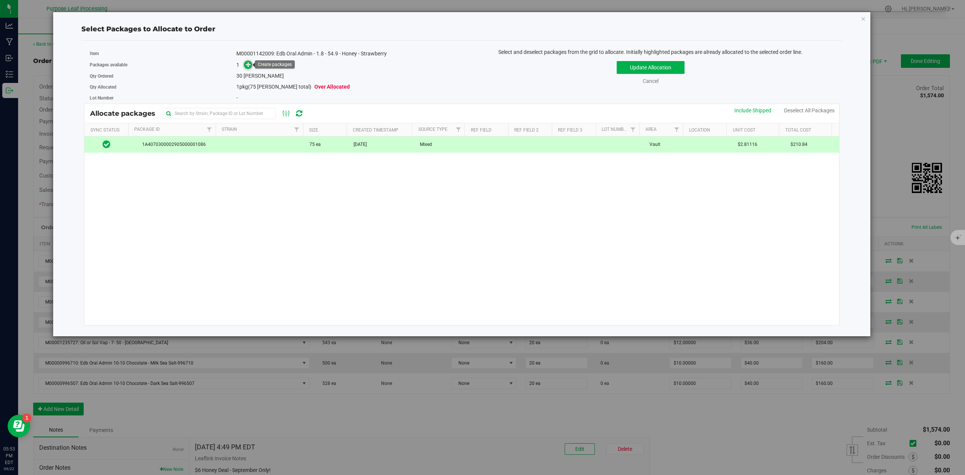
click at [250, 64] on icon at bounding box center [248, 64] width 5 height 5
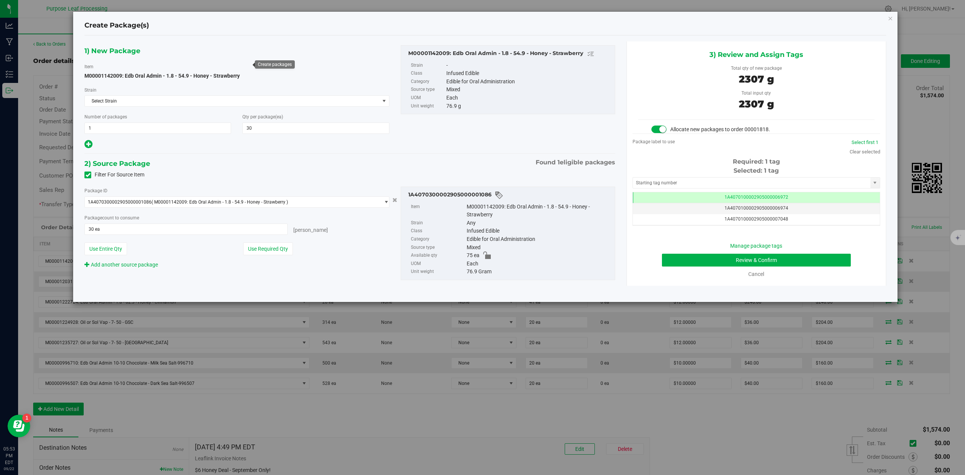
scroll to position [0, 0]
click at [697, 184] on input "text" at bounding box center [752, 183] width 238 height 11
click at [697, 201] on li "1A4070300002905000003340" at bounding box center [756, 196] width 247 height 11
type input "1A4070300002905000003340"
click at [821, 261] on button "Review & Confirm" at bounding box center [756, 260] width 189 height 13
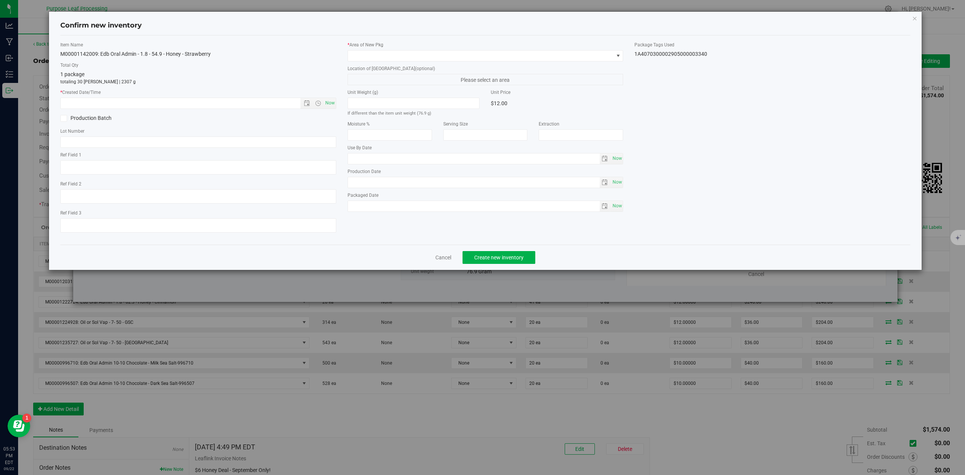
type input "[DATE]"
click at [333, 105] on span "Now" at bounding box center [330, 103] width 13 height 11
type input "[DATE] 5:53 PM"
click at [369, 60] on span at bounding box center [481, 56] width 266 height 11
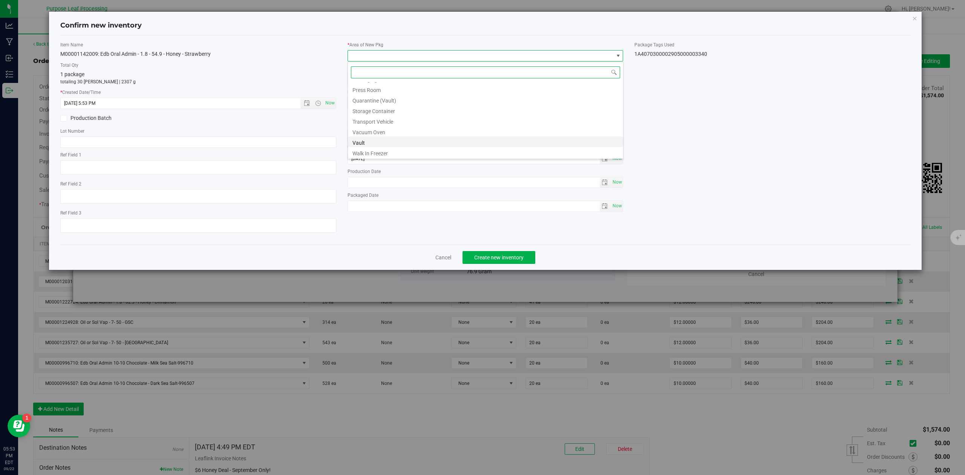
click at [376, 140] on li "Vault" at bounding box center [485, 142] width 275 height 11
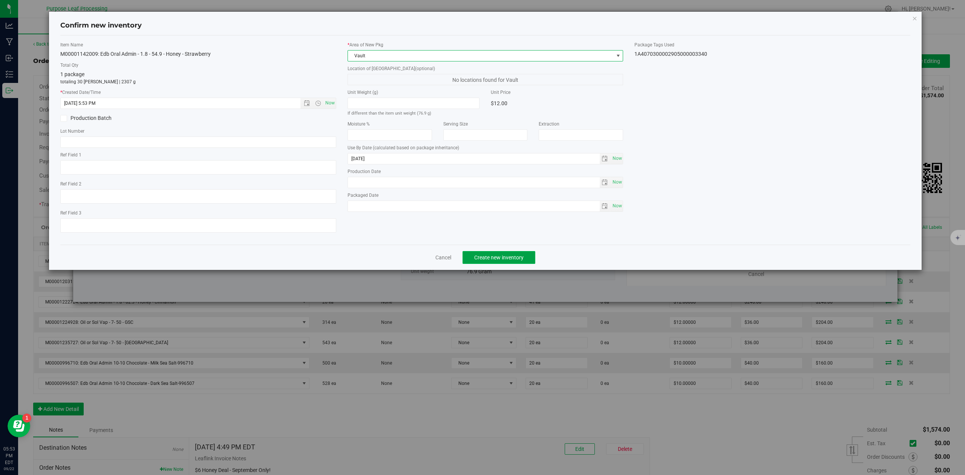
click at [508, 259] on span "Create new inventory" at bounding box center [498, 258] width 49 height 6
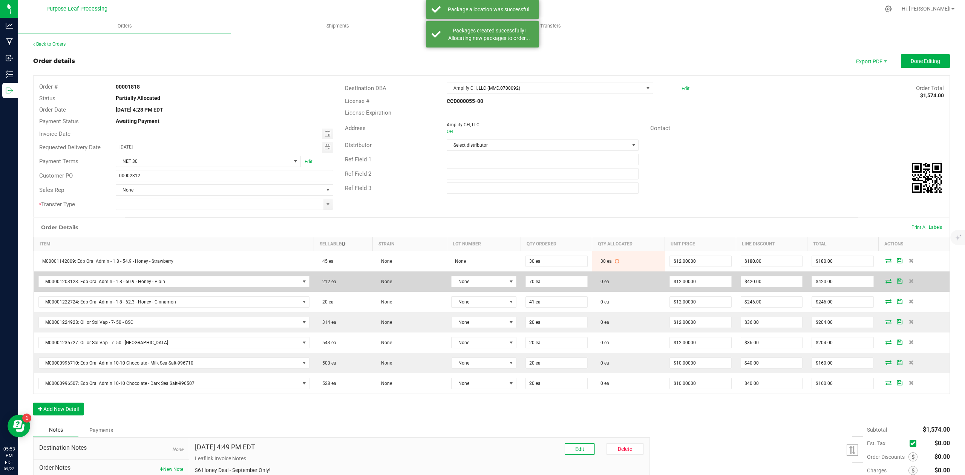
click at [886, 282] on icon at bounding box center [889, 281] width 6 height 5
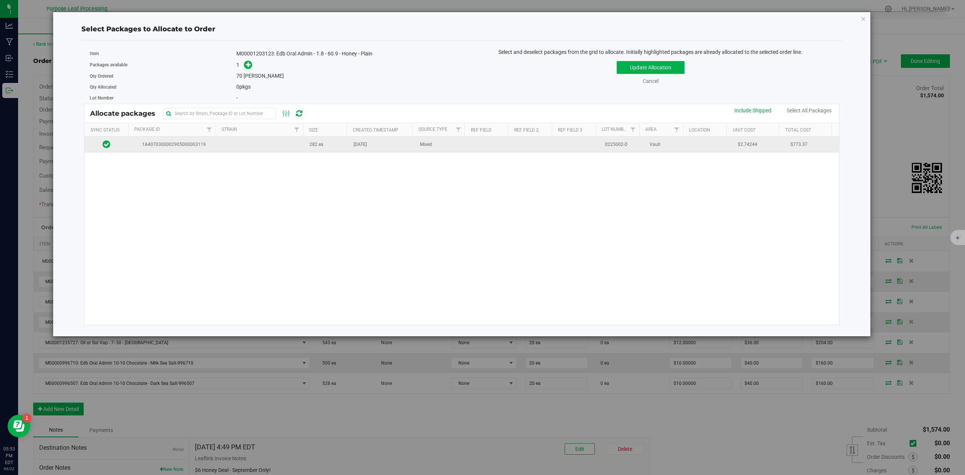
click at [235, 146] on td at bounding box center [261, 145] width 88 height 16
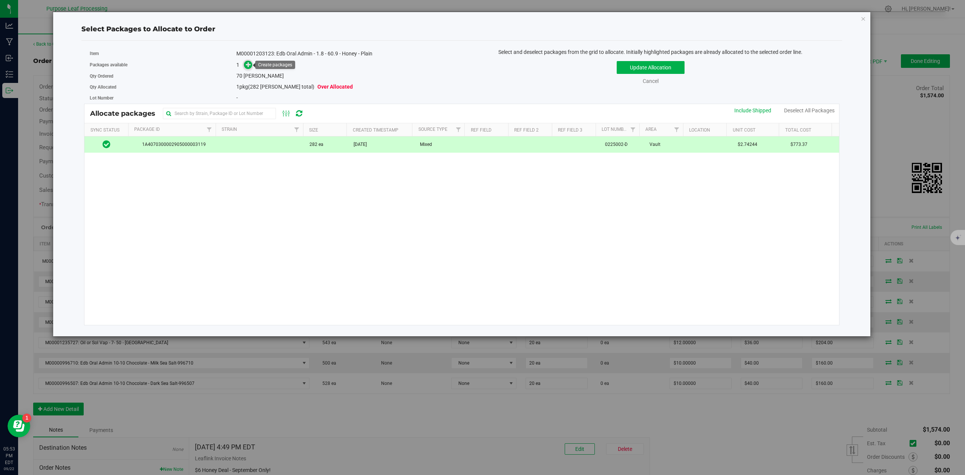
click at [249, 64] on icon at bounding box center [248, 64] width 5 height 5
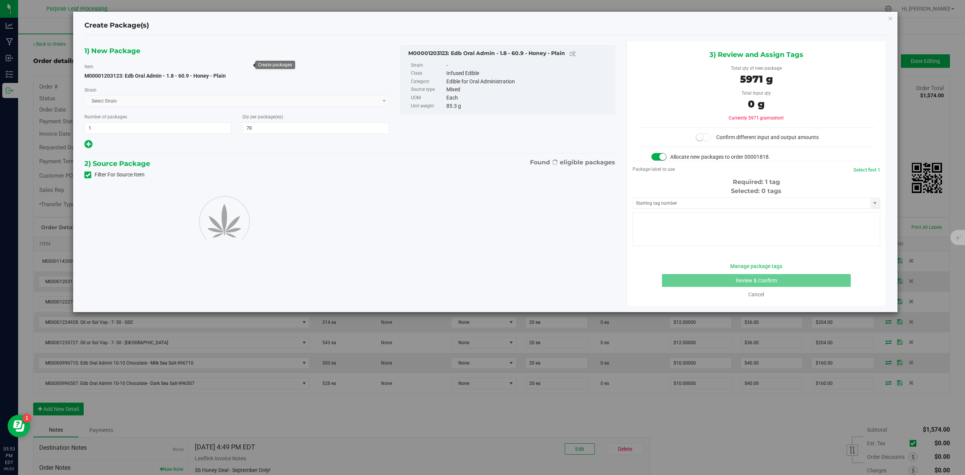
type input "70"
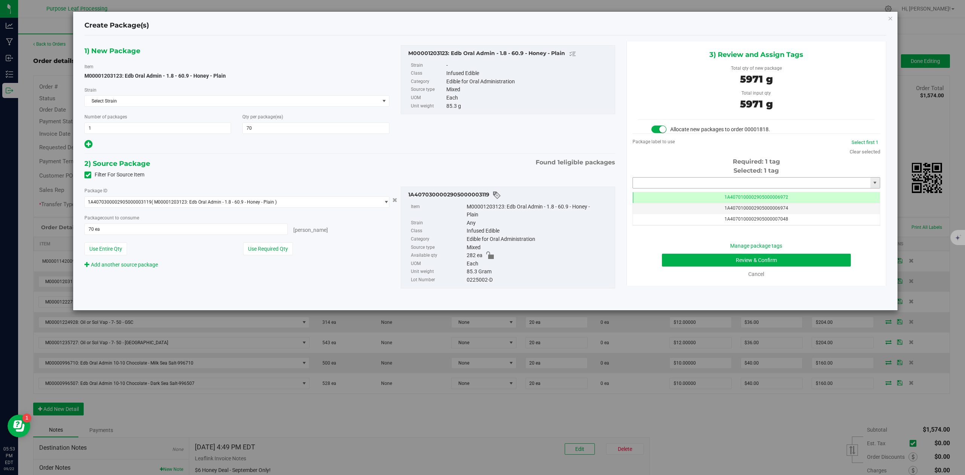
click at [658, 180] on input "text" at bounding box center [752, 183] width 238 height 11
click at [660, 198] on li "1A4070300002905000003339" at bounding box center [756, 196] width 247 height 11
type input "1A4070300002905000003339"
click at [845, 262] on button "Review & Confirm" at bounding box center [756, 260] width 189 height 13
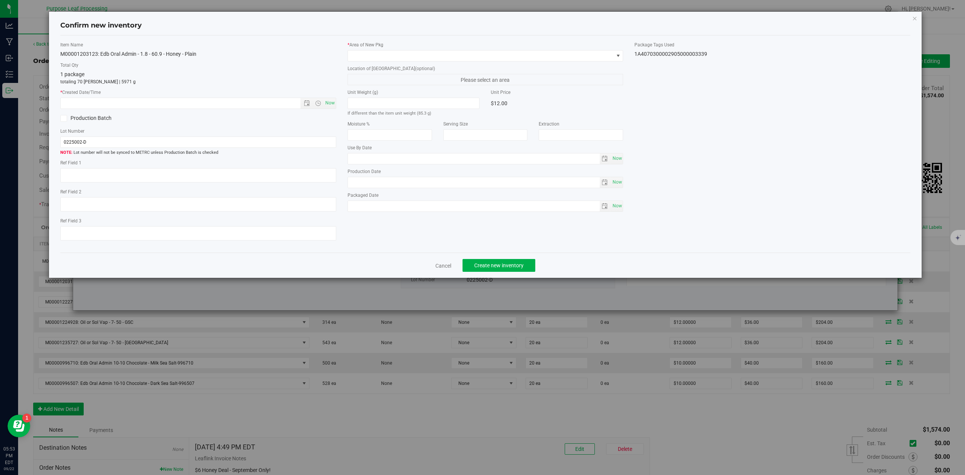
type input "[DATE]"
click at [329, 103] on span "Now" at bounding box center [330, 103] width 13 height 11
type input "[DATE] 5:53 PM"
click at [390, 59] on span at bounding box center [481, 56] width 266 height 11
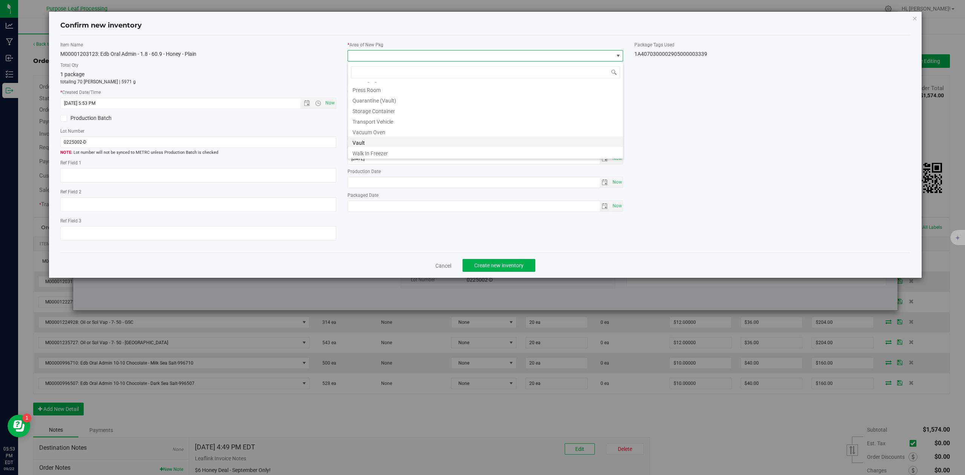
click at [376, 140] on li "Vault" at bounding box center [485, 142] width 275 height 11
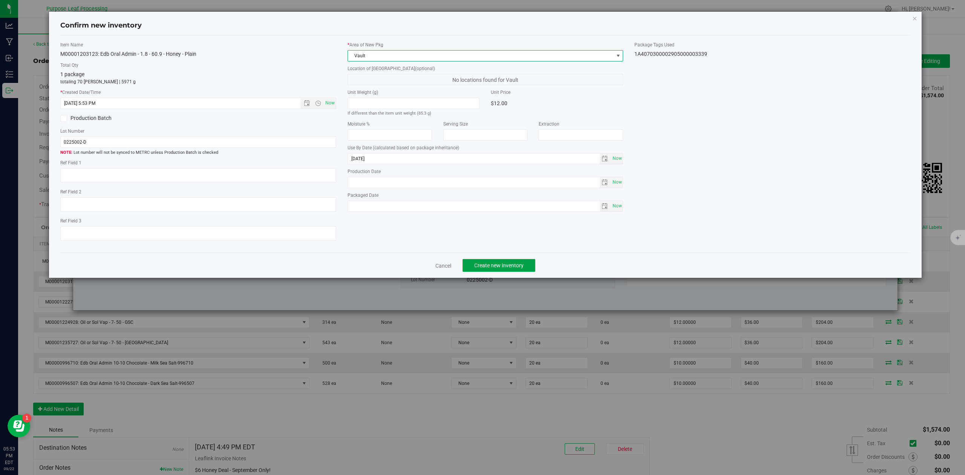
click at [525, 270] on button "Create new inventory" at bounding box center [499, 265] width 73 height 13
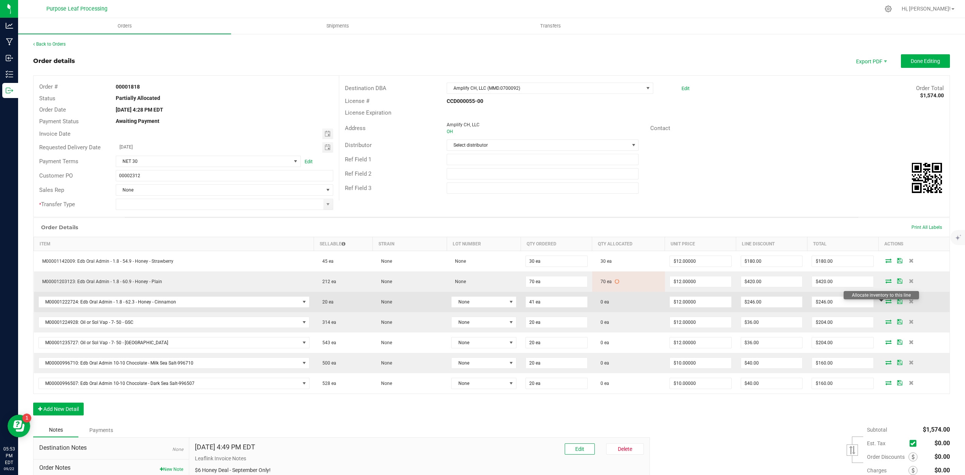
click at [886, 304] on icon at bounding box center [889, 301] width 6 height 5
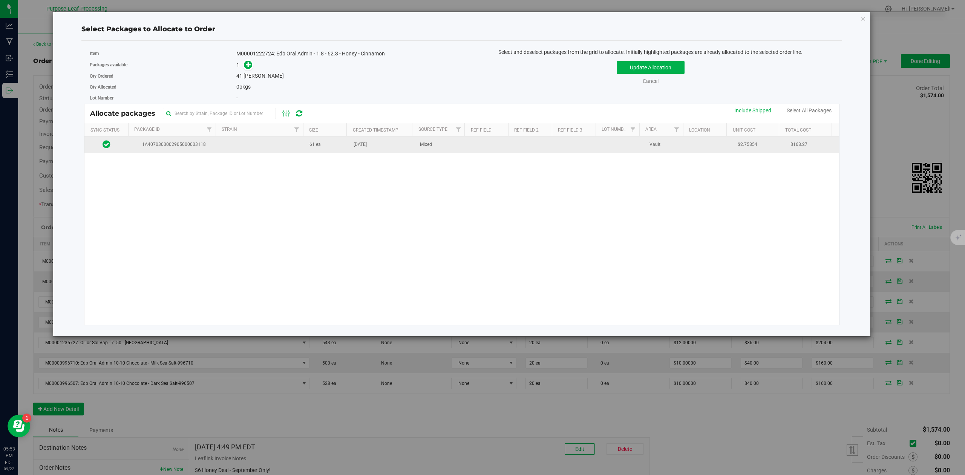
click at [169, 143] on span "1A4070300002905000003118" at bounding box center [172, 144] width 79 height 7
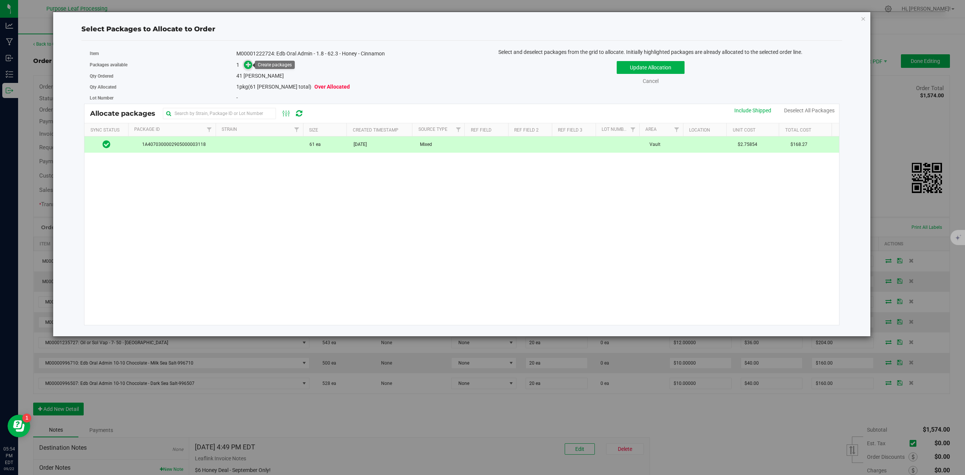
click at [248, 65] on icon at bounding box center [248, 64] width 5 height 5
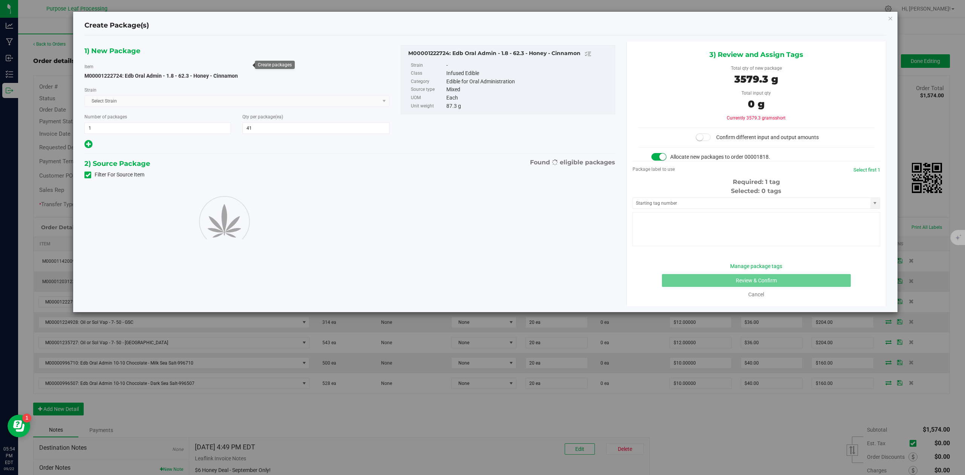
type input "41"
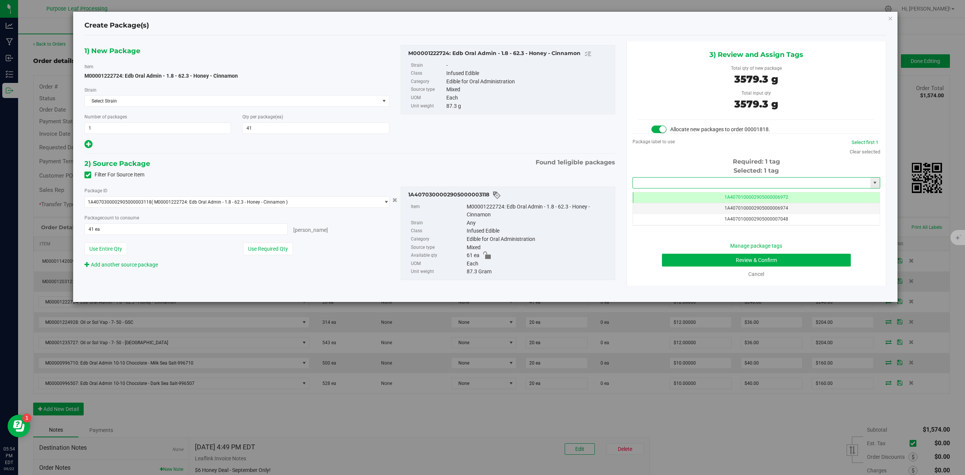
click at [702, 181] on input "text" at bounding box center [752, 183] width 238 height 11
click at [681, 198] on li "1A4070300002905000003338" at bounding box center [756, 196] width 247 height 11
type input "1A4070300002905000003338"
click at [841, 264] on button "Review & Confirm" at bounding box center [756, 260] width 189 height 13
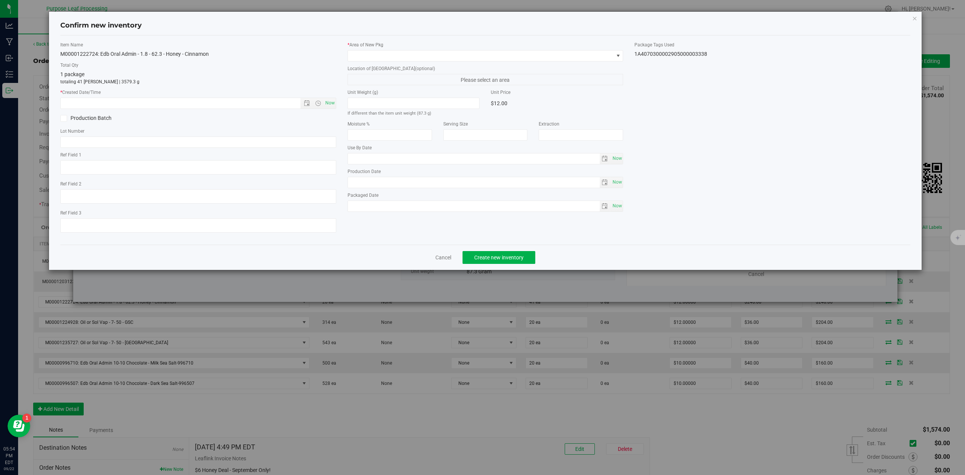
type input "[DATE]"
click at [332, 104] on span "Now" at bounding box center [330, 103] width 13 height 11
type input "[DATE] 5:54 PM"
click at [376, 57] on span at bounding box center [481, 56] width 266 height 11
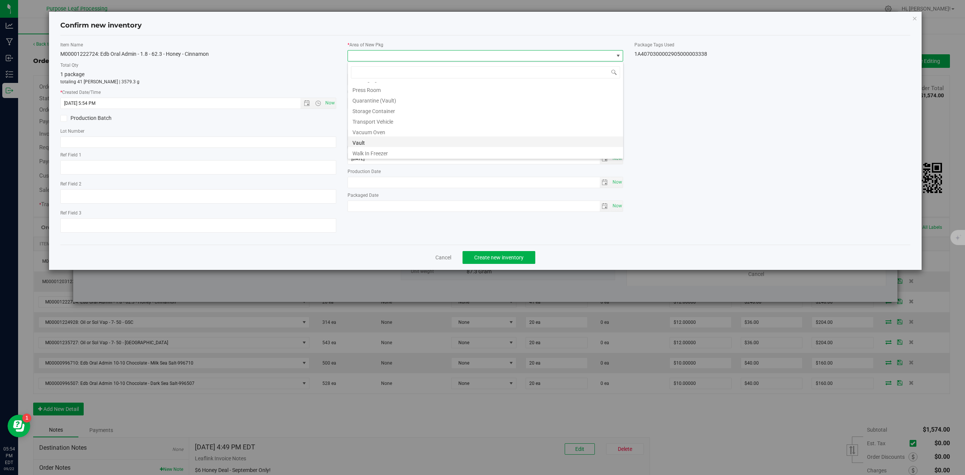
click at [370, 145] on li "Vault" at bounding box center [485, 142] width 275 height 11
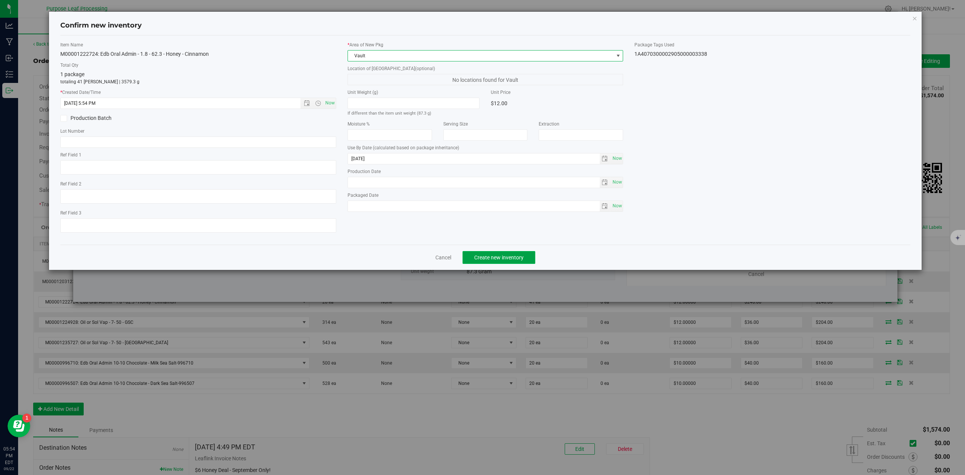
click at [488, 261] on span "Create new inventory" at bounding box center [498, 258] width 49 height 6
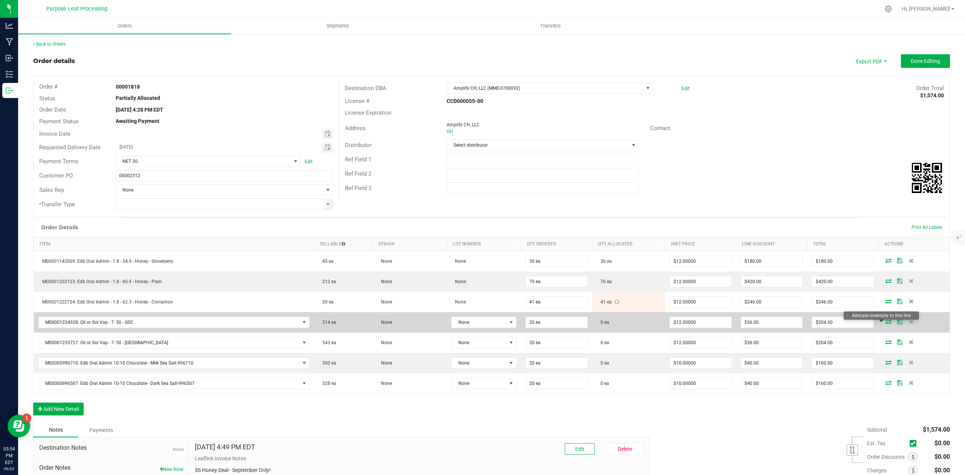
click at [886, 324] on icon at bounding box center [889, 321] width 6 height 5
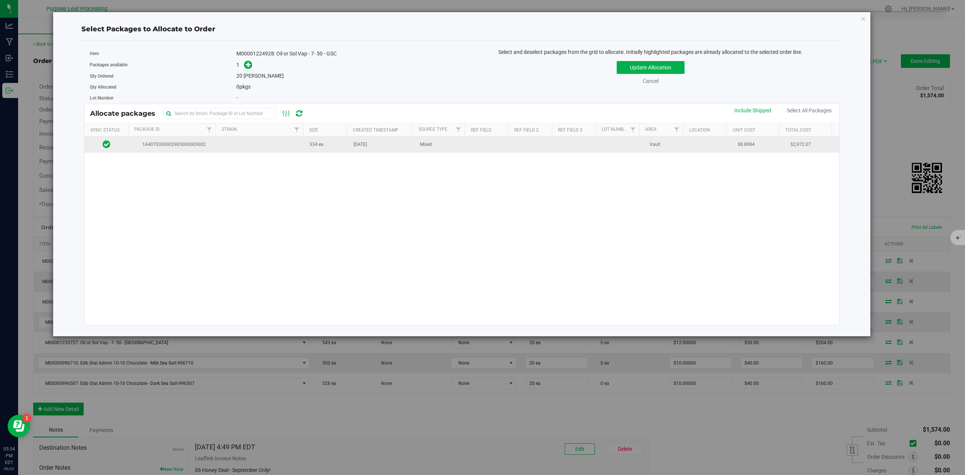
click at [177, 150] on td "1A4070300002905000003002" at bounding box center [173, 145] width 88 height 16
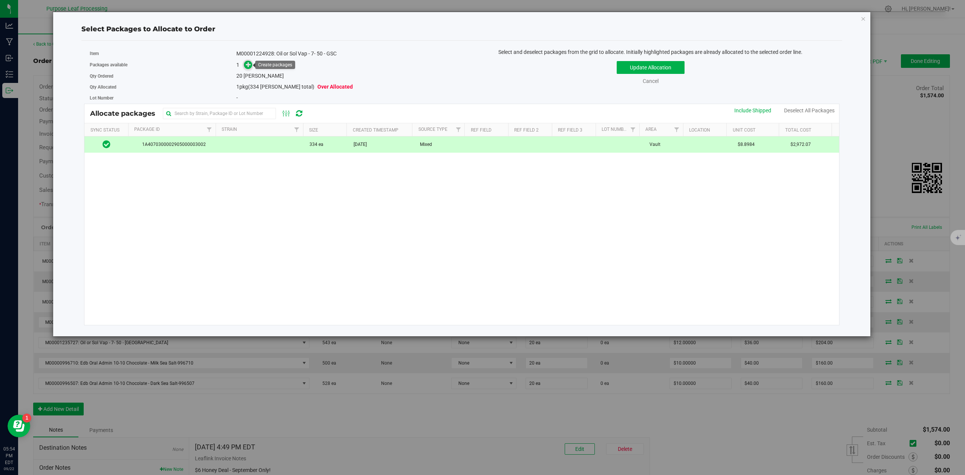
click at [248, 66] on icon at bounding box center [248, 64] width 5 height 5
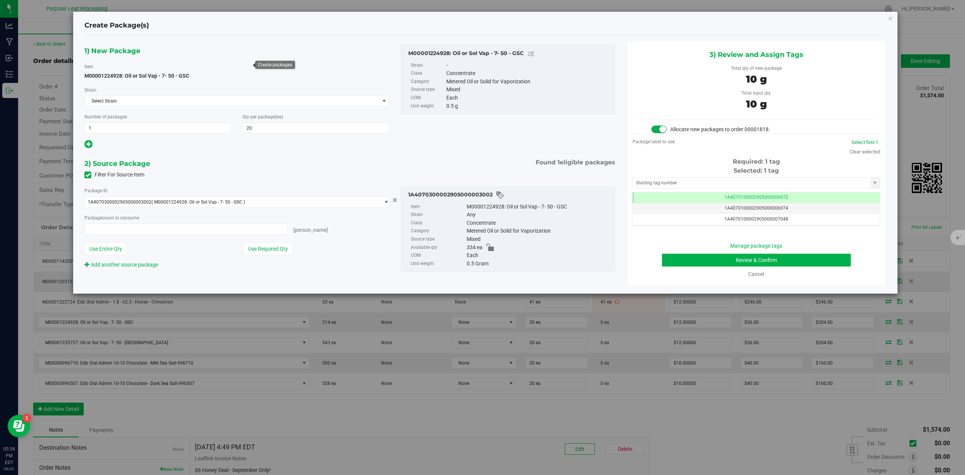
type input "20 ea"
click at [654, 182] on input "text" at bounding box center [752, 183] width 238 height 11
click at [681, 199] on li "1A4070300002905000003343" at bounding box center [756, 196] width 247 height 11
type input "1A4070300002905000003343"
click at [818, 260] on button "Review & Confirm" at bounding box center [756, 260] width 189 height 13
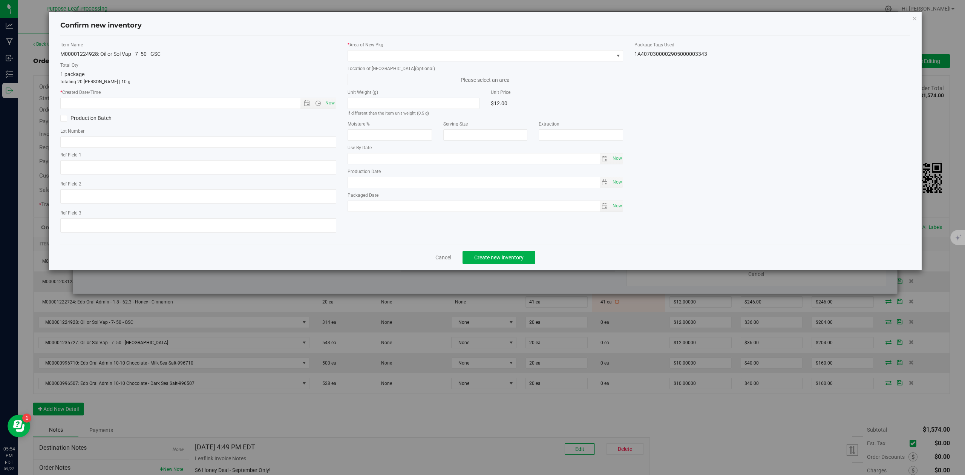
type input "[DATE]"
drag, startPoint x: 331, startPoint y: 103, endPoint x: 391, endPoint y: 58, distance: 75.1
click at [332, 103] on span "Now" at bounding box center [330, 103] width 13 height 11
type input "[DATE] 5:54 PM"
click at [400, 54] on span at bounding box center [481, 56] width 266 height 11
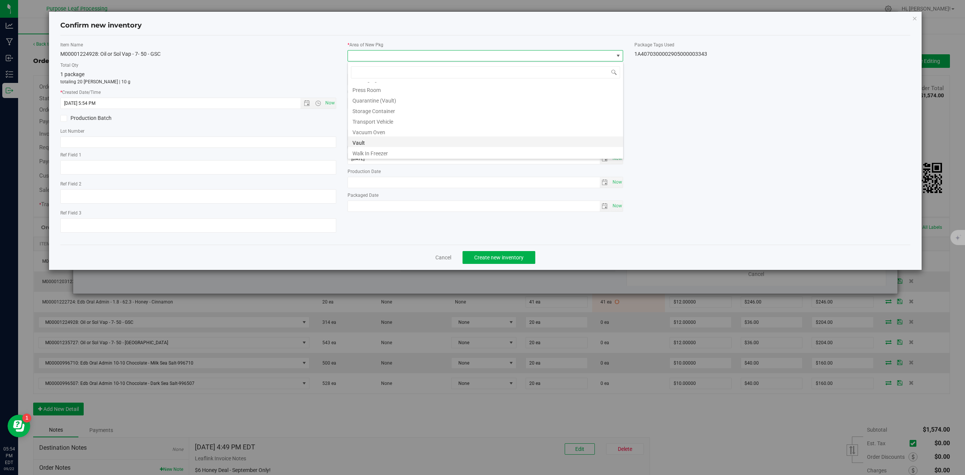
click at [376, 144] on li "Vault" at bounding box center [485, 142] width 275 height 11
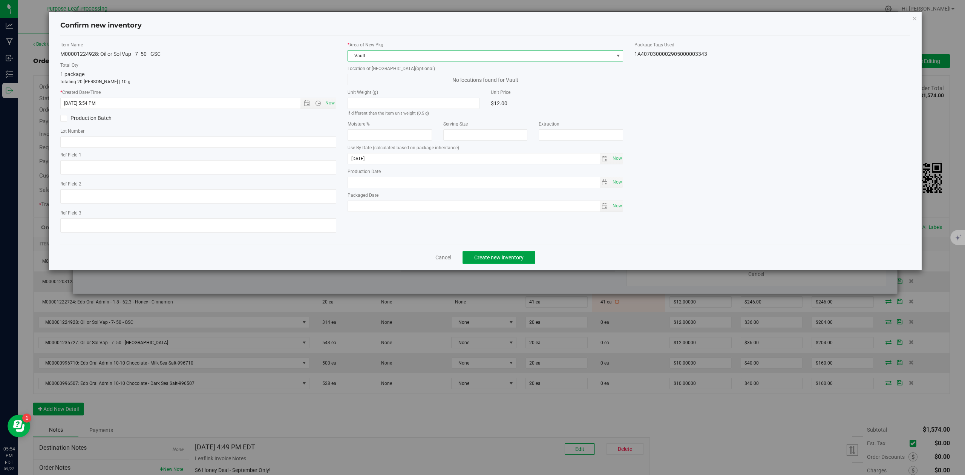
click at [527, 261] on button "Create new inventory" at bounding box center [499, 257] width 73 height 13
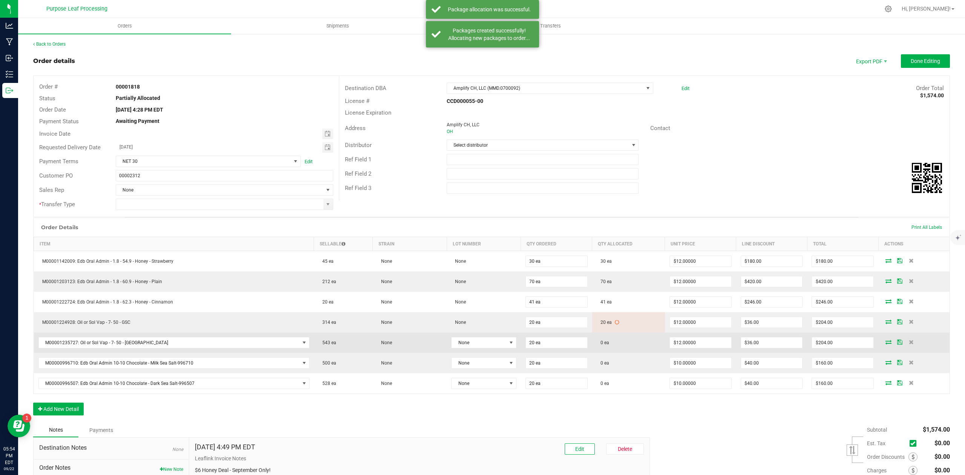
click at [886, 344] on icon at bounding box center [889, 342] width 6 height 5
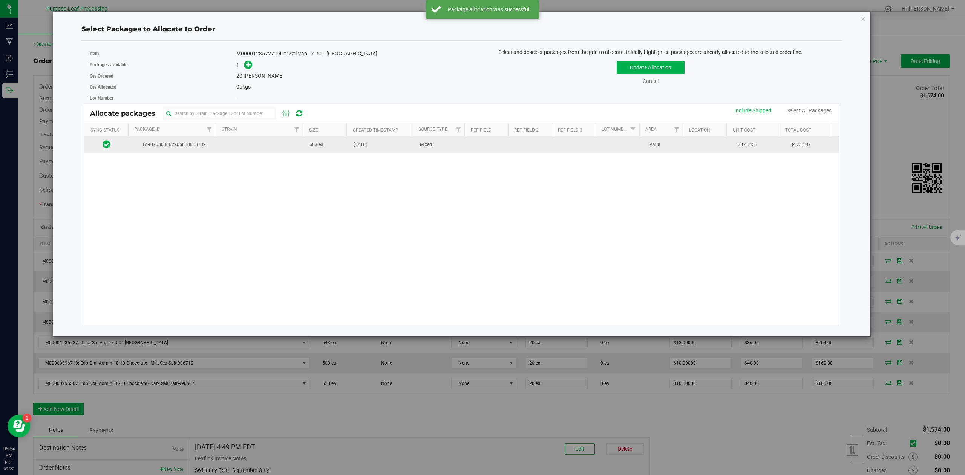
click at [167, 144] on span "1A4070300002905000003132" at bounding box center [172, 144] width 79 height 7
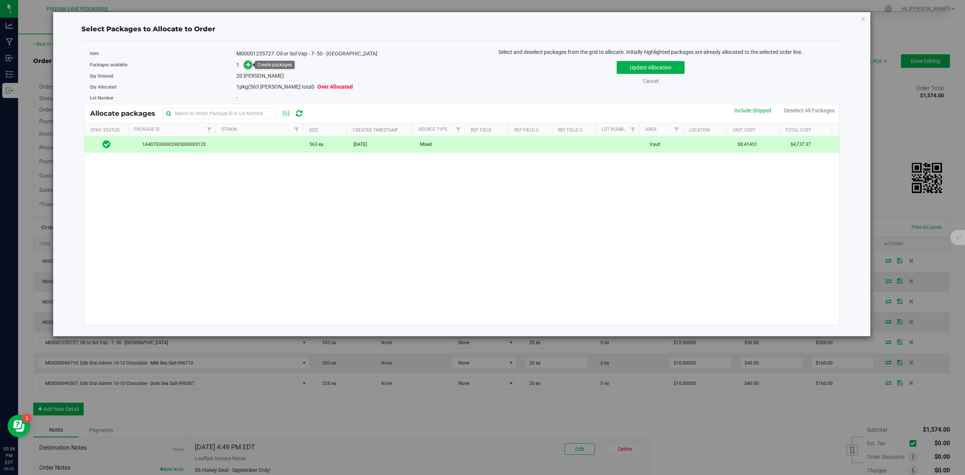
click at [246, 65] on icon at bounding box center [248, 64] width 5 height 5
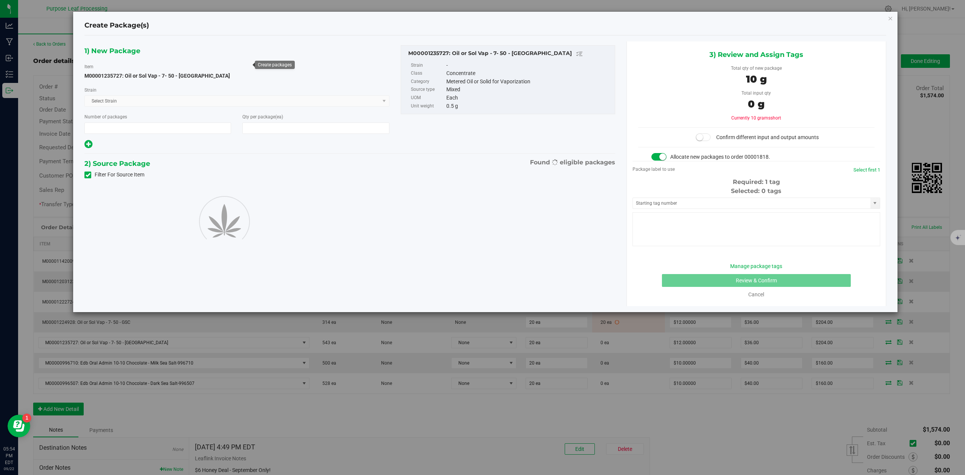
type input "1"
type input "20"
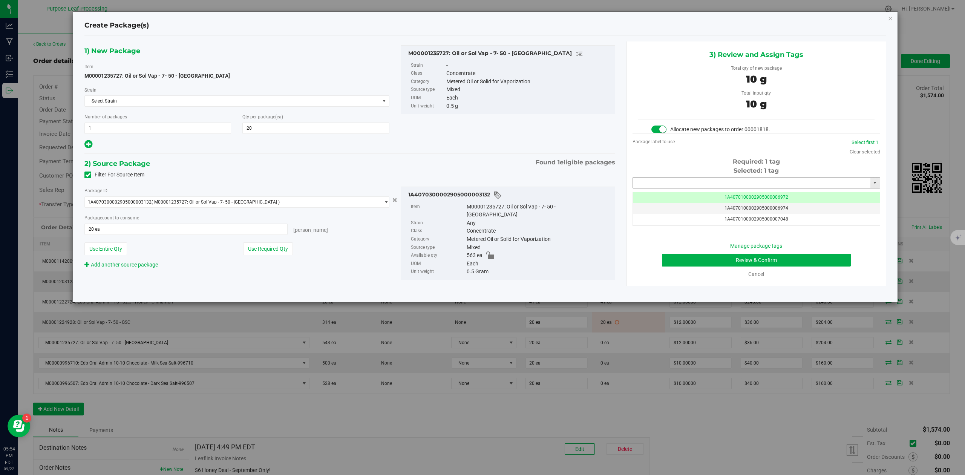
click at [655, 185] on input "text" at bounding box center [752, 183] width 238 height 11
click at [647, 198] on li "1A4070300002905000003344" at bounding box center [756, 196] width 247 height 11
type input "1A4070300002905000003344"
click at [815, 261] on button "Review & Confirm" at bounding box center [756, 260] width 189 height 13
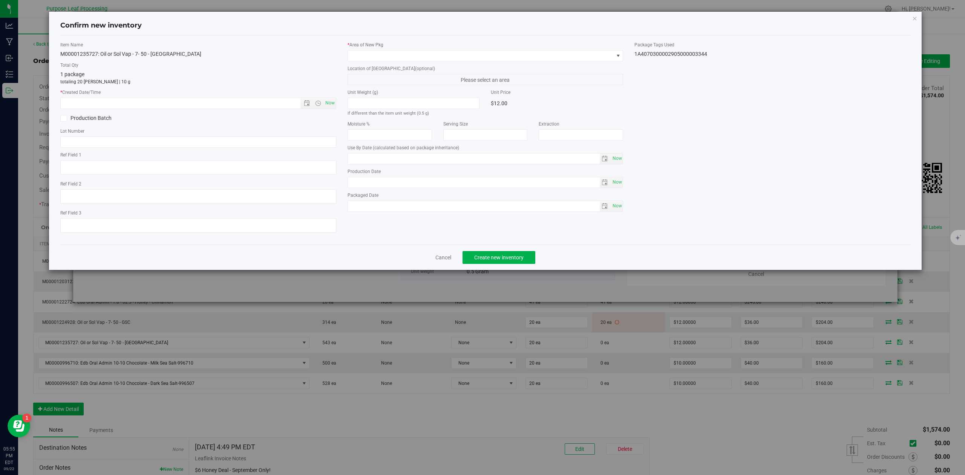
type input "[DATE]"
click at [332, 103] on span "Now" at bounding box center [330, 103] width 13 height 11
type input "[DATE] 5:55 PM"
click at [371, 54] on span at bounding box center [481, 56] width 266 height 11
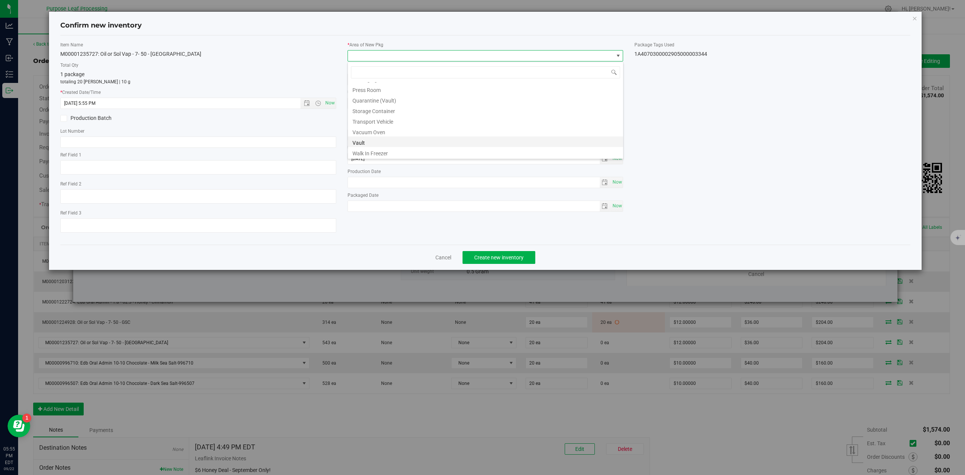
click at [359, 141] on li "Vault" at bounding box center [485, 142] width 275 height 11
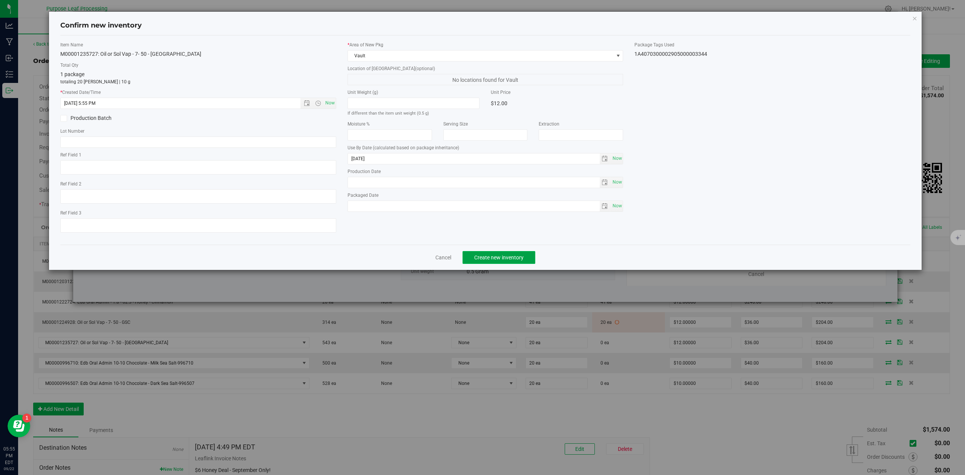
click at [518, 261] on span "Create new inventory" at bounding box center [498, 258] width 49 height 6
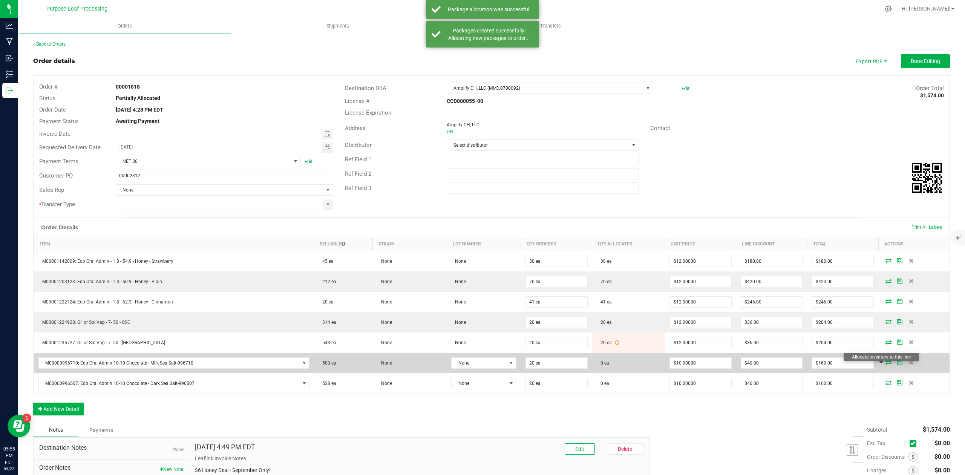
click at [886, 365] on icon at bounding box center [889, 362] width 6 height 5
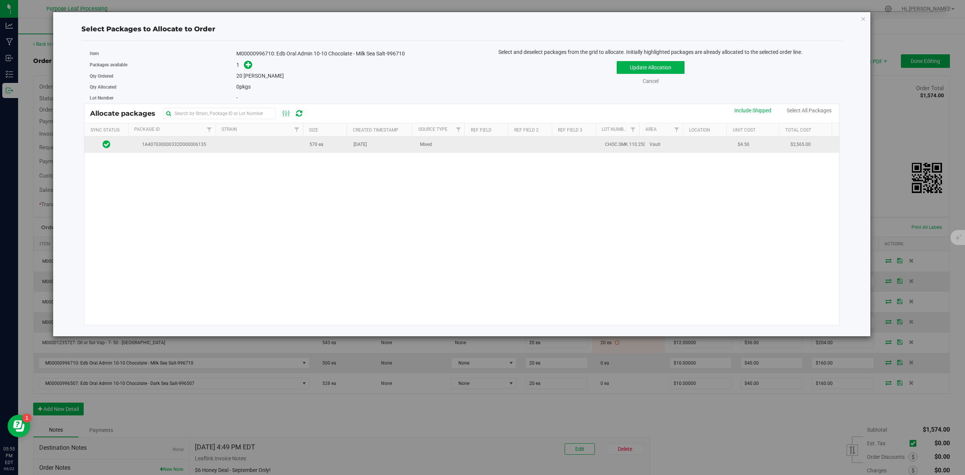
click at [207, 145] on span "1A407030000332D000006135" at bounding box center [172, 144] width 79 height 7
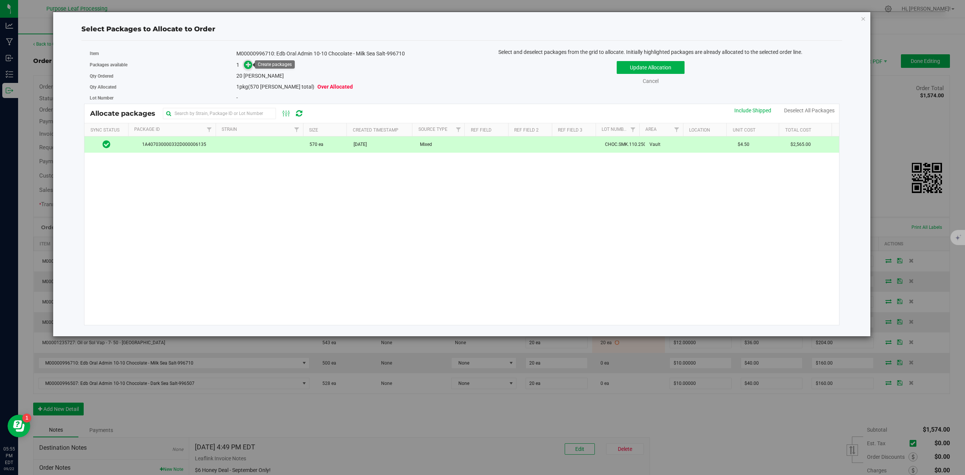
click at [246, 64] on icon at bounding box center [248, 64] width 5 height 5
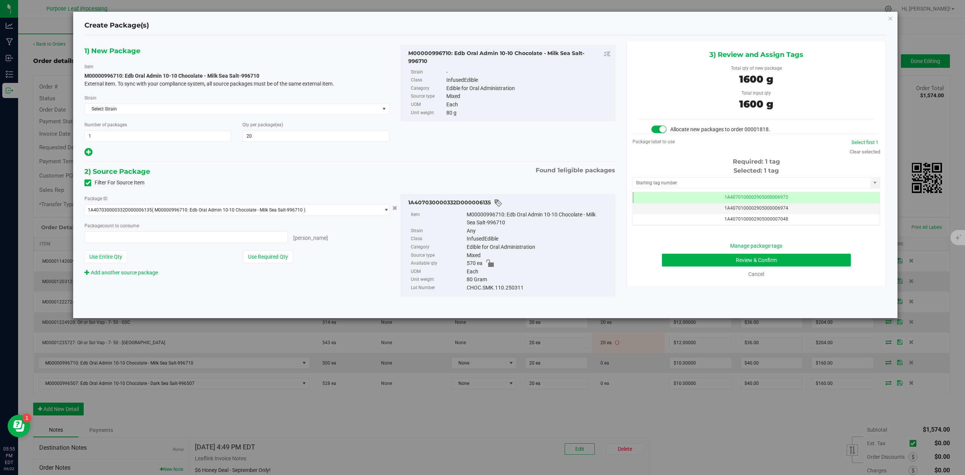
type input "20 ea"
click at [652, 184] on input "text" at bounding box center [752, 183] width 238 height 11
click at [661, 199] on li "1A4070300002905000003342" at bounding box center [756, 196] width 247 height 11
type input "1A4070300002905000003342"
click at [829, 259] on button "Review & Confirm" at bounding box center [756, 260] width 189 height 13
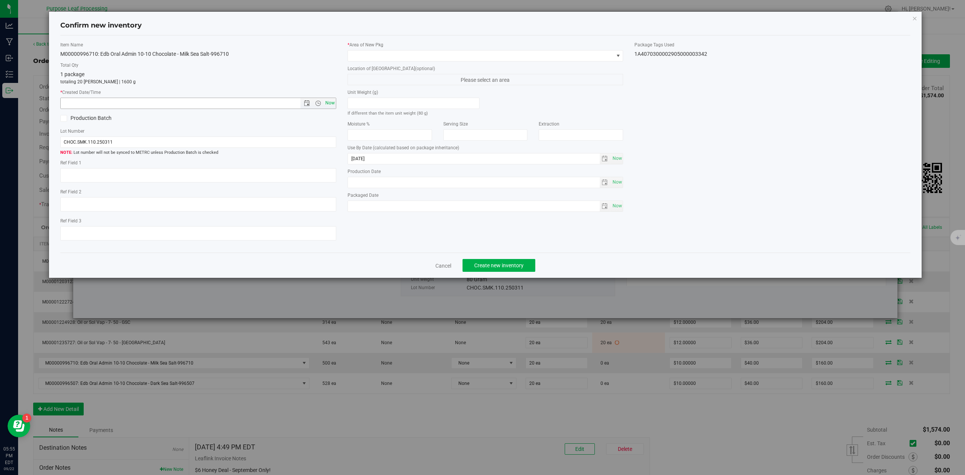
click at [331, 104] on span "Now" at bounding box center [330, 103] width 13 height 11
type input "[DATE] 5:55 PM"
click at [407, 56] on span at bounding box center [481, 56] width 266 height 11
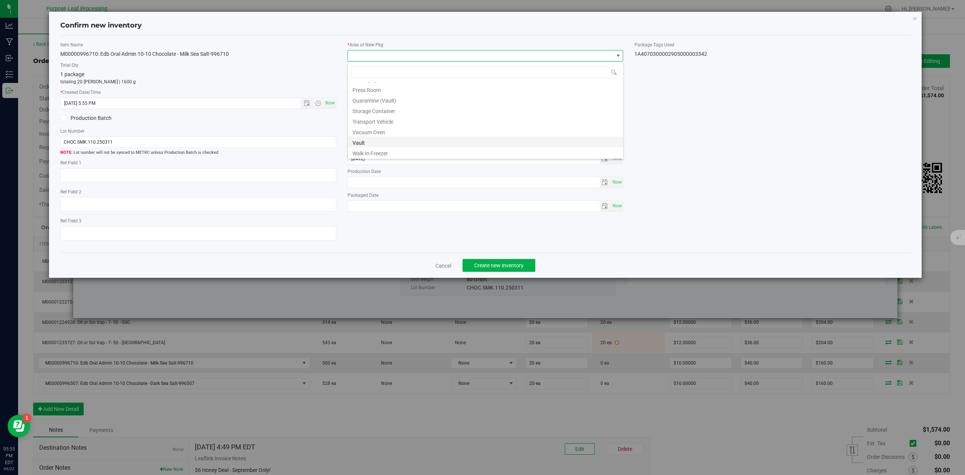
click at [370, 144] on li "Vault" at bounding box center [485, 142] width 275 height 11
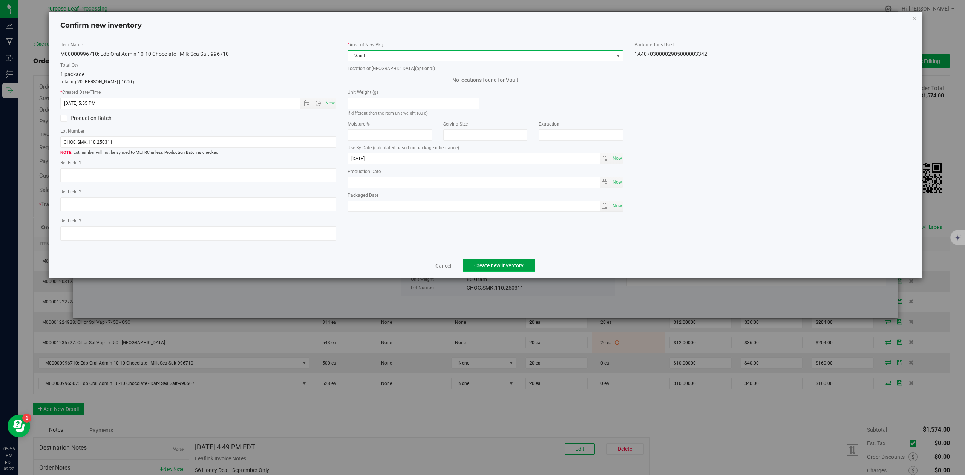
click at [526, 272] on button "Create new inventory" at bounding box center [499, 265] width 73 height 13
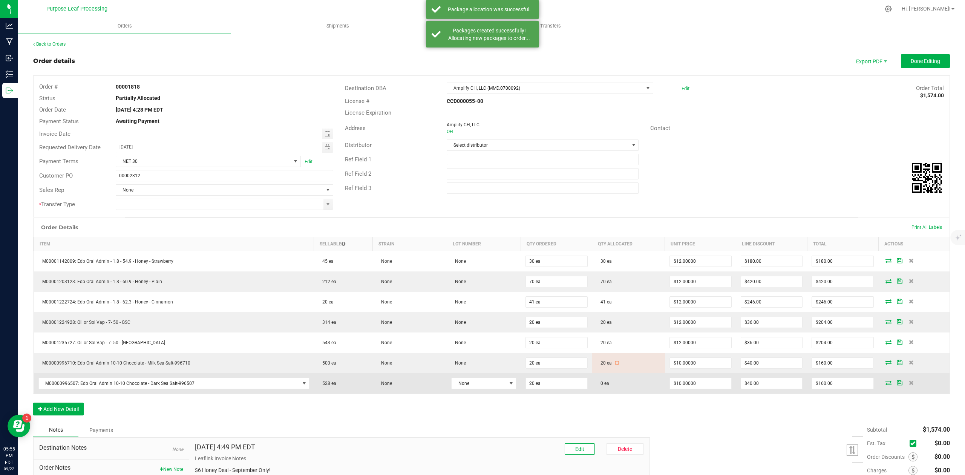
click at [886, 385] on icon at bounding box center [889, 382] width 6 height 5
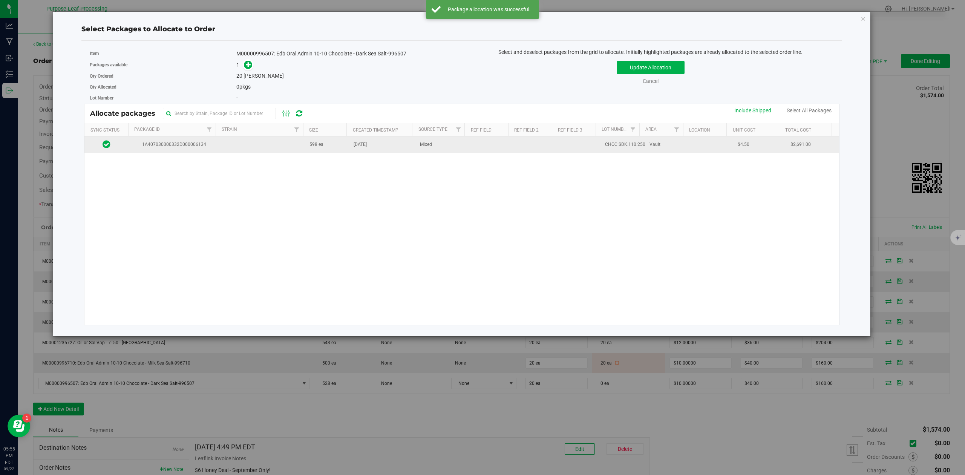
click at [181, 144] on span "1A407030000332D000006134" at bounding box center [172, 144] width 79 height 7
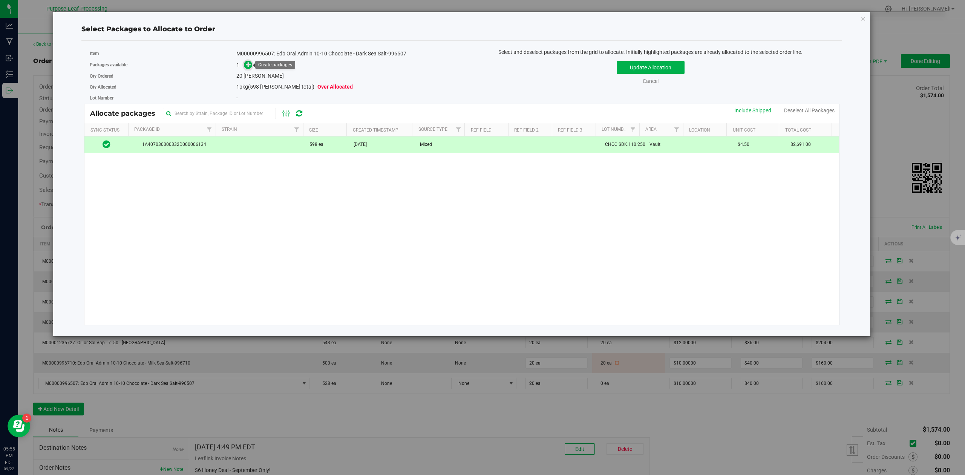
click at [250, 65] on icon at bounding box center [248, 64] width 5 height 5
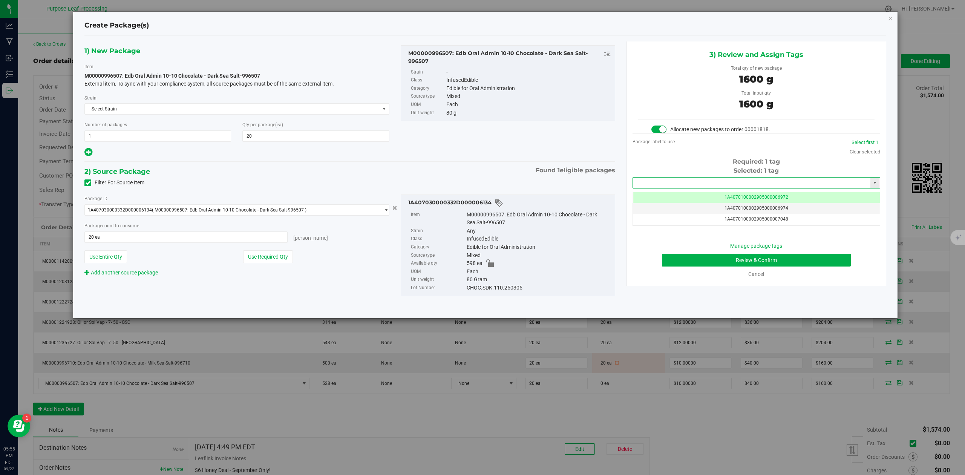
click at [683, 184] on input "text" at bounding box center [752, 183] width 238 height 11
click at [670, 200] on li "1A4070300002905000003341" at bounding box center [756, 196] width 247 height 11
type input "1A4070300002905000003341"
click at [827, 260] on button "Review & Confirm" at bounding box center [756, 260] width 189 height 13
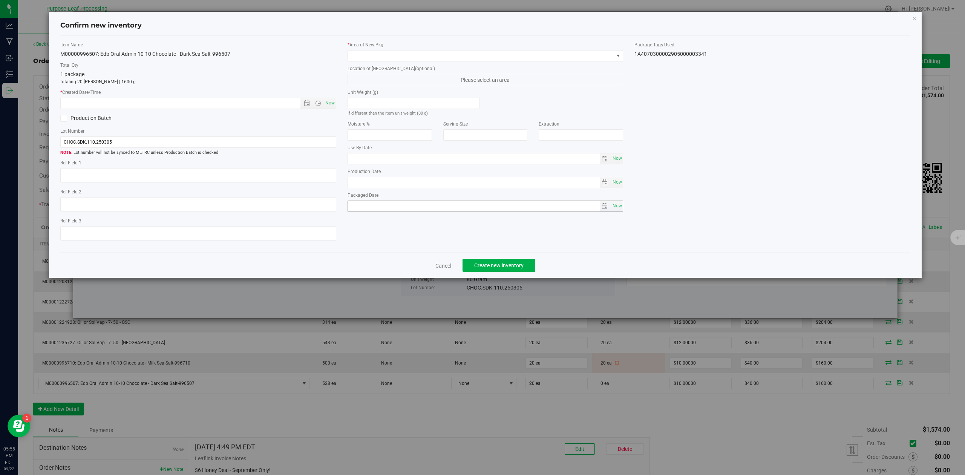
type input "[DATE]"
click at [327, 105] on span "Now" at bounding box center [330, 103] width 13 height 11
type input "[DATE] 5:55 PM"
click at [391, 54] on span at bounding box center [481, 56] width 266 height 11
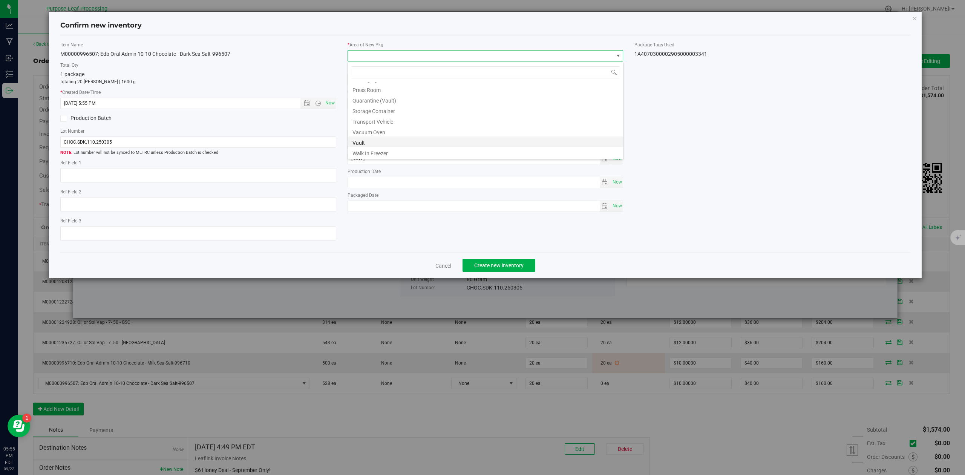
click at [387, 144] on li "Vault" at bounding box center [485, 142] width 275 height 11
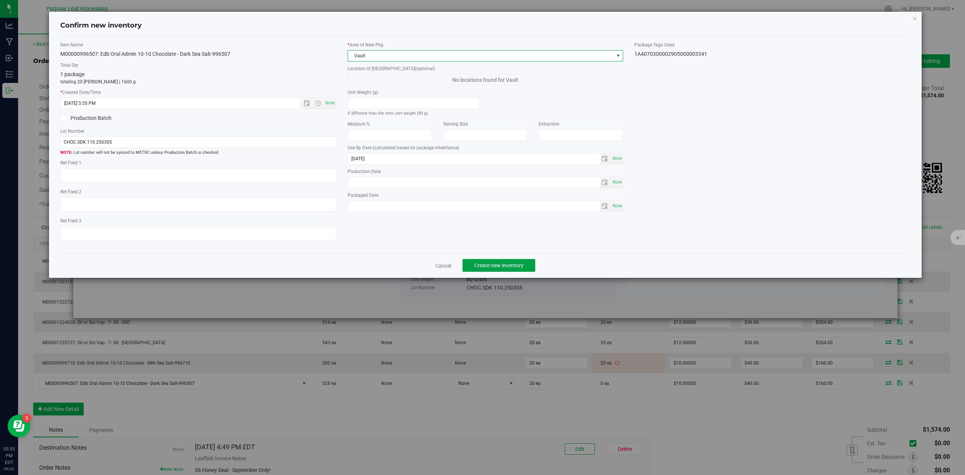
click at [515, 268] on span "Create new inventory" at bounding box center [498, 265] width 49 height 6
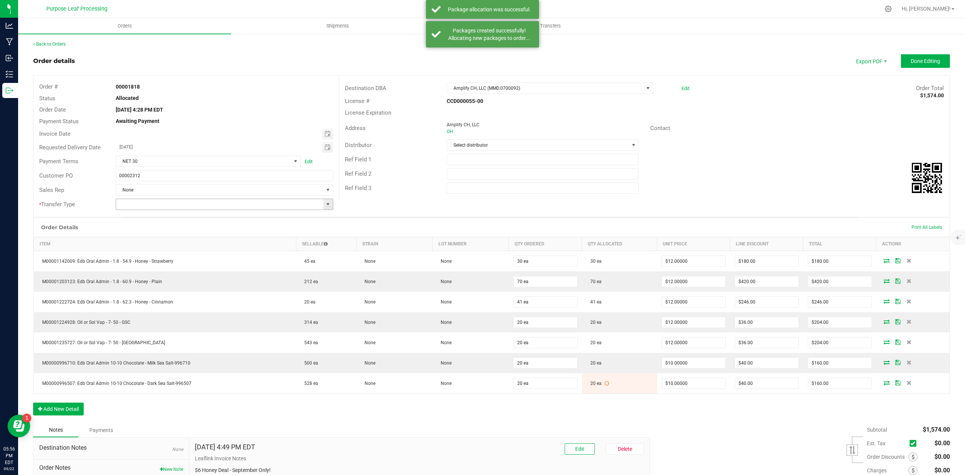
click at [325, 204] on span at bounding box center [328, 204] width 6 height 6
click at [143, 268] on li "Wholesale Transfer" at bounding box center [222, 270] width 215 height 13
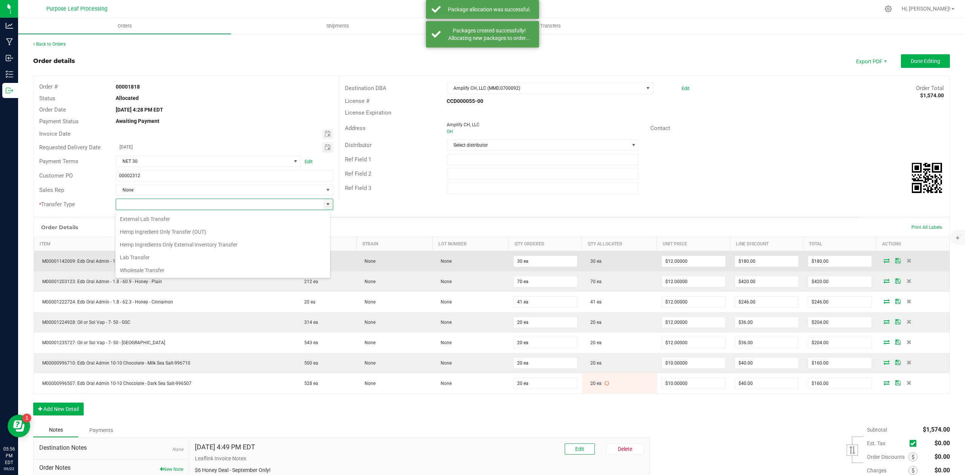
type input "Wholesale Transfer"
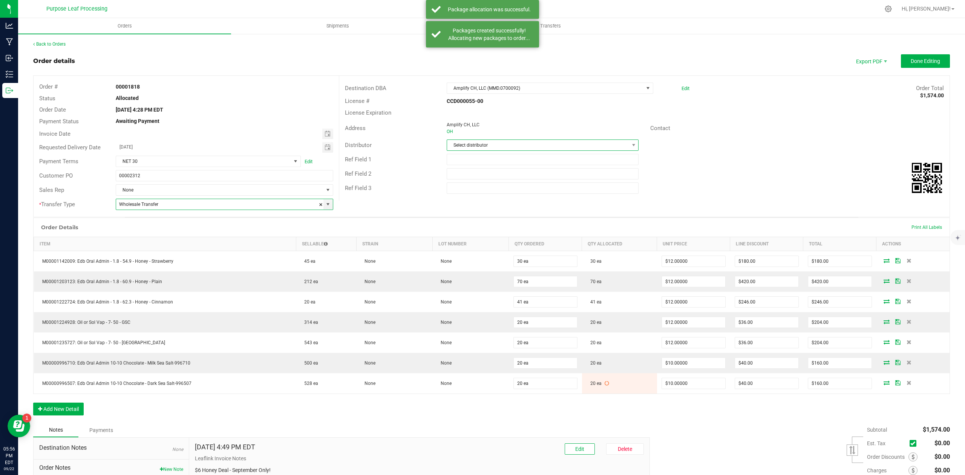
click at [629, 149] on span at bounding box center [633, 145] width 9 height 11
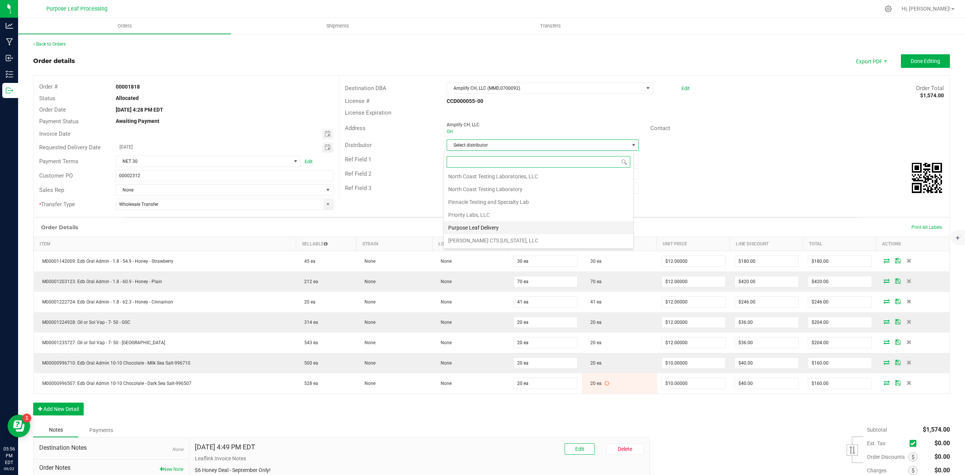
click at [488, 229] on li "Purpose Leaf Delivery" at bounding box center [539, 227] width 190 height 13
click at [911, 64] on span "Done Editing" at bounding box center [925, 61] width 29 height 6
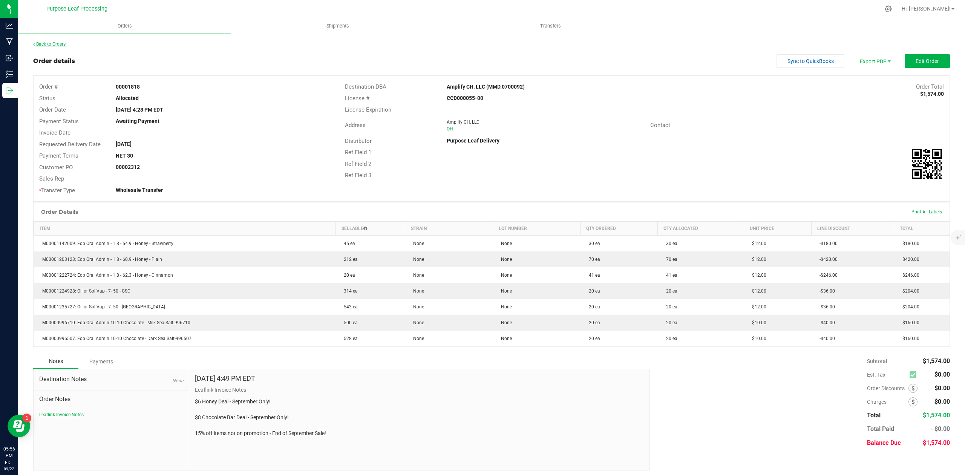
click at [49, 42] on link "Back to Orders" at bounding box center [49, 43] width 32 height 5
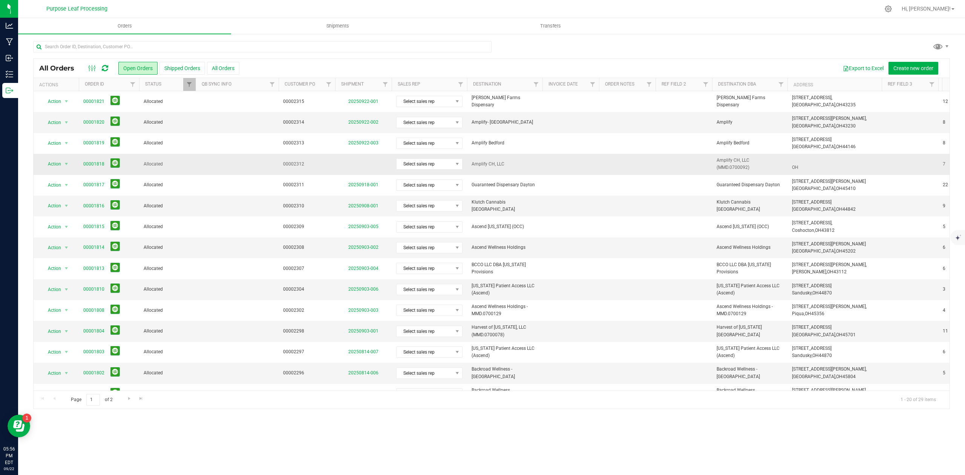
click at [151, 164] on span "Allocated" at bounding box center [168, 164] width 48 height 7
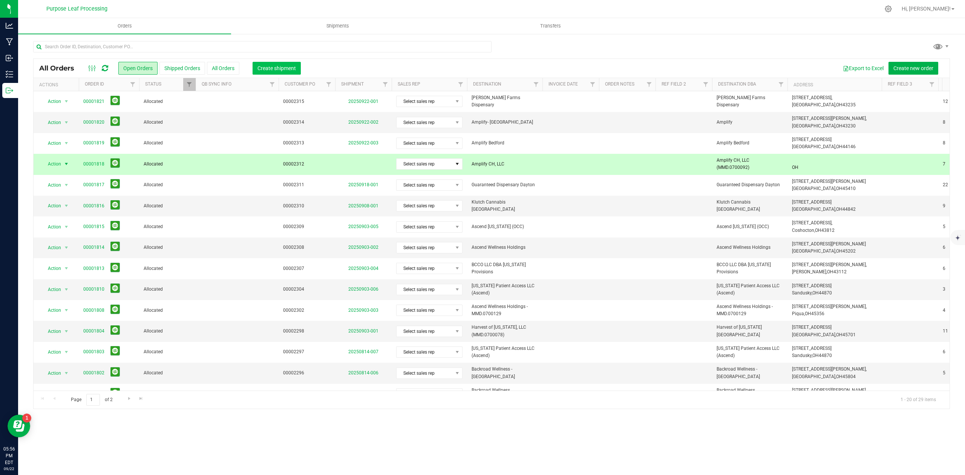
click at [263, 66] on span "Create shipment" at bounding box center [277, 68] width 38 height 6
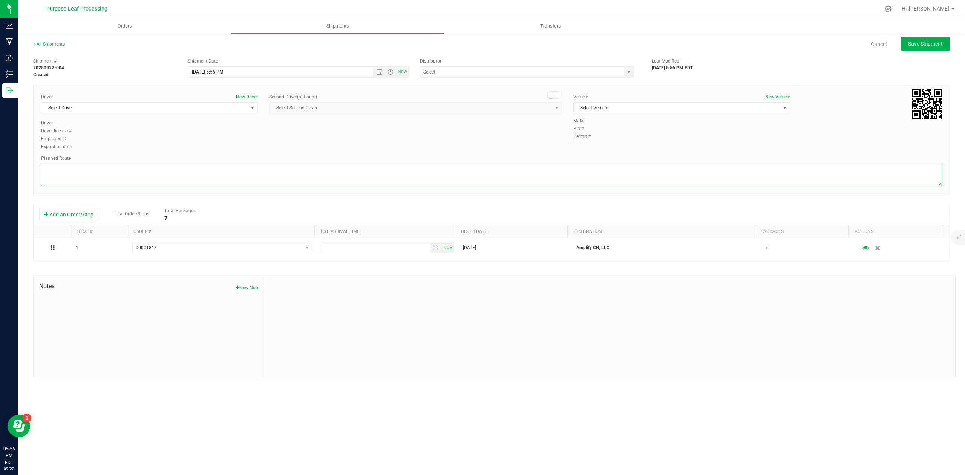
click at [74, 177] on textarea at bounding box center [491, 175] width 901 height 23
type textarea "see manifest"
click at [247, 103] on span "Select Driver" at bounding box center [144, 108] width 207 height 11
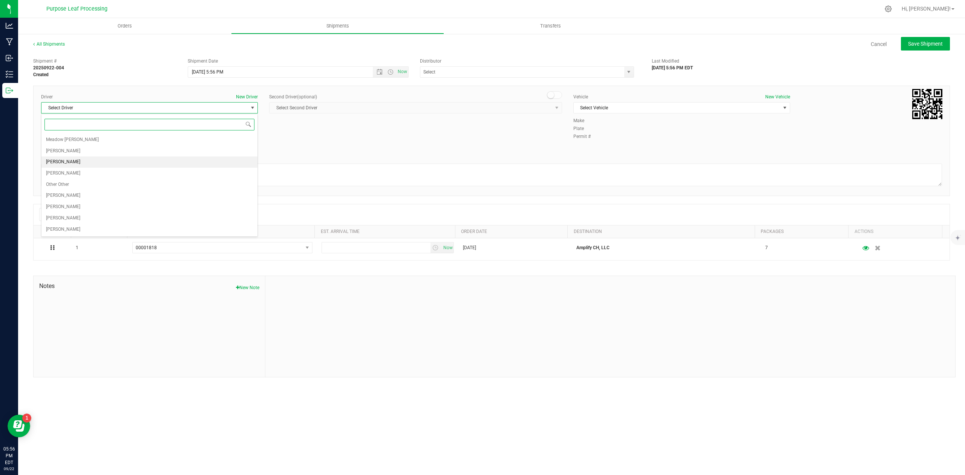
click at [74, 165] on li "[PERSON_NAME]" at bounding box center [149, 161] width 216 height 11
click at [654, 109] on span "Select Vehicle" at bounding box center [677, 108] width 207 height 11
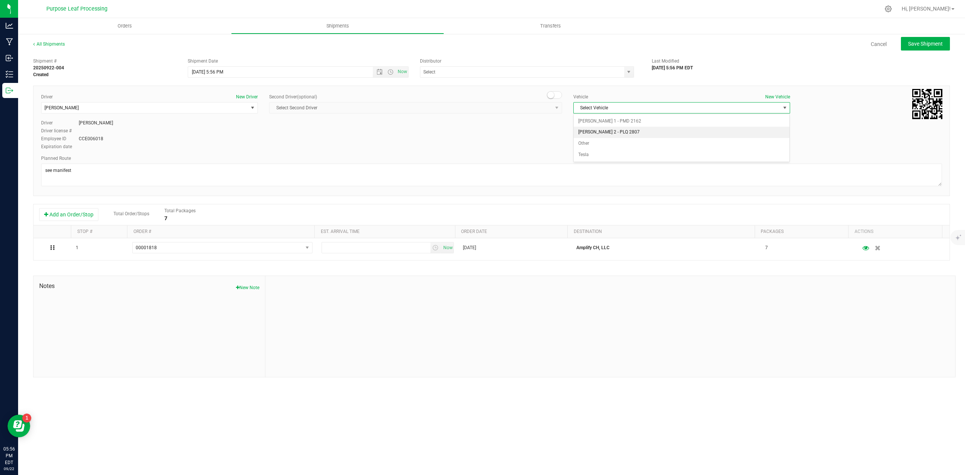
click at [618, 131] on li "[PERSON_NAME] 2 - PLQ 2807" at bounding box center [682, 132] width 216 height 11
click at [547, 73] on input "text" at bounding box center [519, 72] width 198 height 11
click at [628, 72] on span "select" at bounding box center [629, 72] width 6 height 6
click at [442, 138] on li "Purpose Leaf Delivery" at bounding box center [526, 138] width 213 height 11
type input "Purpose Leaf Delivery"
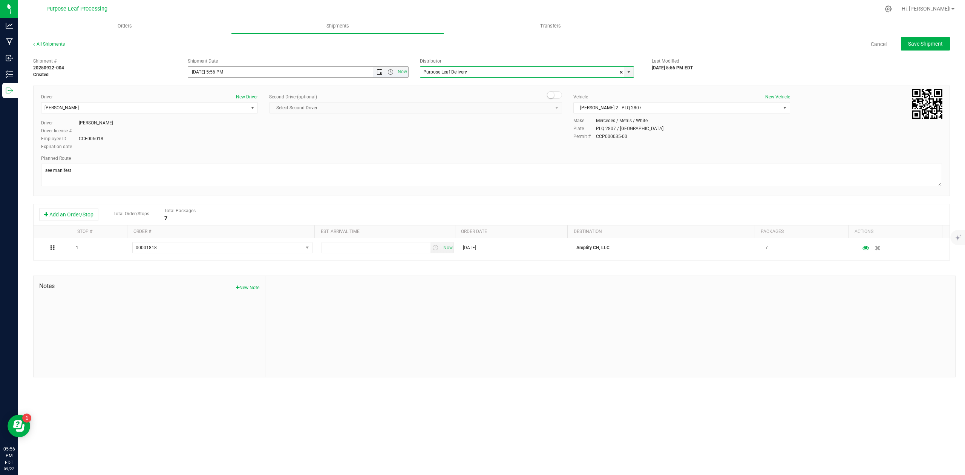
click at [379, 73] on span "Open the date view" at bounding box center [380, 72] width 6 height 6
click at [239, 148] on link "25" at bounding box center [238, 149] width 11 height 12
drag, startPoint x: 388, startPoint y: 72, endPoint x: 384, endPoint y: 73, distance: 4.4
click at [388, 72] on span "Open the time view" at bounding box center [391, 72] width 6 height 6
click at [210, 91] on li "8:00 AM" at bounding box center [297, 89] width 219 height 10
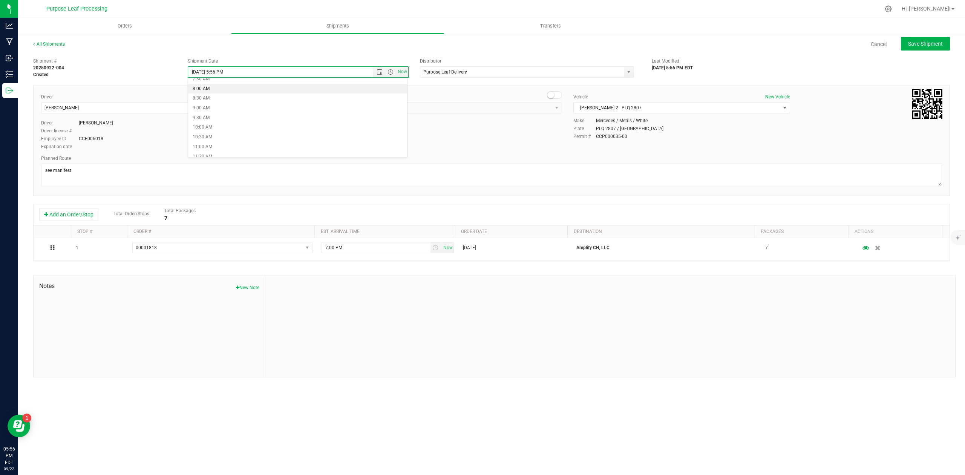
type input "[DATE] 8:00 AM"
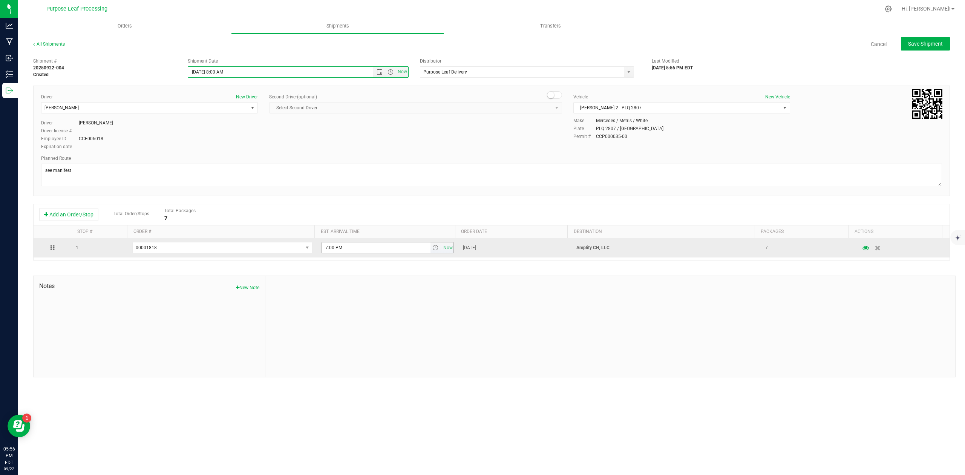
click at [431, 249] on span "select" at bounding box center [436, 247] width 11 height 11
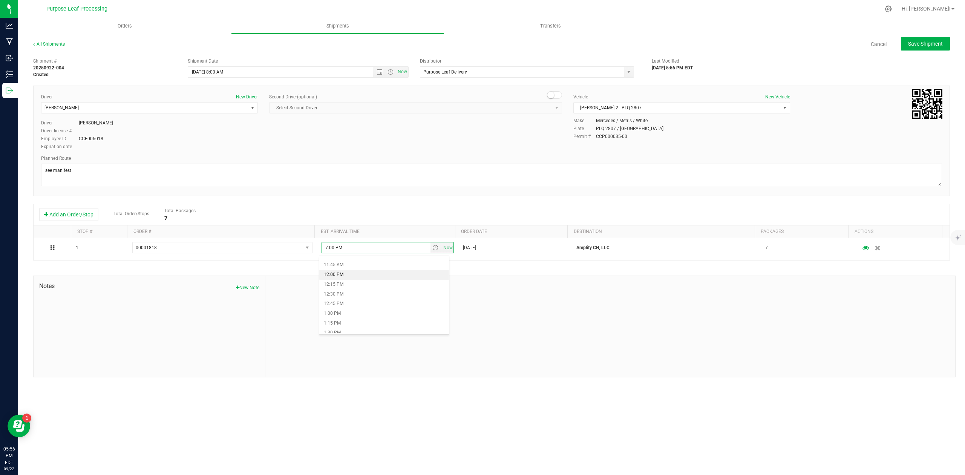
click at [342, 273] on li "12:00 PM" at bounding box center [384, 275] width 130 height 10
click at [917, 45] on span "Save Shipment" at bounding box center [925, 44] width 35 height 6
type input "[DATE] 12:00 PM"
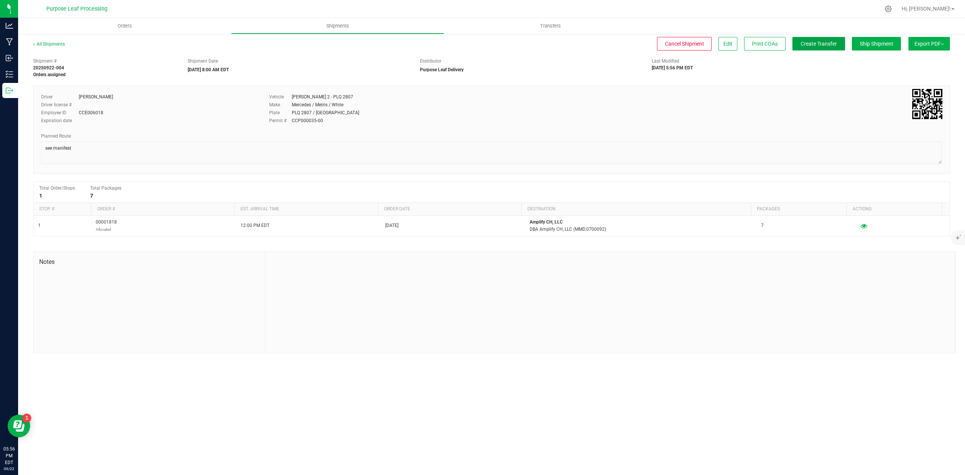
click at [830, 44] on span "Create Transfer" at bounding box center [819, 44] width 36 height 6
